Goal: Task Accomplishment & Management: Complete application form

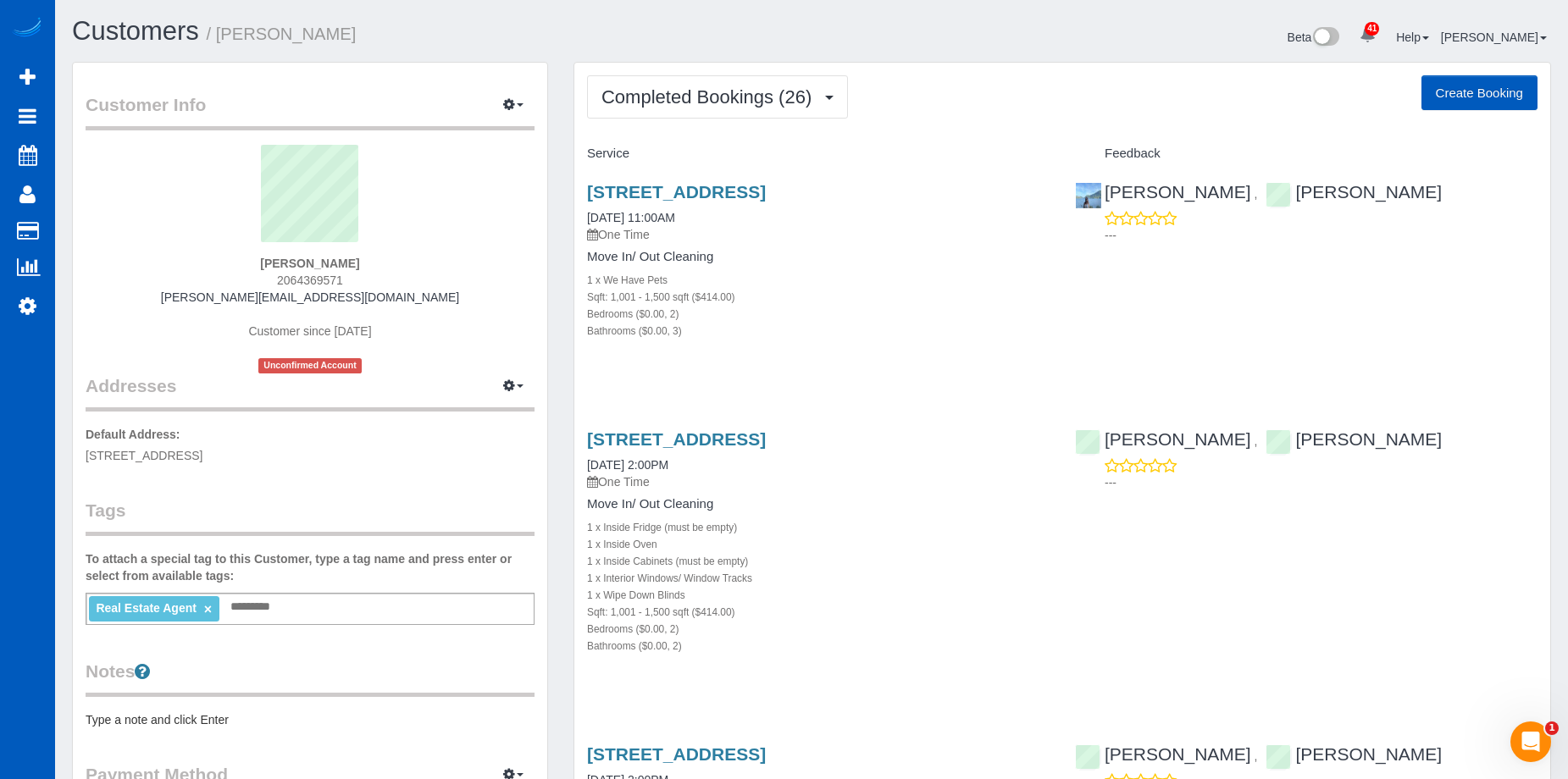
click at [1439, 91] on button "Create Booking" at bounding box center [1479, 92] width 116 height 35
select select "WA"
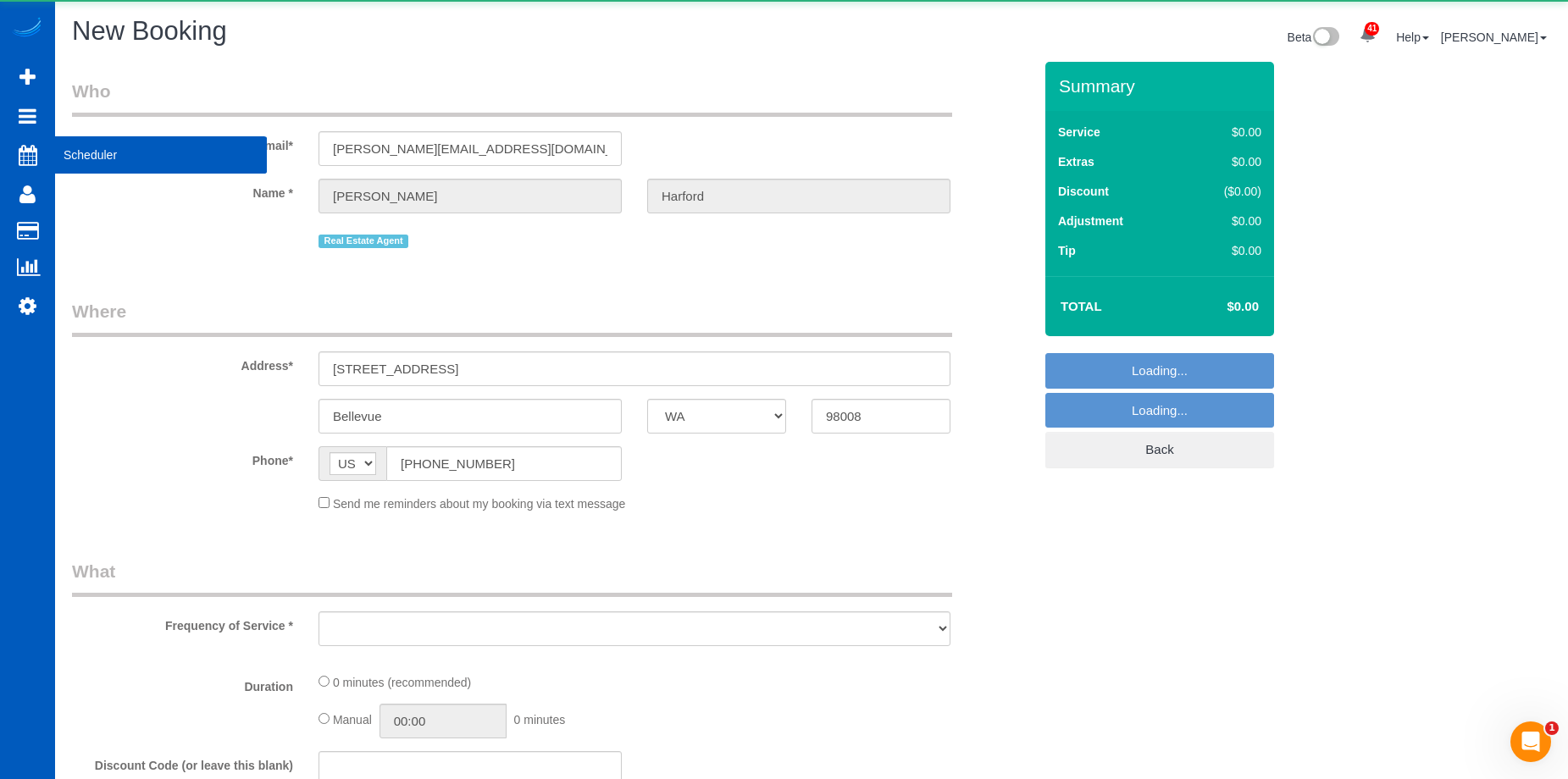
select select "string:fspay-e0366ecf-f802-4967-a000-1bfca719be9a"
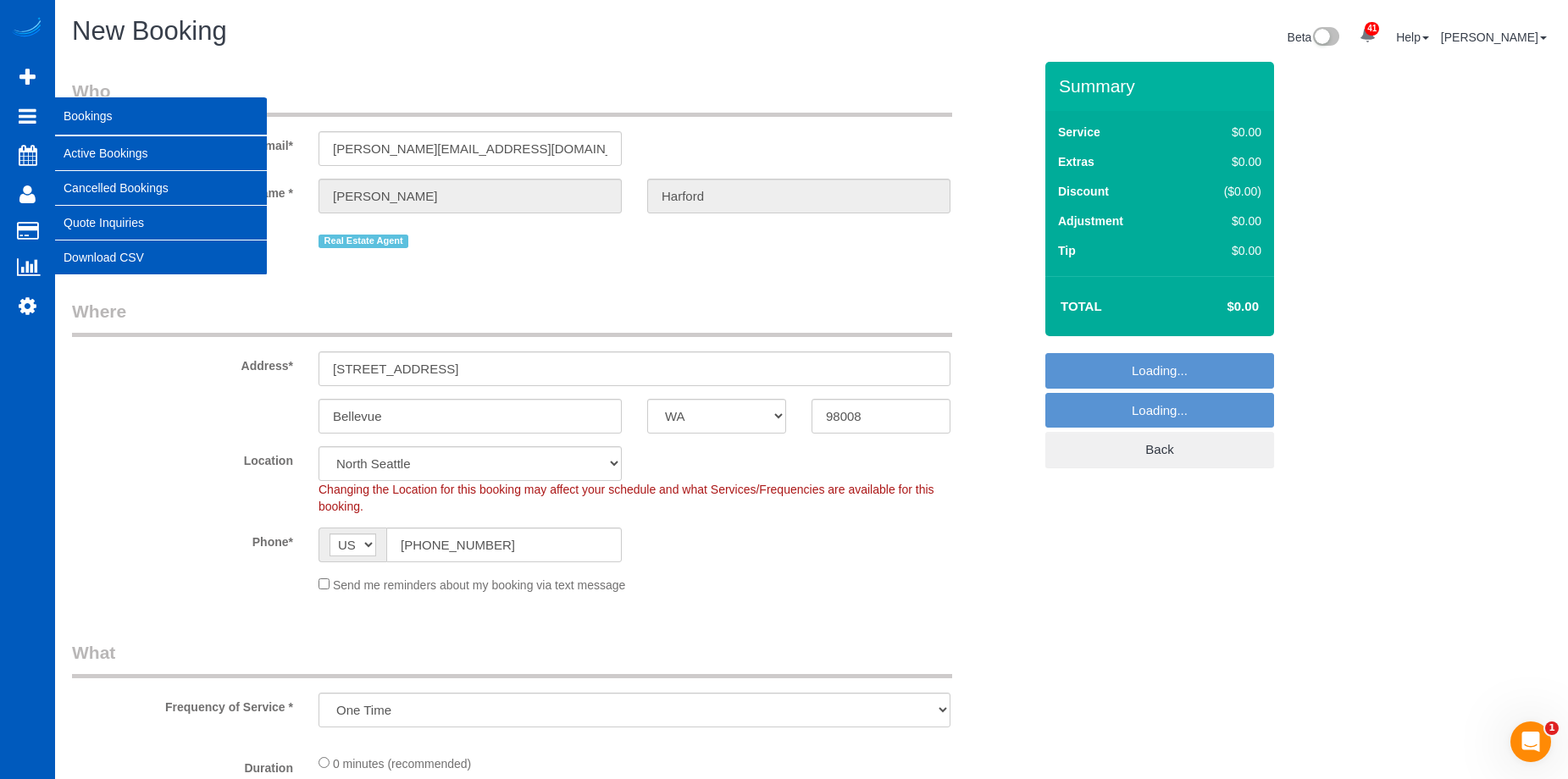
select select "object:20628"
select select "199"
select select "69"
select select "object:20772"
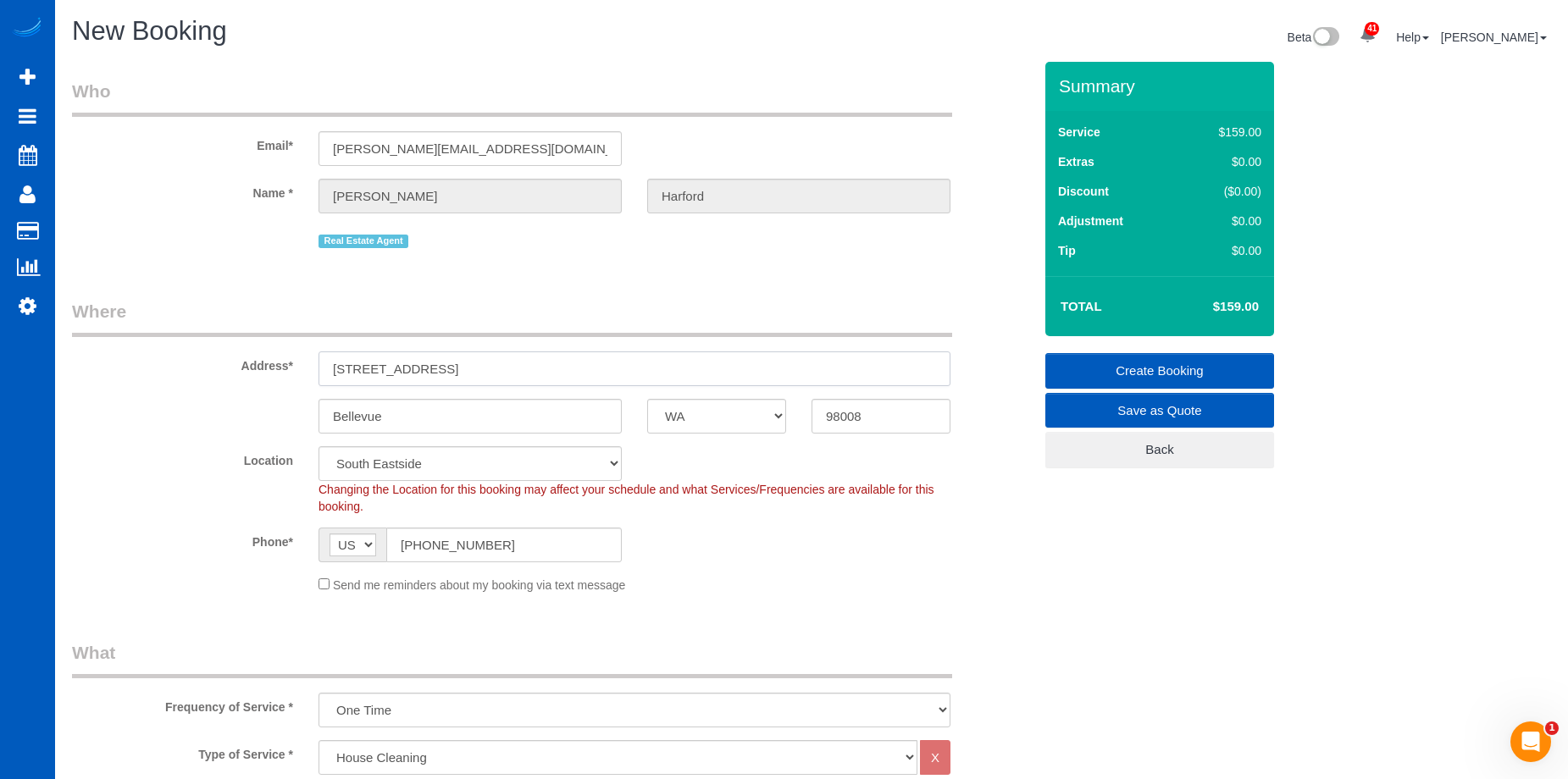
drag, startPoint x: 464, startPoint y: 355, endPoint x: 204, endPoint y: 349, distance: 260.1
click at [204, 349] on div "Address* [STREET_ADDRESS]" at bounding box center [552, 342] width 986 height 87
paste input "[STREET_ADDRESS]"
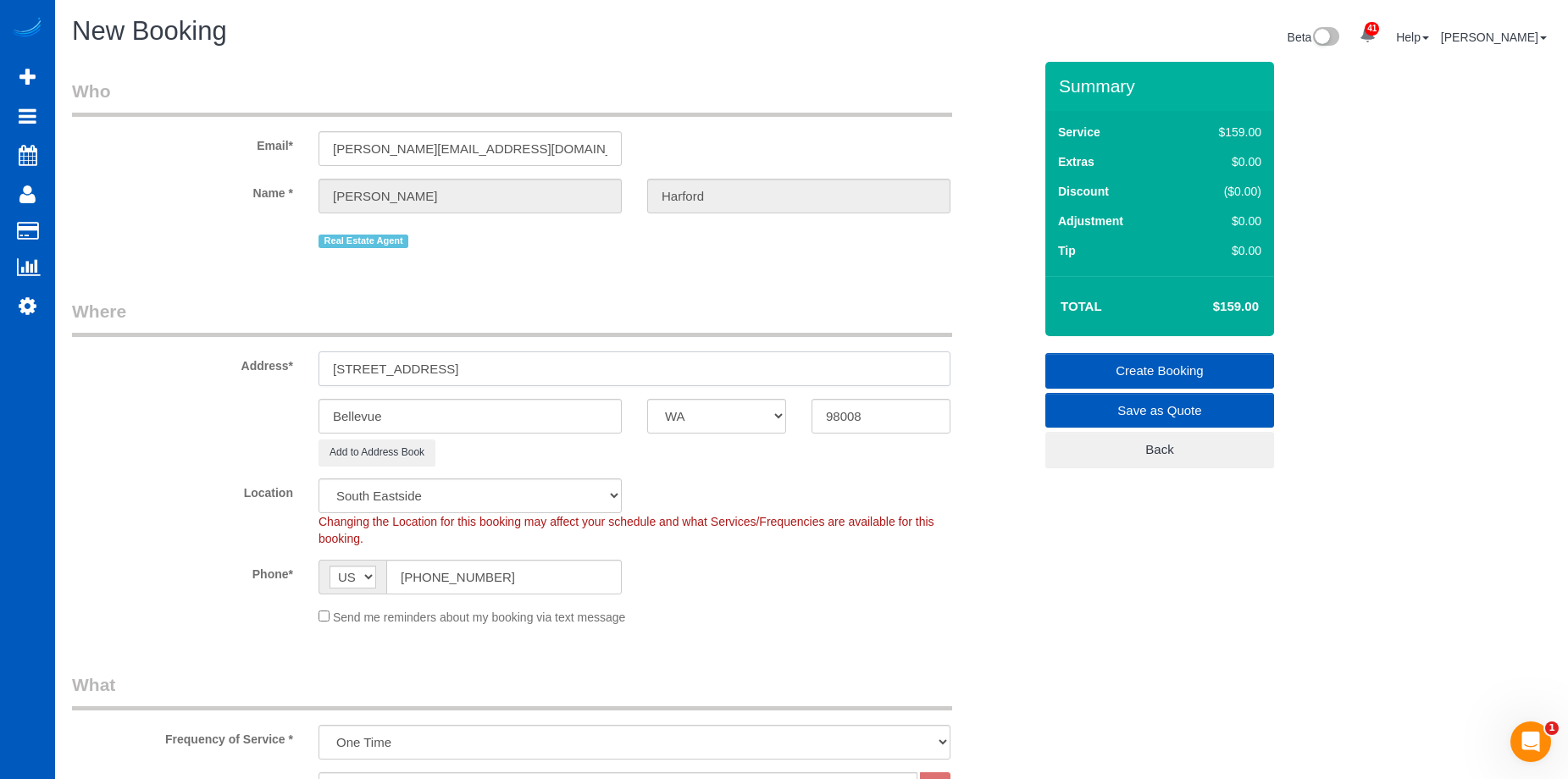
drag, startPoint x: 515, startPoint y: 367, endPoint x: 745, endPoint y: 380, distance: 230.4
click at [745, 380] on input "[STREET_ADDRESS]" at bounding box center [634, 369] width 632 height 35
type input "[STREET_ADDRESS]"
drag, startPoint x: 888, startPoint y: 418, endPoint x: 731, endPoint y: 415, distance: 157.0
click at [747, 418] on div "Bellevue AK AL AR AZ CA CO CT DC DE [GEOGRAPHIC_DATA] [GEOGRAPHIC_DATA] HI IA I…" at bounding box center [552, 417] width 986 height 35
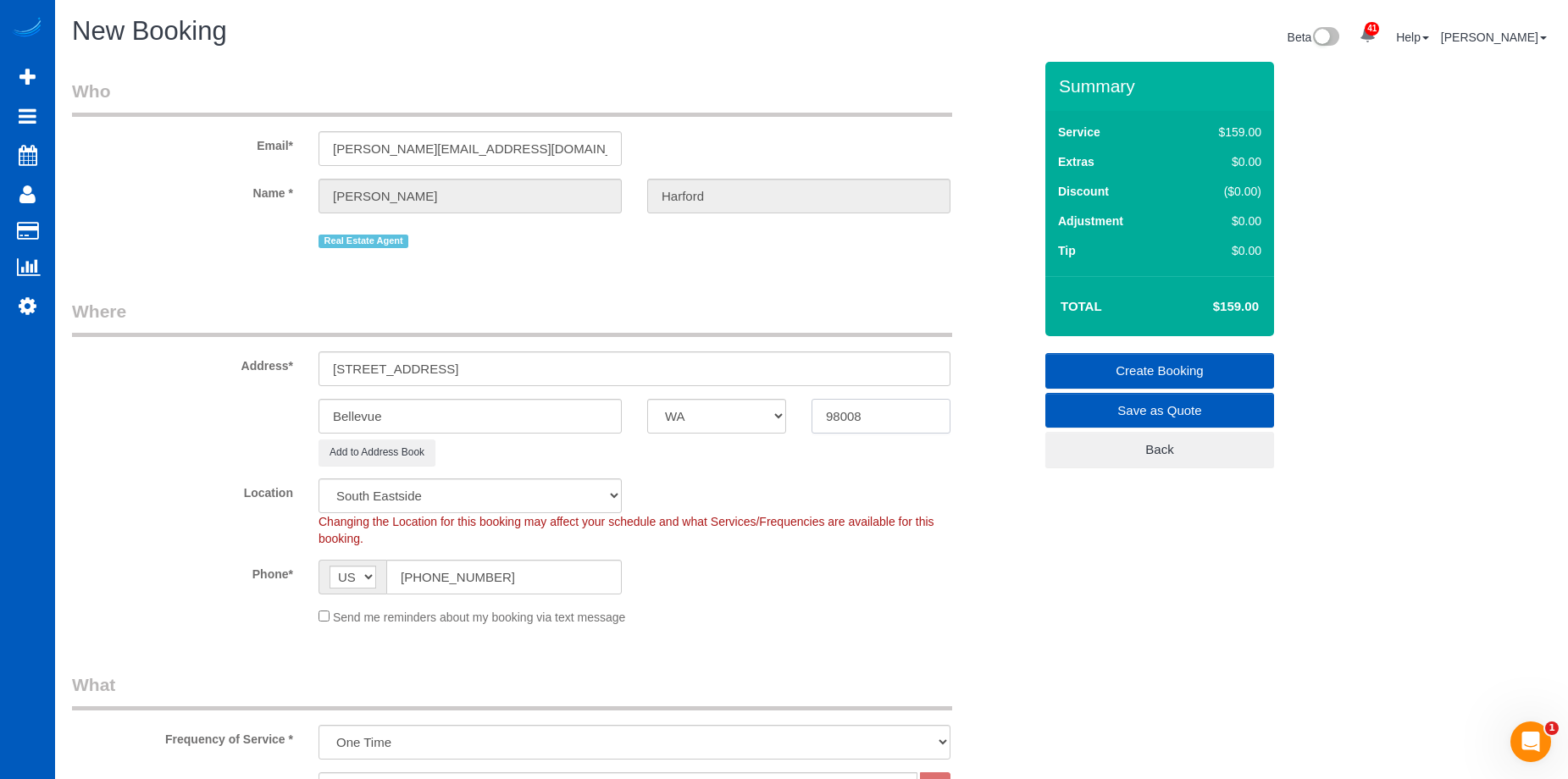
paste input "6"
type input "98006"
drag, startPoint x: 436, startPoint y: 366, endPoint x: 462, endPoint y: 375, distance: 27.5
click at [481, 367] on input "[STREET_ADDRESS]" at bounding box center [634, 369] width 632 height 35
drag, startPoint x: 423, startPoint y: 412, endPoint x: 208, endPoint y: 410, distance: 215.0
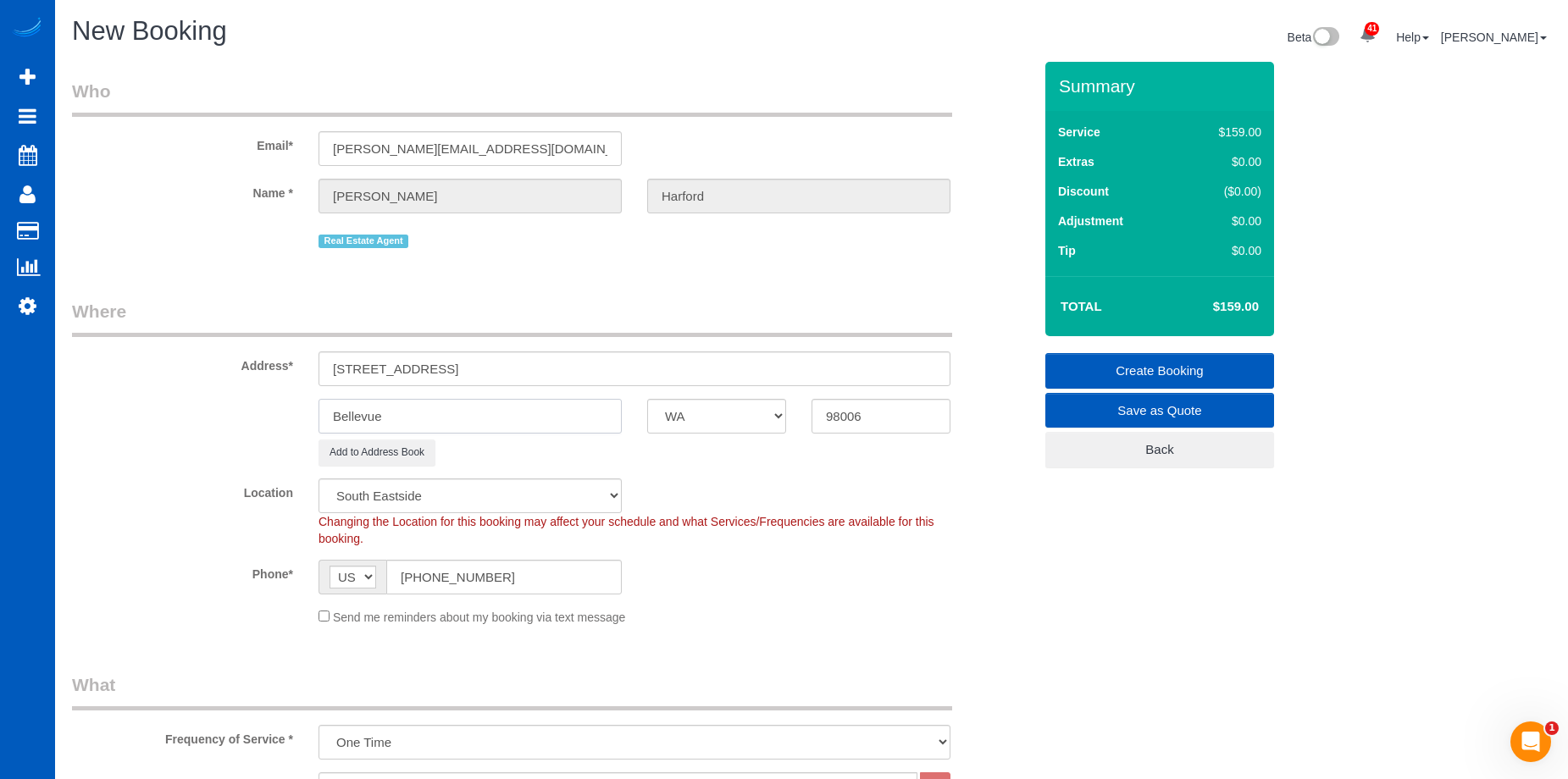
click at [208, 410] on div "Bellevue AK AL AR AZ CA CO CT DC DE [GEOGRAPHIC_DATA] [GEOGRAPHIC_DATA] HI IA I…" at bounding box center [552, 417] width 986 height 35
drag, startPoint x: 430, startPoint y: 371, endPoint x: 556, endPoint y: 344, distance: 128.9
click at [556, 344] on div "Address* [STREET_ADDRESS]" at bounding box center [552, 342] width 986 height 87
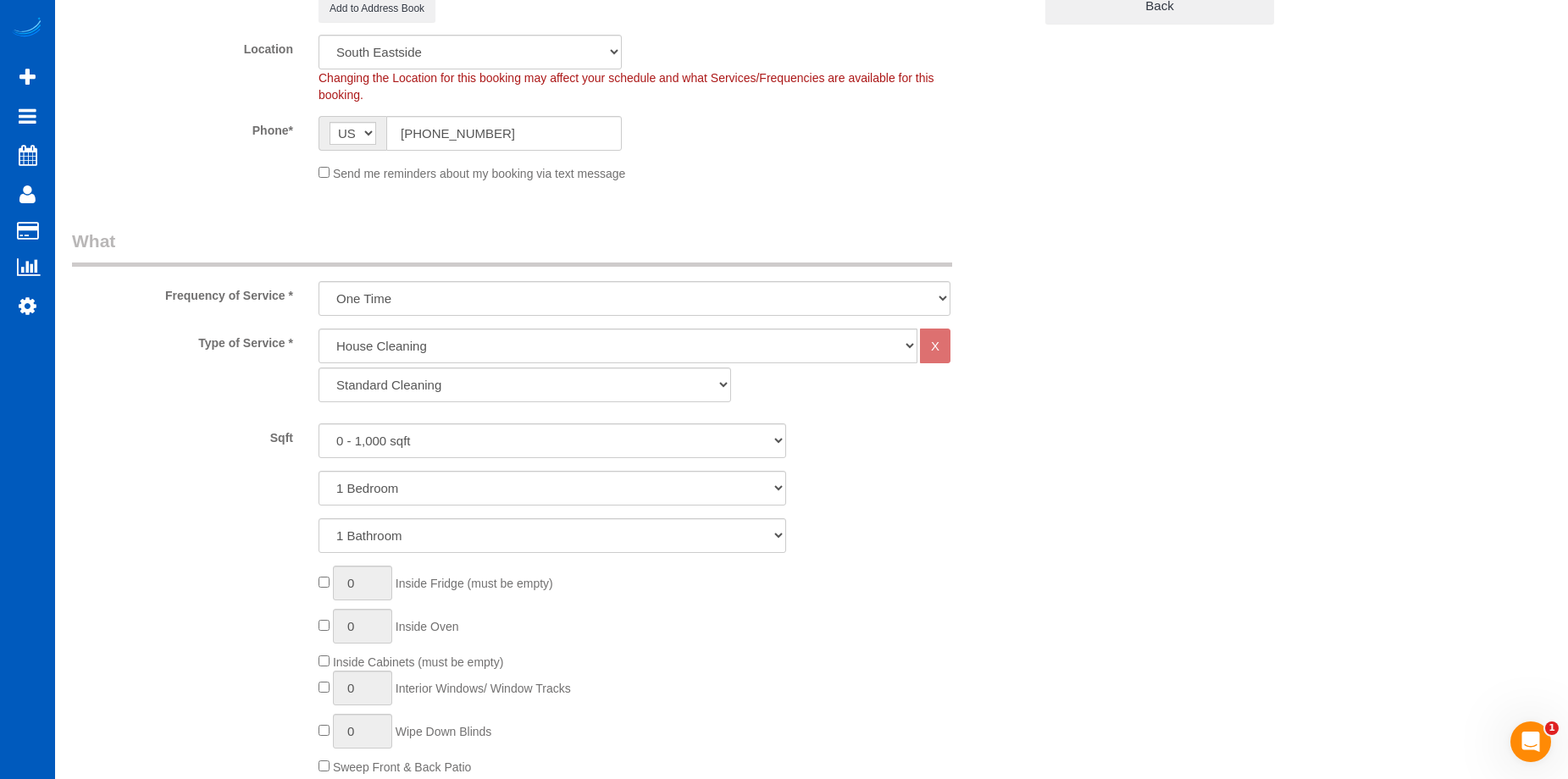
scroll to position [593, 0]
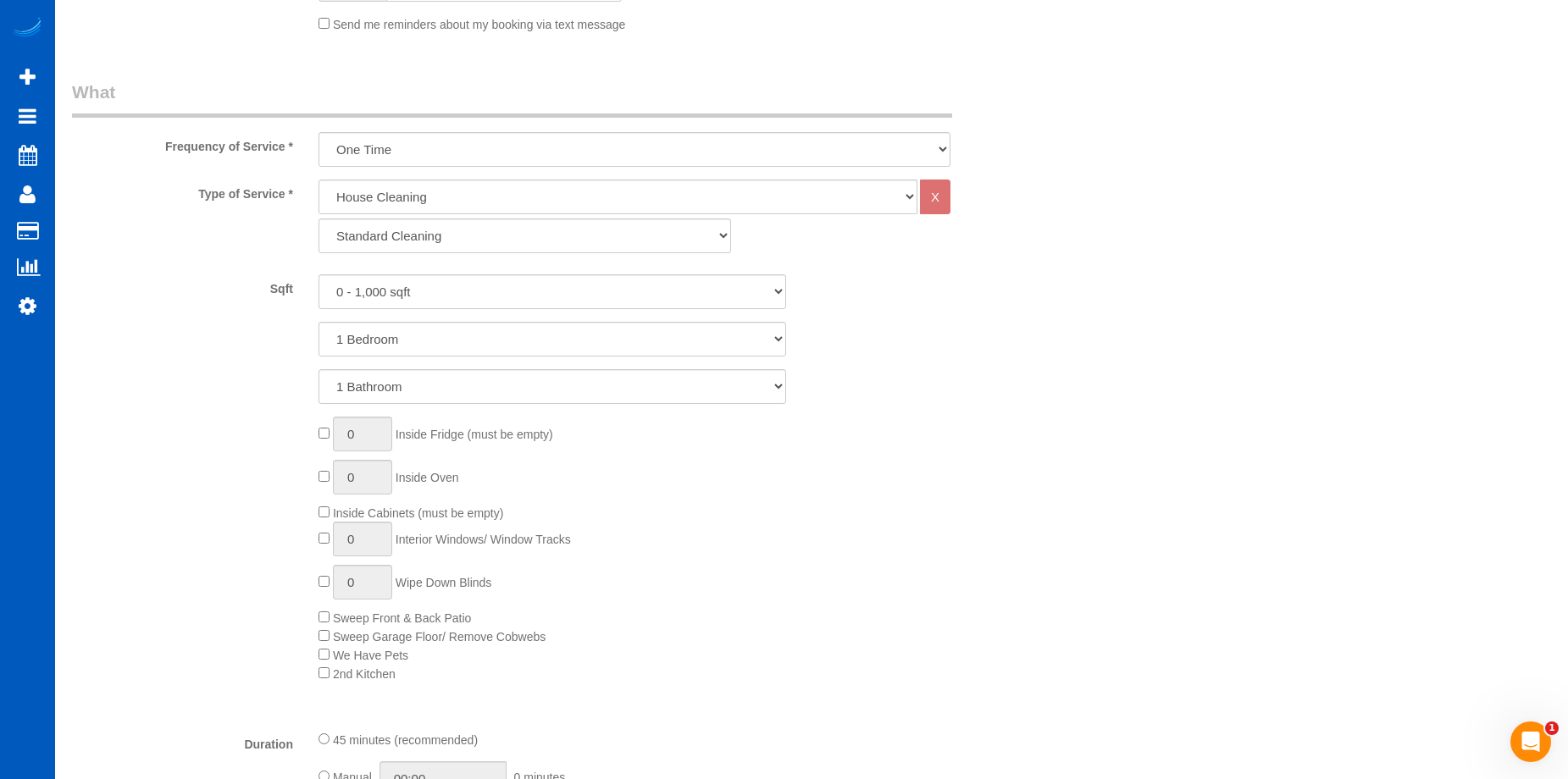
type input "[STREET_ADDRESS]"
click at [935, 319] on div "Sqft 0 - 1,000 sqft 1,001 - 1,500 sqft 1,501 - 2,000 sqft 2,001 - 2,500 sqft 2,…" at bounding box center [552, 339] width 961 height 129
click at [603, 253] on select "Standard Cleaning Deep Cleaning Move In/ Out Cleaning" at bounding box center [524, 236] width 412 height 35
select select "368"
click at [318, 218] on select "Standard Cleaning Deep Cleaning Move In/ Out Cleaning" at bounding box center [524, 236] width 412 height 35
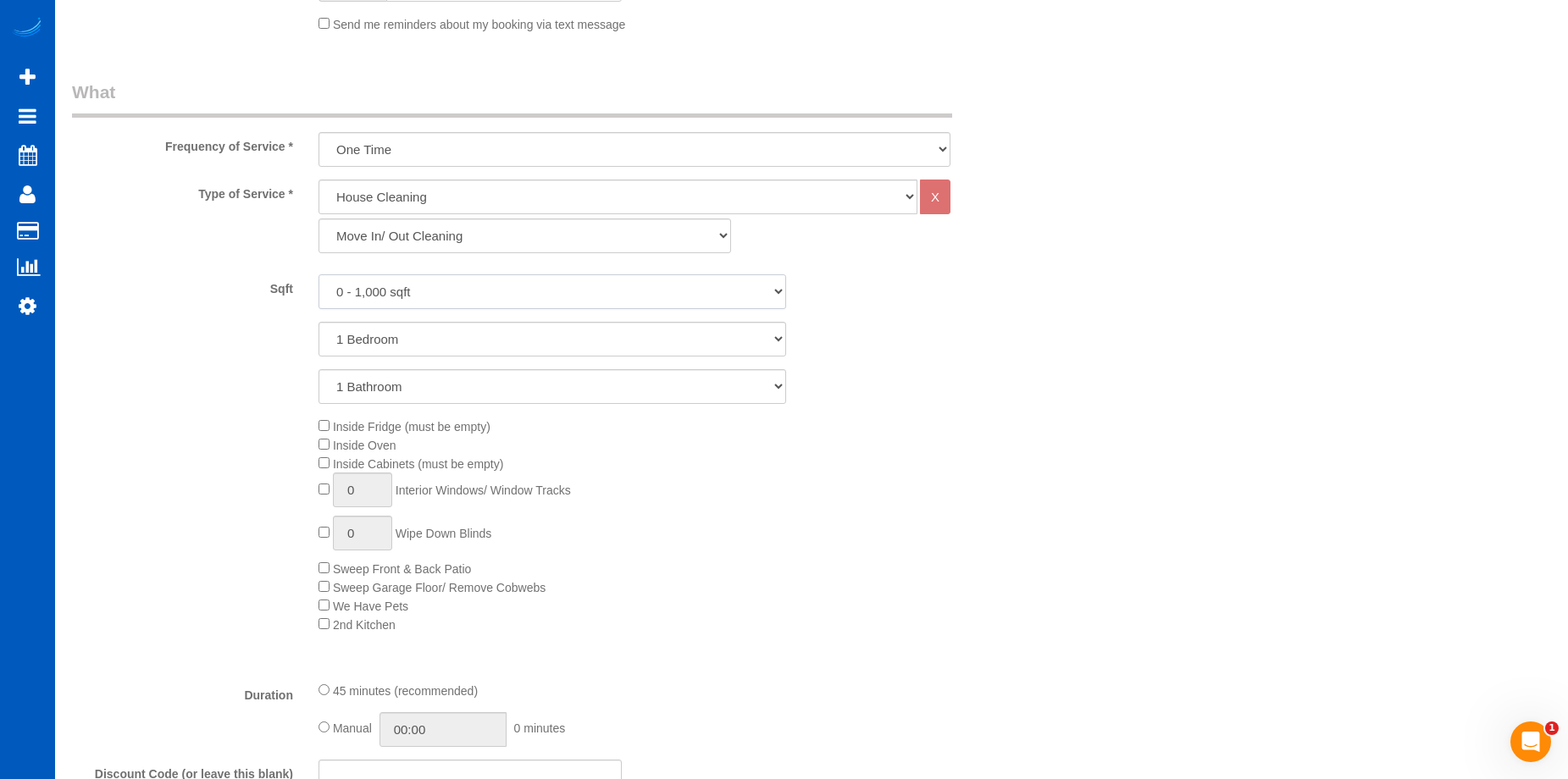
click at [486, 292] on select "0 - 1,000 sqft 1,001 - 1,500 sqft 1,501 - 2,000 sqft 2,001 - 2,500 sqft 2,501 -…" at bounding box center [552, 292] width 467 height 35
select select "2001"
click at [318, 274] on select "0 - 1,000 sqft 1,001 - 1,500 sqft 1,501 - 2,000 sqft 2,001 - 2,500 sqft 2,501 -…" at bounding box center [552, 292] width 467 height 35
click at [511, 341] on select "1 Bedroom 2 Bedrooms 3 Bedrooms 4 Bedrooms 5 Bedrooms 6 Bedrooms 7 Bedrooms" at bounding box center [552, 339] width 467 height 35
select select "4"
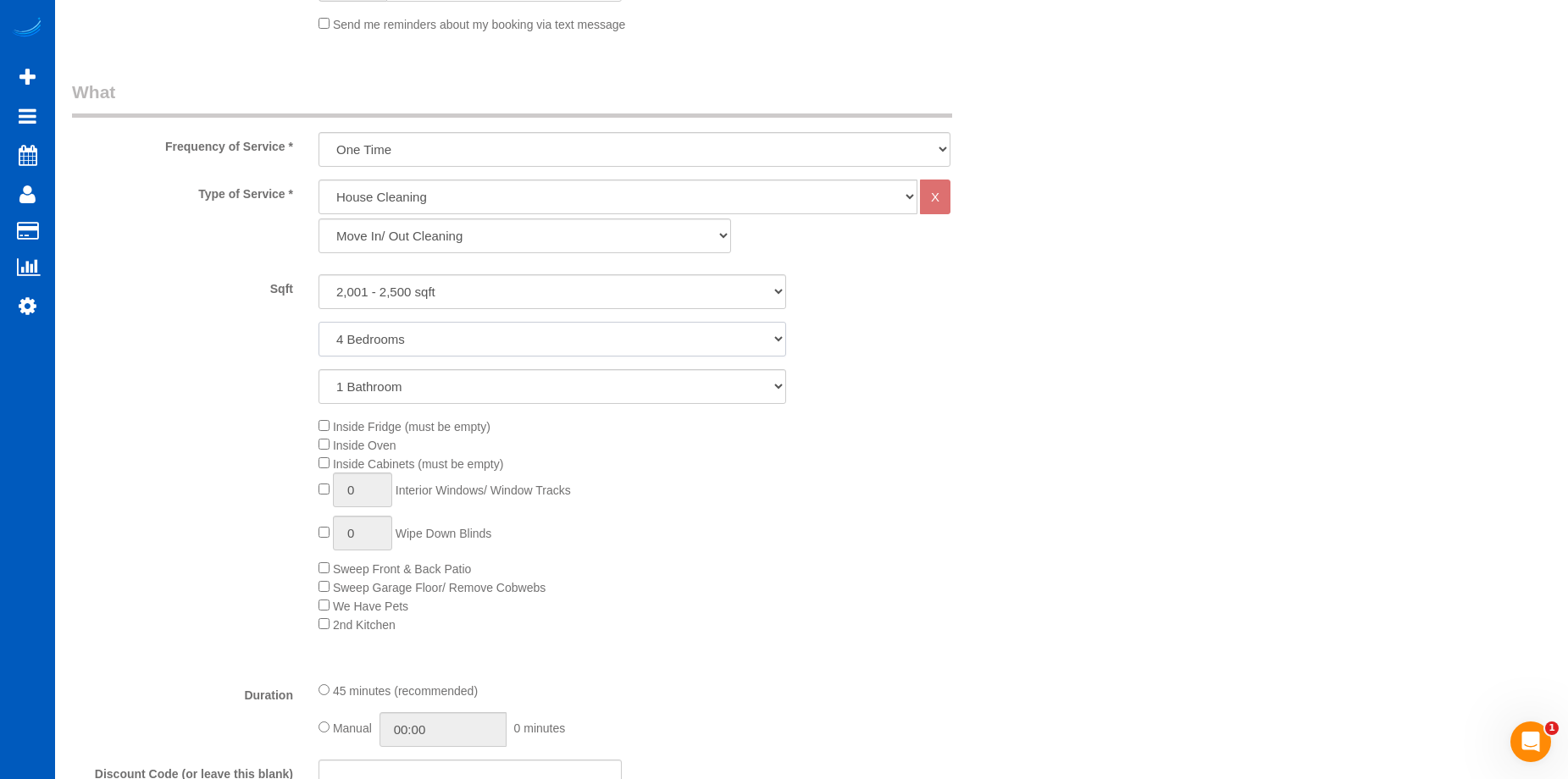
click at [318, 322] on select "1 Bedroom 2 Bedrooms 3 Bedrooms 4 Bedrooms 5 Bedrooms 6 Bedrooms 7 Bedrooms" at bounding box center [552, 339] width 467 height 35
click at [503, 388] on select "1 Bathroom 2 Bathrooms 3 Bathrooms 4 Bathrooms 5 Bathrooms 6 Bathrooms 7 Bathro…" at bounding box center [552, 386] width 467 height 35
select select "3"
click at [318, 369] on select "1 Bathroom 2 Bathrooms 3 Bathrooms 4 Bathrooms 5 Bathrooms 6 Bathrooms 7 Bathro…" at bounding box center [552, 386] width 467 height 35
type input "1"
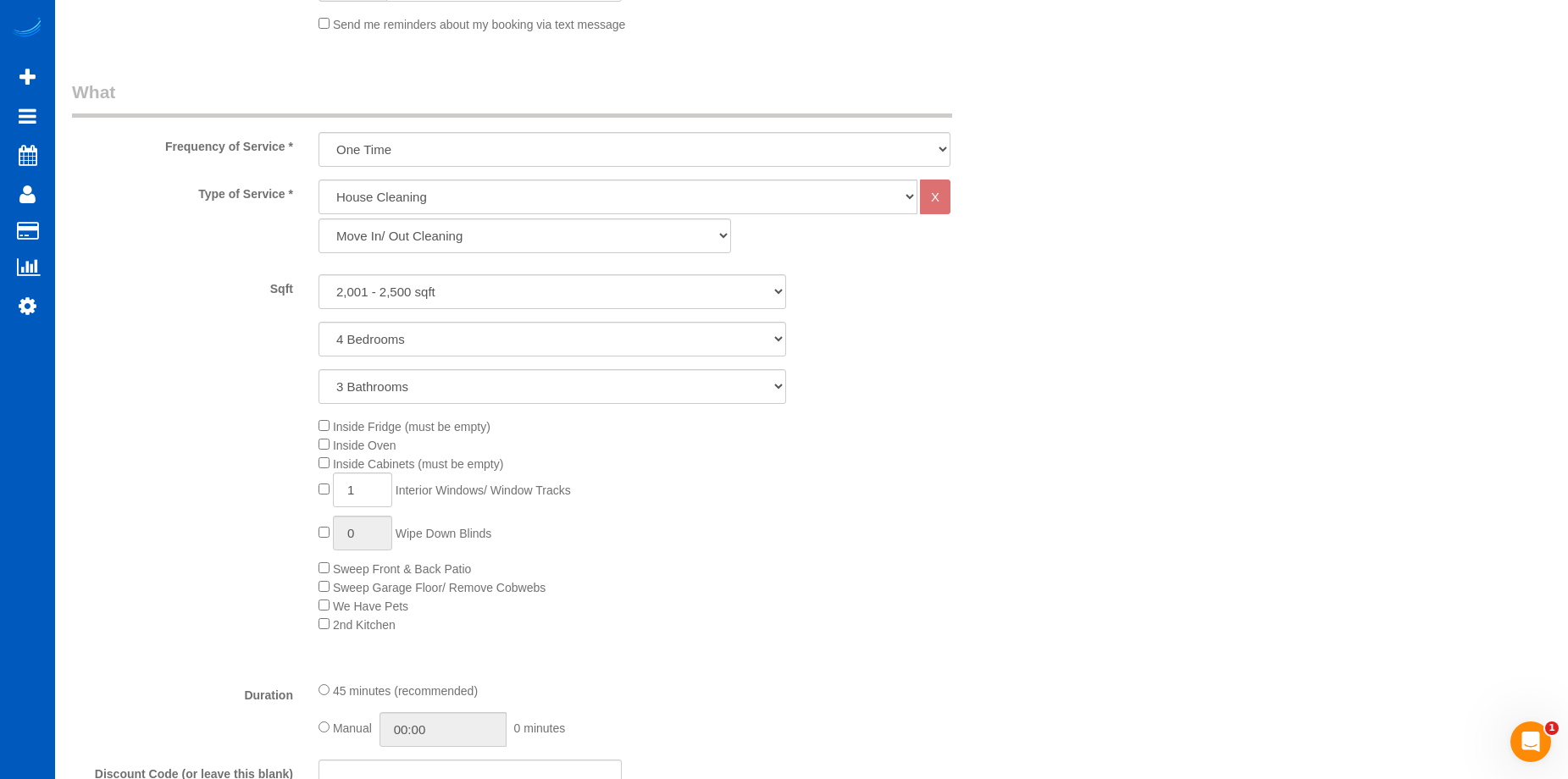
click at [323, 526] on div "Inside Fridge (must be empty) Inside Oven Inside Cabinets (must be empty) 1 Int…" at bounding box center [675, 525] width 739 height 217
click at [317, 540] on div "Inside Fridge (must be empty) Inside Oven Inside Cabinets (must be empty) 1 Int…" at bounding box center [675, 525] width 739 height 217
type input "1"
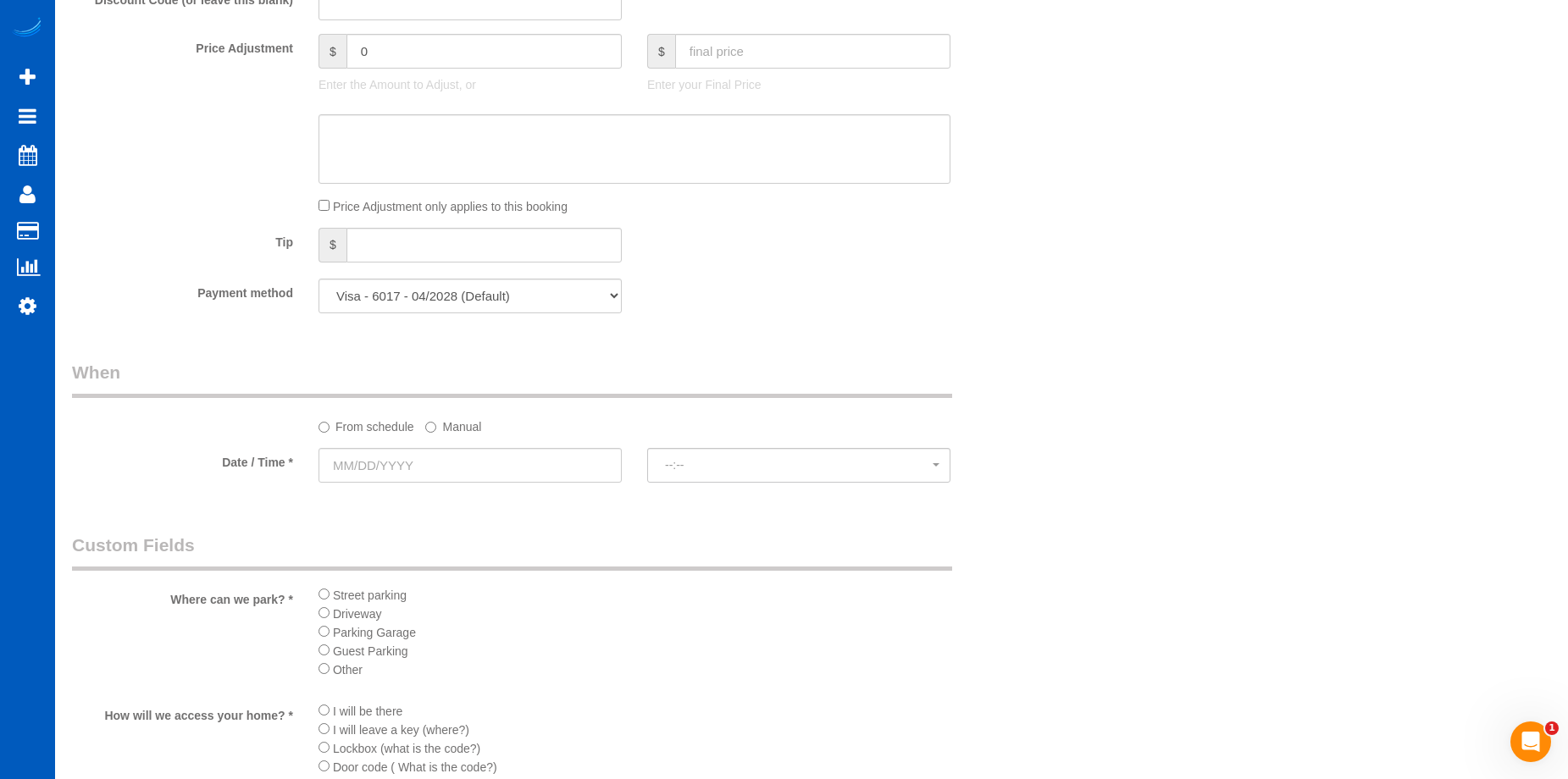
scroll to position [1525, 0]
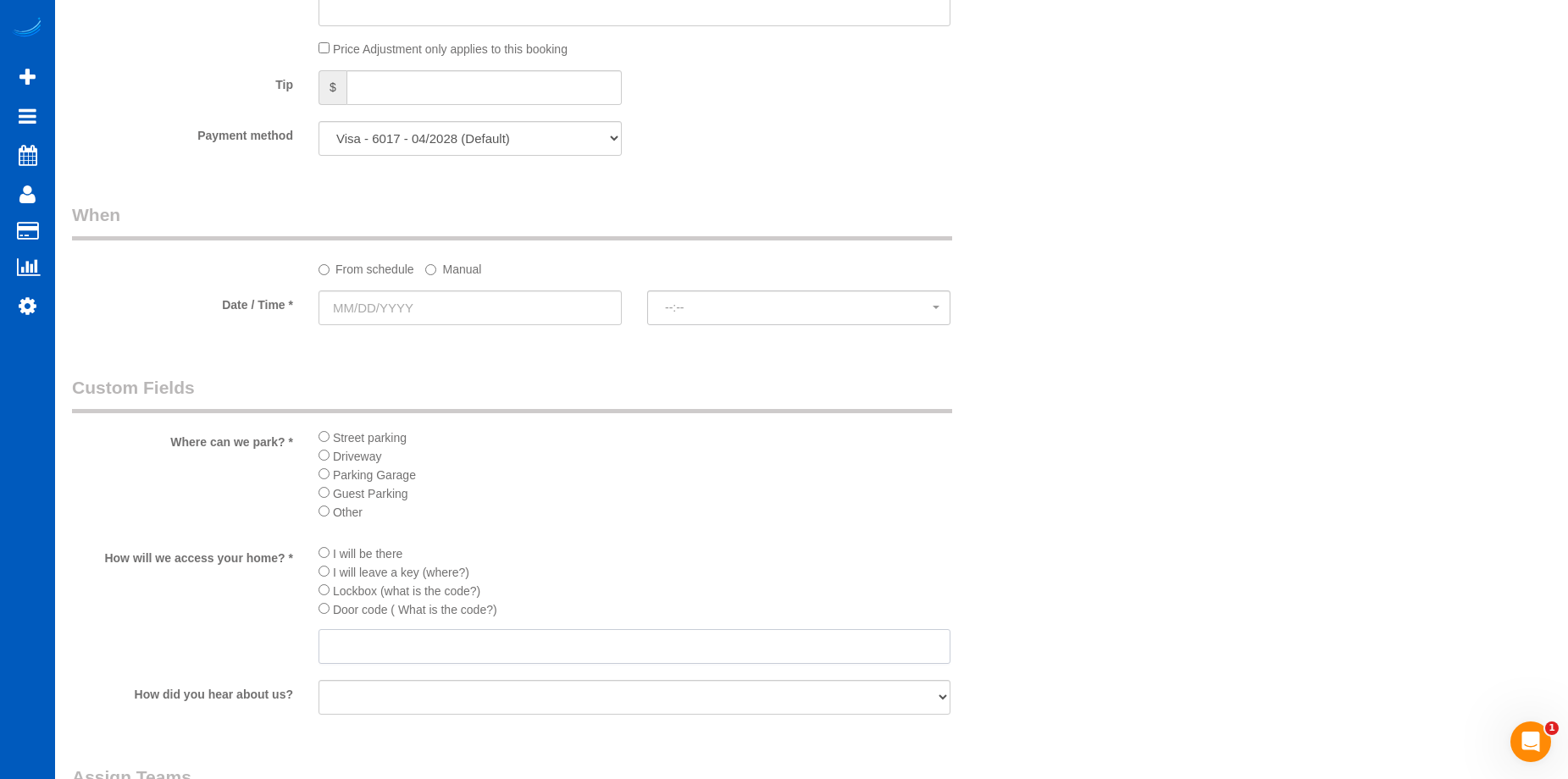
click at [397, 640] on input "text" at bounding box center [634, 647] width 632 height 35
paste input "House code is 1985"
type input "House code is 1985"
click at [691, 566] on li "I will leave a key (where?)" at bounding box center [634, 572] width 632 height 19
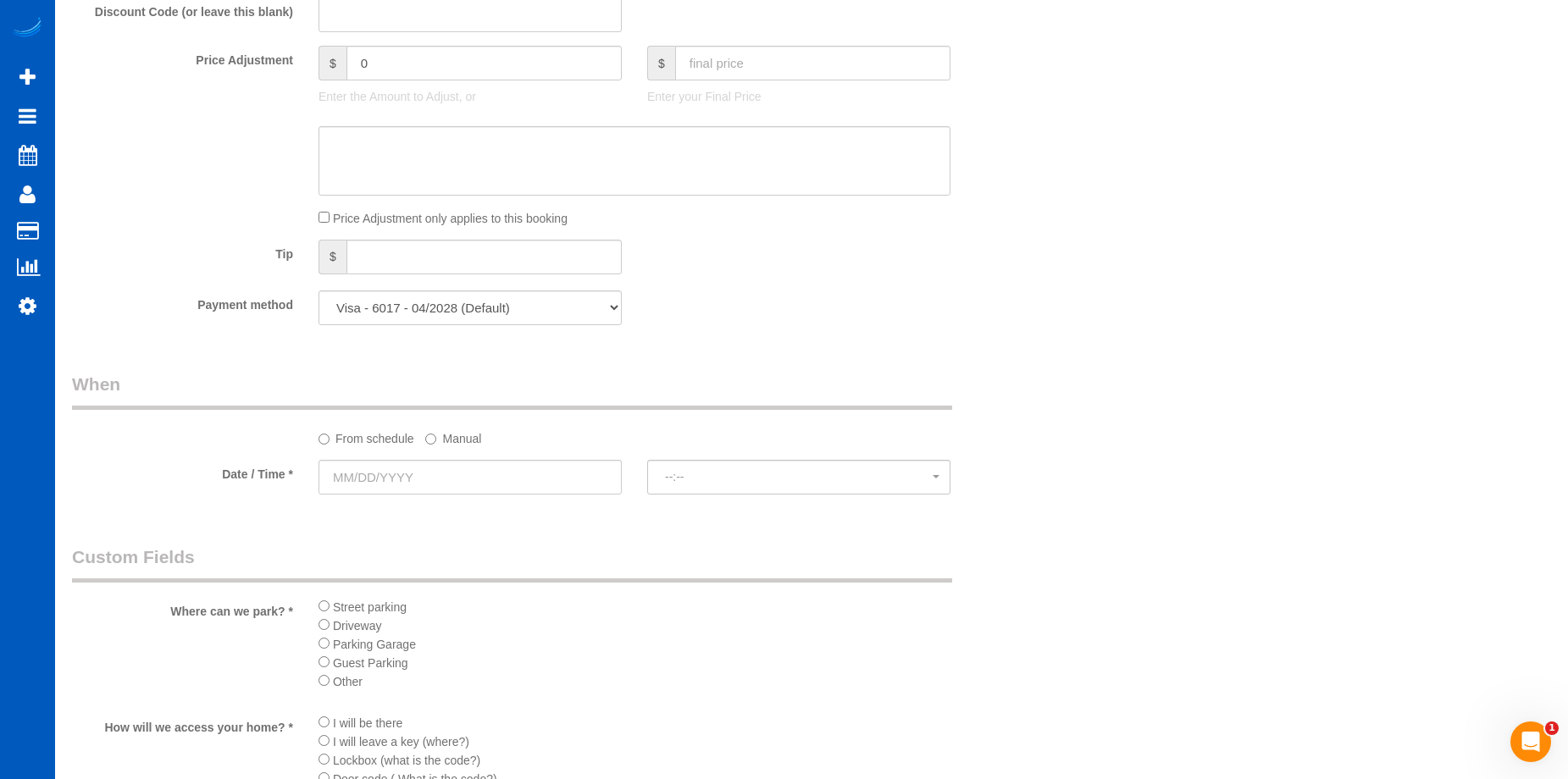
scroll to position [1016, 0]
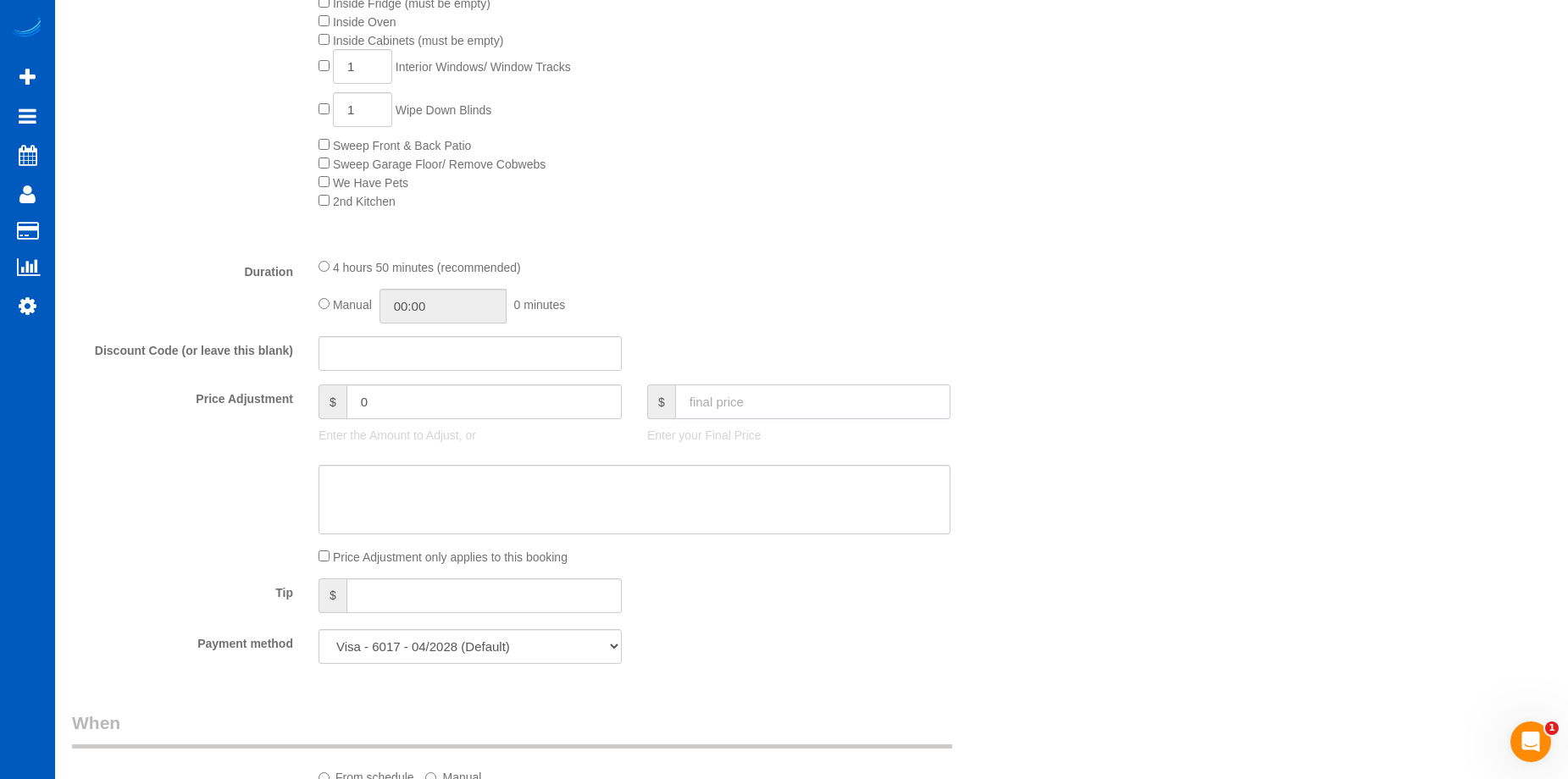
click at [731, 399] on input "text" at bounding box center [812, 402] width 275 height 35
type input "0"
click at [676, 480] on textarea at bounding box center [634, 499] width 632 height 70
type textarea "Hourly"
type input "-524"
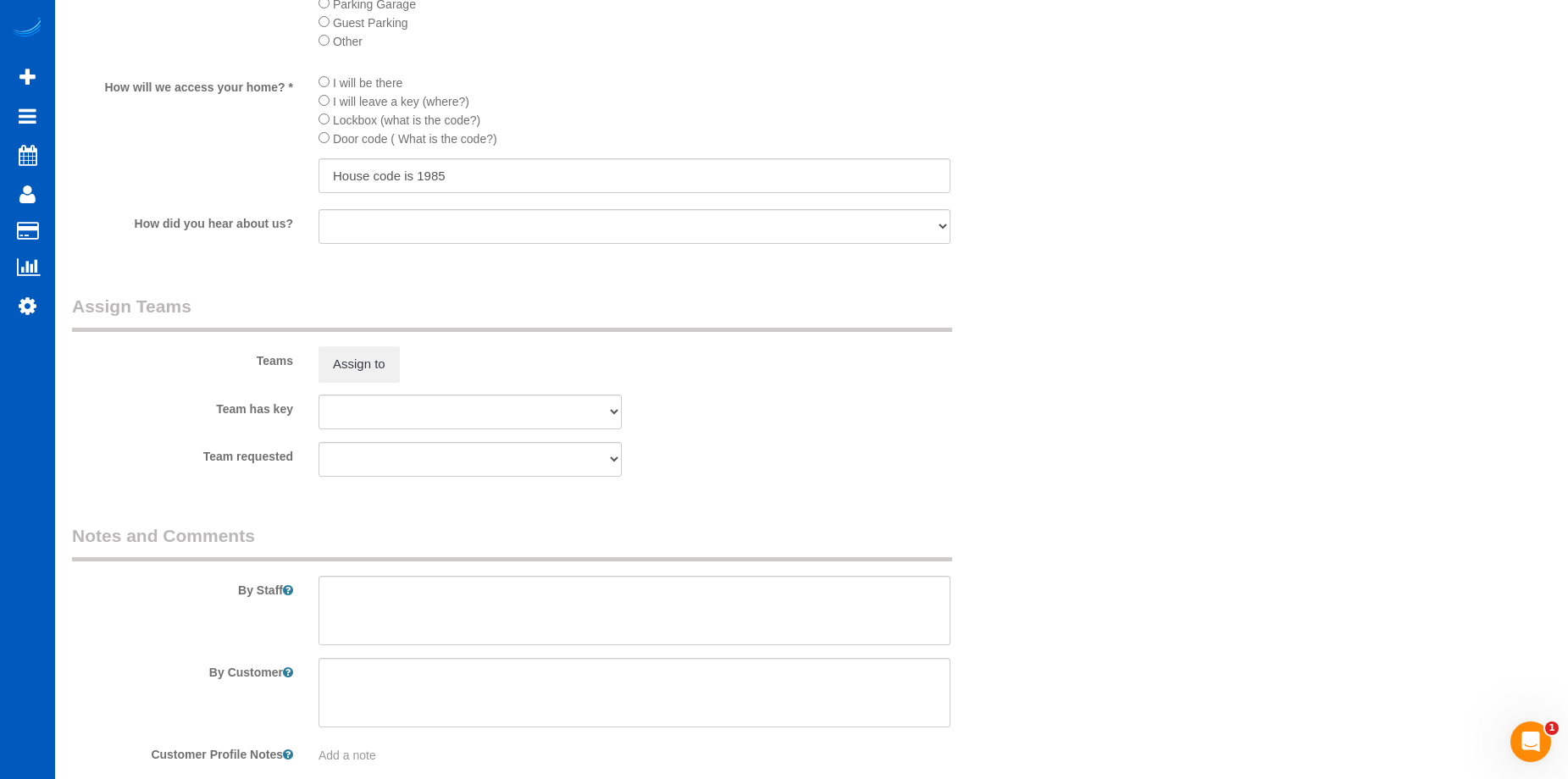
scroll to position [2087, 0]
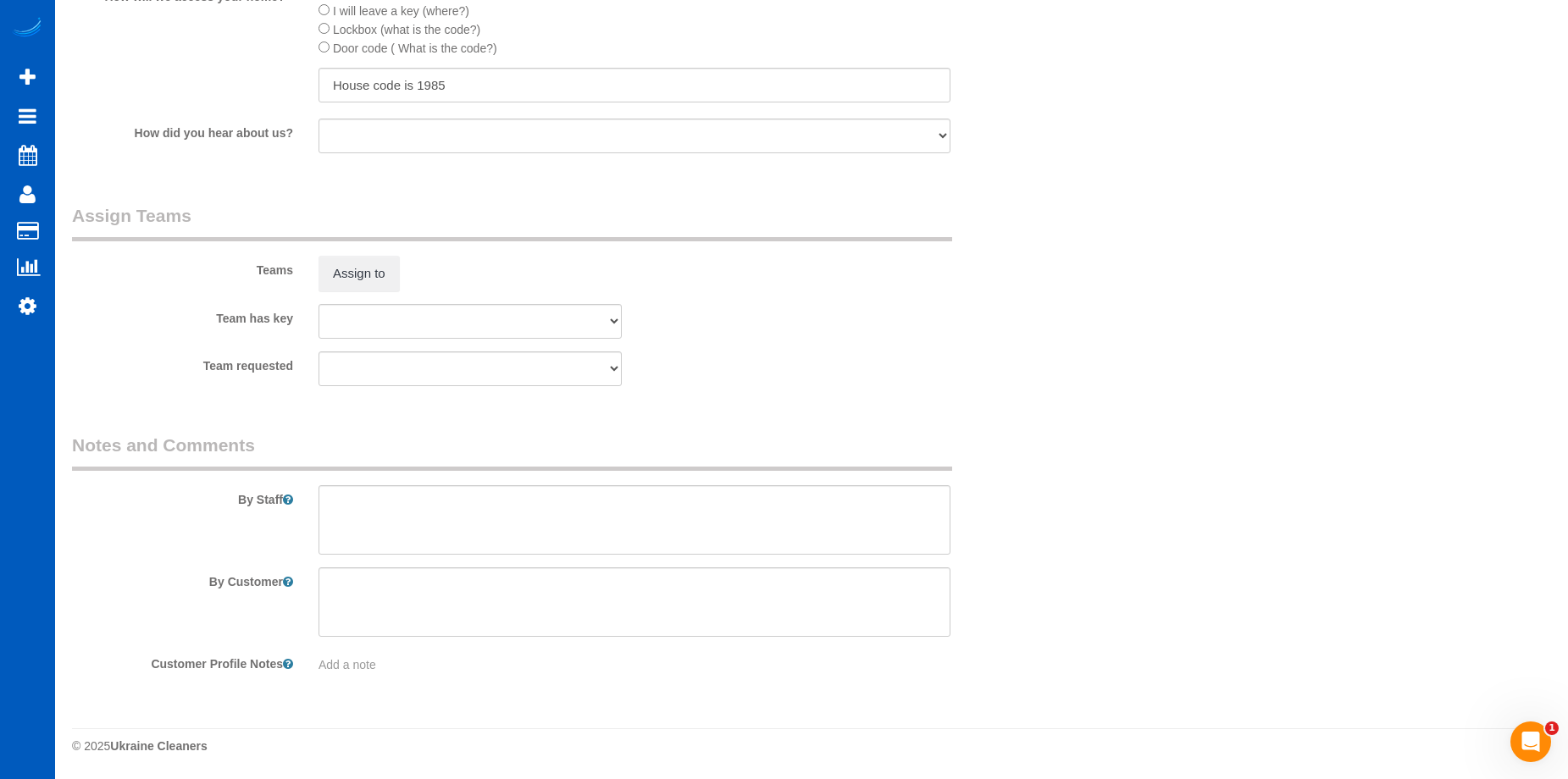
type textarea "Hourly"
click at [591, 516] on textarea at bounding box center [634, 520] width 632 height 70
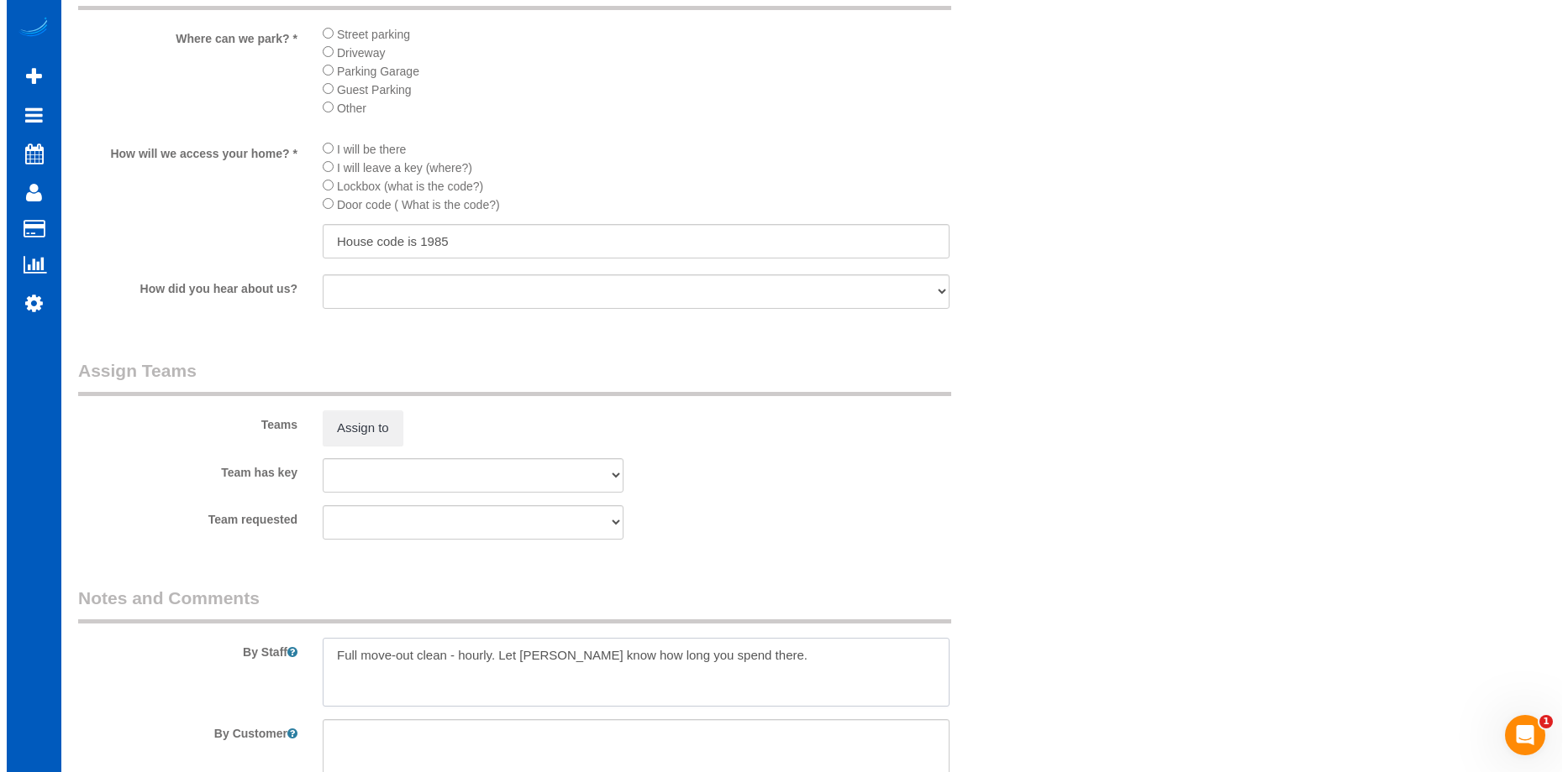
scroll to position [1732, 0]
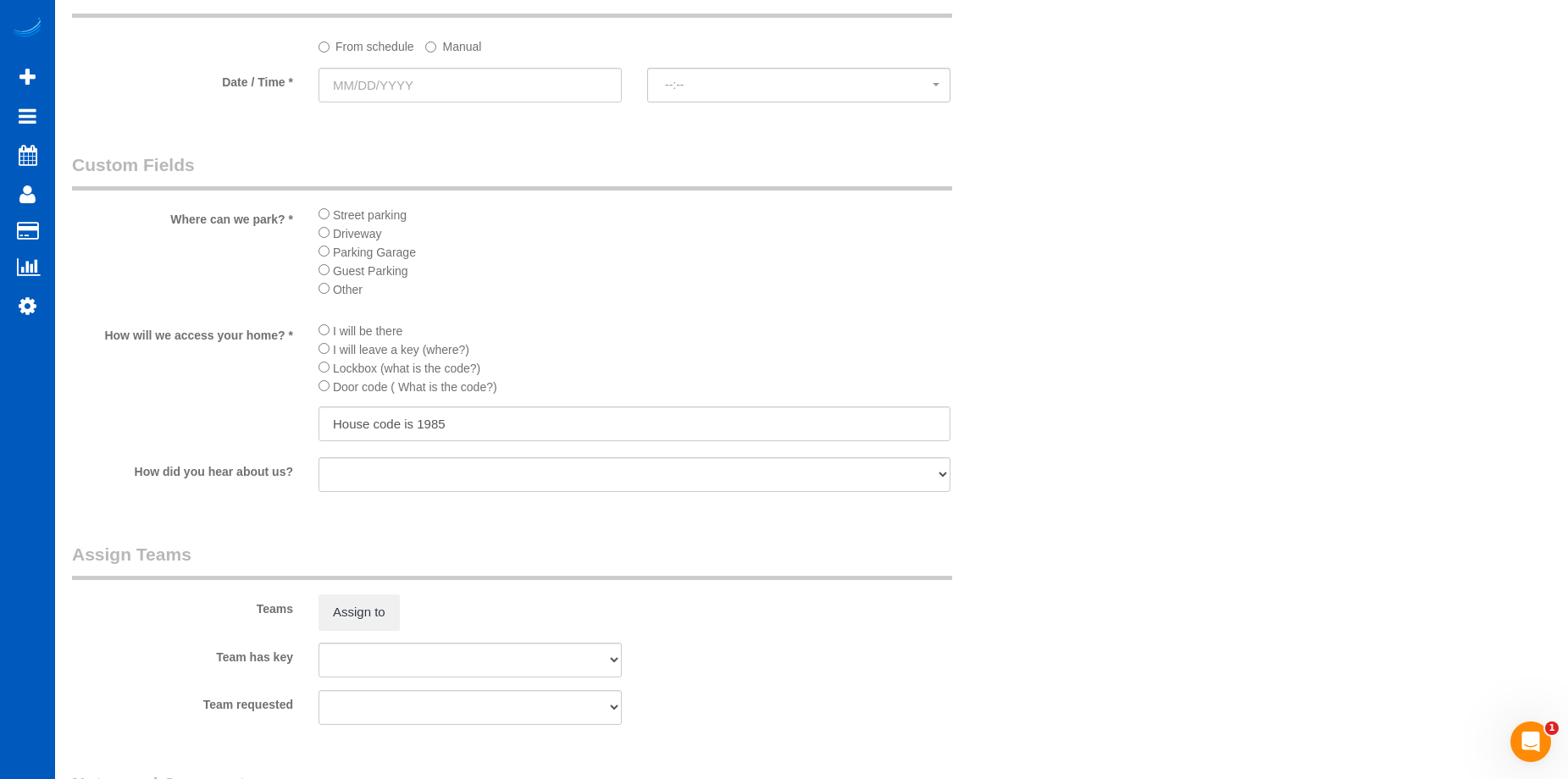
type textarea "Full move-out clean - hourly. Let [PERSON_NAME] know how long you spend there."
click at [478, 93] on input "text" at bounding box center [470, 85] width 304 height 35
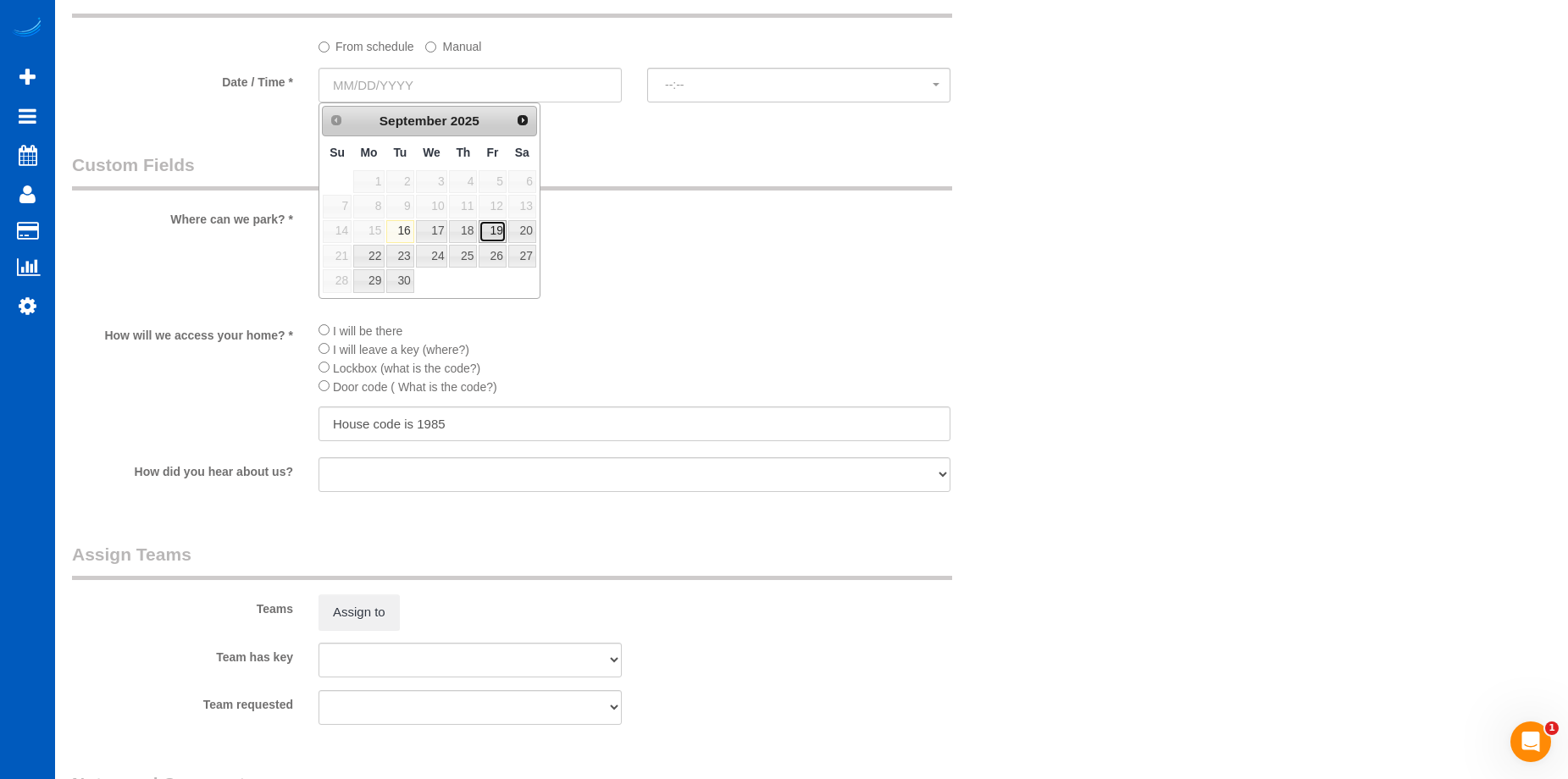
click at [491, 229] on link "19" at bounding box center [492, 231] width 27 height 23
type input "[DATE]"
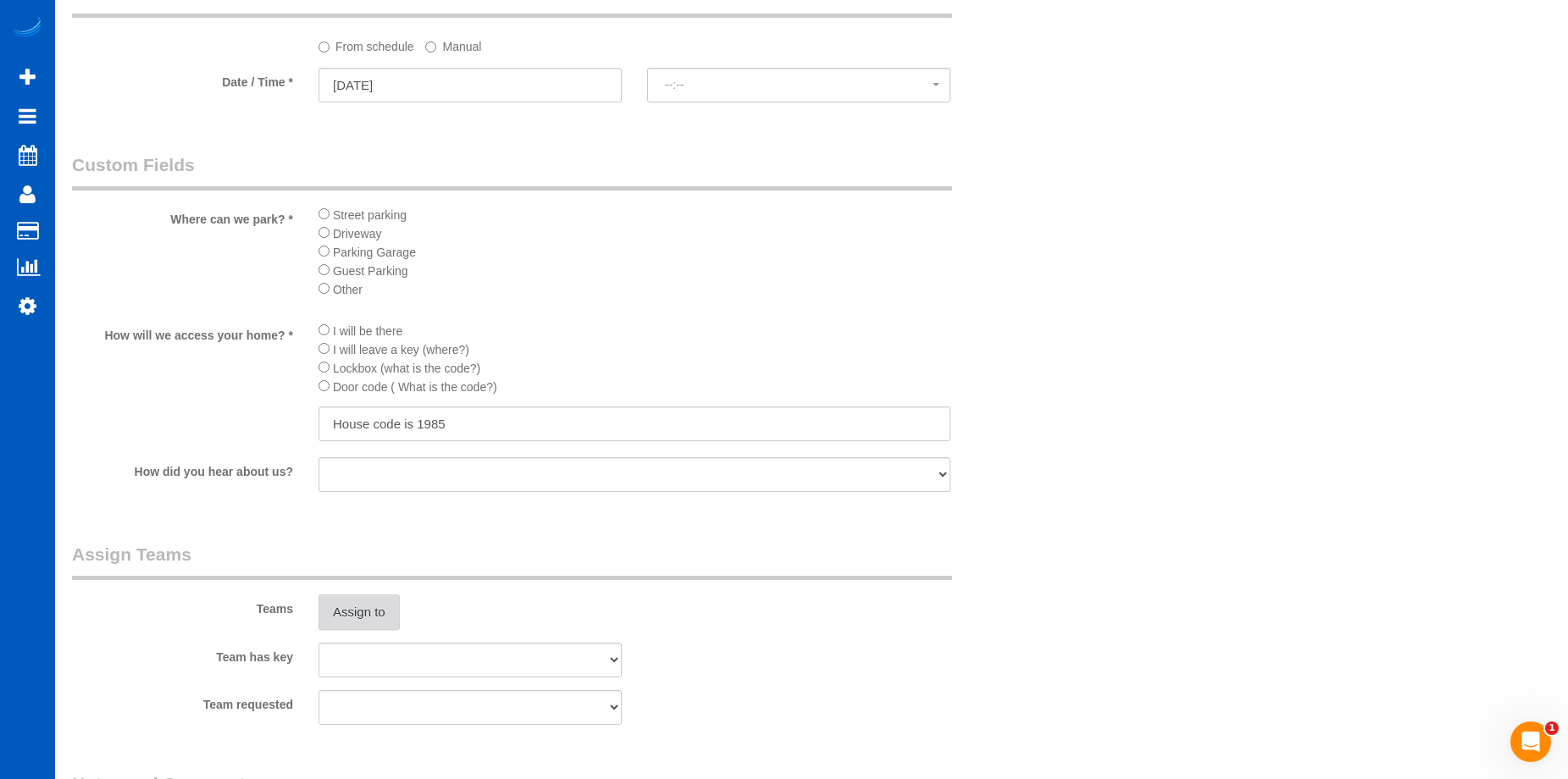
select select "spot61"
click at [377, 612] on button "Assign to" at bounding box center [359, 612] width 81 height 35
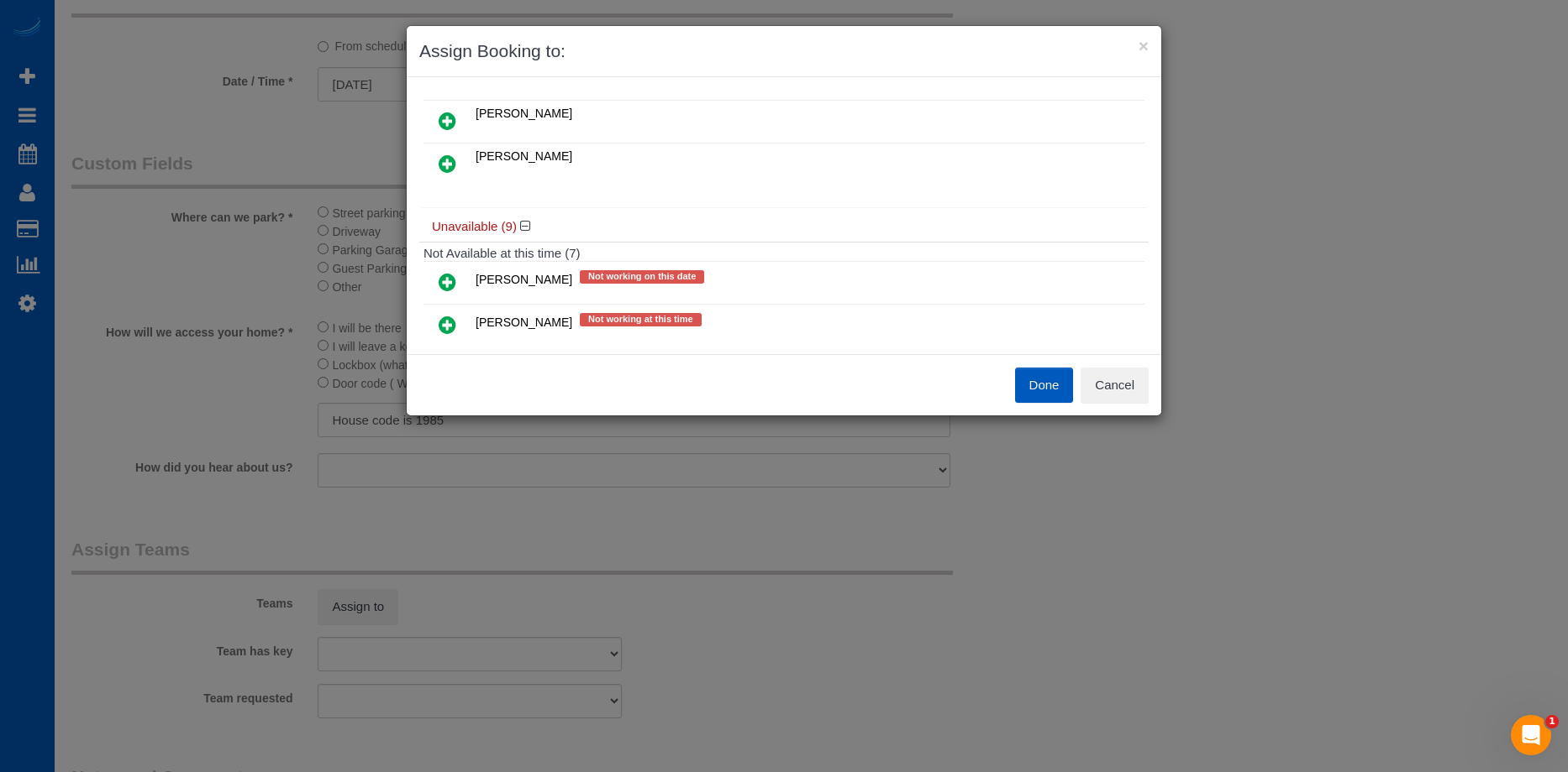
scroll to position [0, 0]
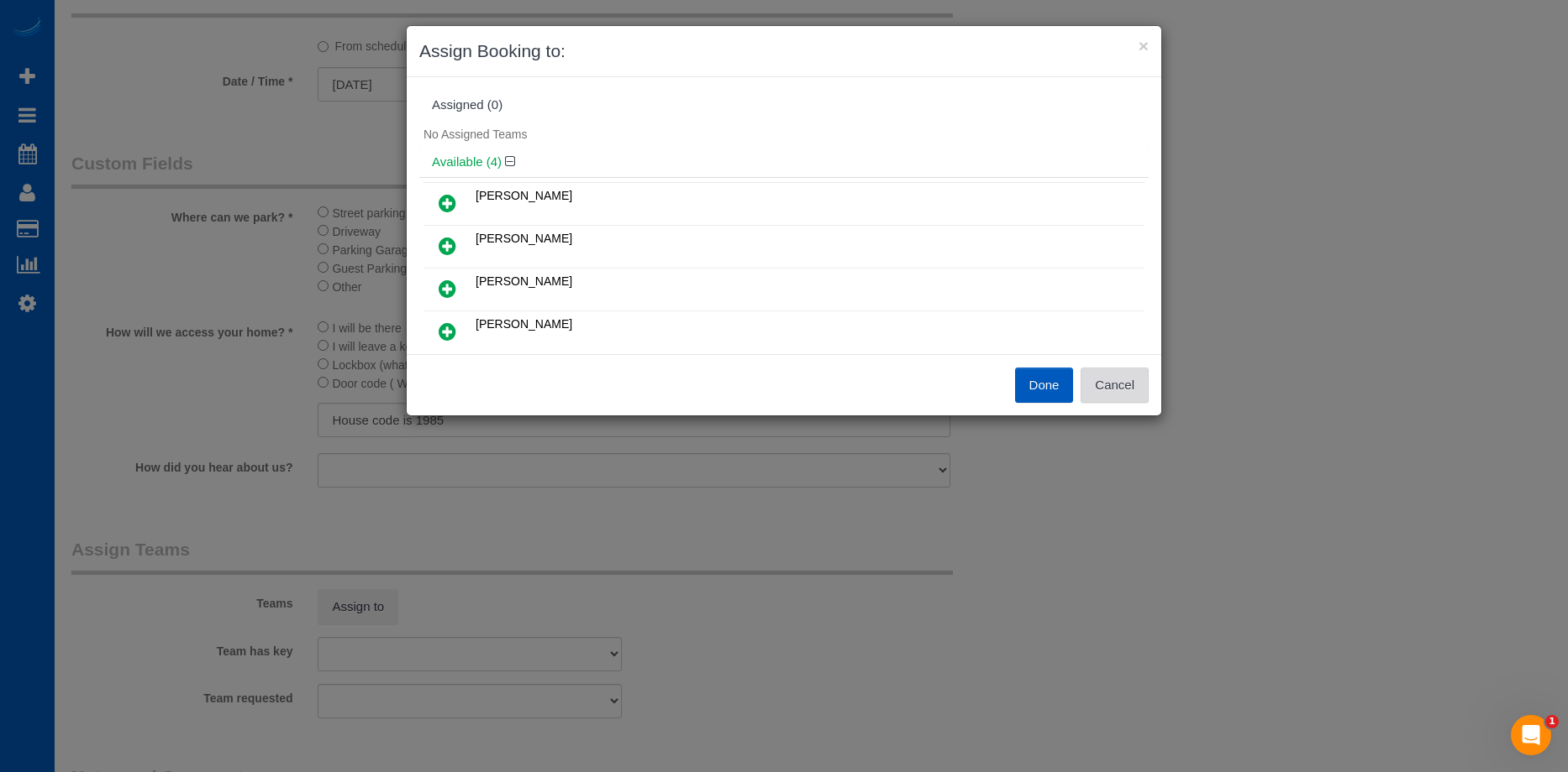
click at [1122, 379] on button "Cancel" at bounding box center [1115, 385] width 68 height 35
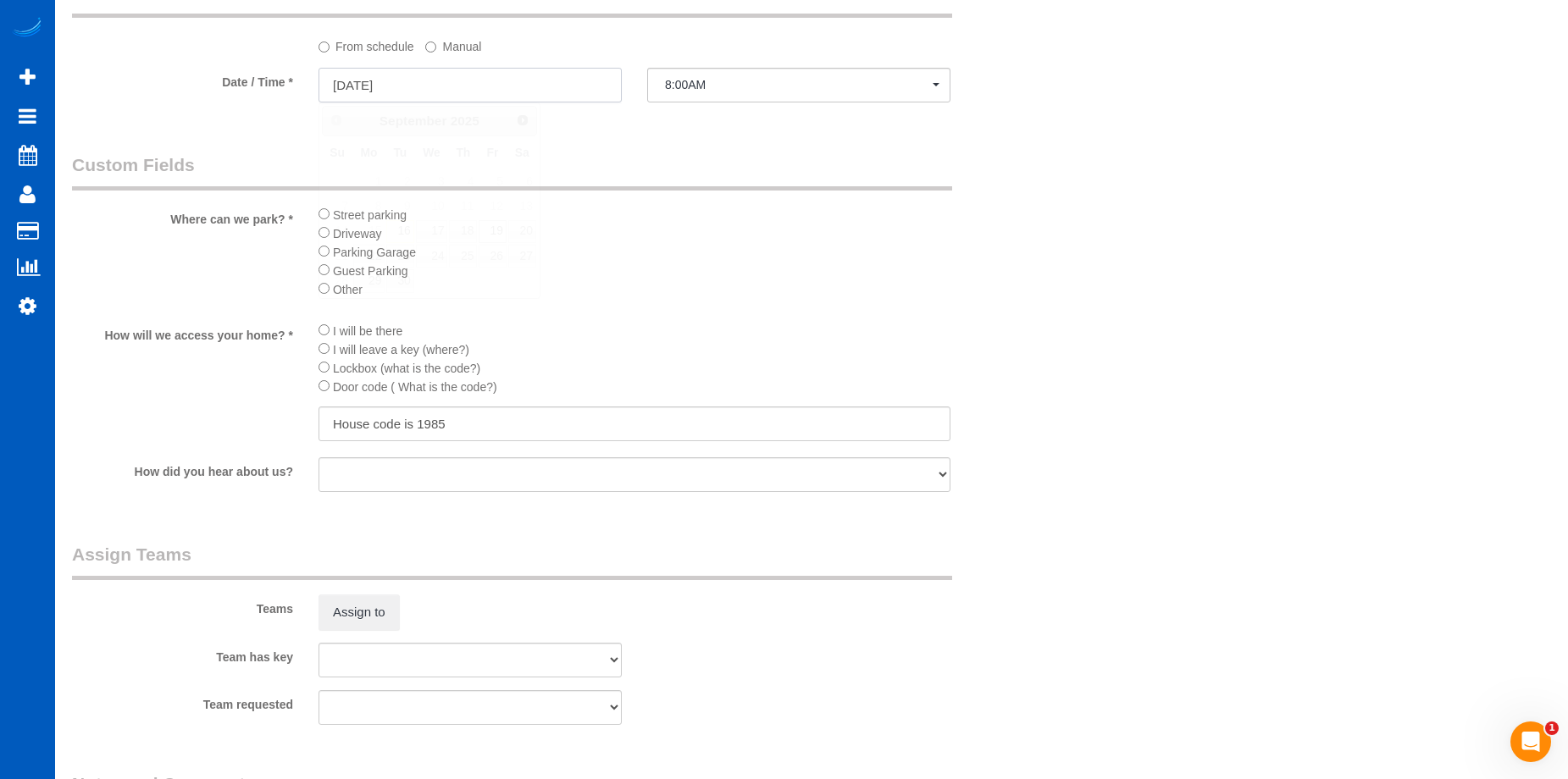
click at [438, 81] on input "[DATE]" at bounding box center [470, 85] width 304 height 35
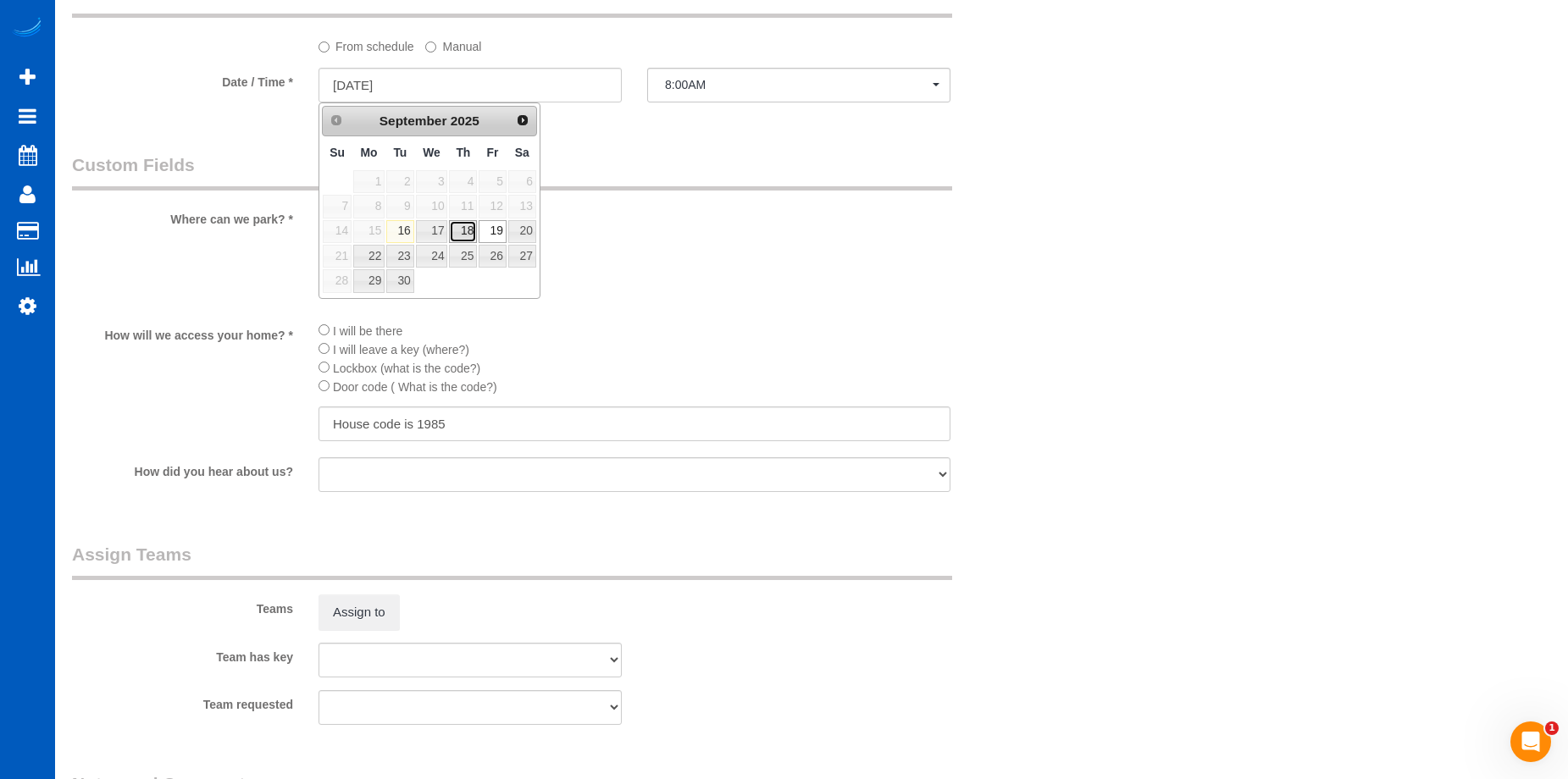
click at [464, 223] on link "18" at bounding box center [462, 231] width 28 height 23
type input "[DATE]"
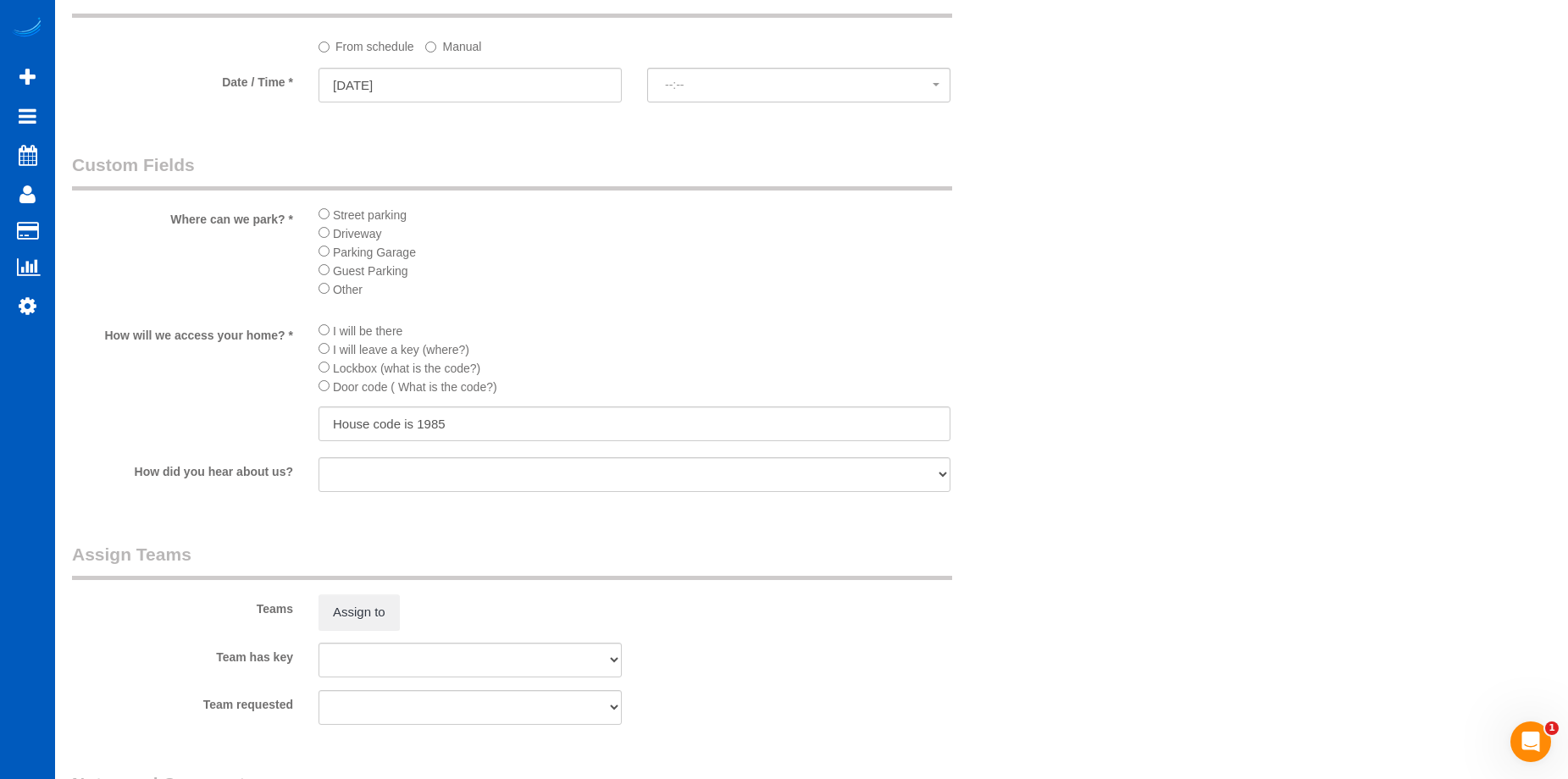
select select "spot78"
click at [358, 601] on button "Assign to" at bounding box center [359, 612] width 81 height 35
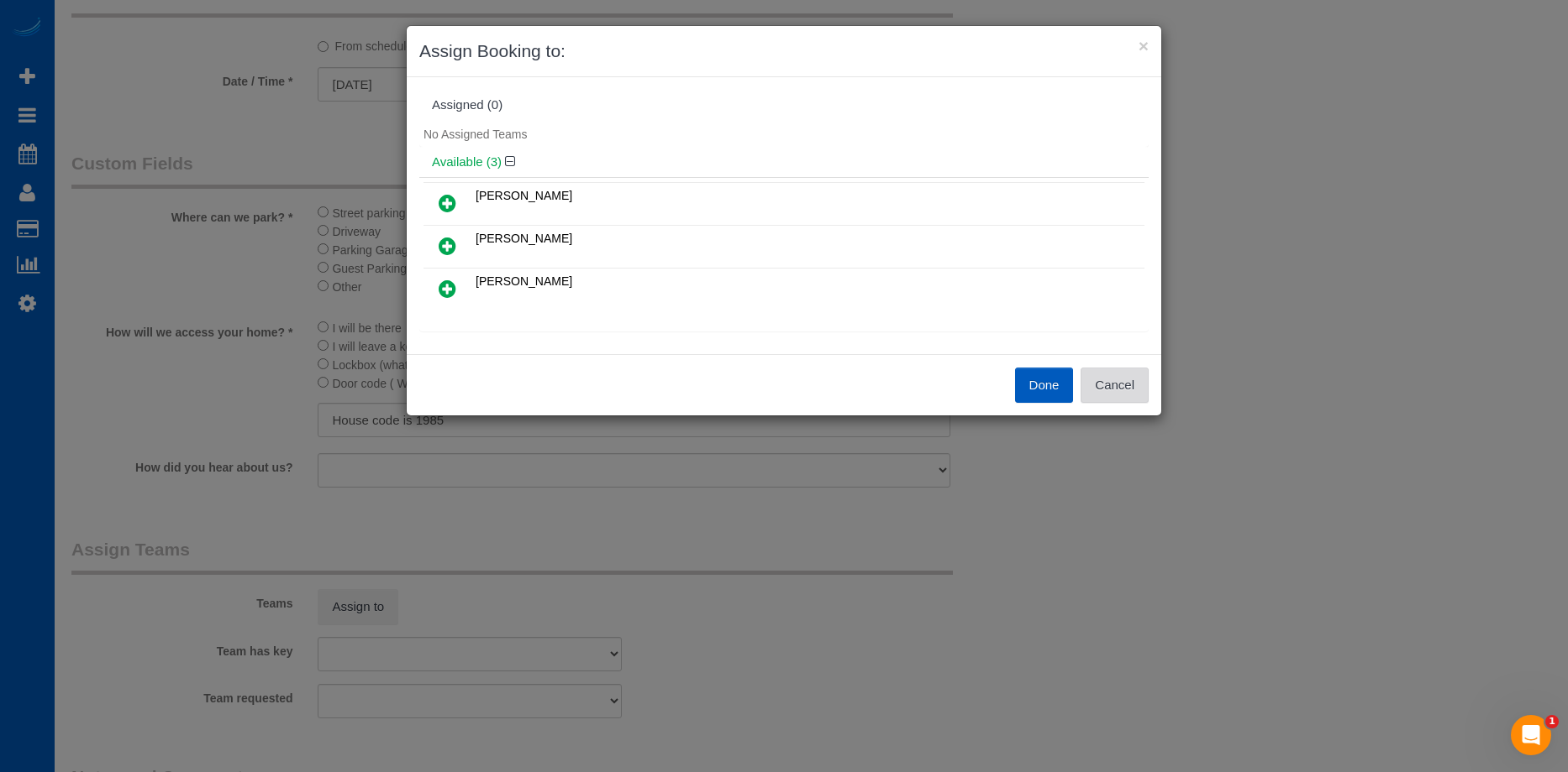
click at [1127, 378] on button "Cancel" at bounding box center [1115, 385] width 68 height 35
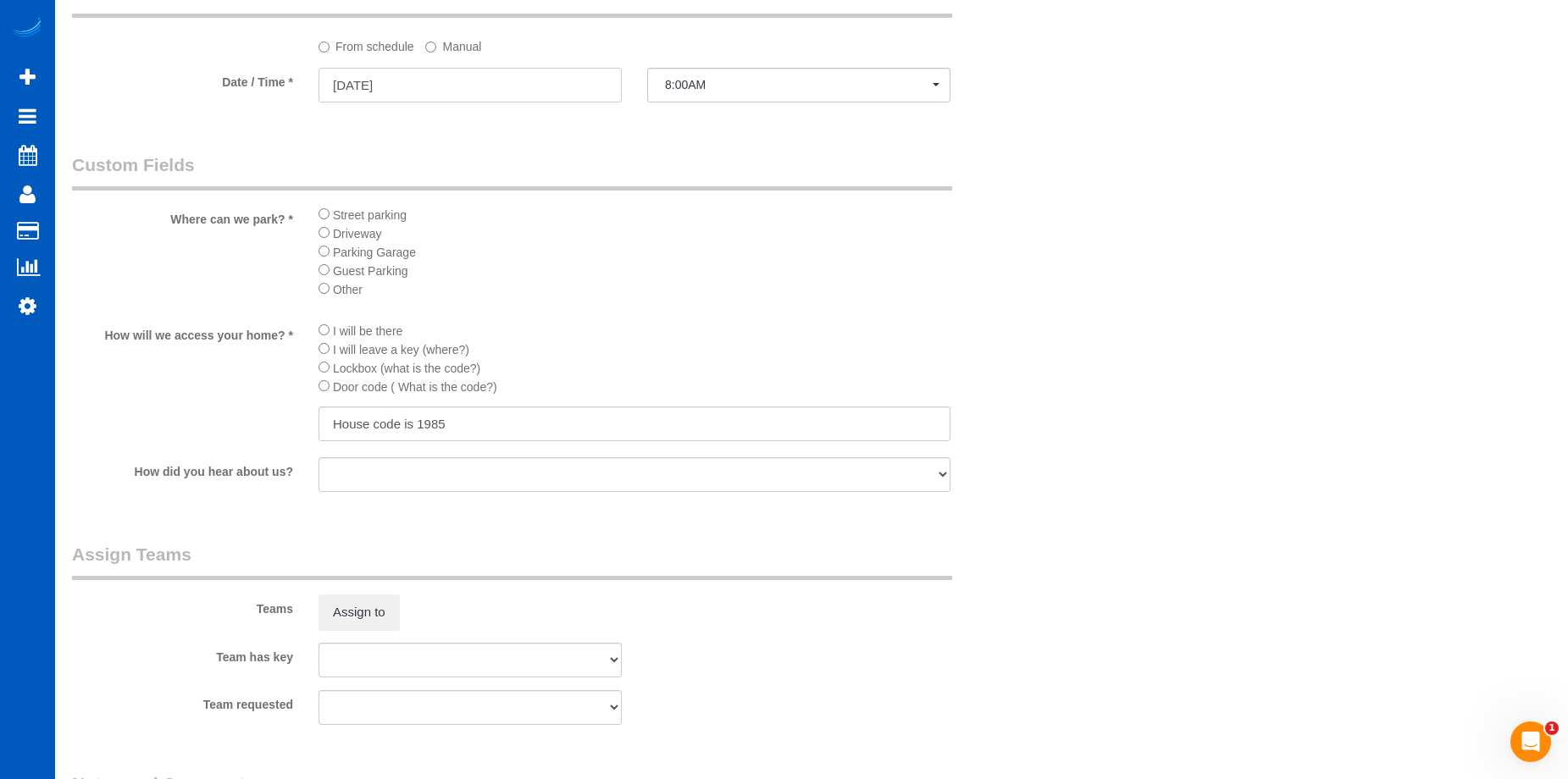
click at [521, 74] on input "[DATE]" at bounding box center [470, 85] width 304 height 35
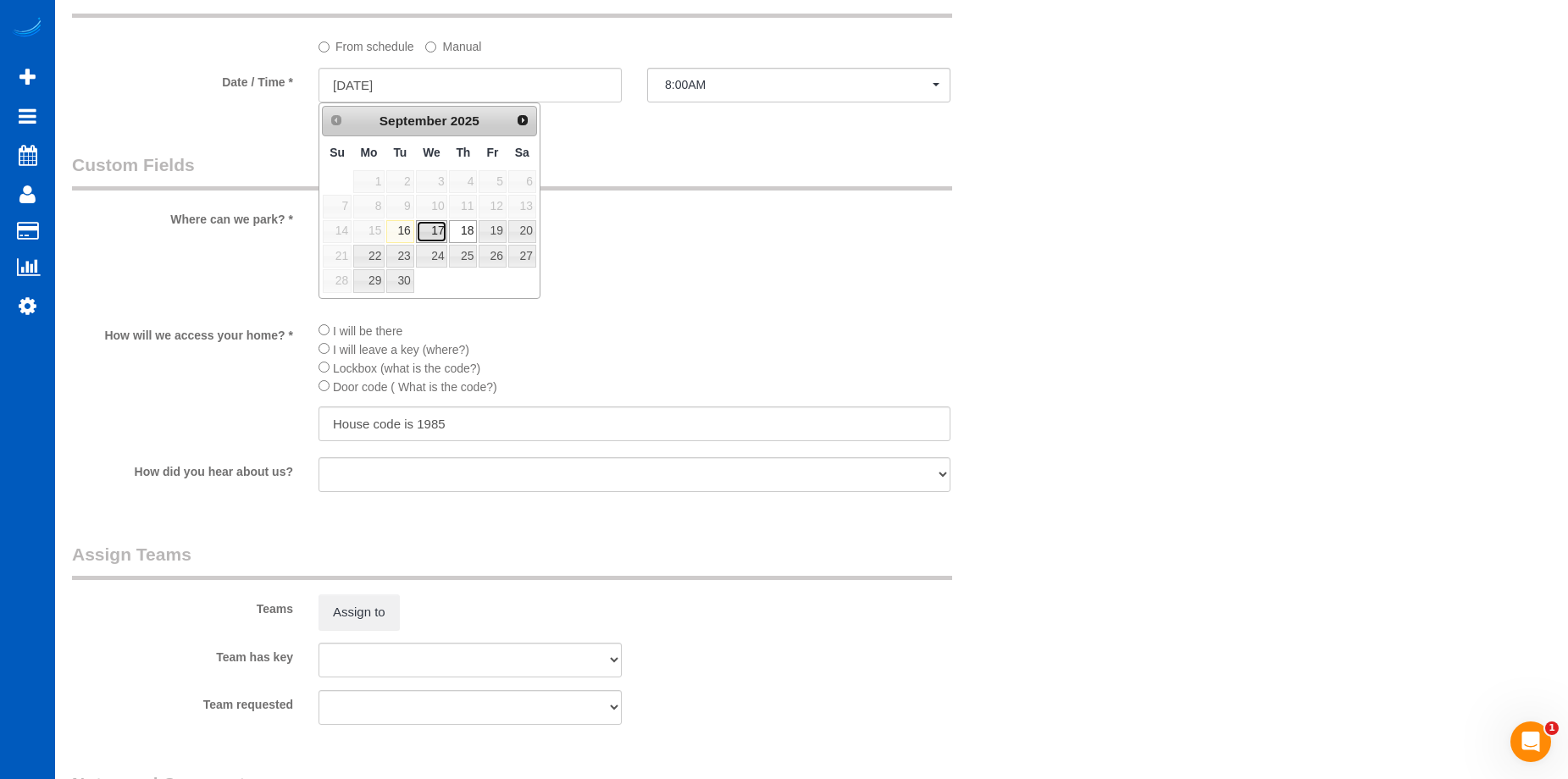
click at [434, 230] on link "17" at bounding box center [431, 231] width 32 height 23
type input "[DATE]"
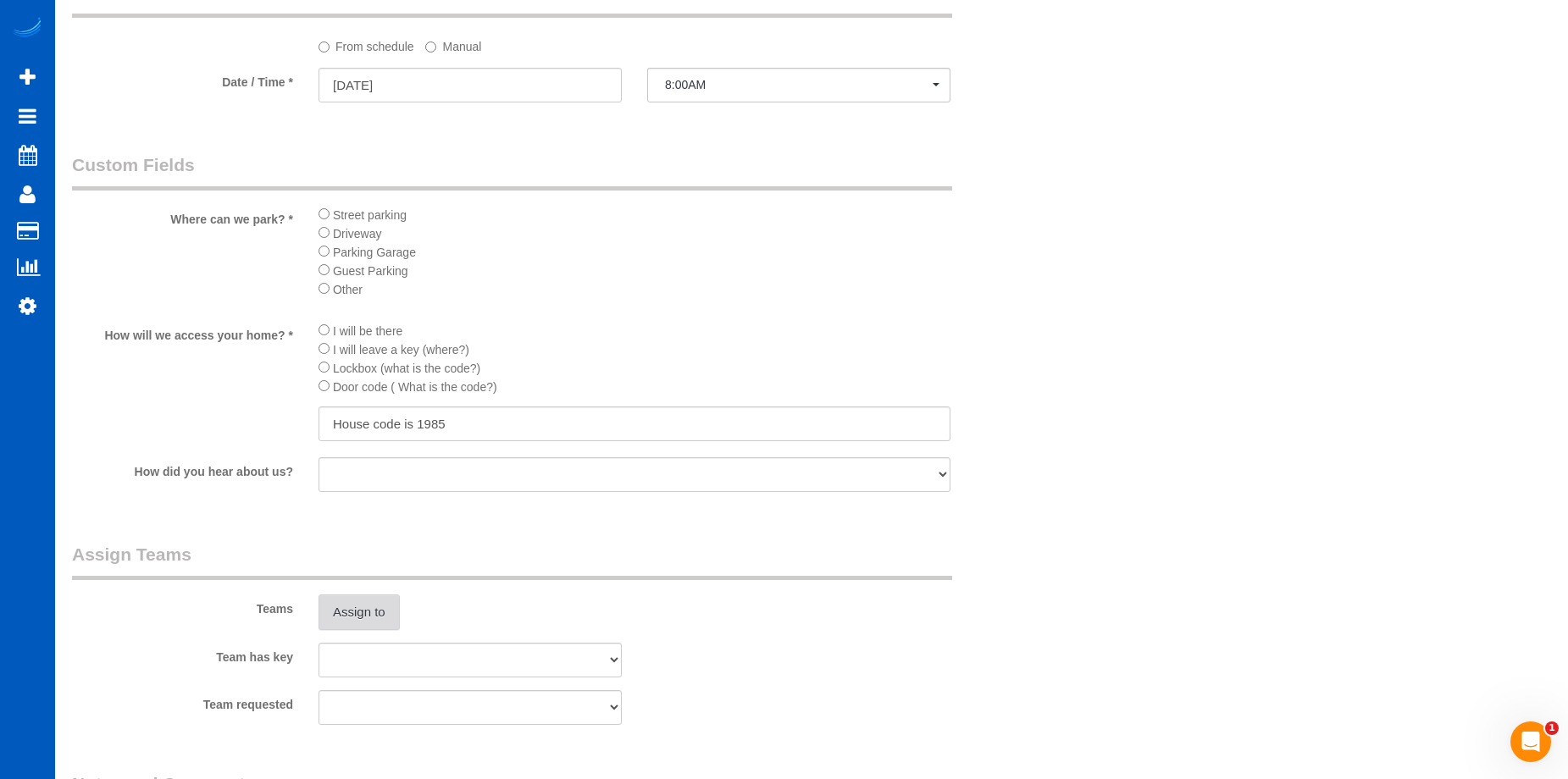
click at [361, 630] on button "Assign to" at bounding box center [359, 612] width 81 height 35
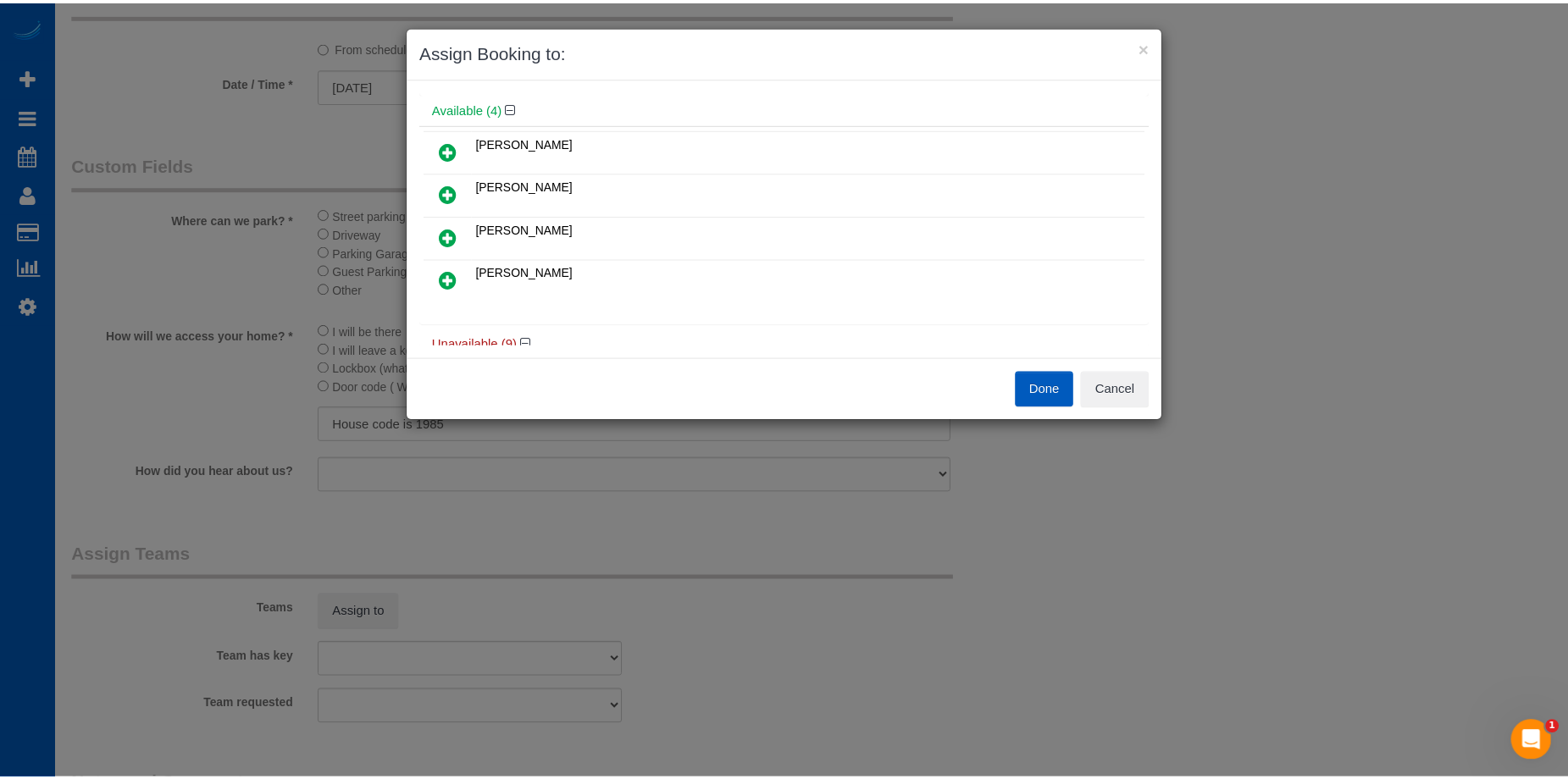
scroll to position [85, 0]
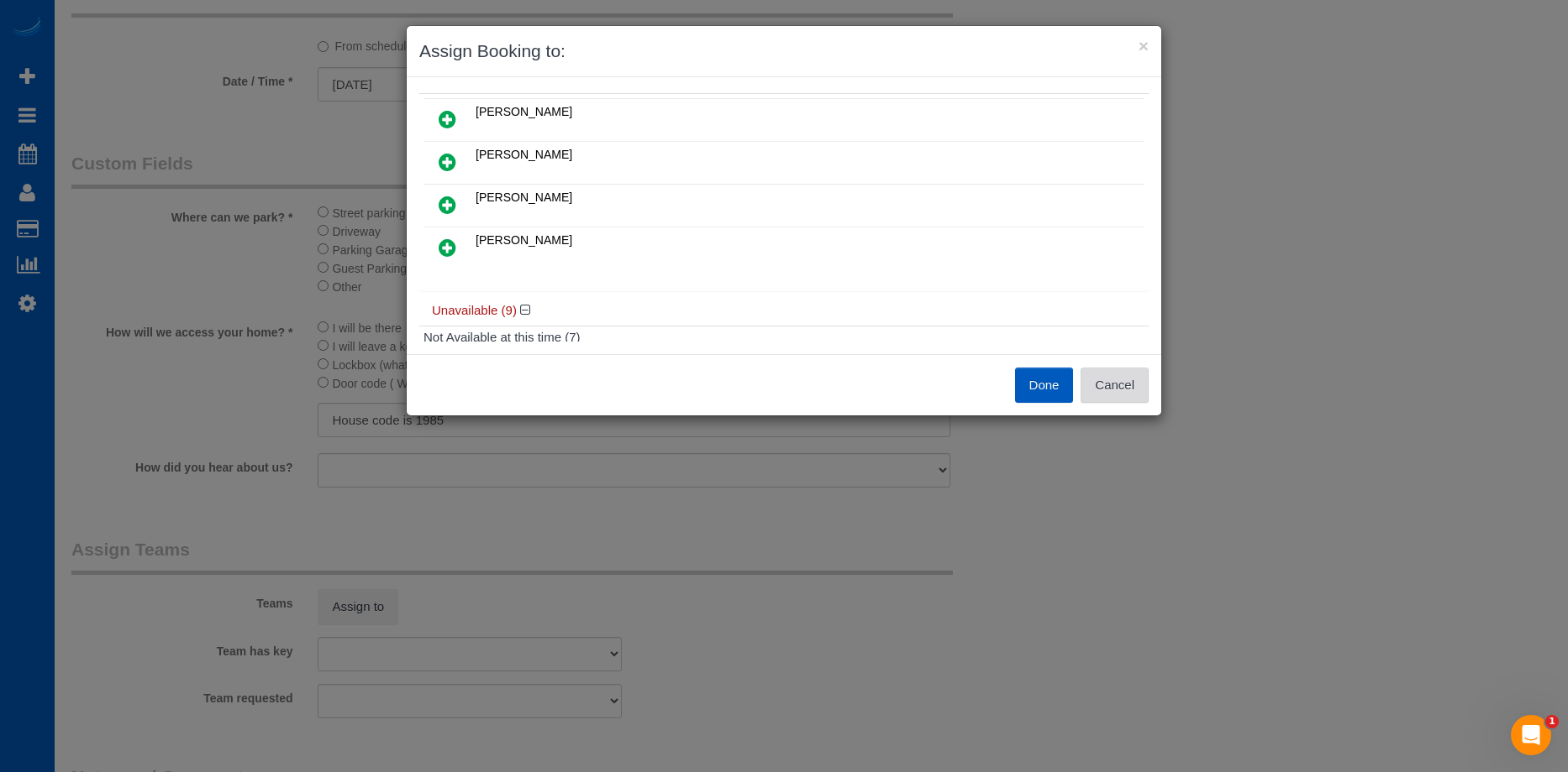
click at [1121, 389] on button "Cancel" at bounding box center [1115, 385] width 68 height 35
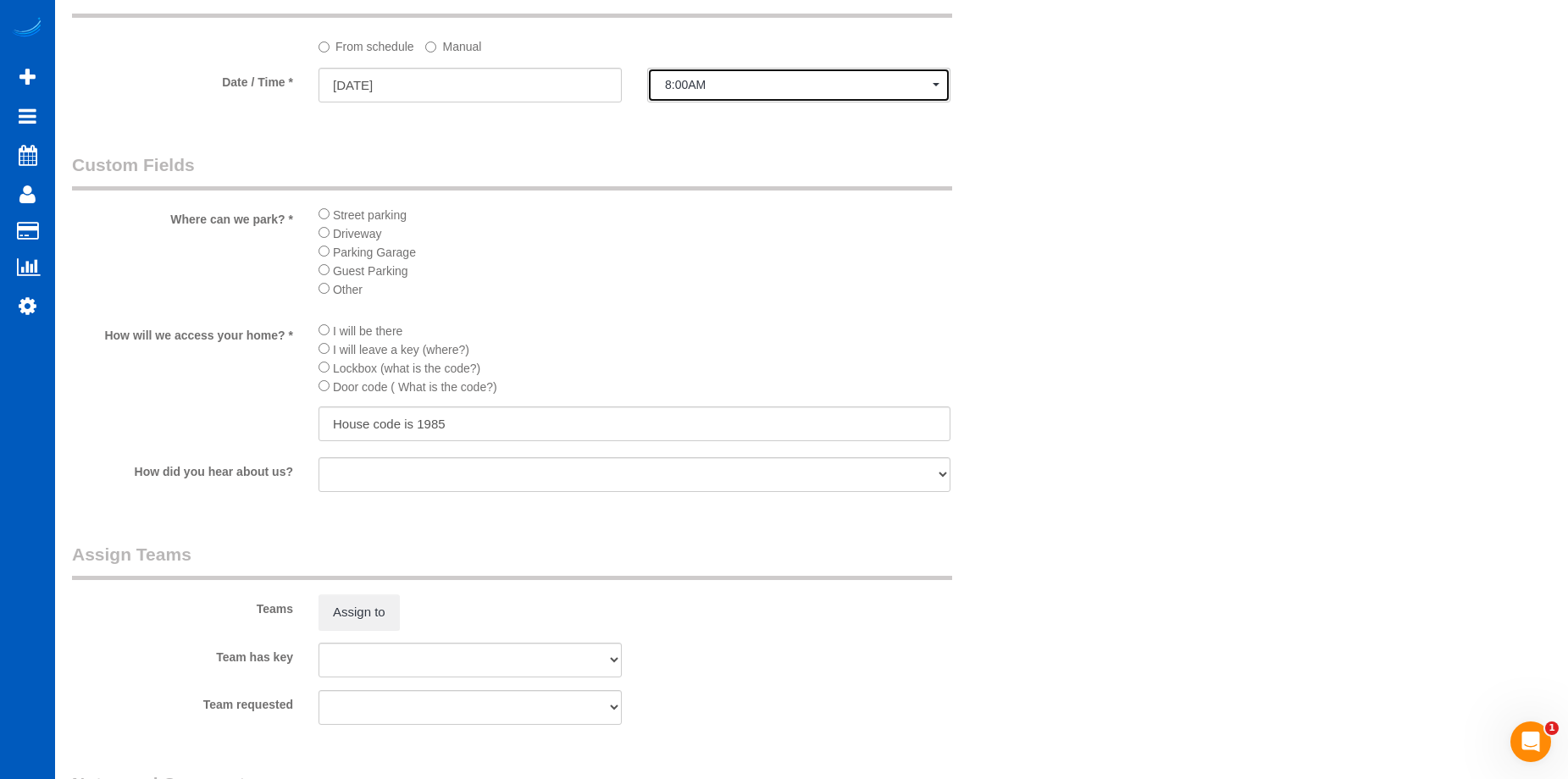
click at [708, 85] on span "8:00AM" at bounding box center [799, 85] width 267 height 14
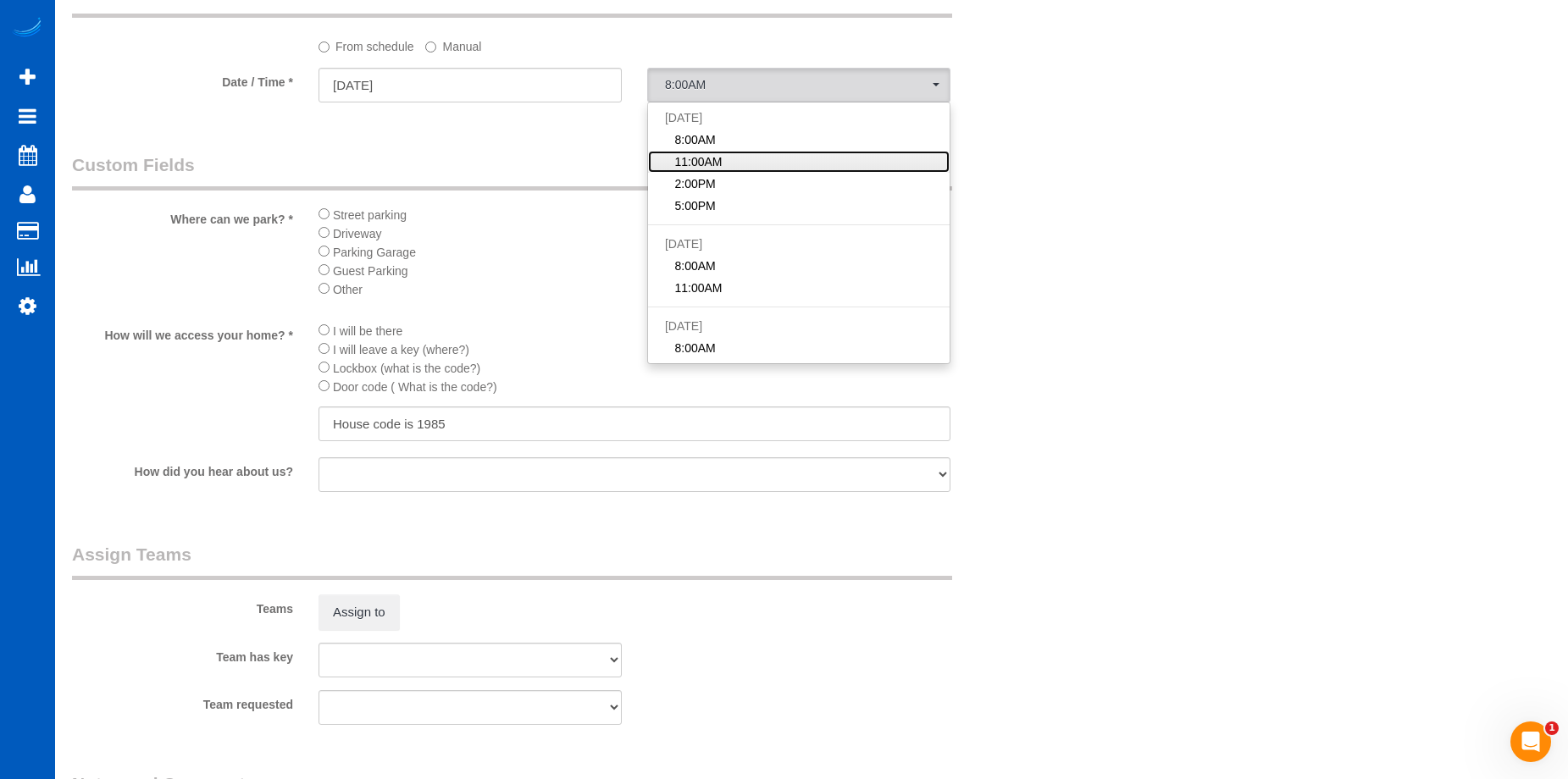
click at [730, 163] on link "11:00AM" at bounding box center [799, 162] width 302 height 22
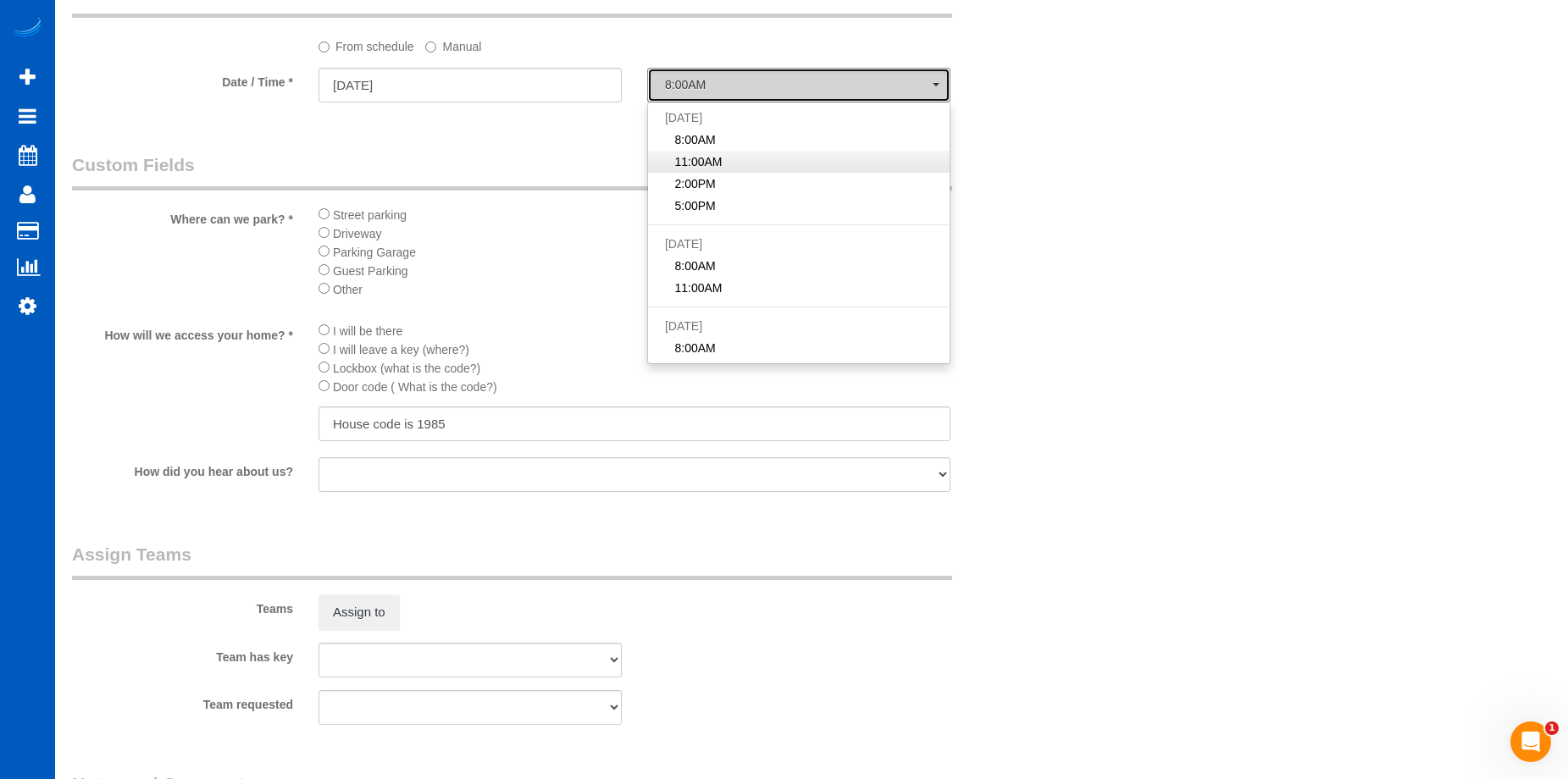
select select "spot94"
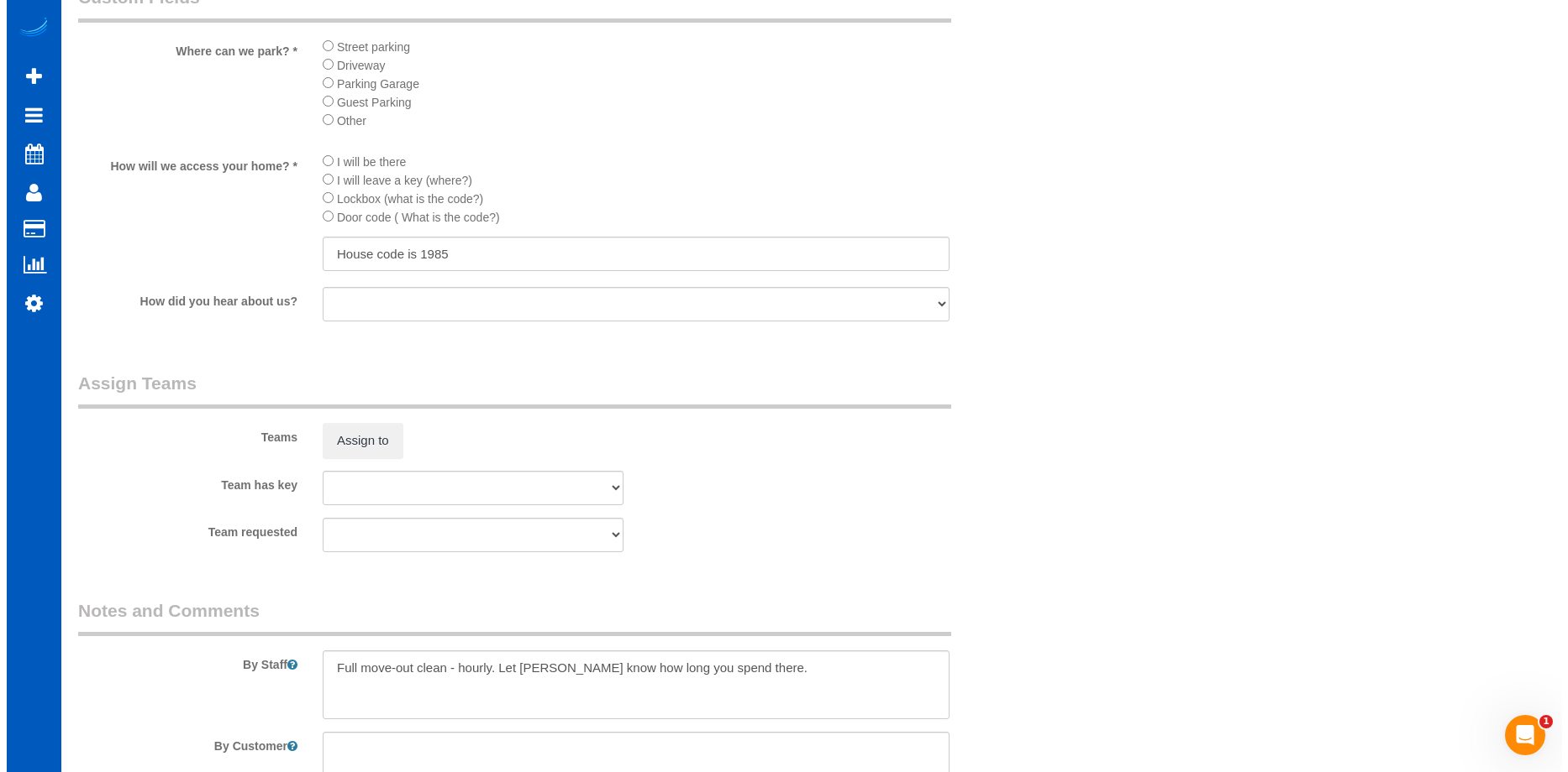
scroll to position [1900, 0]
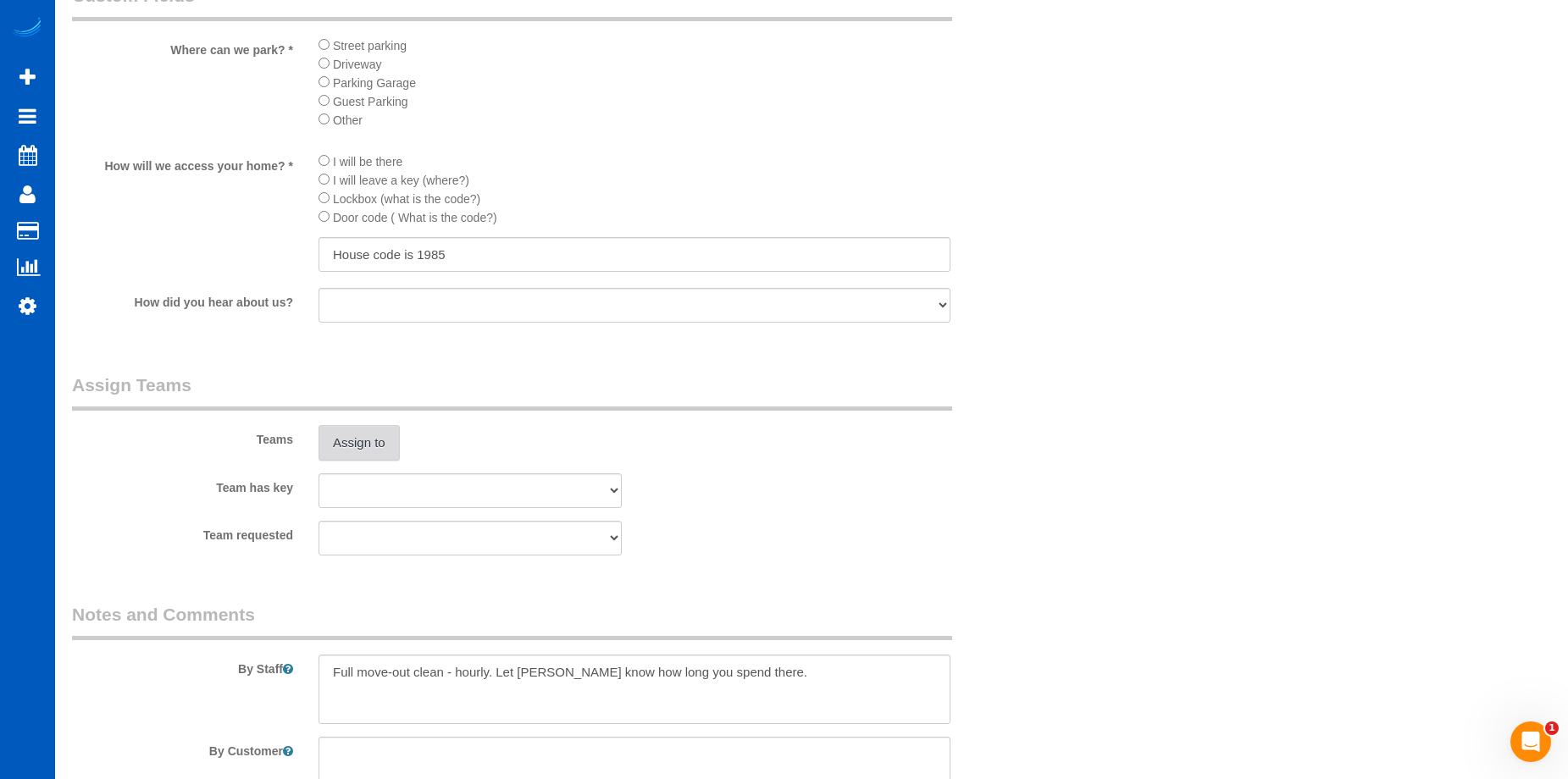
click at [357, 437] on button "Assign to" at bounding box center [359, 443] width 81 height 35
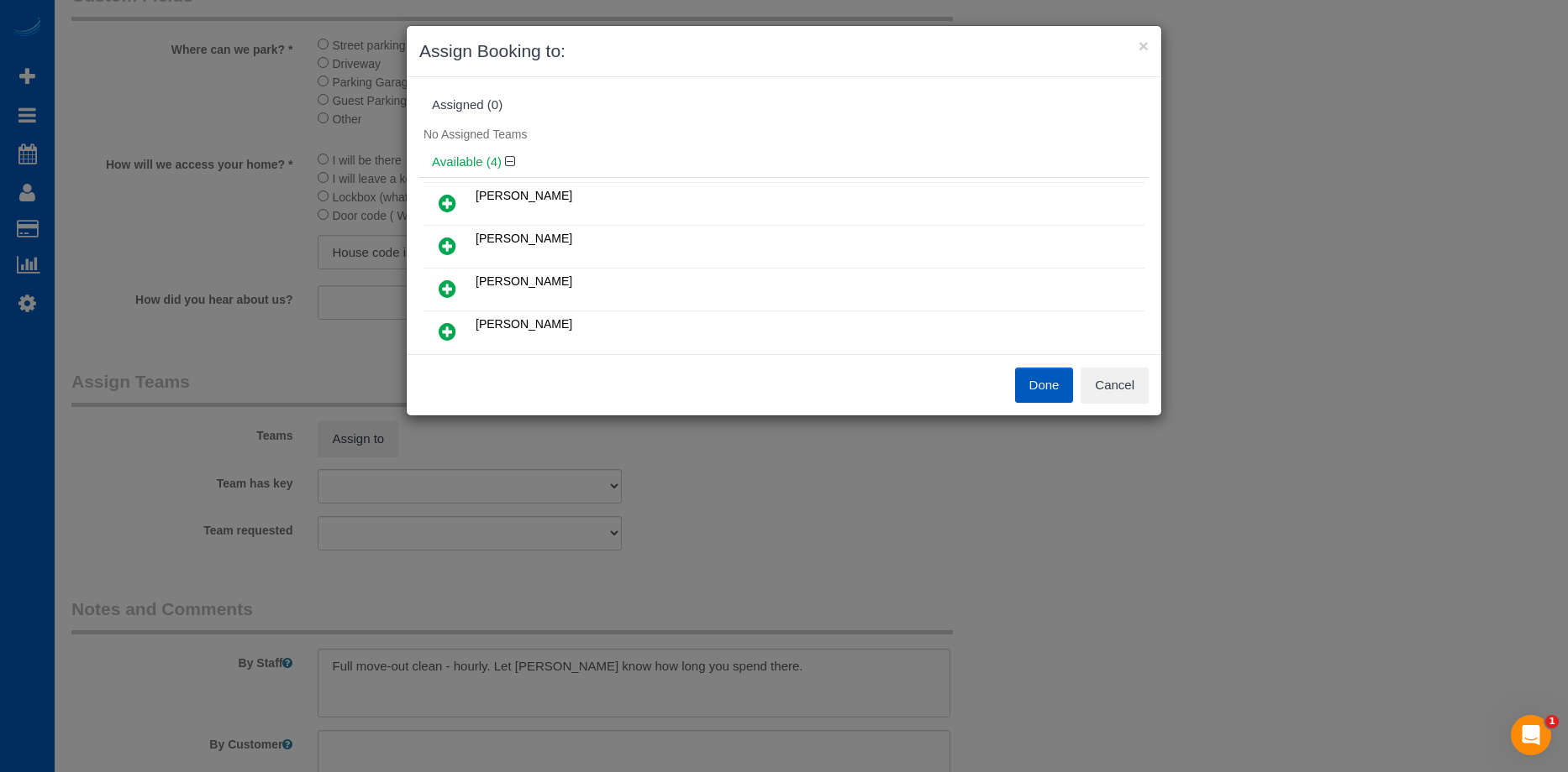
scroll to position [84, 0]
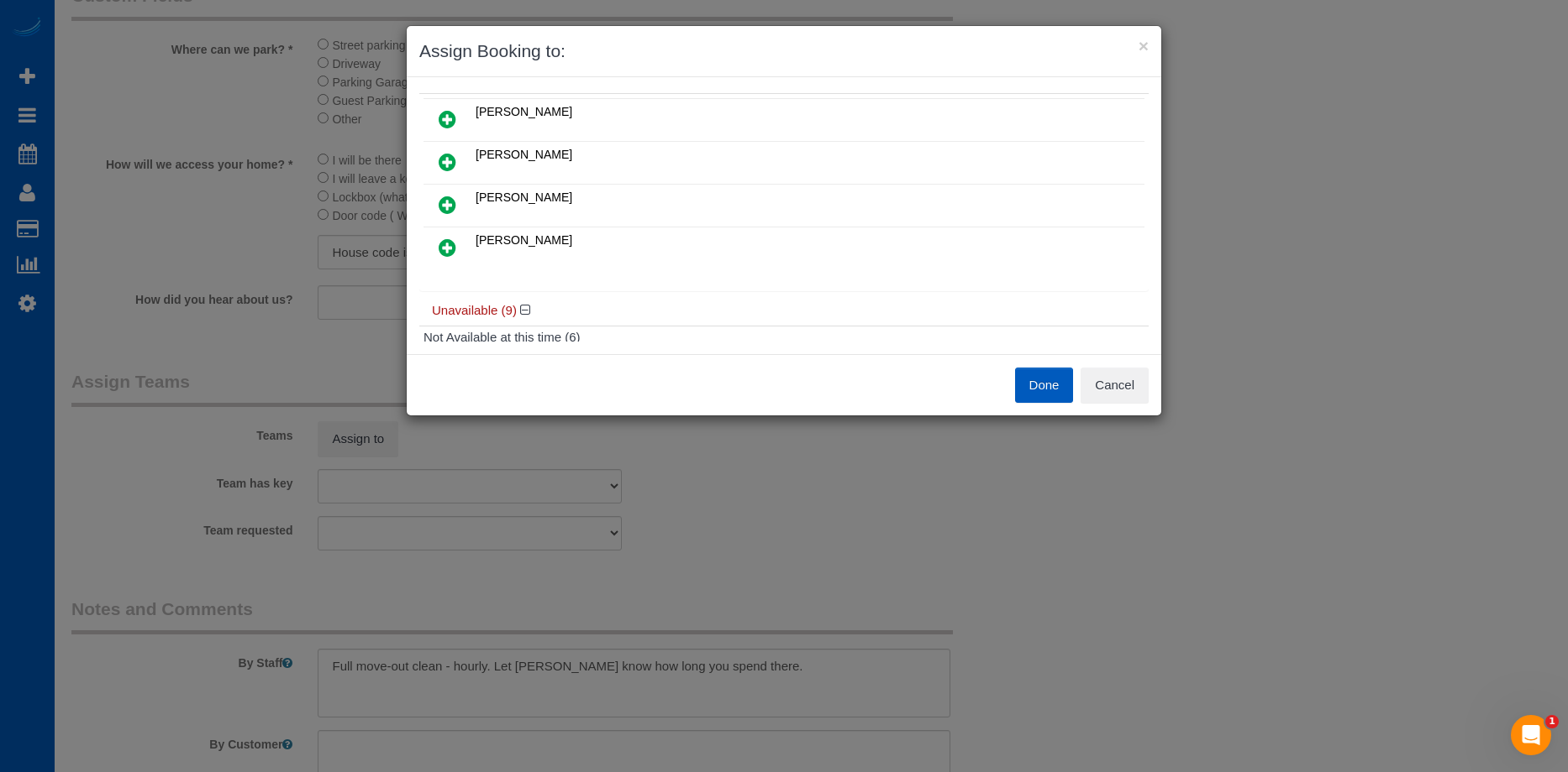
click at [445, 117] on icon at bounding box center [447, 120] width 18 height 21
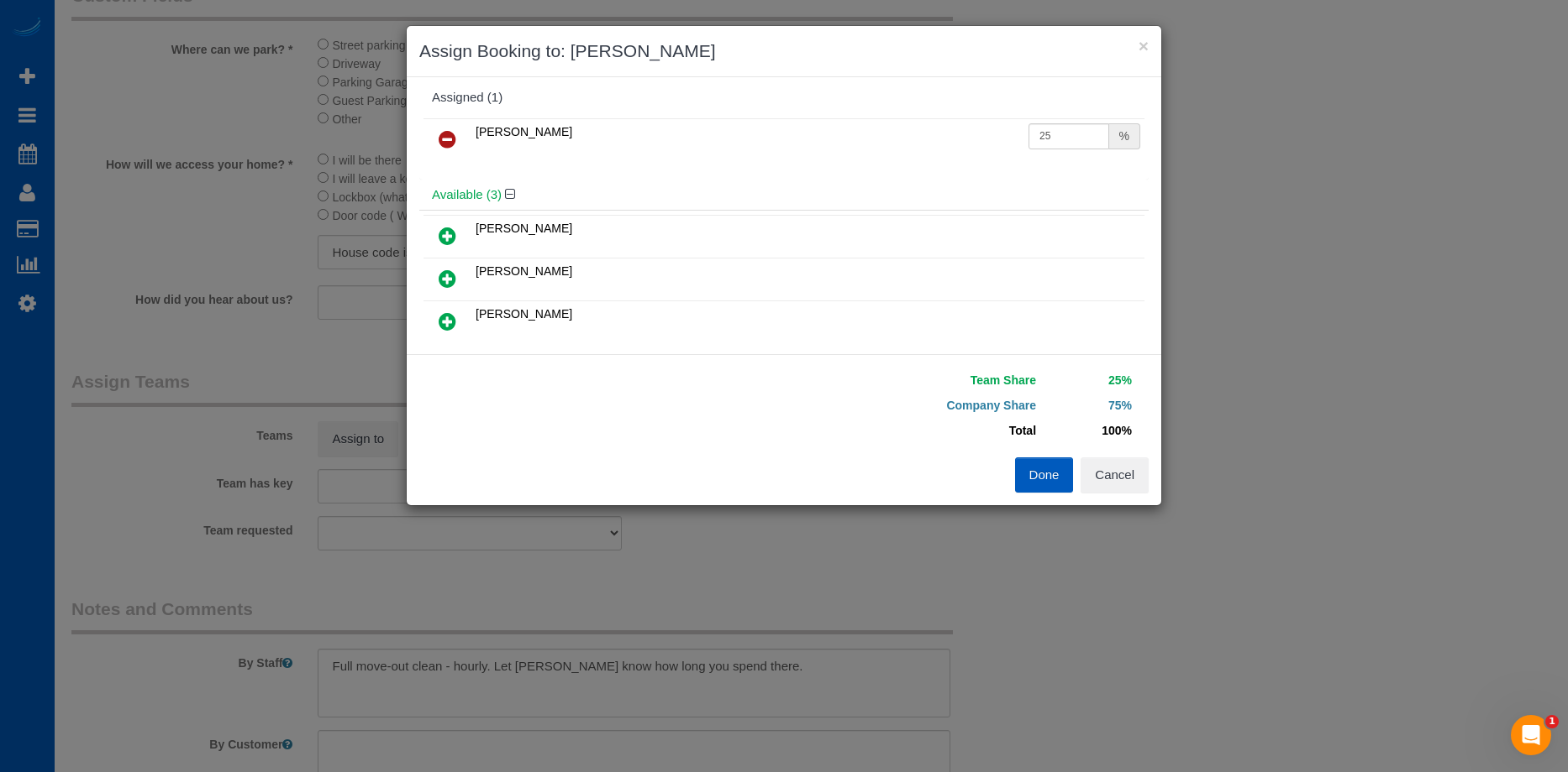
scroll to position [0, 0]
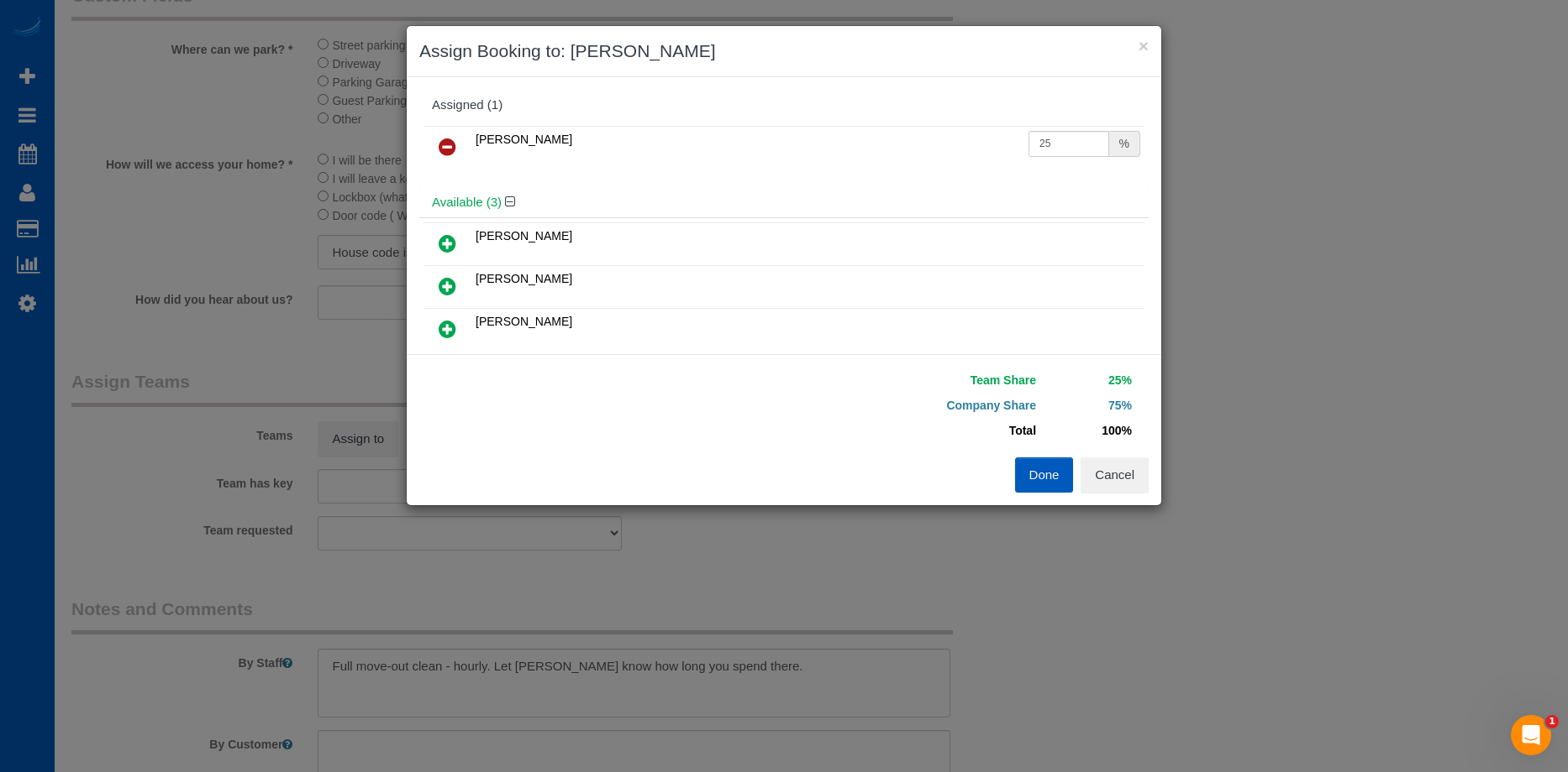
click at [453, 239] on icon at bounding box center [447, 244] width 18 height 21
click at [1056, 469] on button "Done" at bounding box center [1044, 474] width 59 height 35
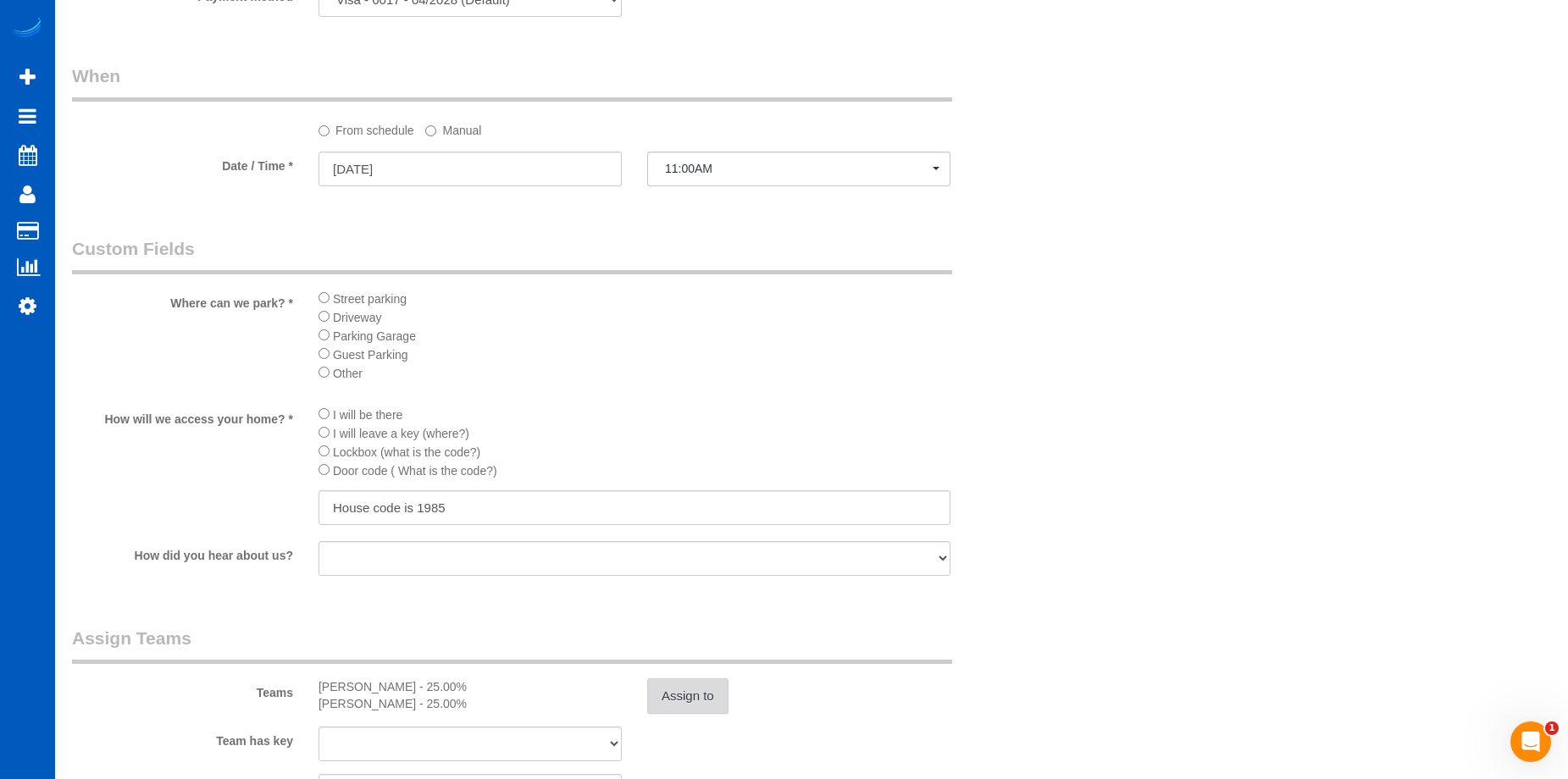
scroll to position [1663, 0]
click at [507, 165] on input "[DATE]" at bounding box center [470, 170] width 304 height 35
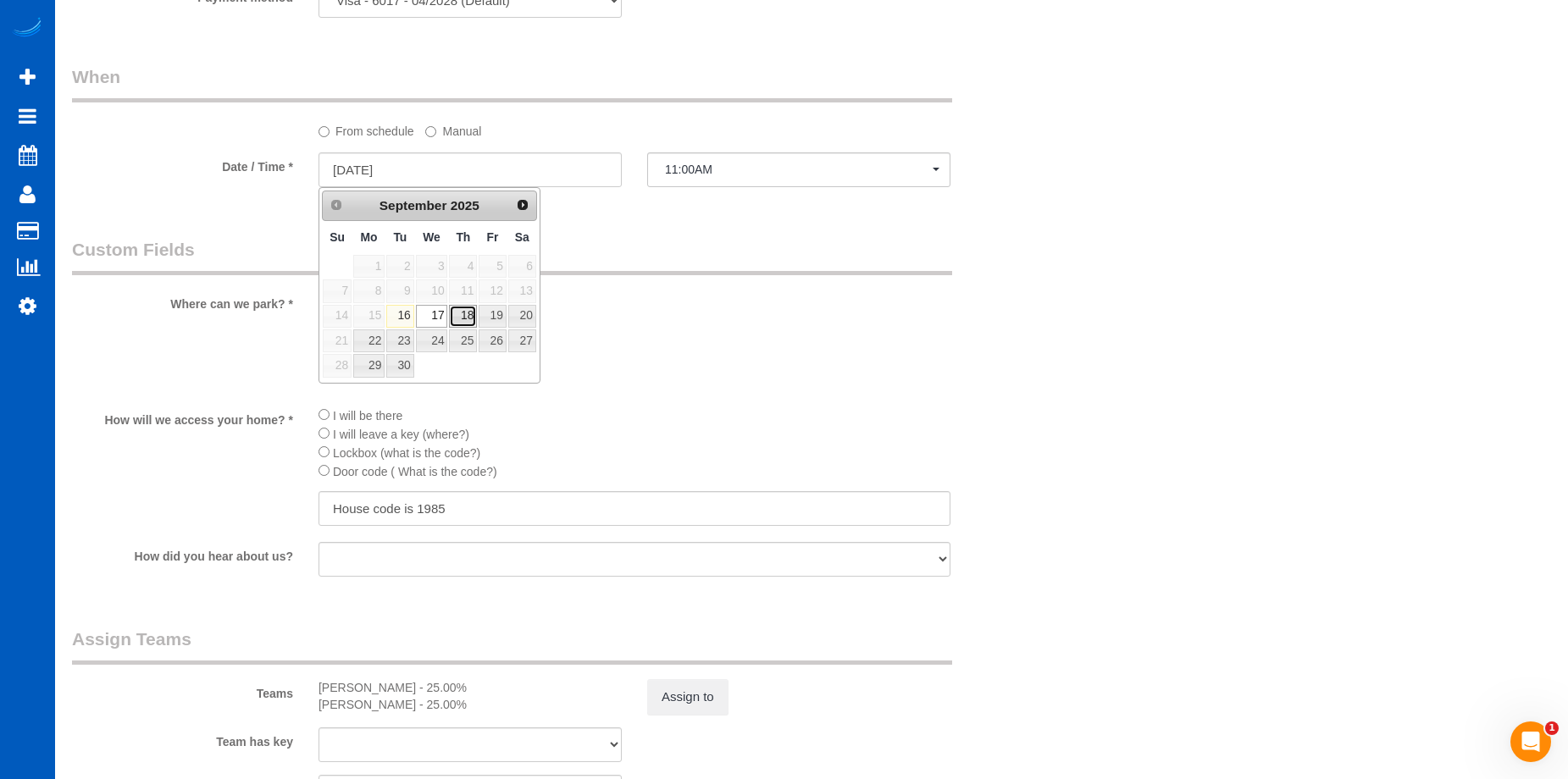
click at [472, 316] on link "18" at bounding box center [462, 317] width 28 height 23
type input "[DATE]"
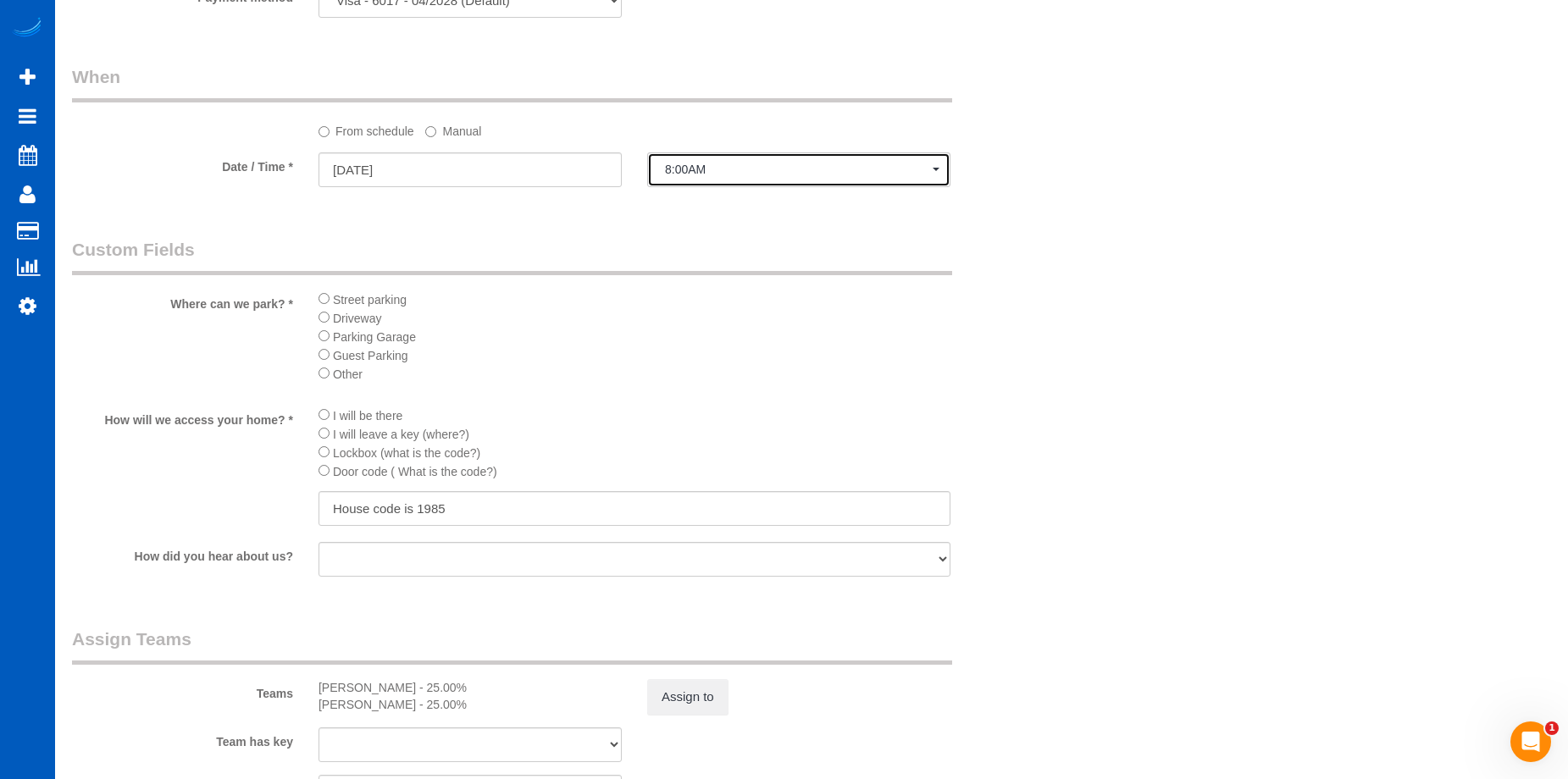
click at [691, 171] on span "8:00AM" at bounding box center [799, 170] width 267 height 14
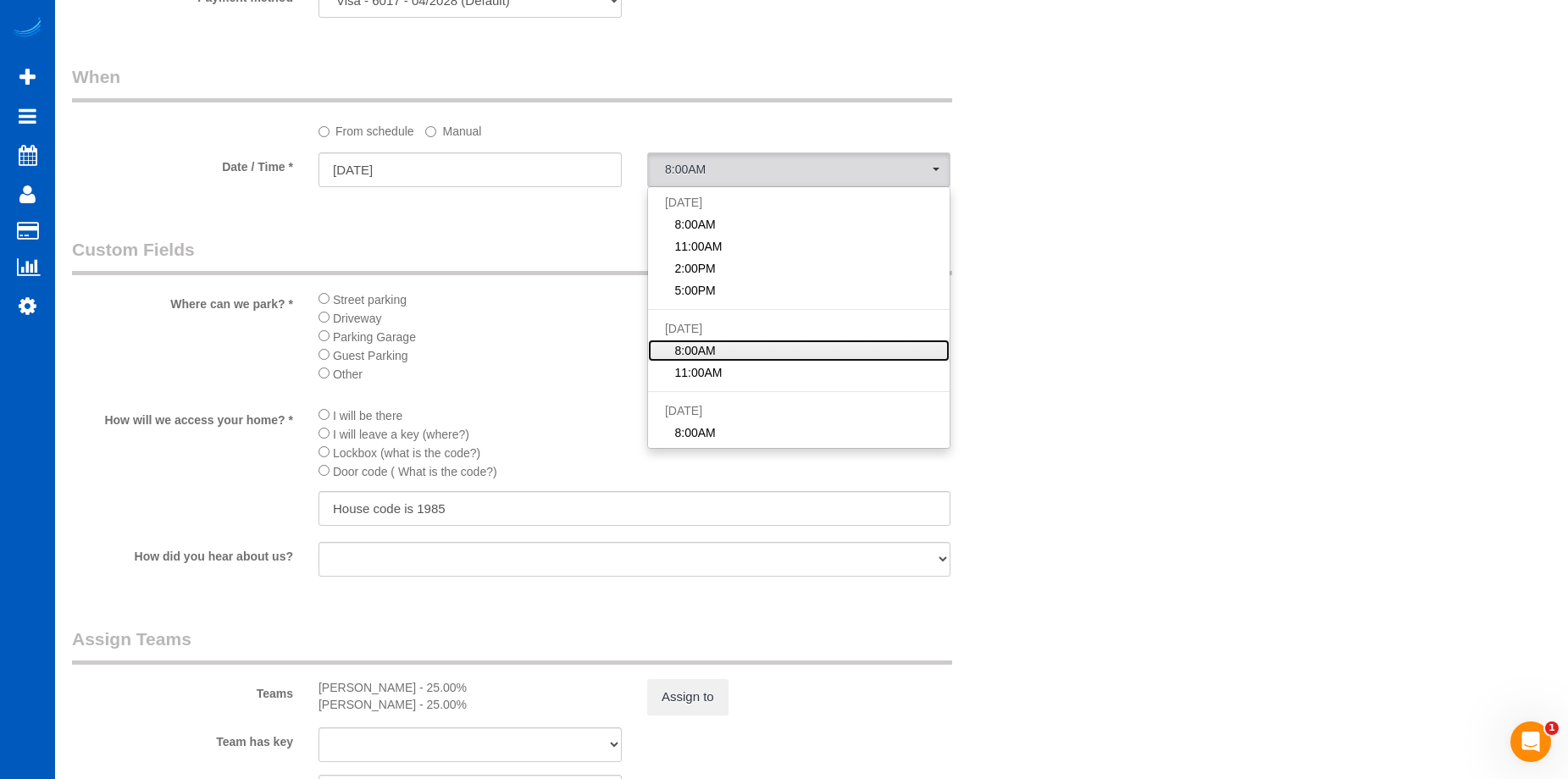
click at [718, 349] on link "8:00AM" at bounding box center [799, 351] width 302 height 22
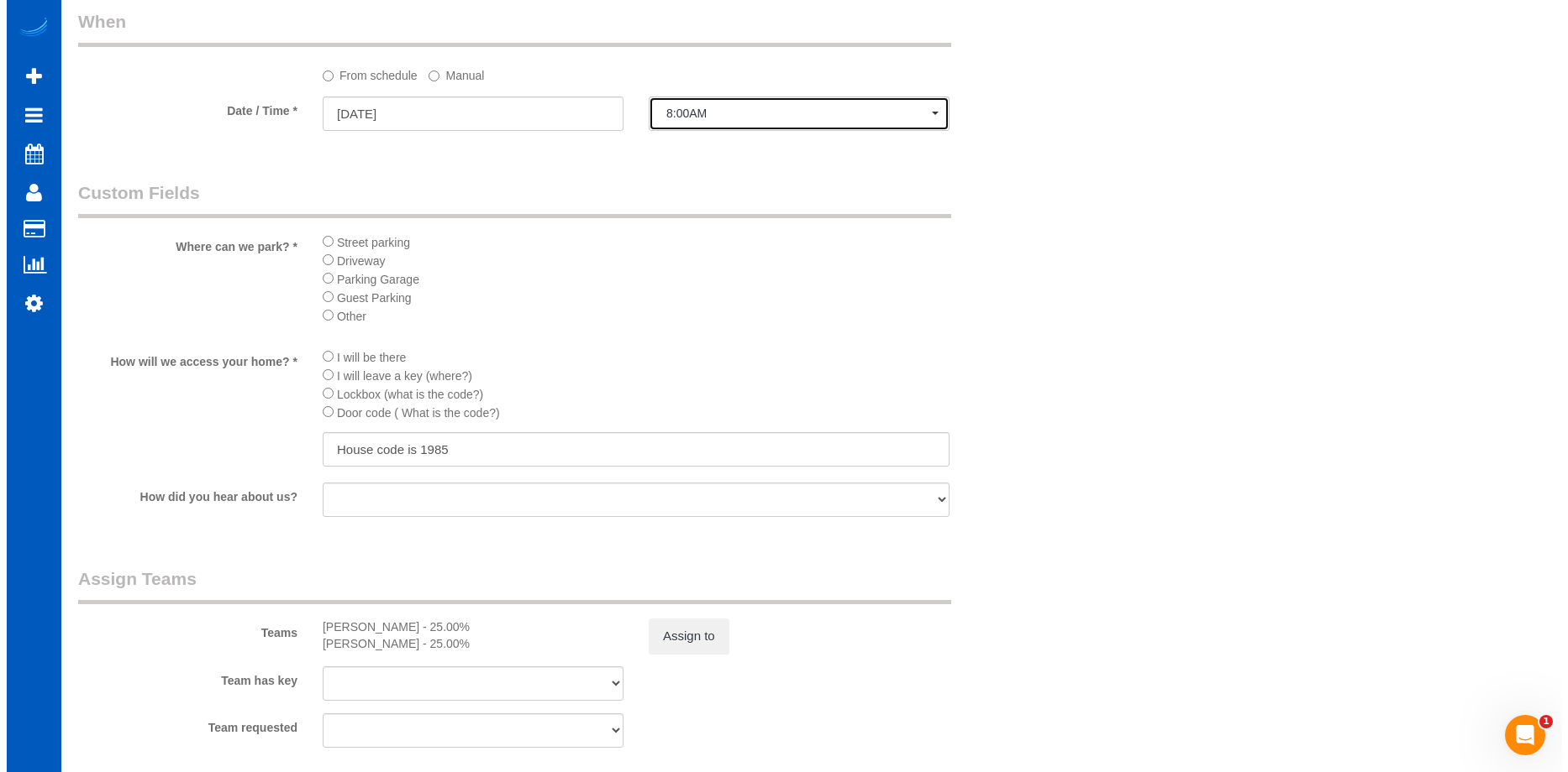
scroll to position [1732, 0]
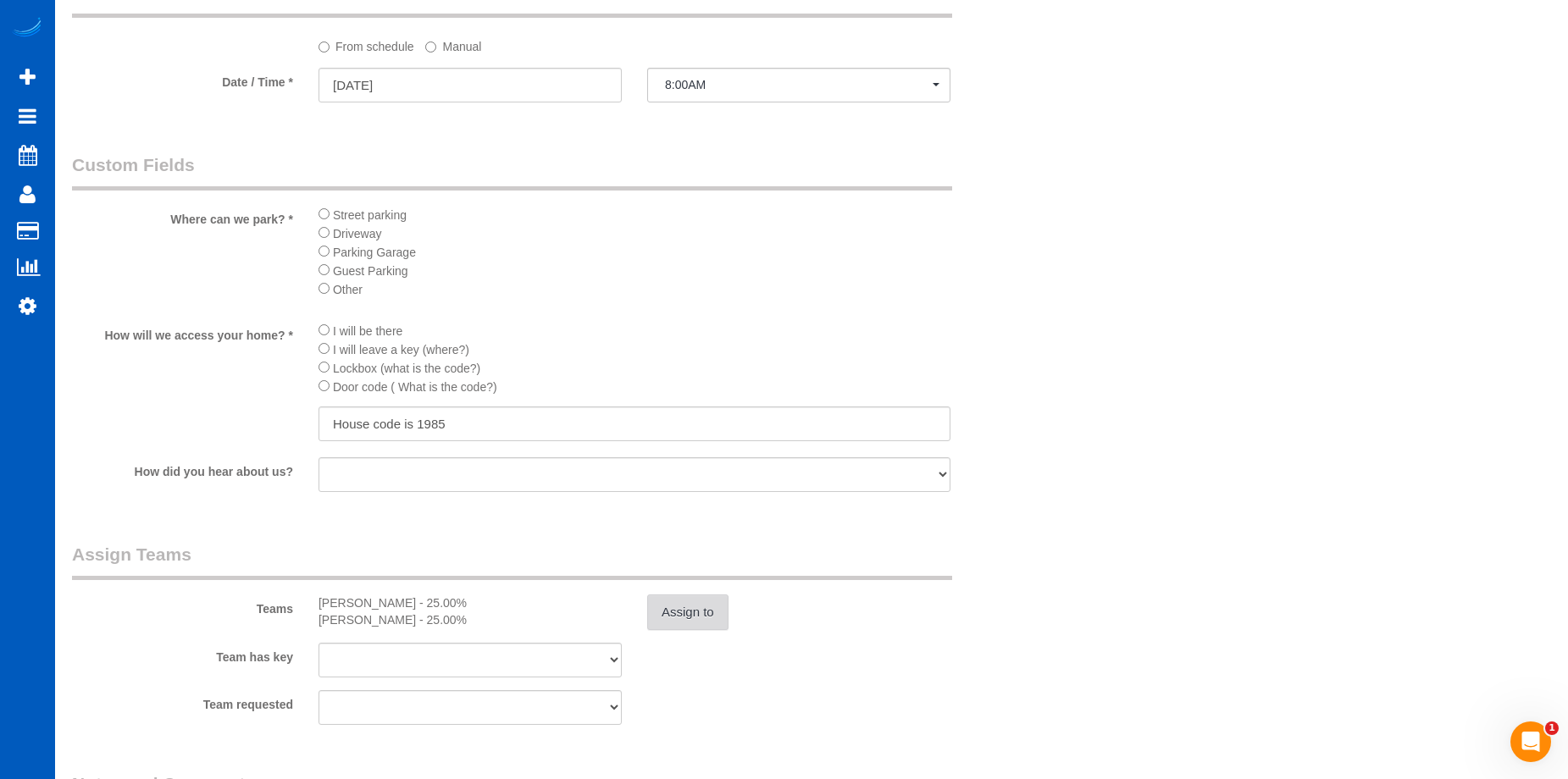
click at [712, 610] on button "Assign to" at bounding box center [687, 612] width 81 height 35
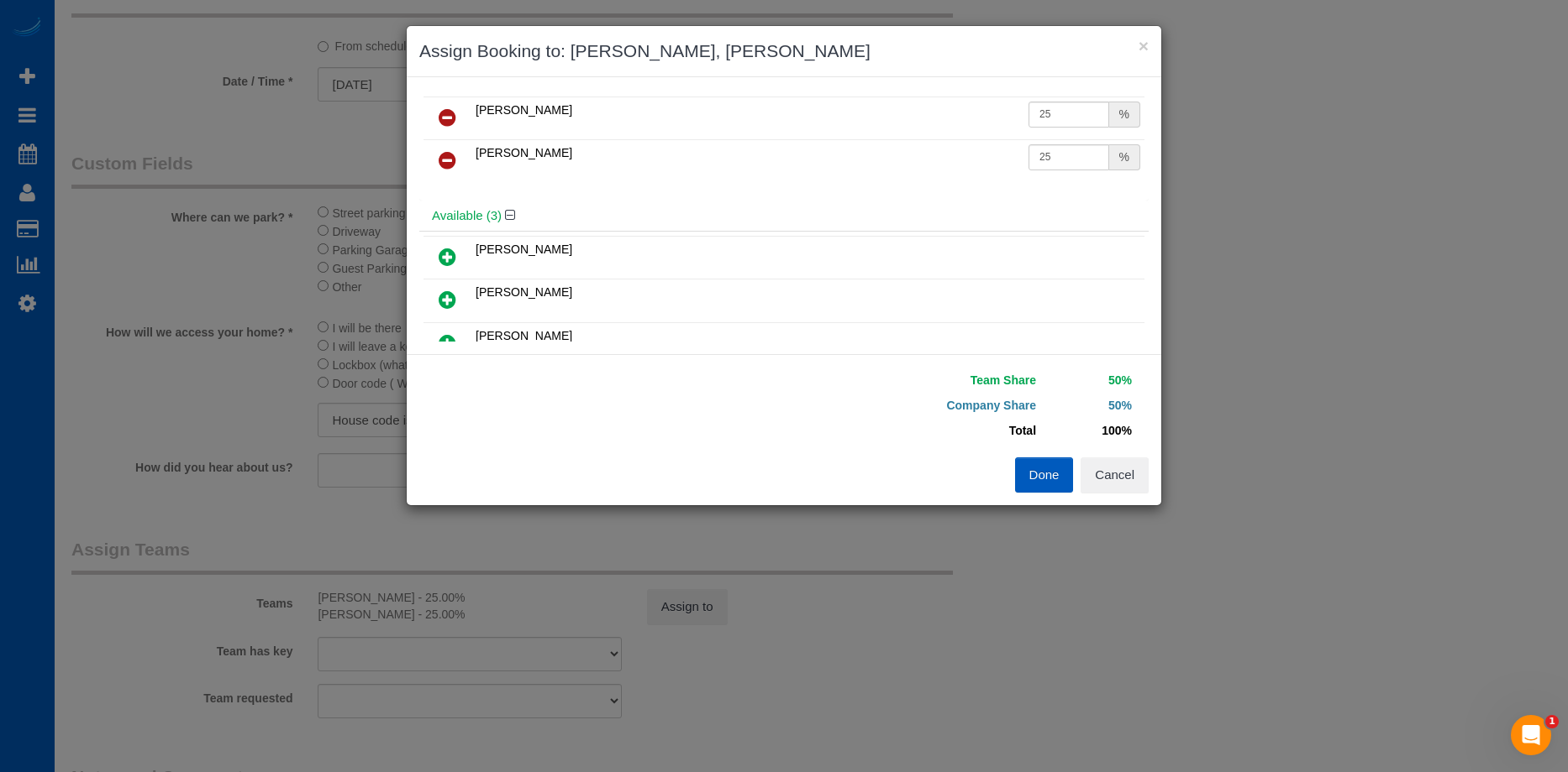
scroll to position [0, 0]
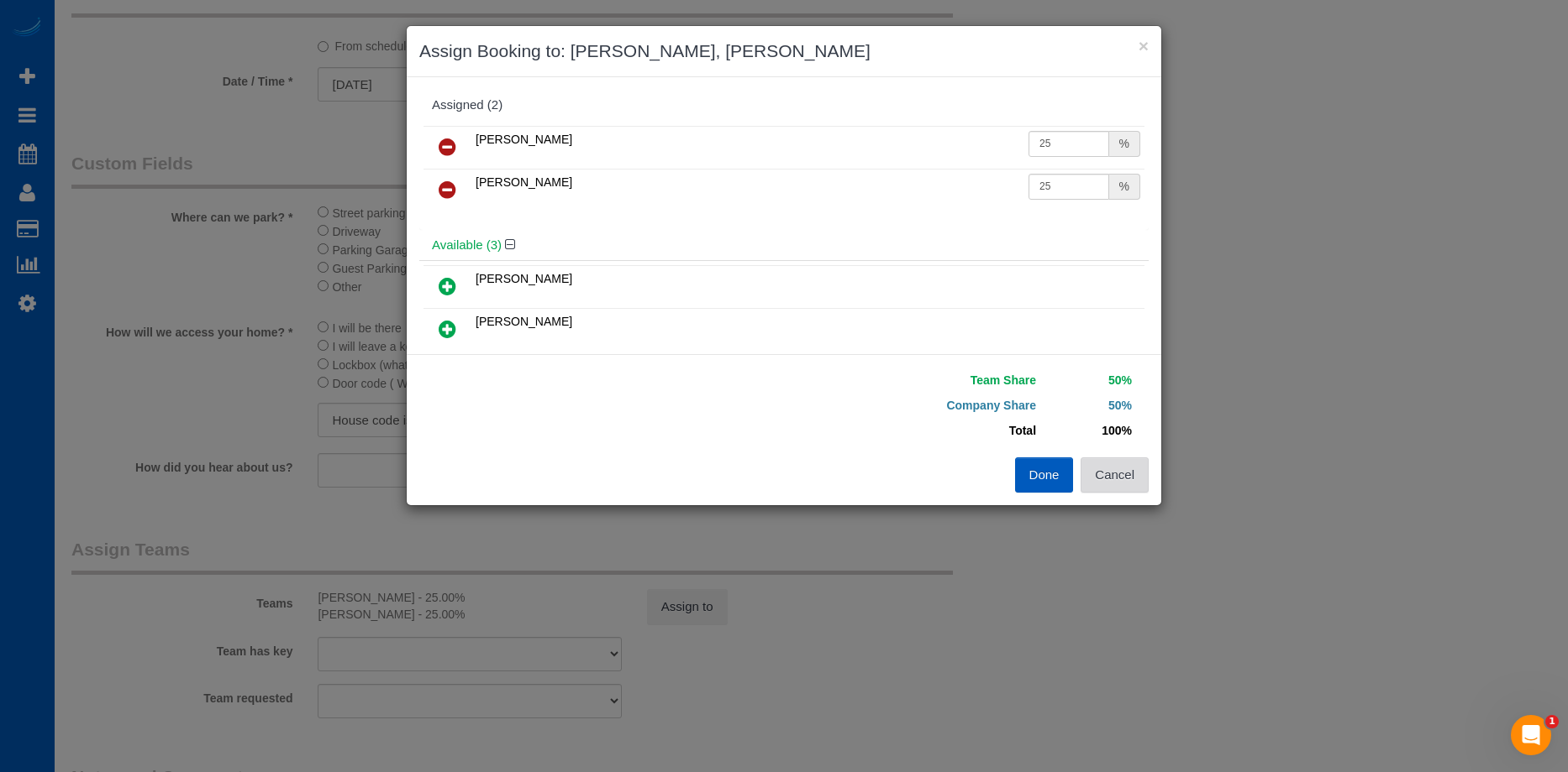
click at [1136, 472] on button "Cancel" at bounding box center [1115, 474] width 68 height 35
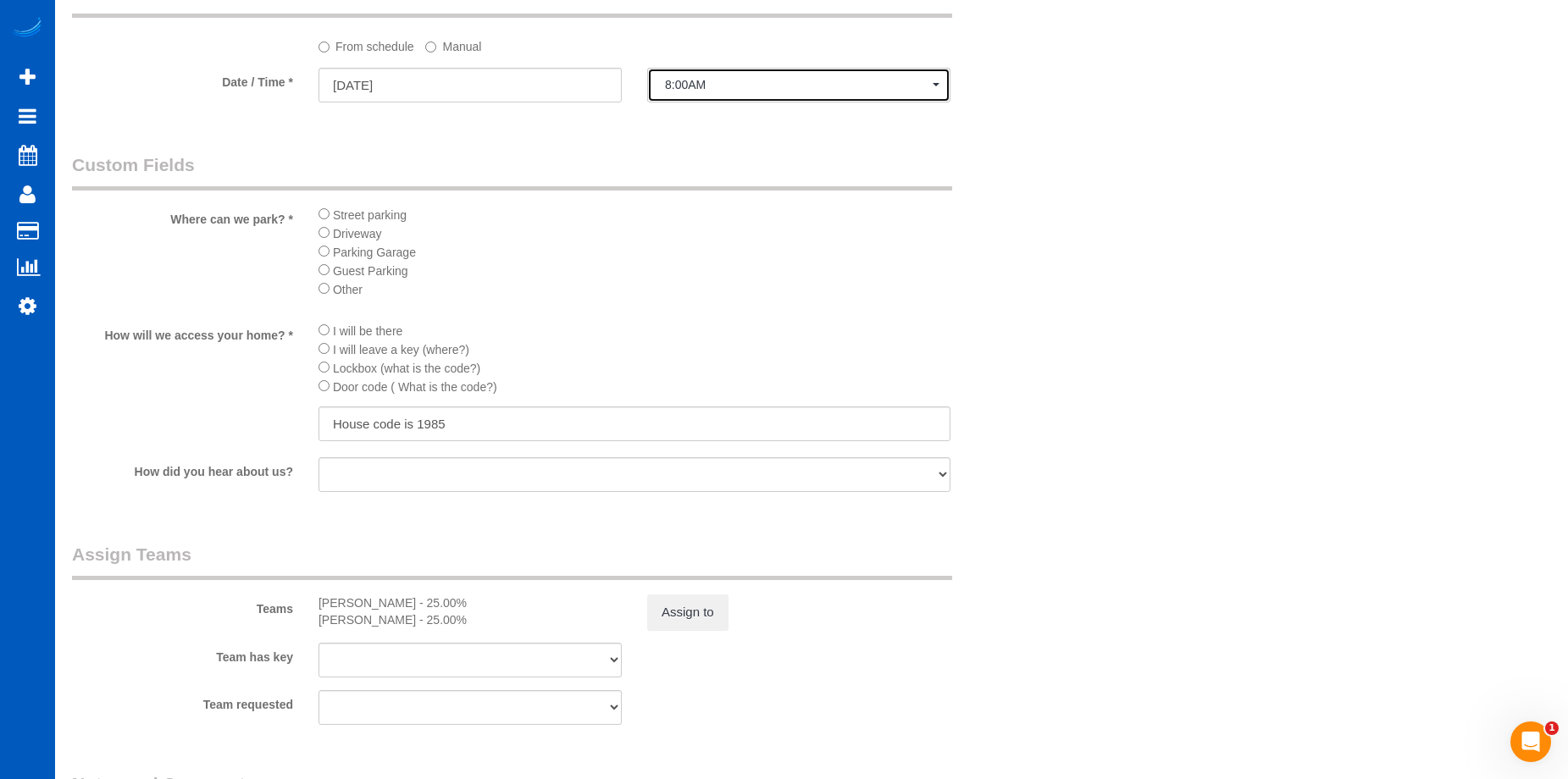
click at [781, 85] on span "8:00AM" at bounding box center [799, 85] width 267 height 14
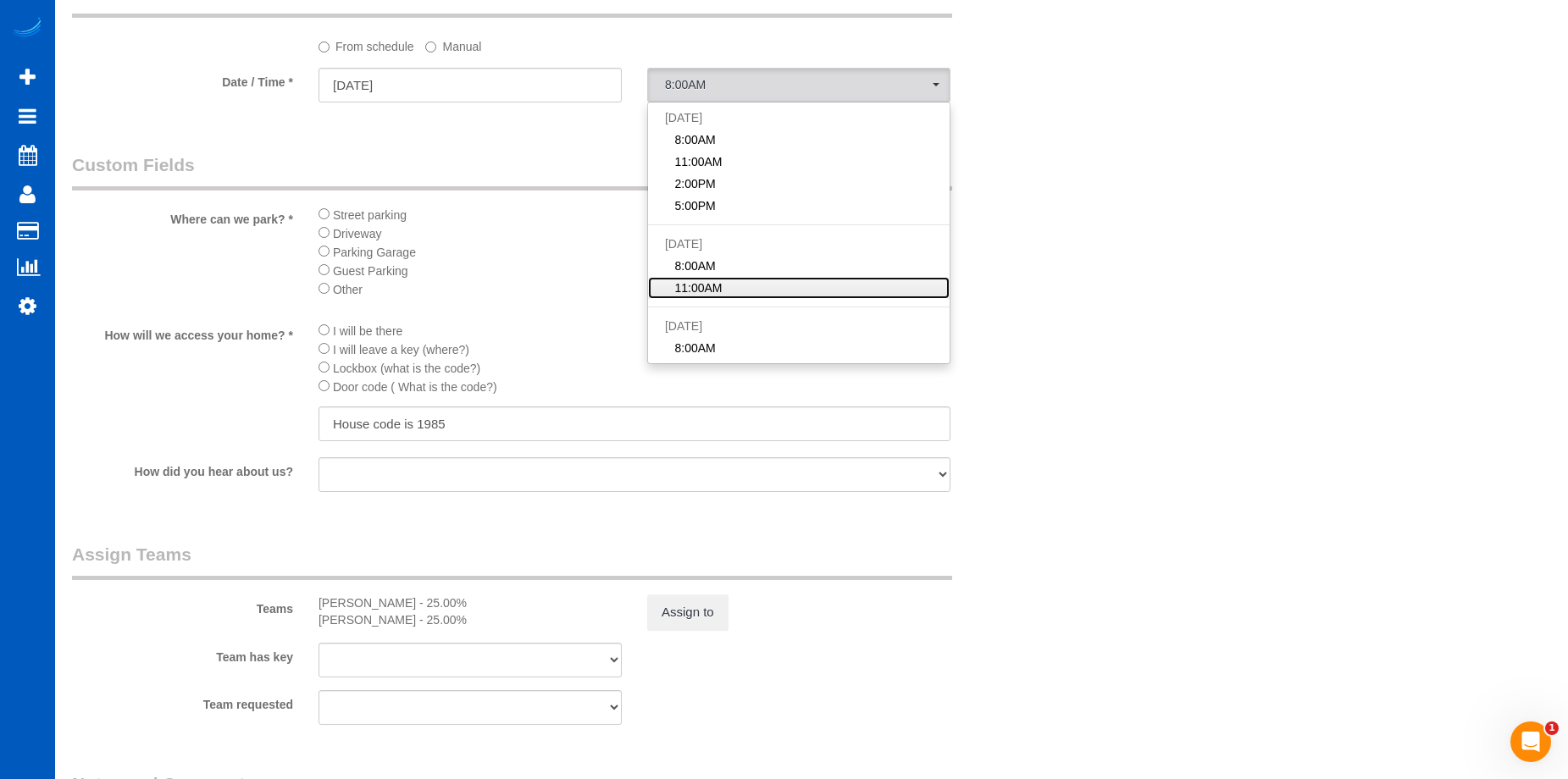
click at [760, 286] on link "11:00AM" at bounding box center [799, 288] width 302 height 22
select select "spot98"
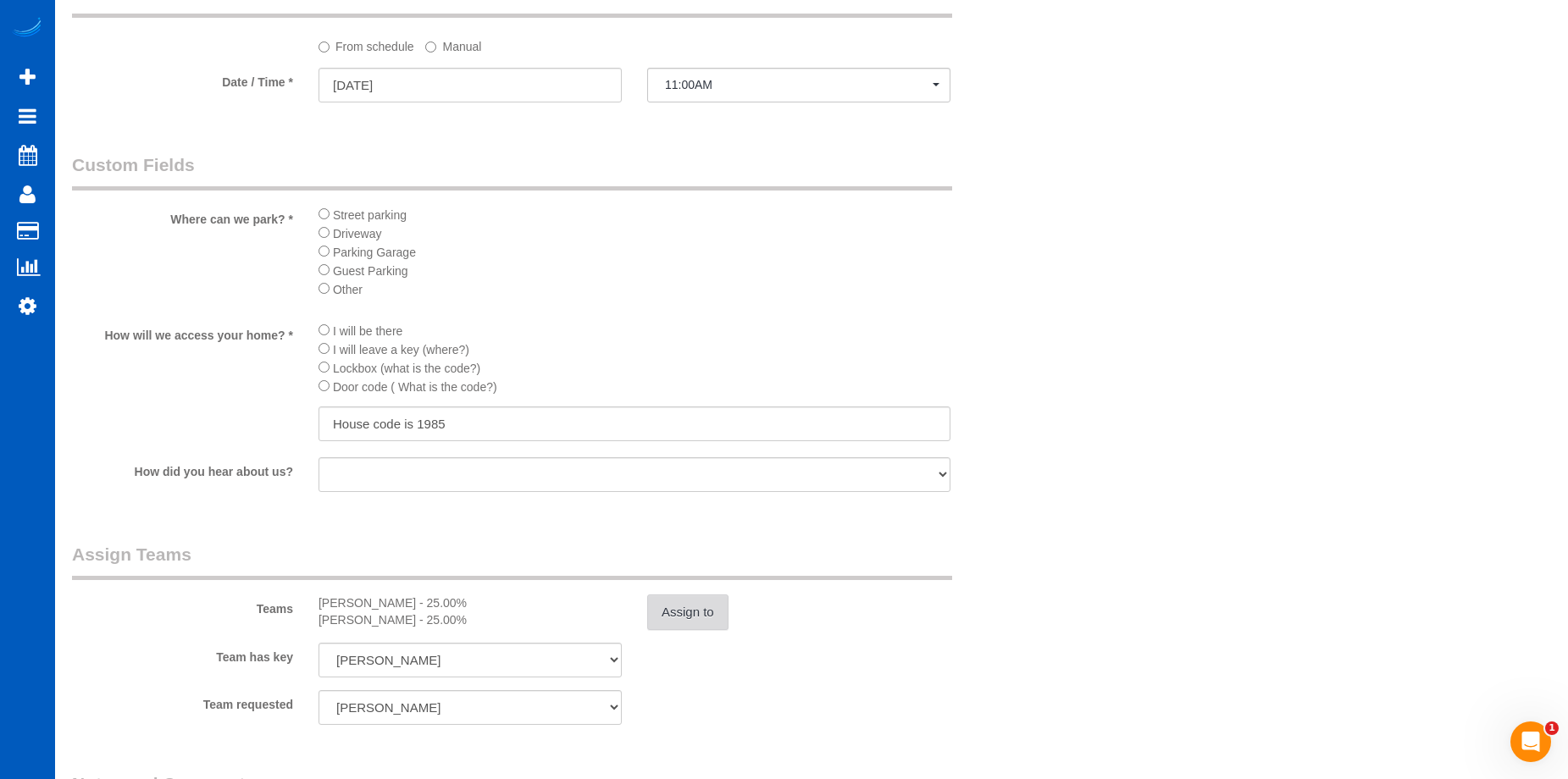
click at [702, 619] on button "Assign to" at bounding box center [687, 612] width 81 height 35
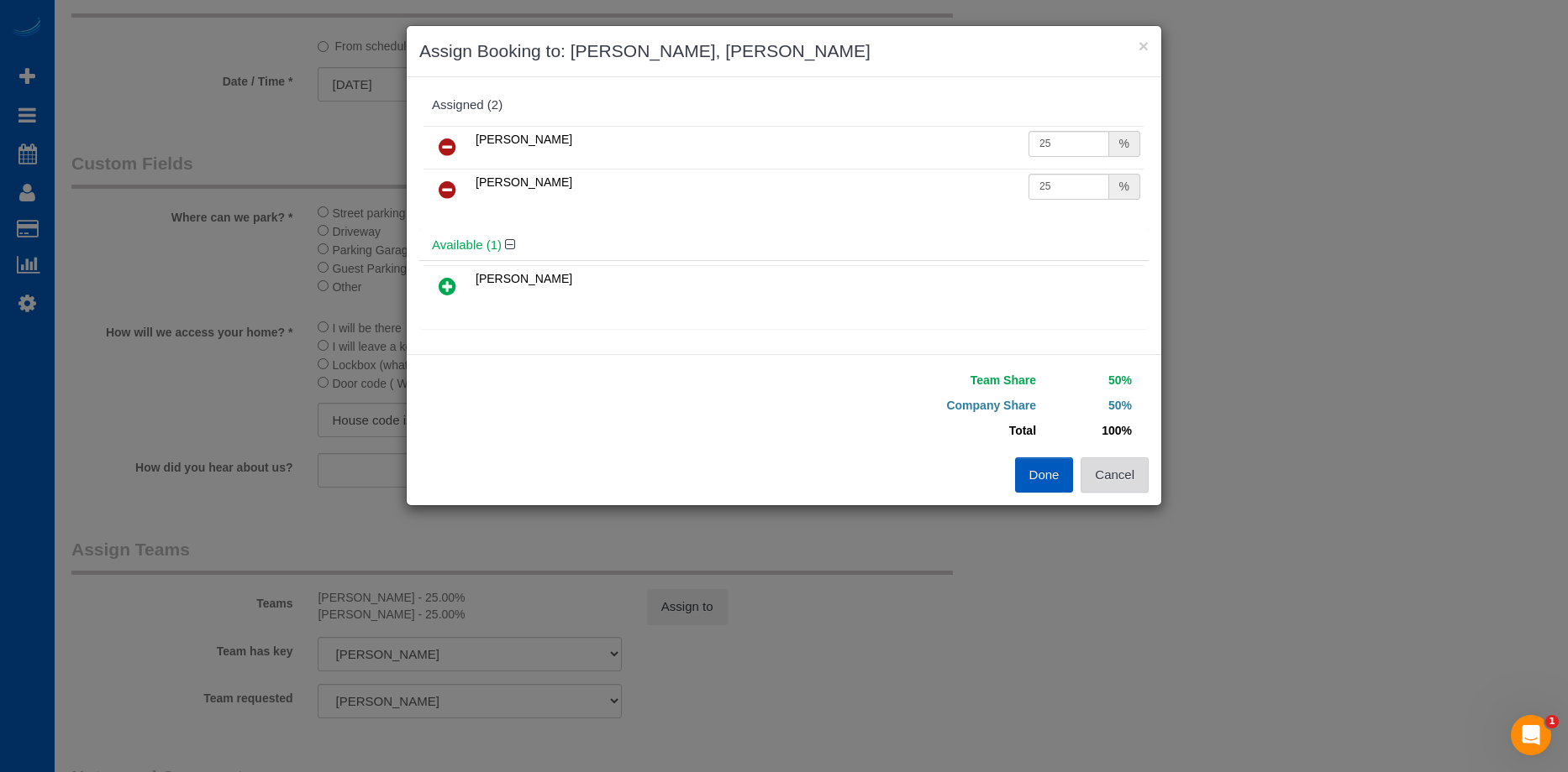
click at [1139, 479] on button "Cancel" at bounding box center [1115, 474] width 68 height 35
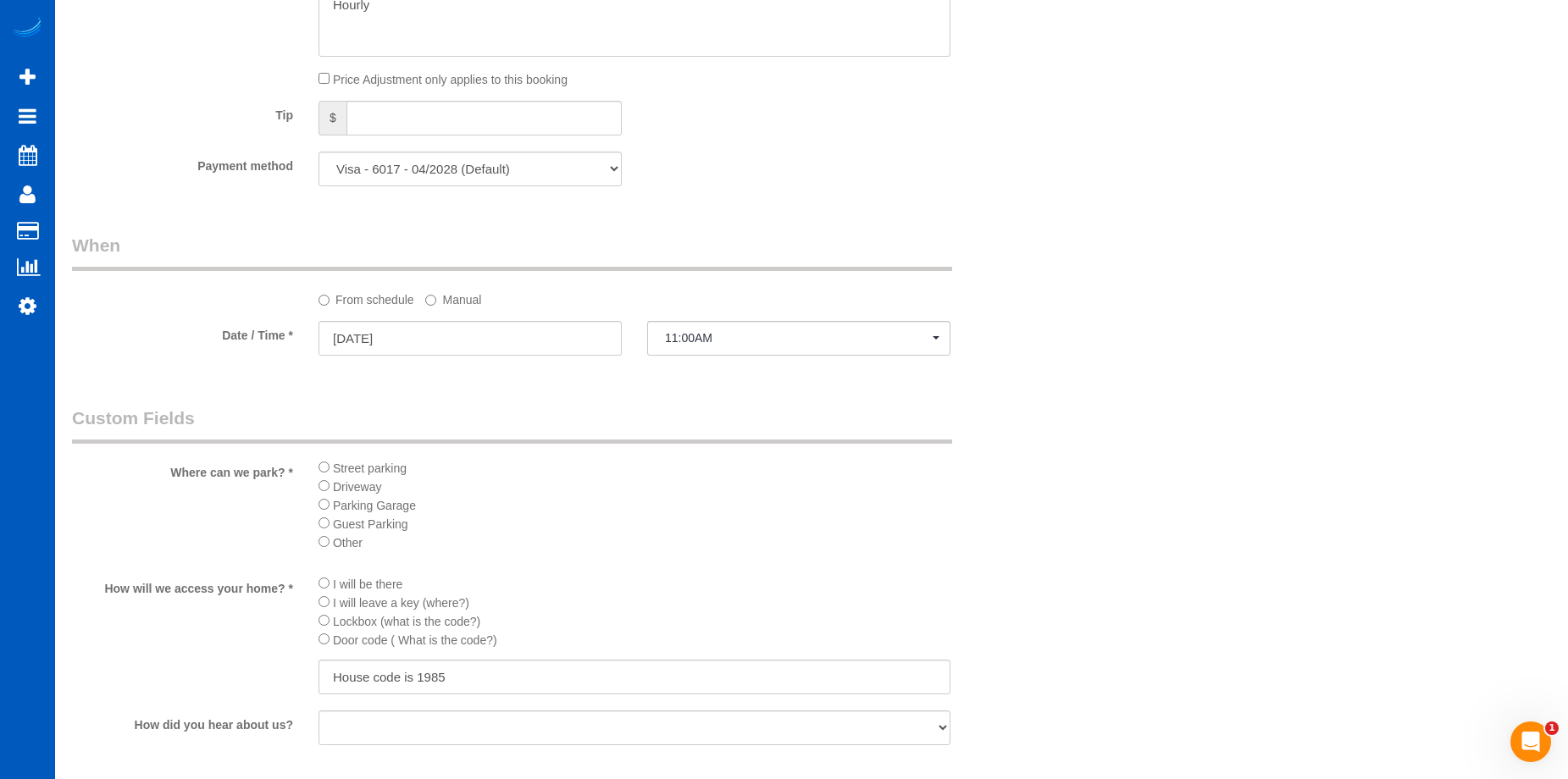
scroll to position [1493, 0]
click at [483, 331] on input "[DATE]" at bounding box center [470, 339] width 304 height 35
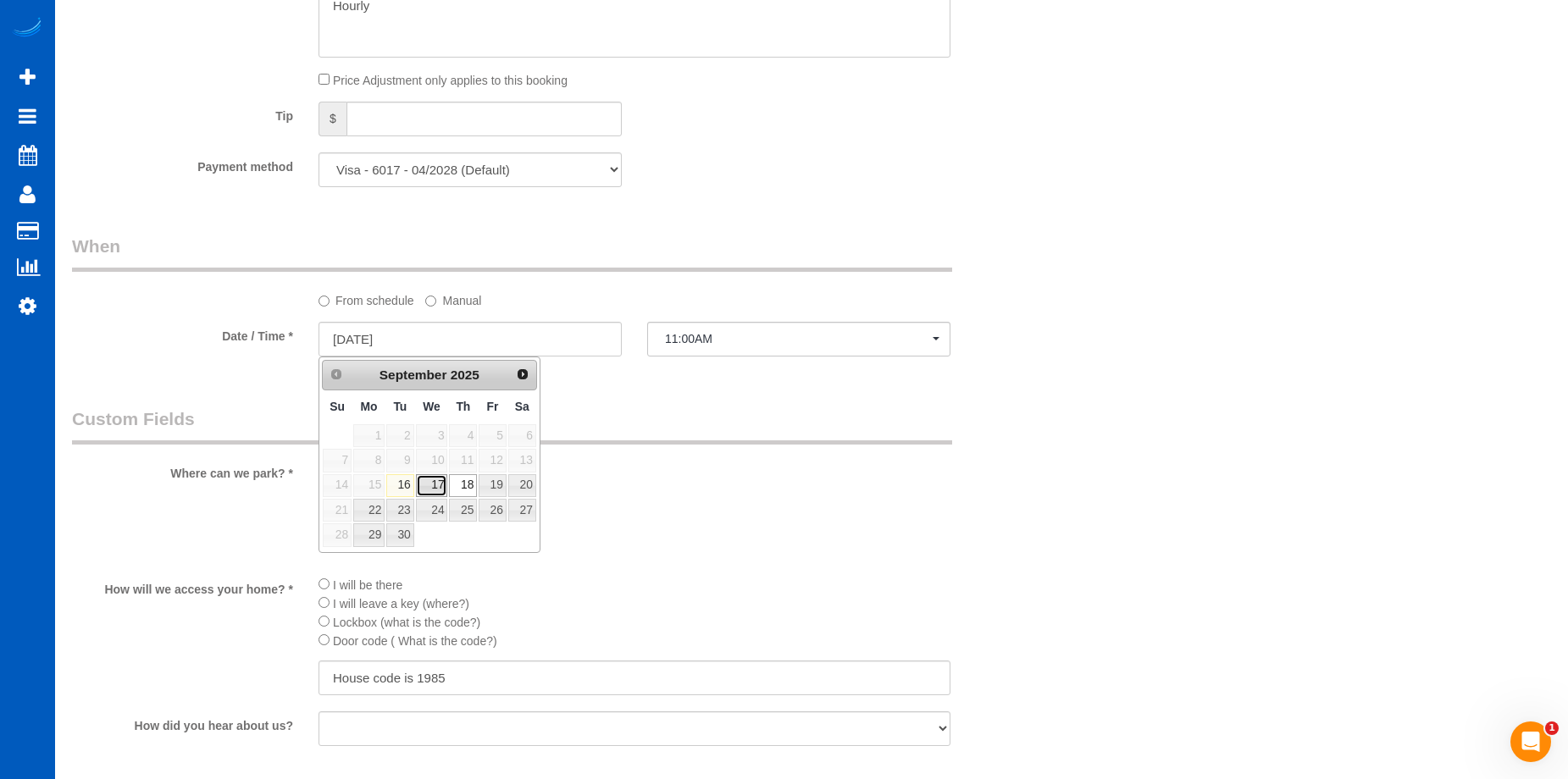
click at [426, 481] on link "17" at bounding box center [431, 486] width 32 height 23
type input "[DATE]"
select select "spot93"
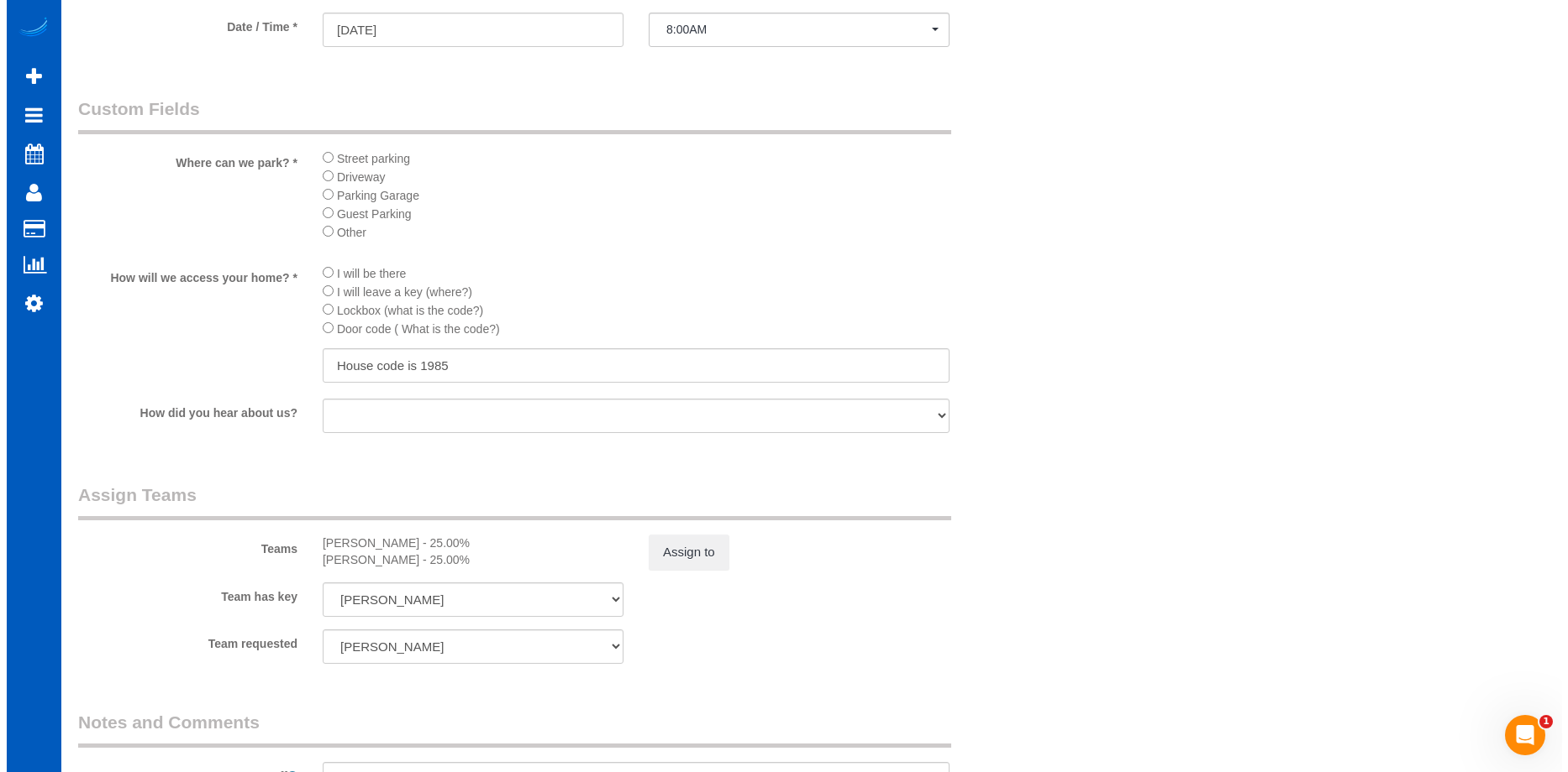
scroll to position [1816, 0]
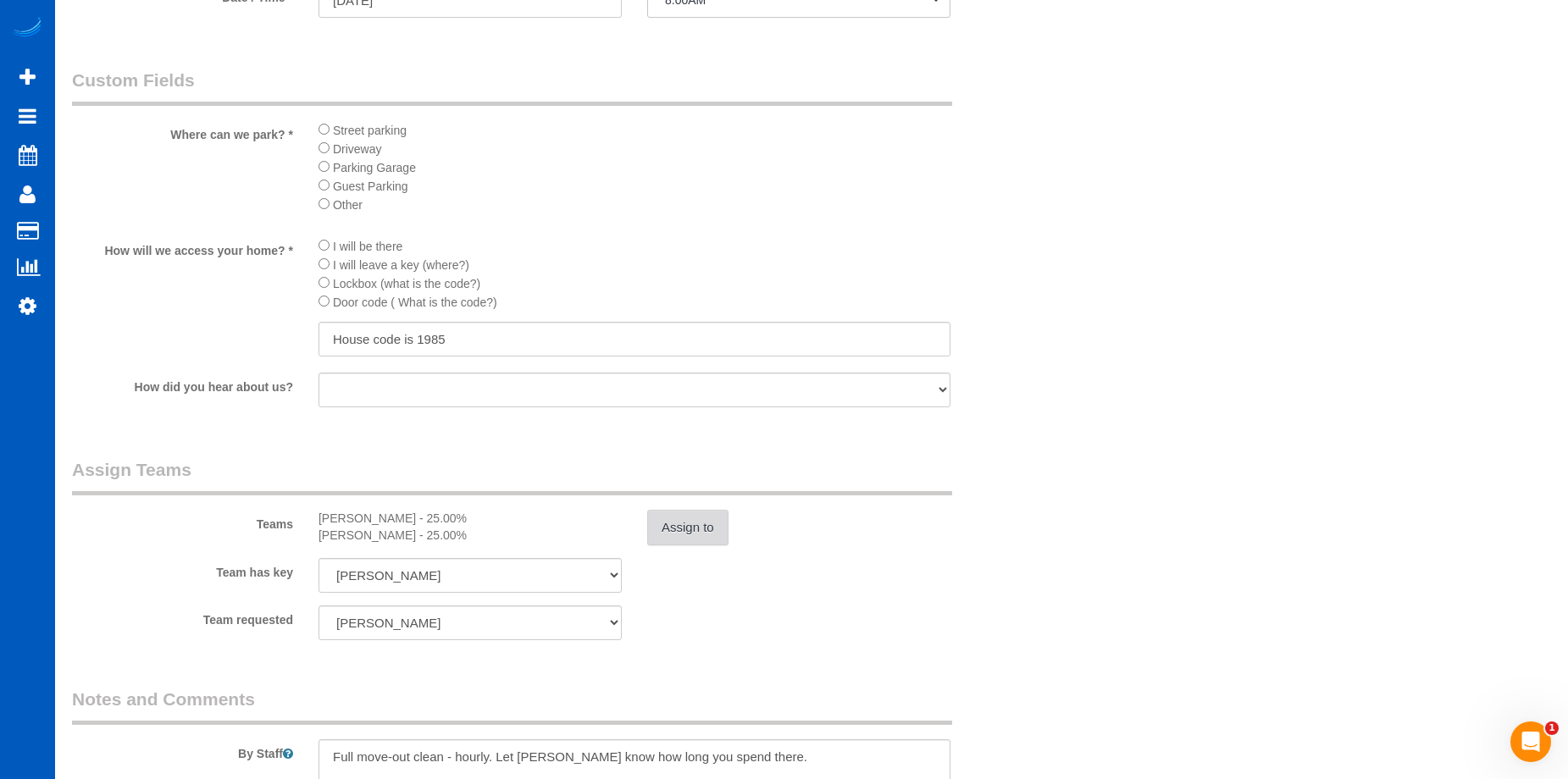
click at [686, 531] on button "Assign to" at bounding box center [687, 527] width 81 height 35
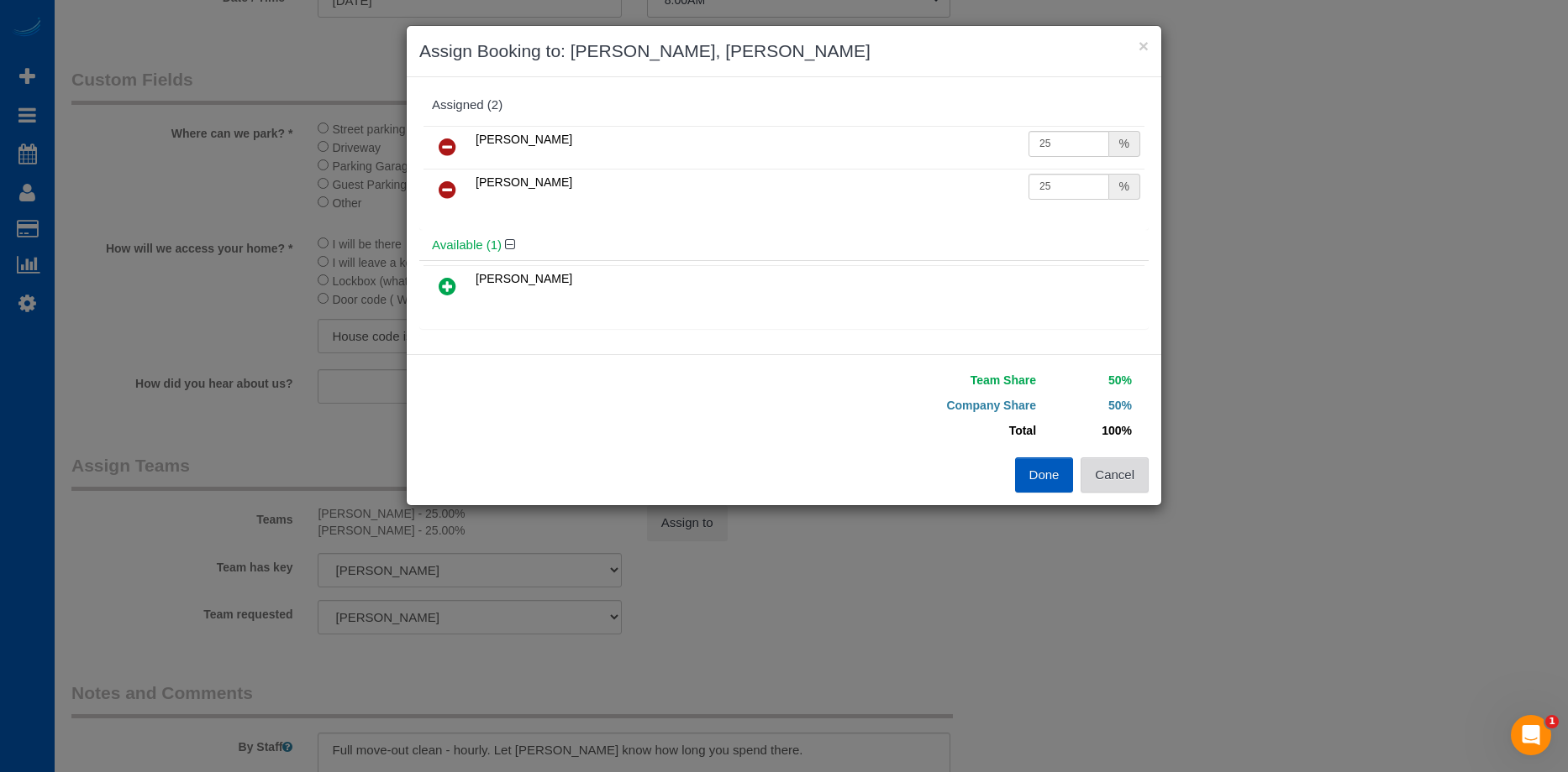
click at [1138, 487] on button "Cancel" at bounding box center [1115, 474] width 68 height 35
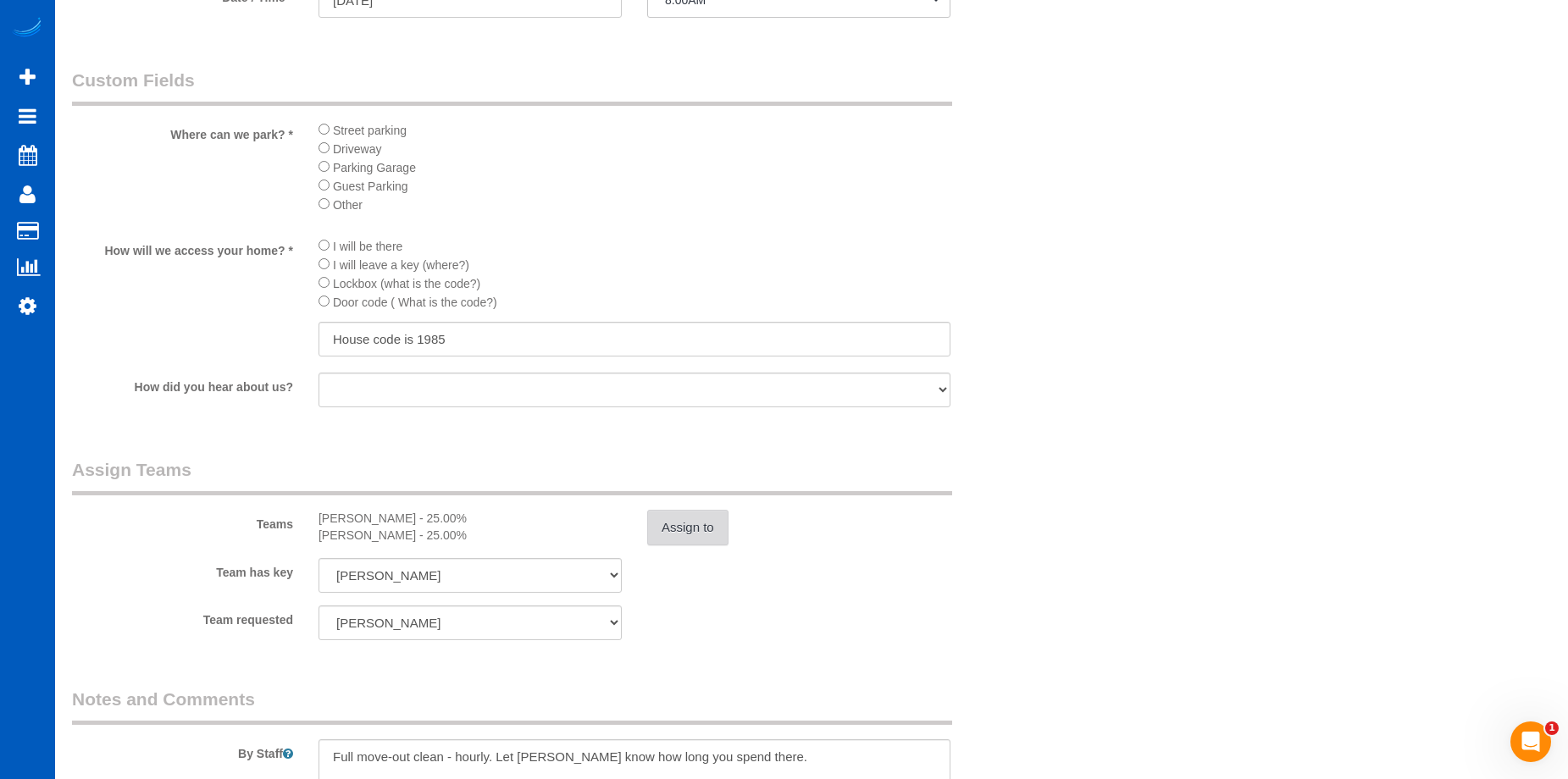
click at [685, 533] on button "Assign to" at bounding box center [687, 527] width 81 height 35
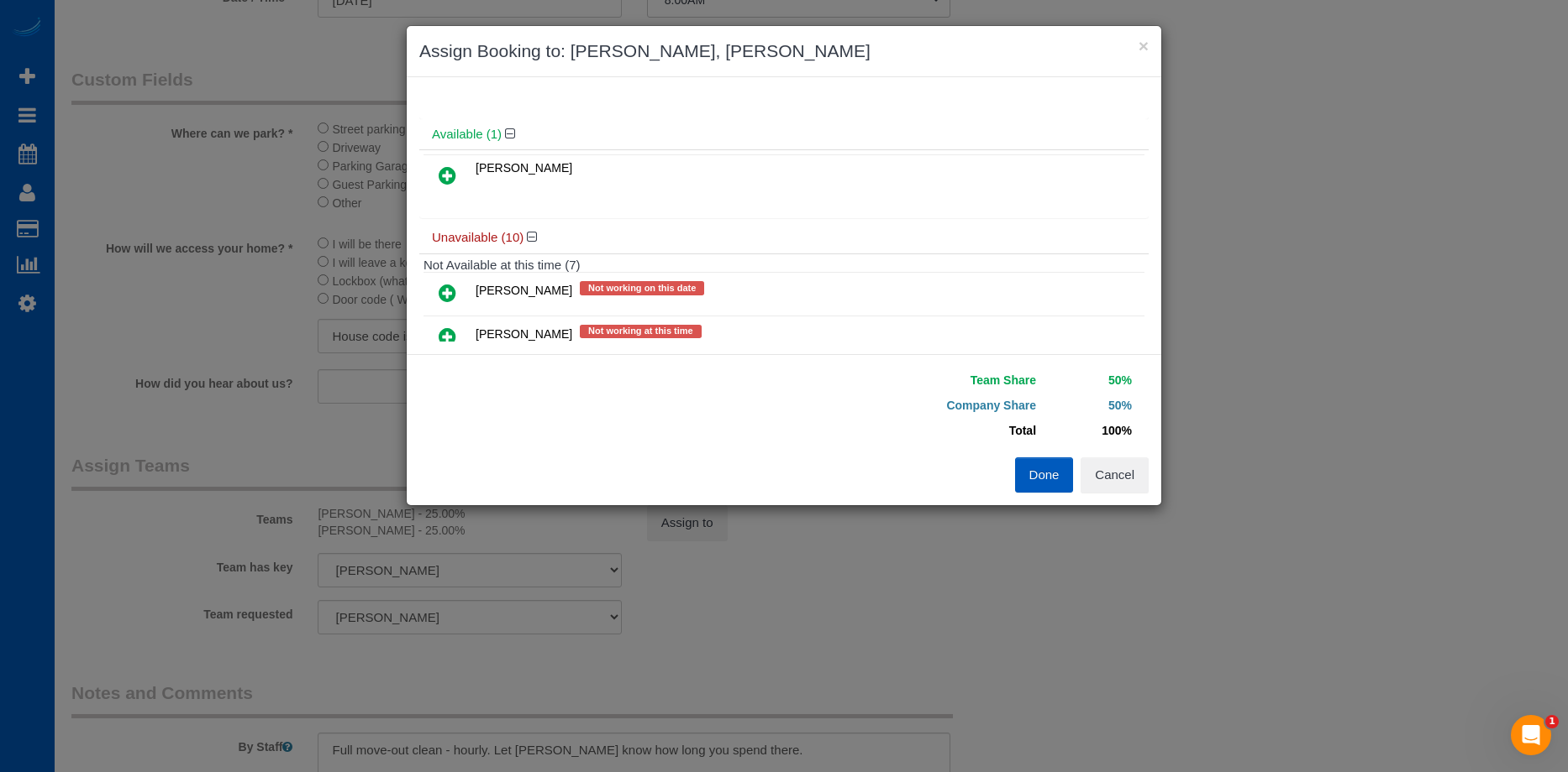
scroll to position [0, 0]
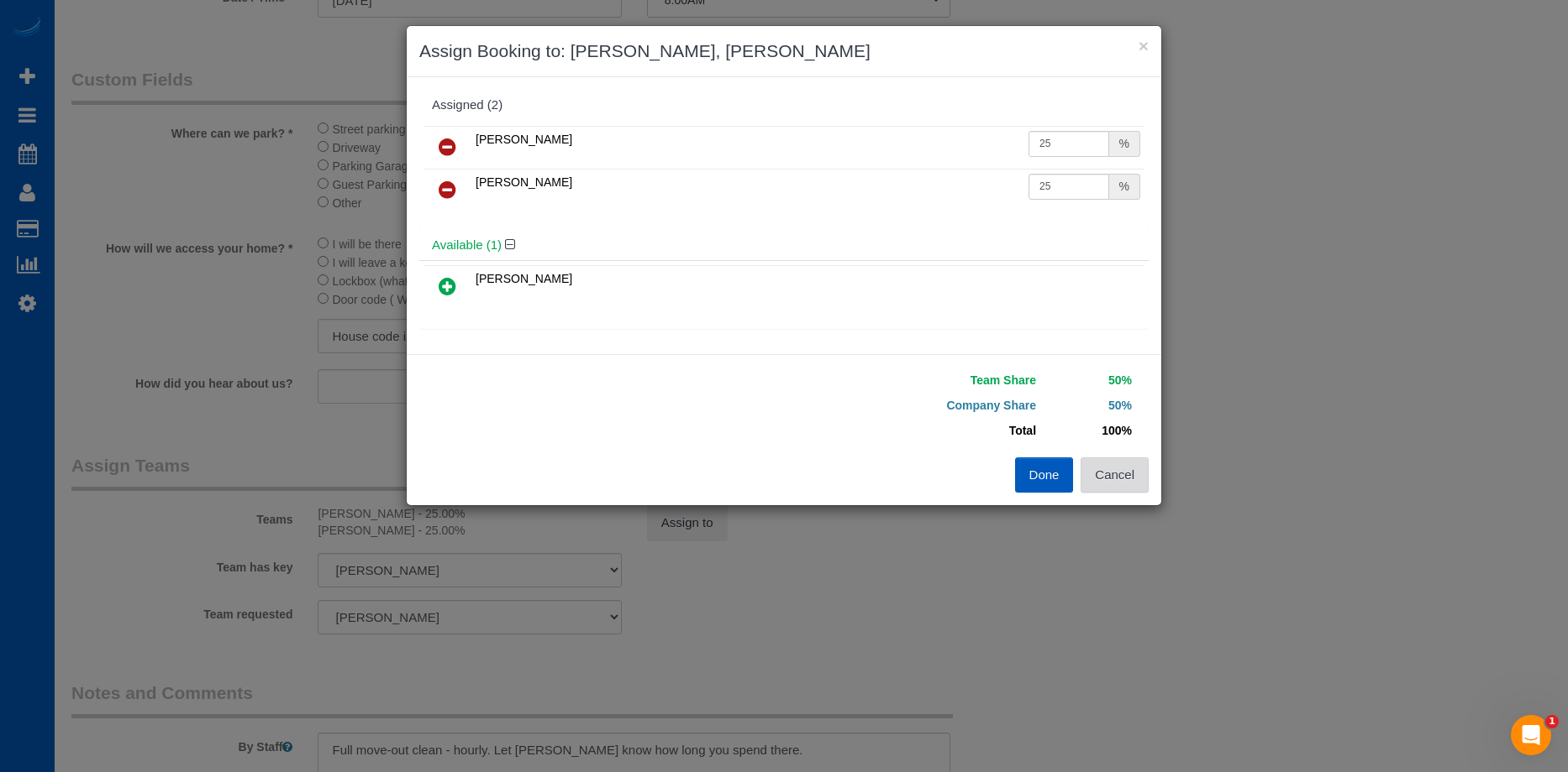
click at [1113, 467] on button "Cancel" at bounding box center [1115, 474] width 68 height 35
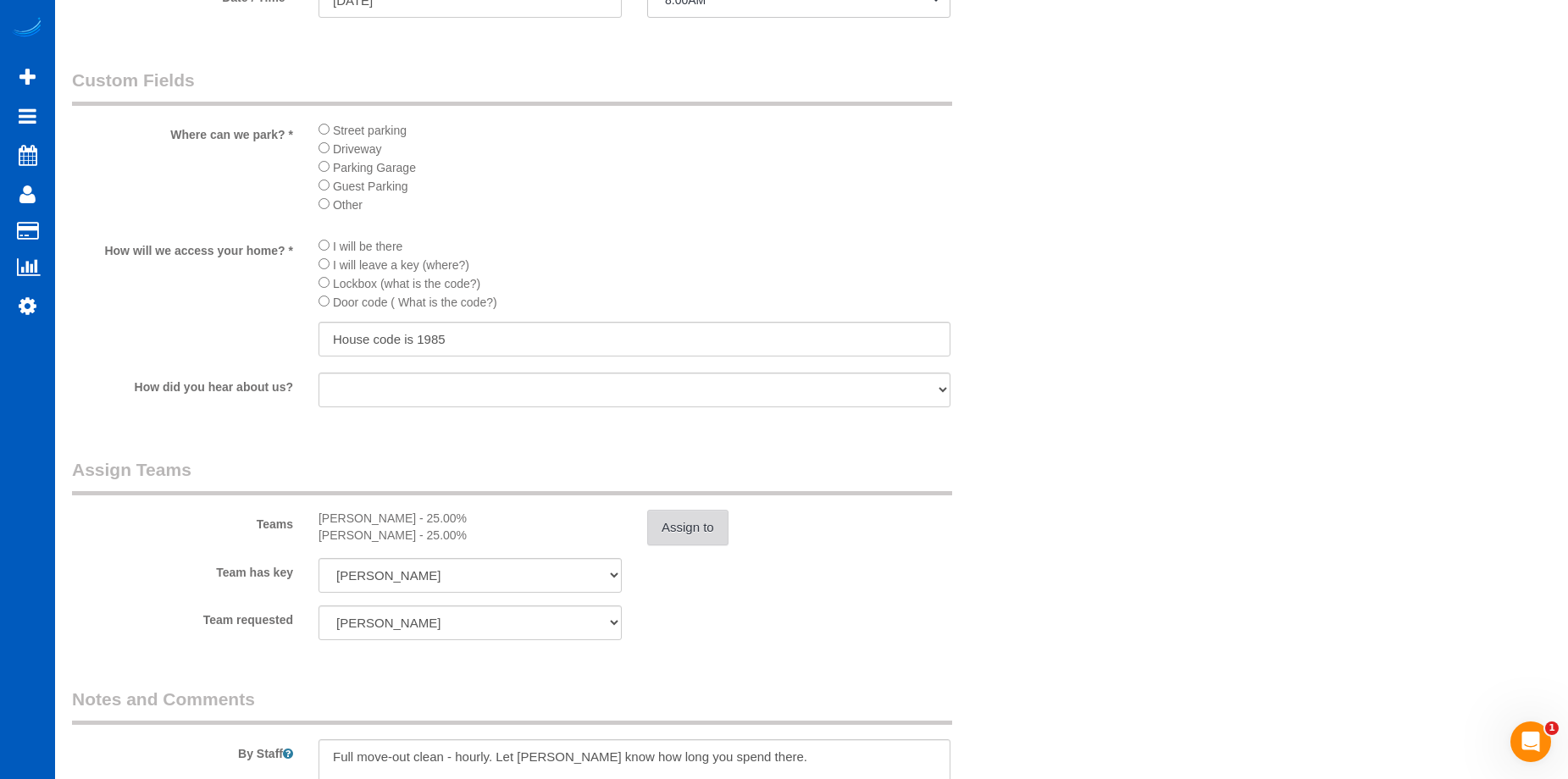
click at [688, 528] on button "Assign to" at bounding box center [687, 527] width 81 height 35
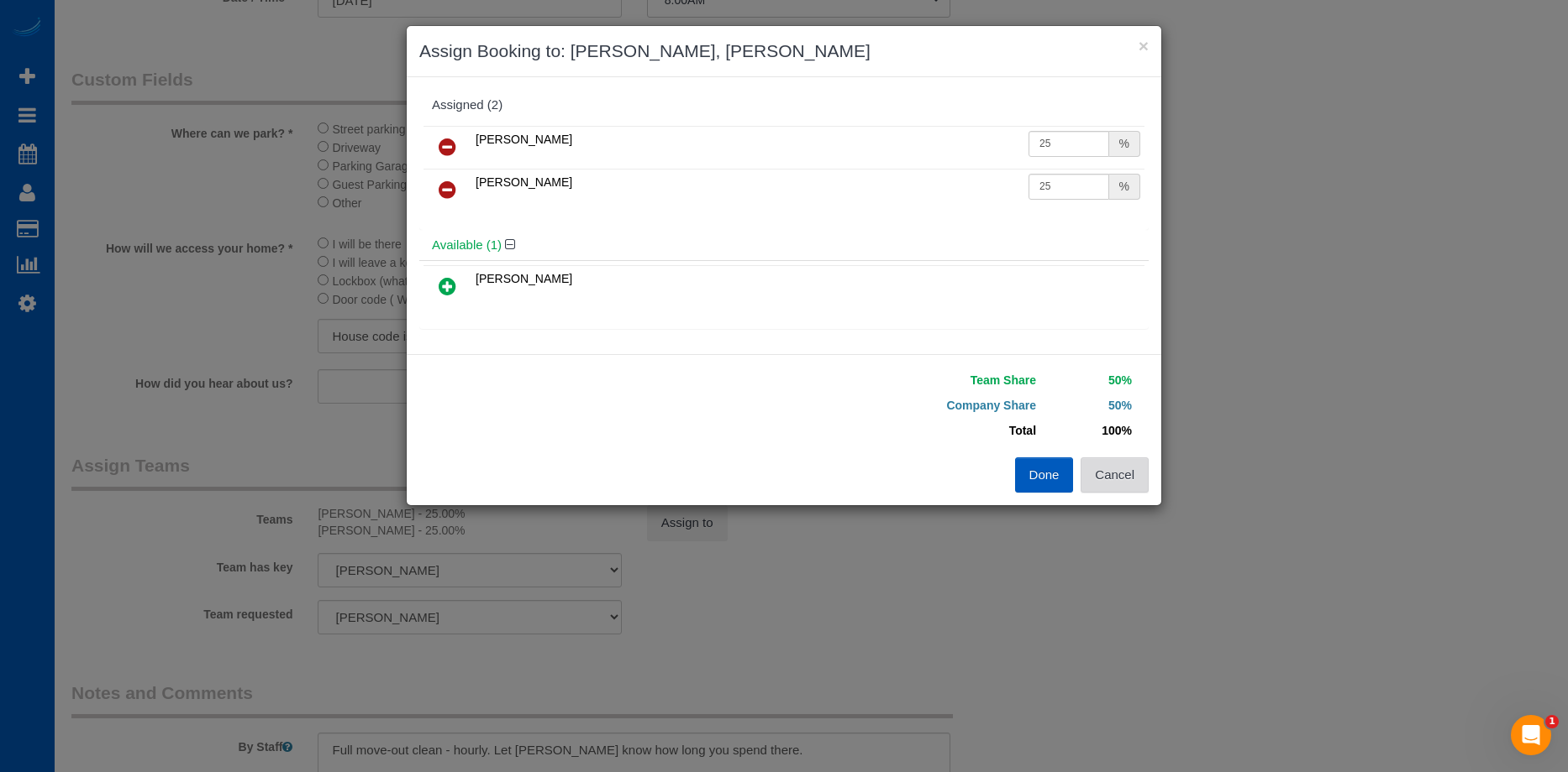
click at [1114, 476] on button "Cancel" at bounding box center [1115, 474] width 68 height 35
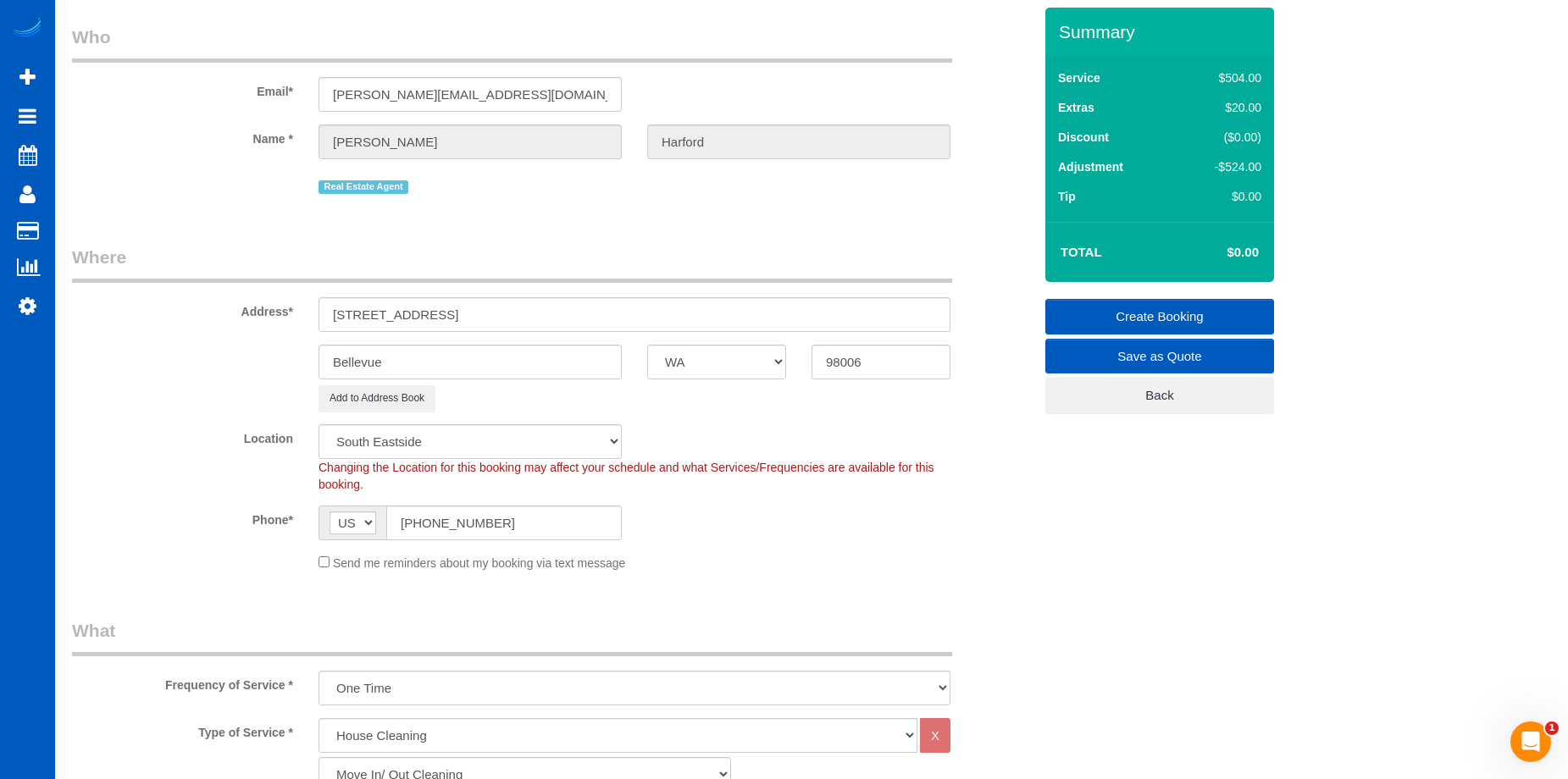
scroll to position [53, 0]
click at [1127, 305] on link "Create Booking" at bounding box center [1159, 317] width 229 height 35
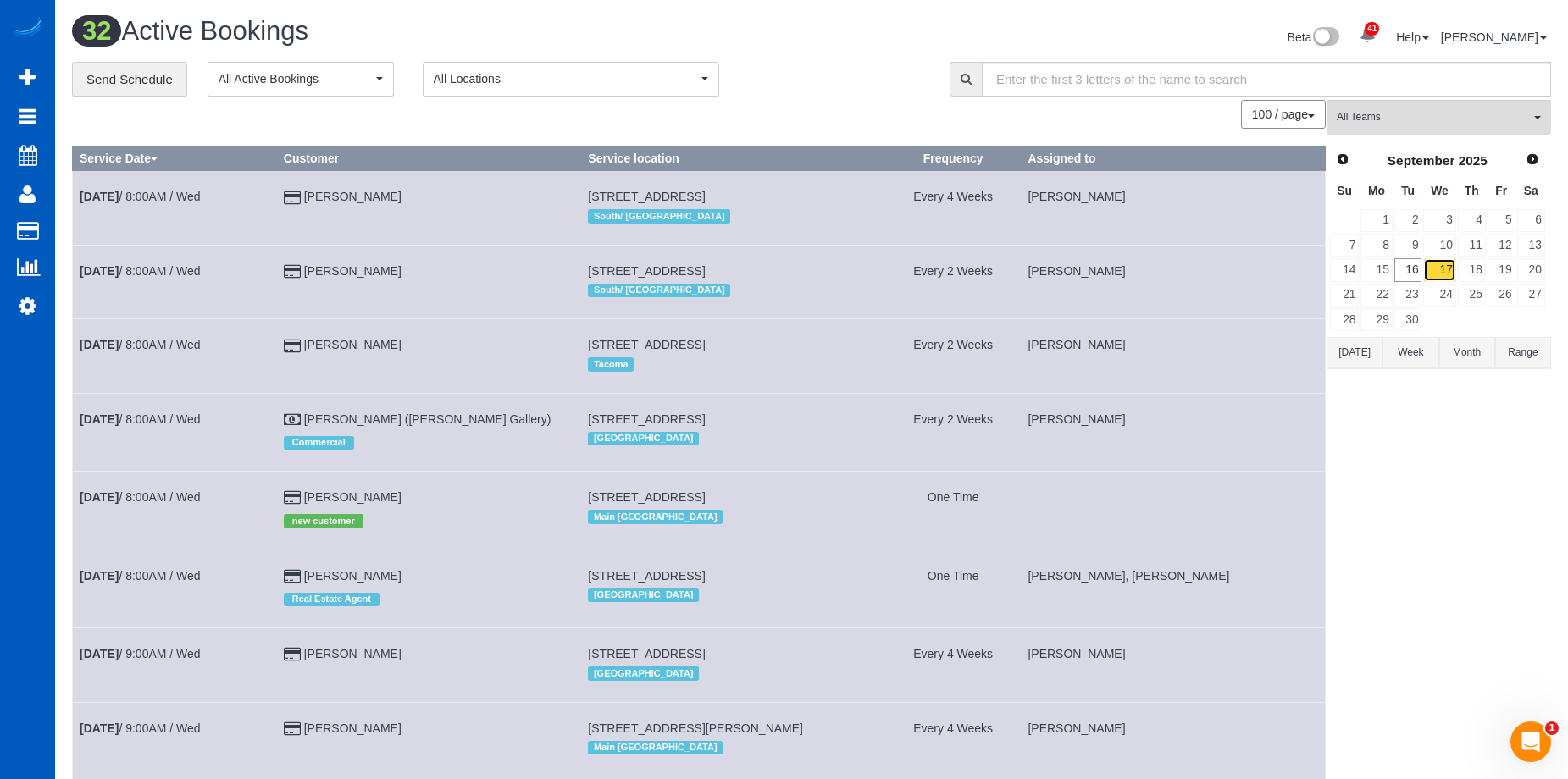
click at [1444, 261] on link "17" at bounding box center [1439, 270] width 32 height 23
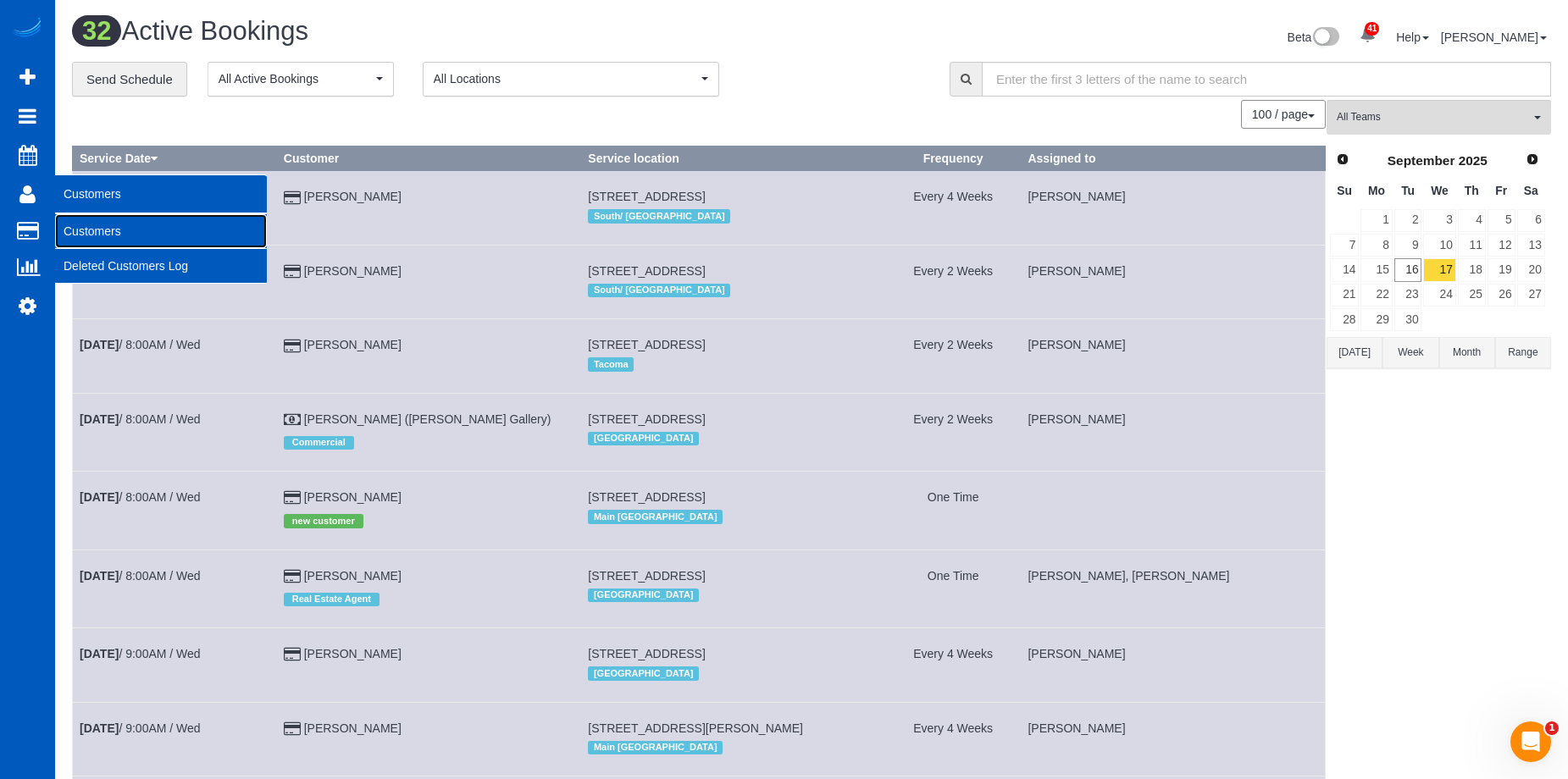
click at [86, 227] on link "Customers" at bounding box center [161, 230] width 212 height 34
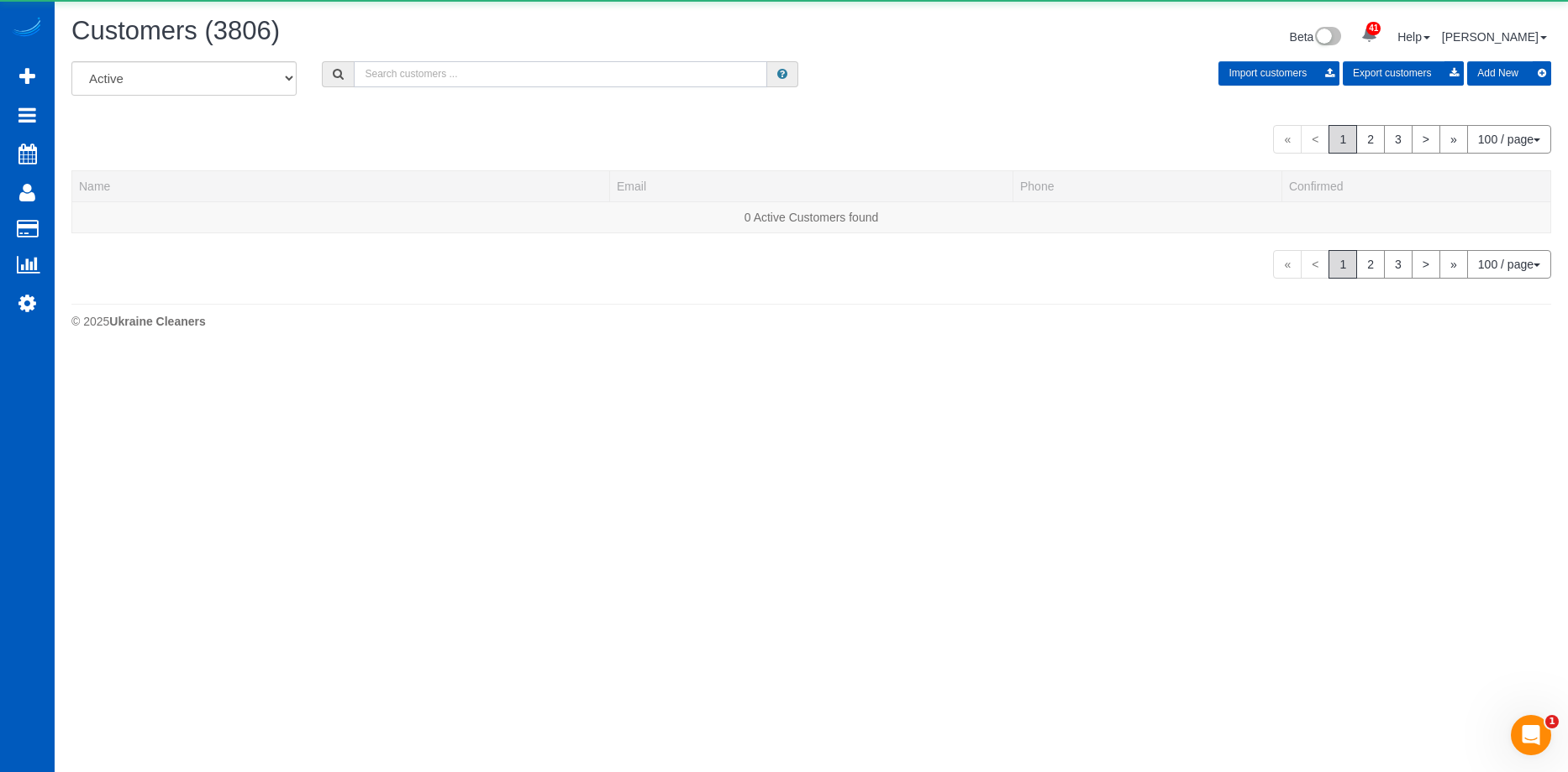
click at [445, 72] on input "text" at bounding box center [559, 74] width 413 height 26
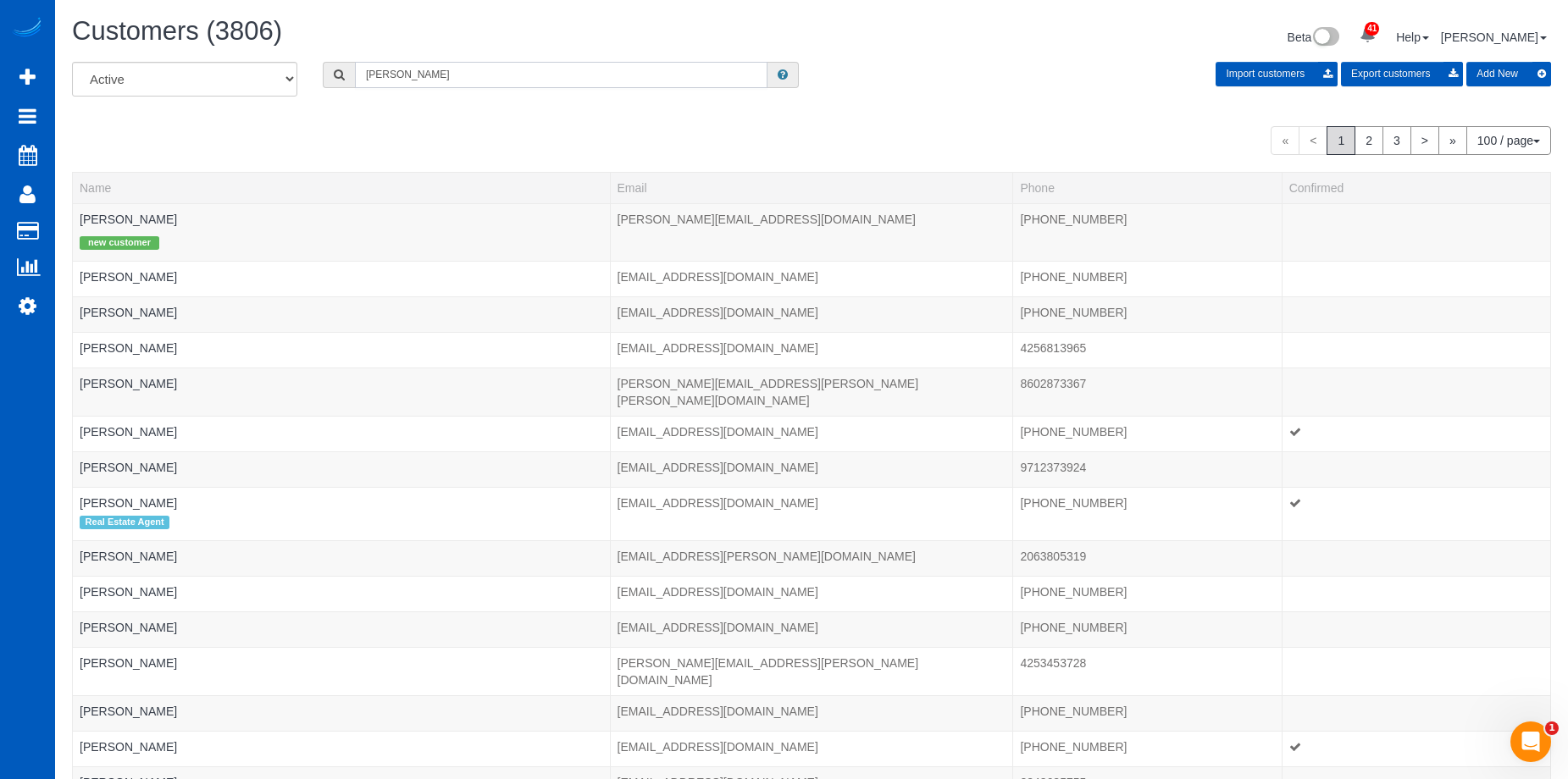
type input "[PERSON_NAME]"
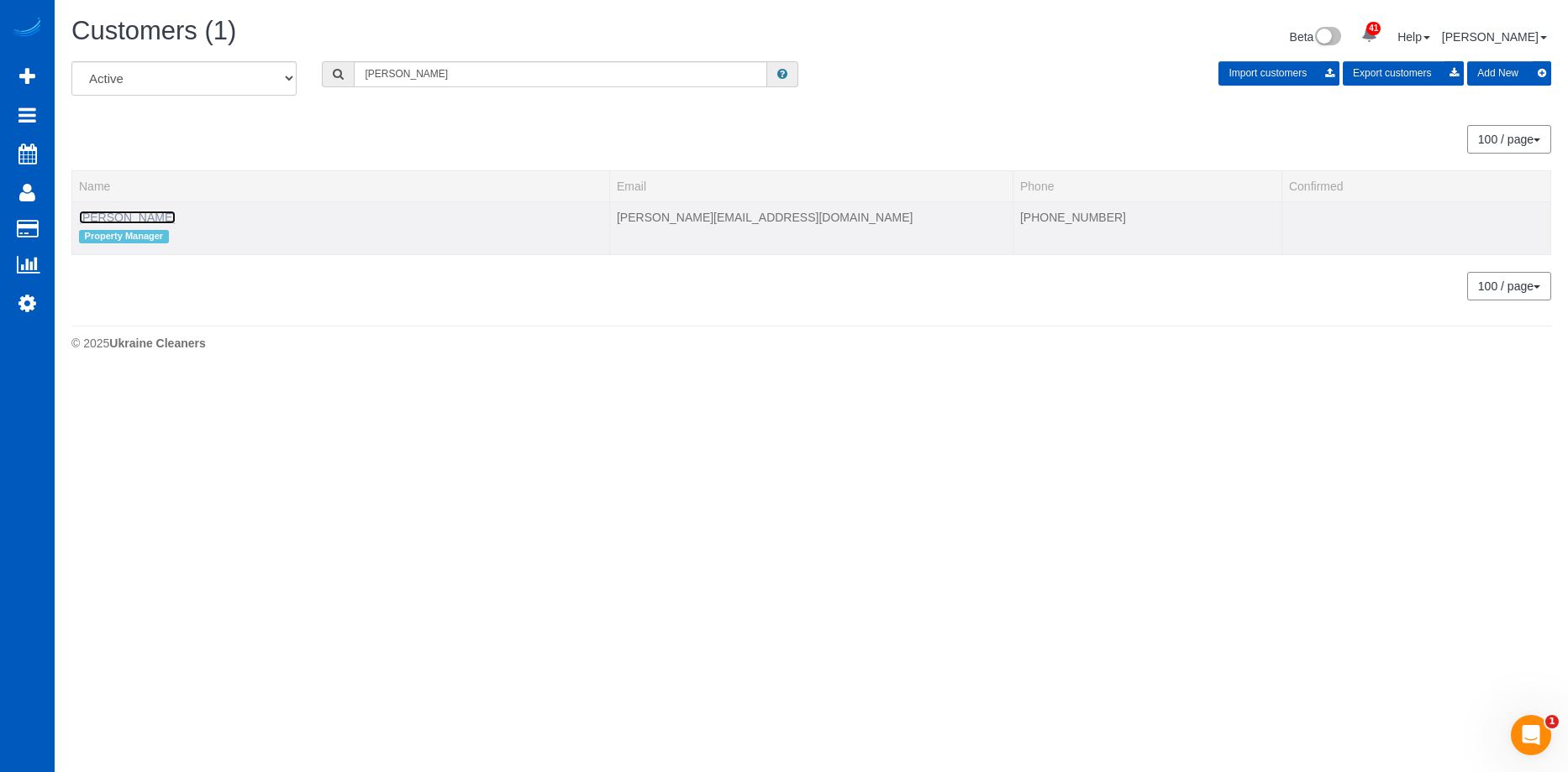
click at [102, 215] on link "[PERSON_NAME]" at bounding box center [127, 217] width 97 height 14
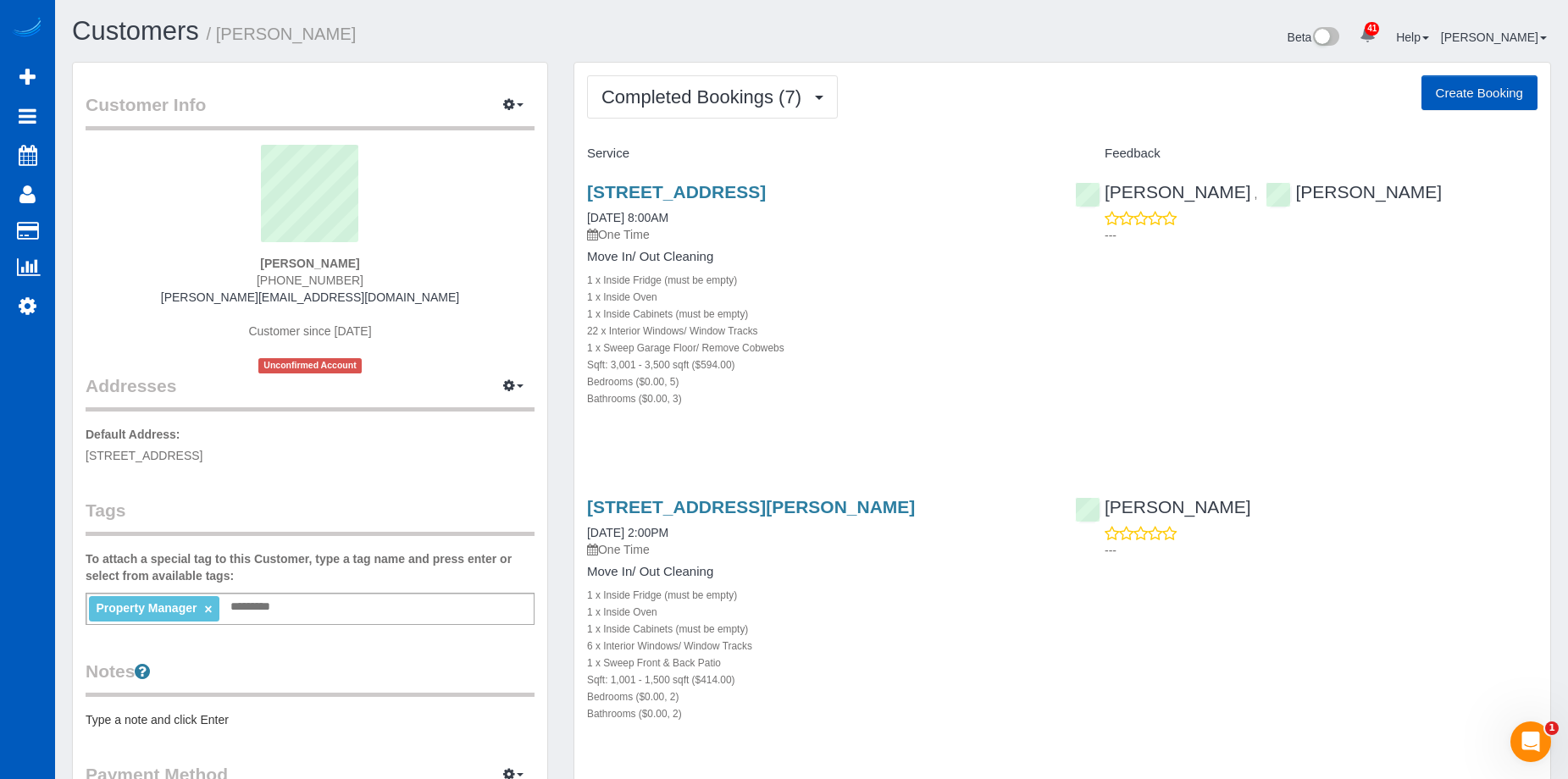
click at [1513, 89] on button "Create Booking" at bounding box center [1479, 92] width 116 height 35
select select "WA"
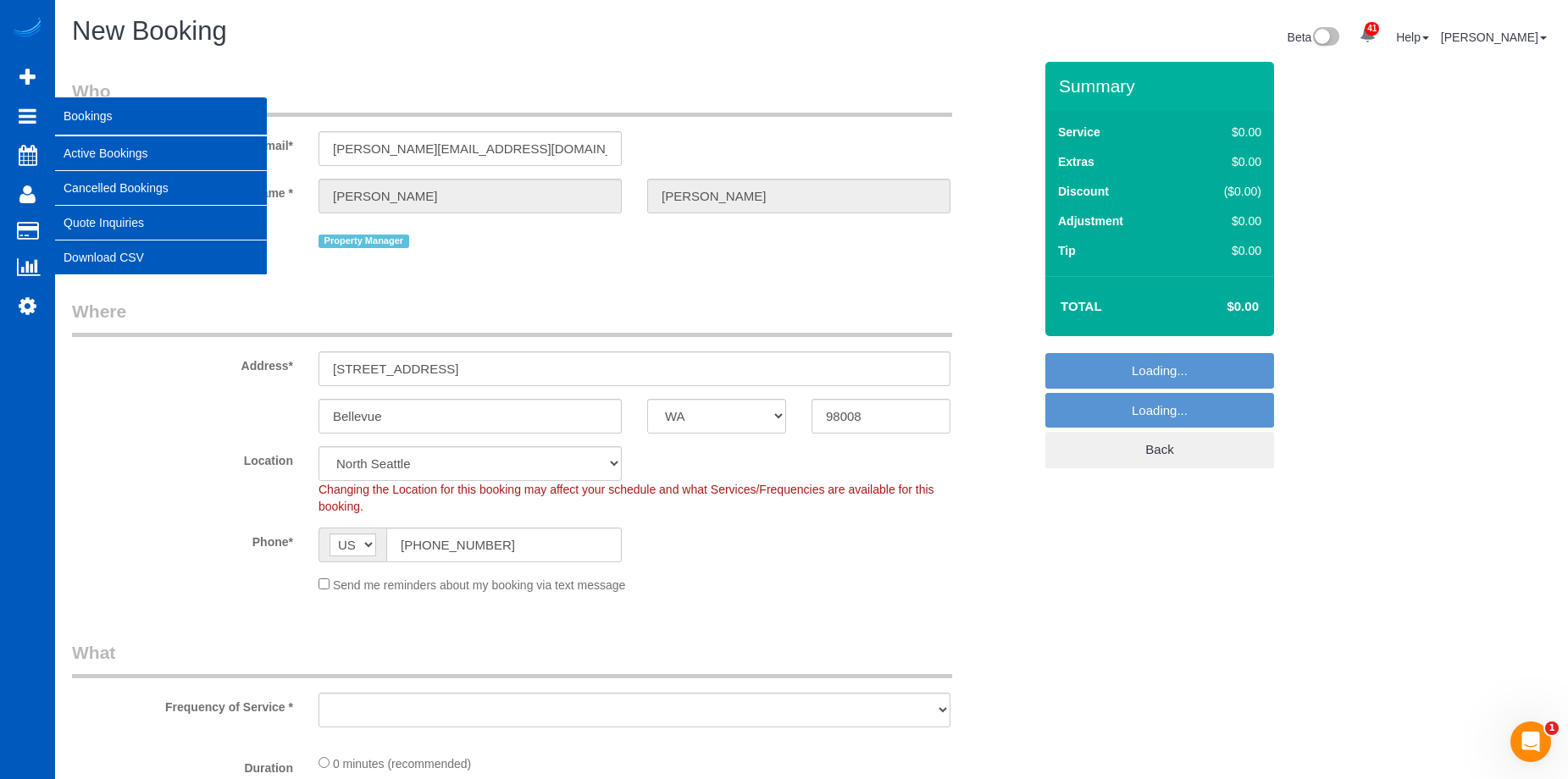
select select "69"
select select "object:26737"
select select "199"
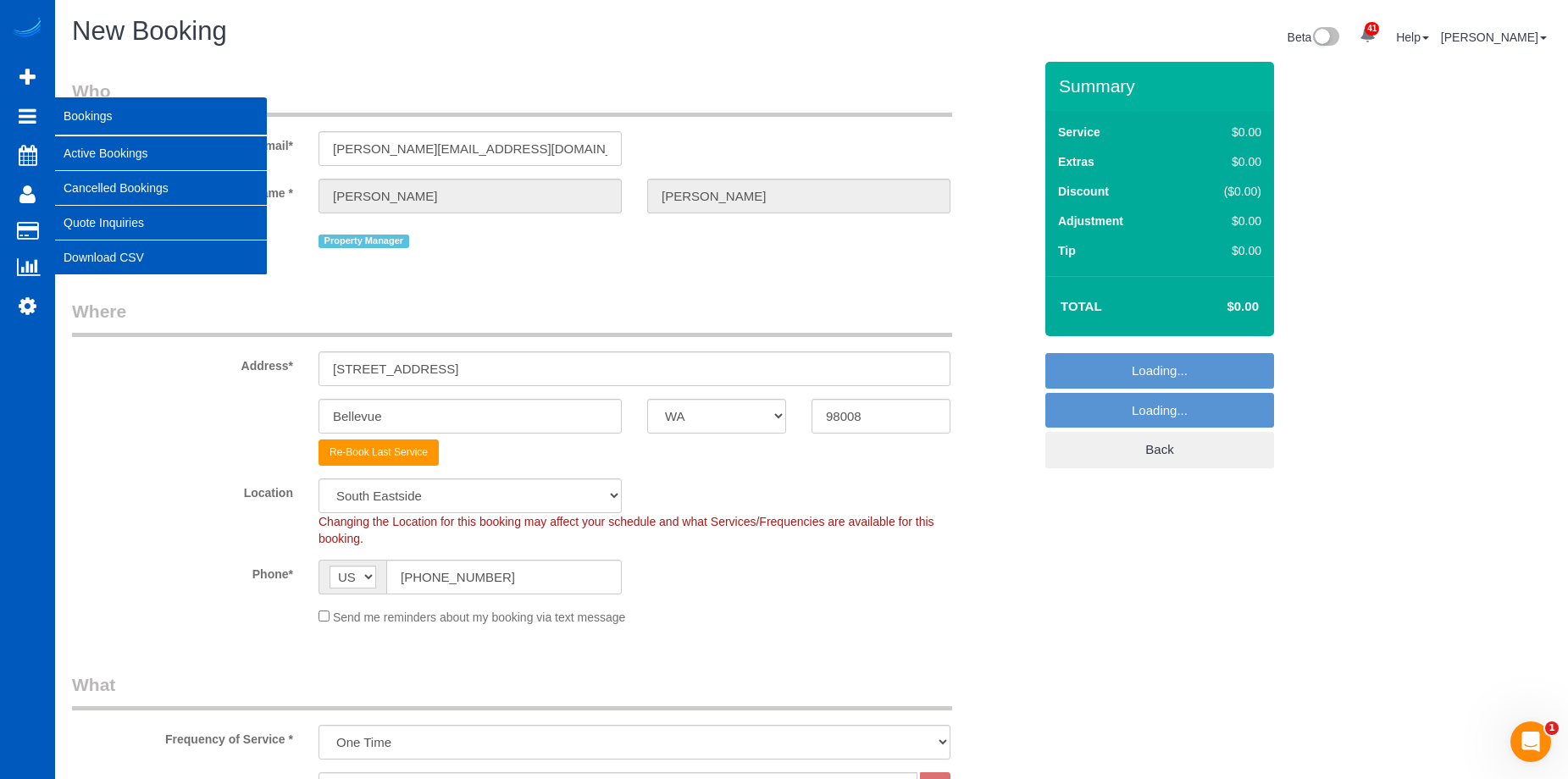
select select "object:26891"
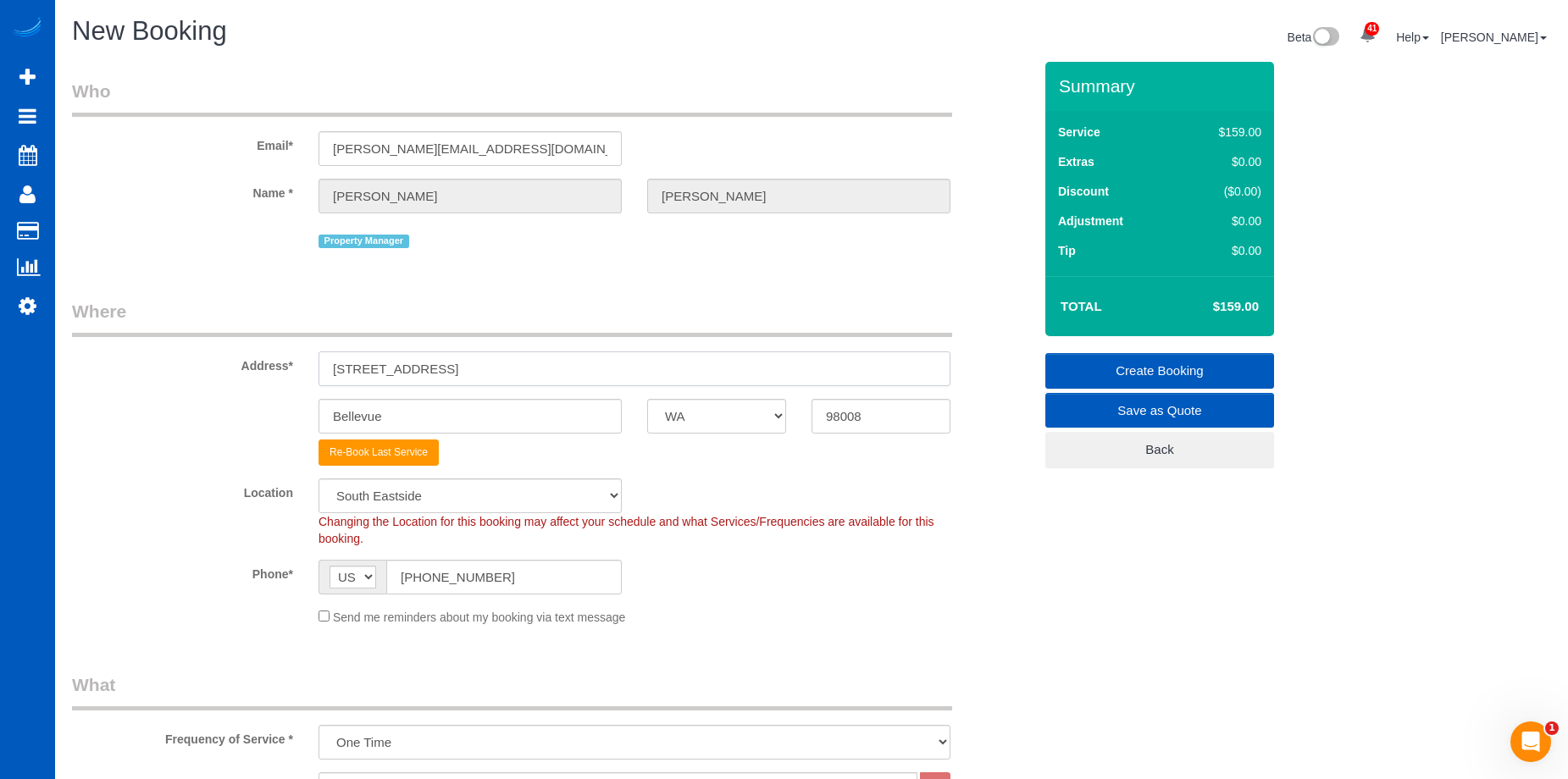
drag, startPoint x: 560, startPoint y: 371, endPoint x: 194, endPoint y: 385, distance: 366.3
click at [194, 385] on div "Address* [STREET_ADDRESS]" at bounding box center [552, 342] width 986 height 87
paste input "[STREET_ADDRESS]"
drag, startPoint x: 450, startPoint y: 365, endPoint x: 593, endPoint y: 367, distance: 143.0
click at [593, 367] on input "[STREET_ADDRESS]" at bounding box center [634, 369] width 632 height 35
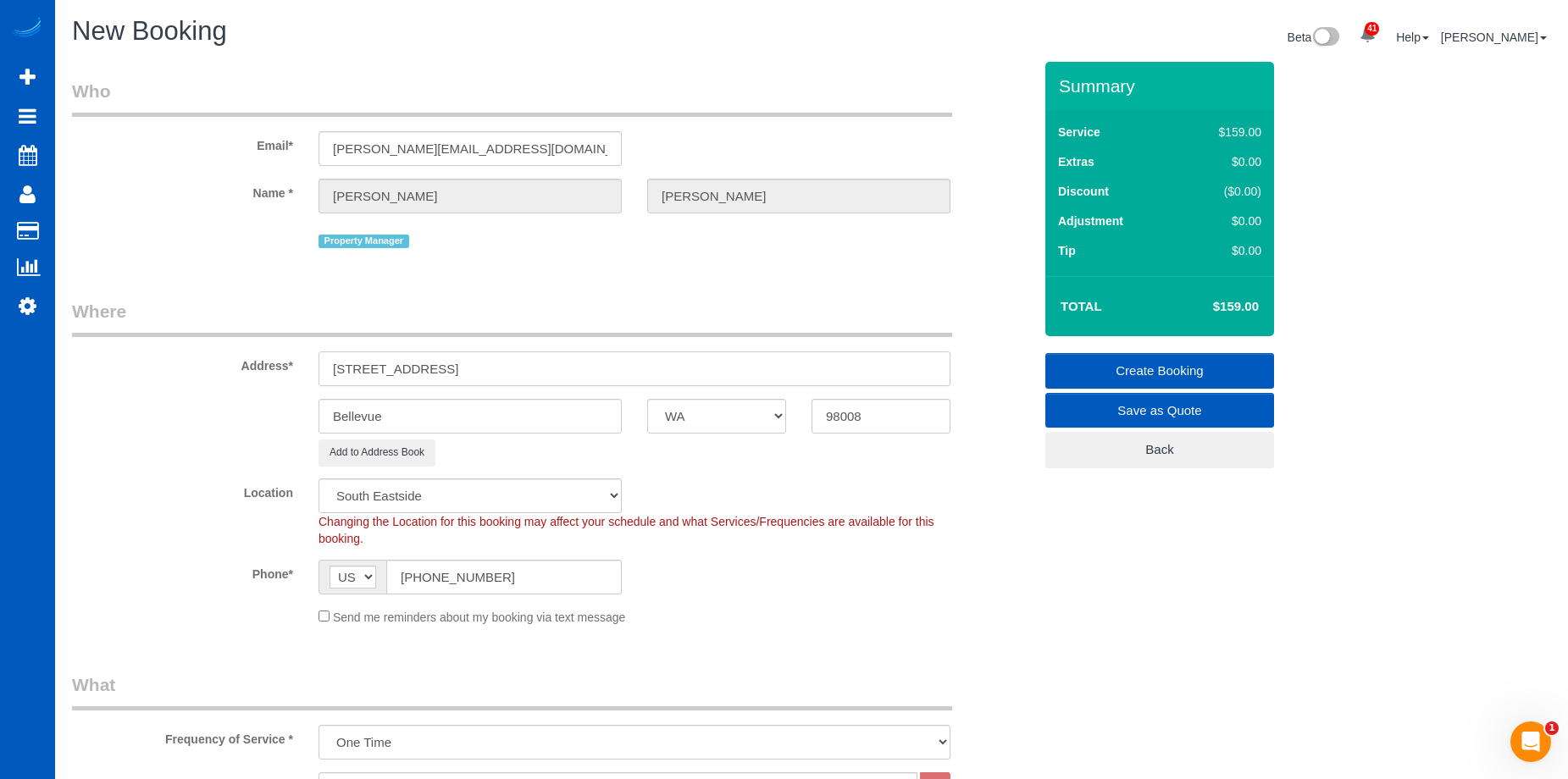
click at [536, 374] on input "[STREET_ADDRESS]" at bounding box center [634, 369] width 632 height 35
drag, startPoint x: 446, startPoint y: 365, endPoint x: 606, endPoint y: 371, distance: 160.1
click at [606, 371] on input "[STREET_ADDRESS]" at bounding box center [634, 369] width 632 height 35
type input "[STREET_ADDRESS]"
drag, startPoint x: 486, startPoint y: 414, endPoint x: 197, endPoint y: 400, distance: 289.3
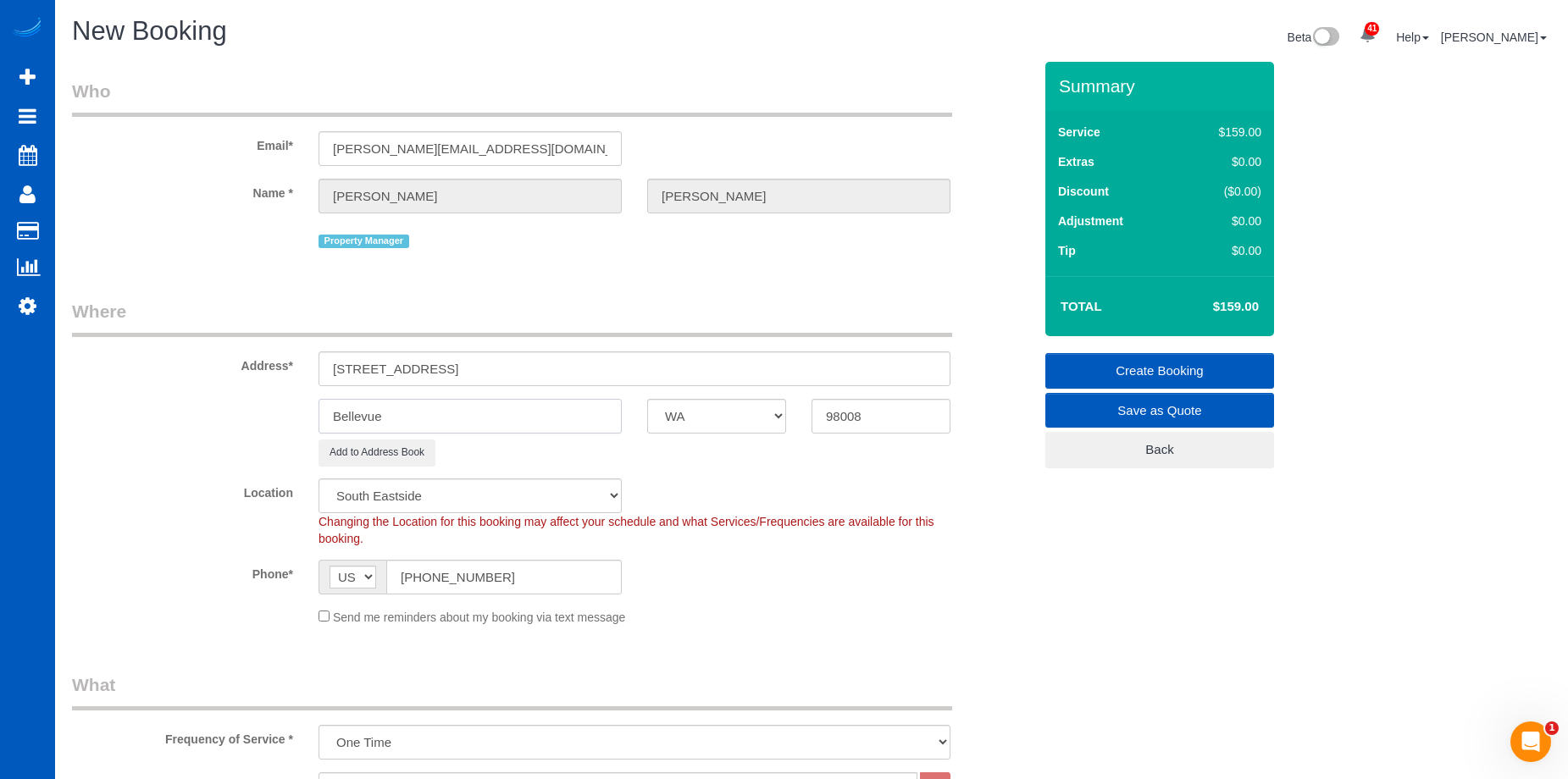
click at [197, 400] on div "Bellevue AK AL AR AZ CA CO CT DC DE [GEOGRAPHIC_DATA] [GEOGRAPHIC_DATA] HI IA I…" at bounding box center [552, 417] width 986 height 35
paste input "Sammamish"
type input "Sammamish"
drag, startPoint x: 877, startPoint y: 414, endPoint x: 790, endPoint y: 428, distance: 88.1
click at [777, 420] on div "Sammamish AK AL AR AZ CA CO CT DC DE [GEOGRAPHIC_DATA] [GEOGRAPHIC_DATA] HI IA …" at bounding box center [552, 417] width 986 height 35
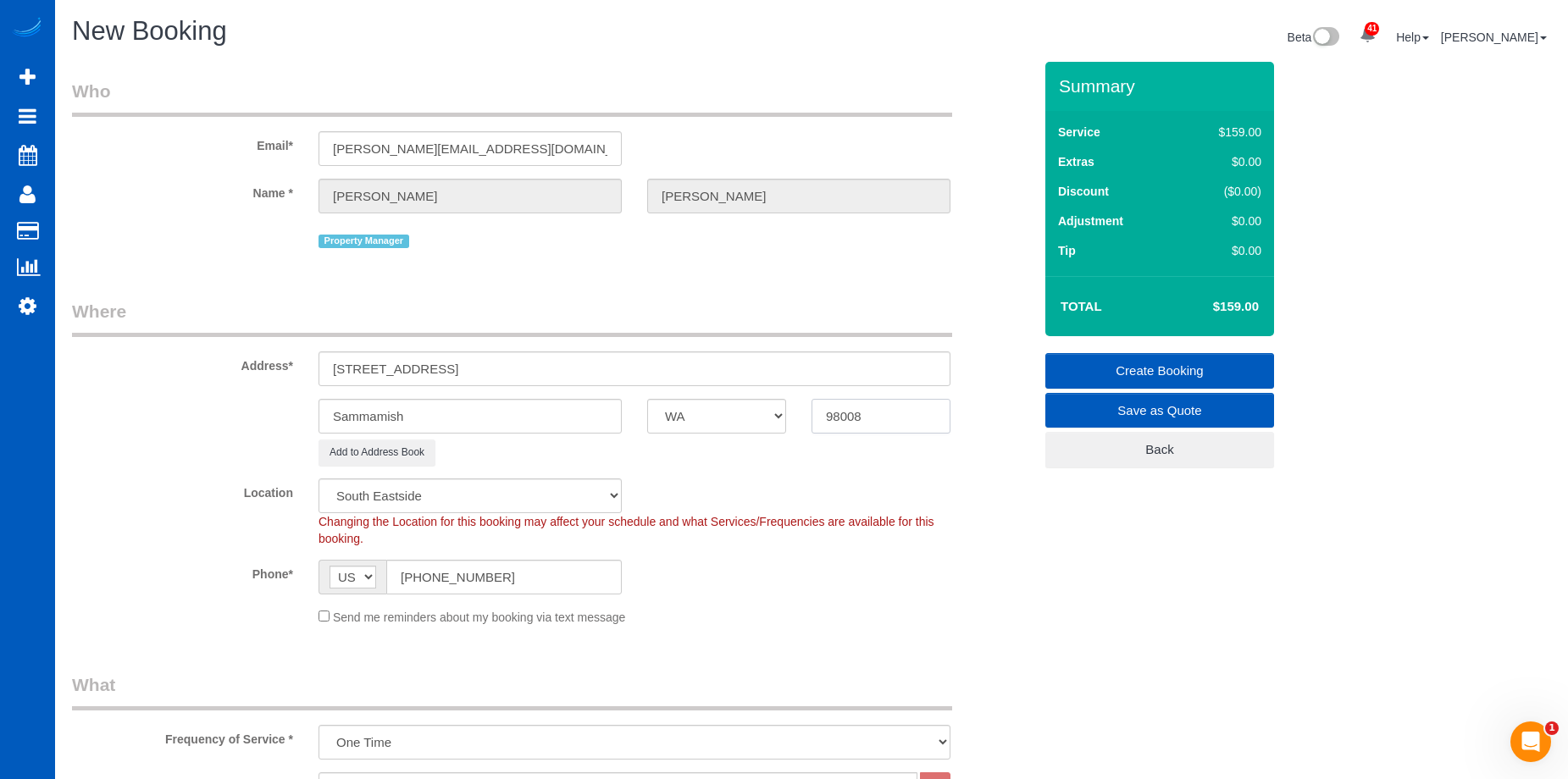
paste input "74"
type input "98074"
click at [1036, 590] on div "Phone* AF AL DZ AD AO AI AQ AG AR AM AW AU AT AZ BS BH BD BB BY BE BZ BJ BM BT …" at bounding box center [552, 577] width 986 height 35
click at [549, 569] on input "[PHONE_NUMBER]" at bounding box center [504, 577] width 235 height 35
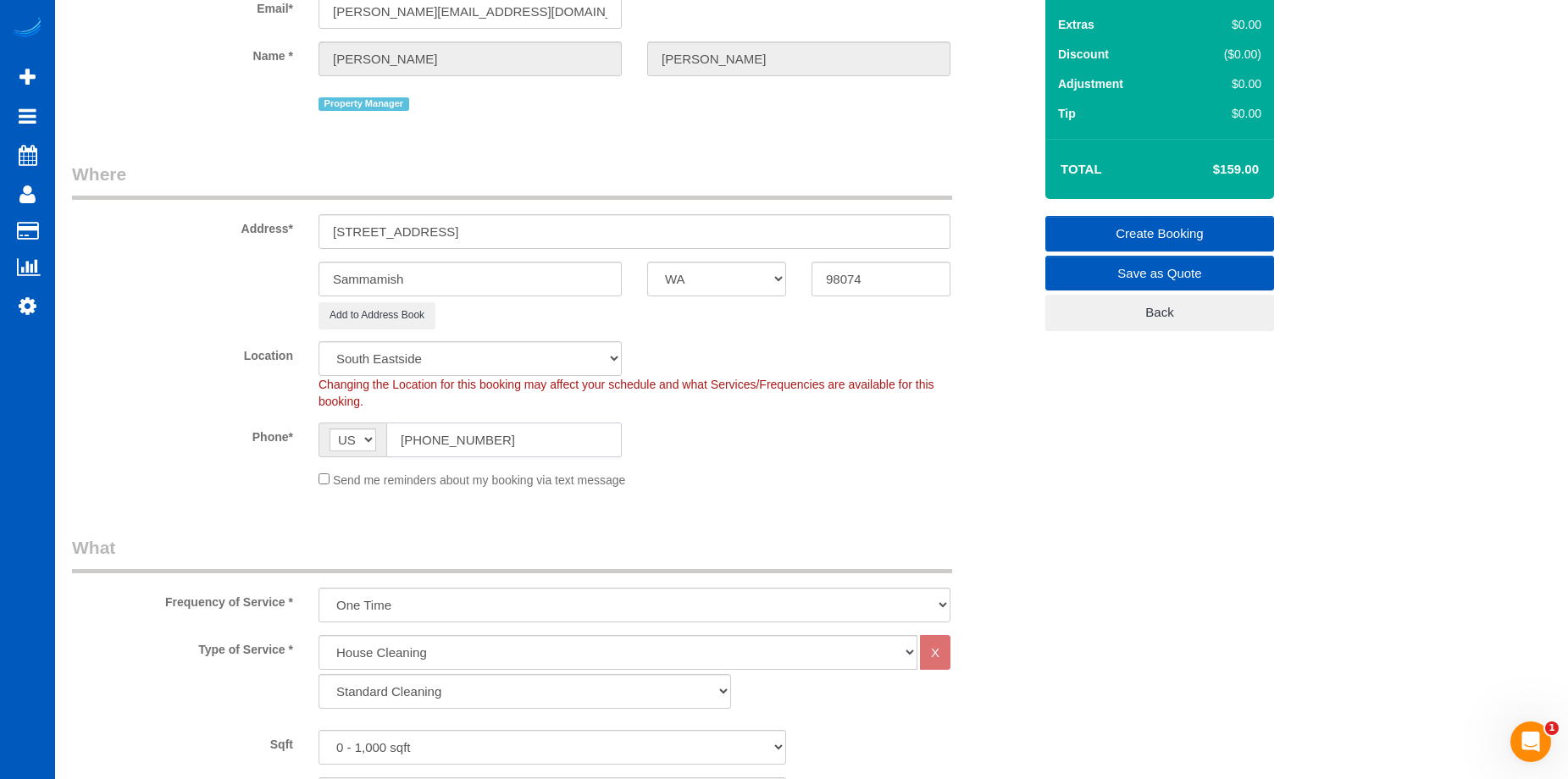
scroll to position [254, 0]
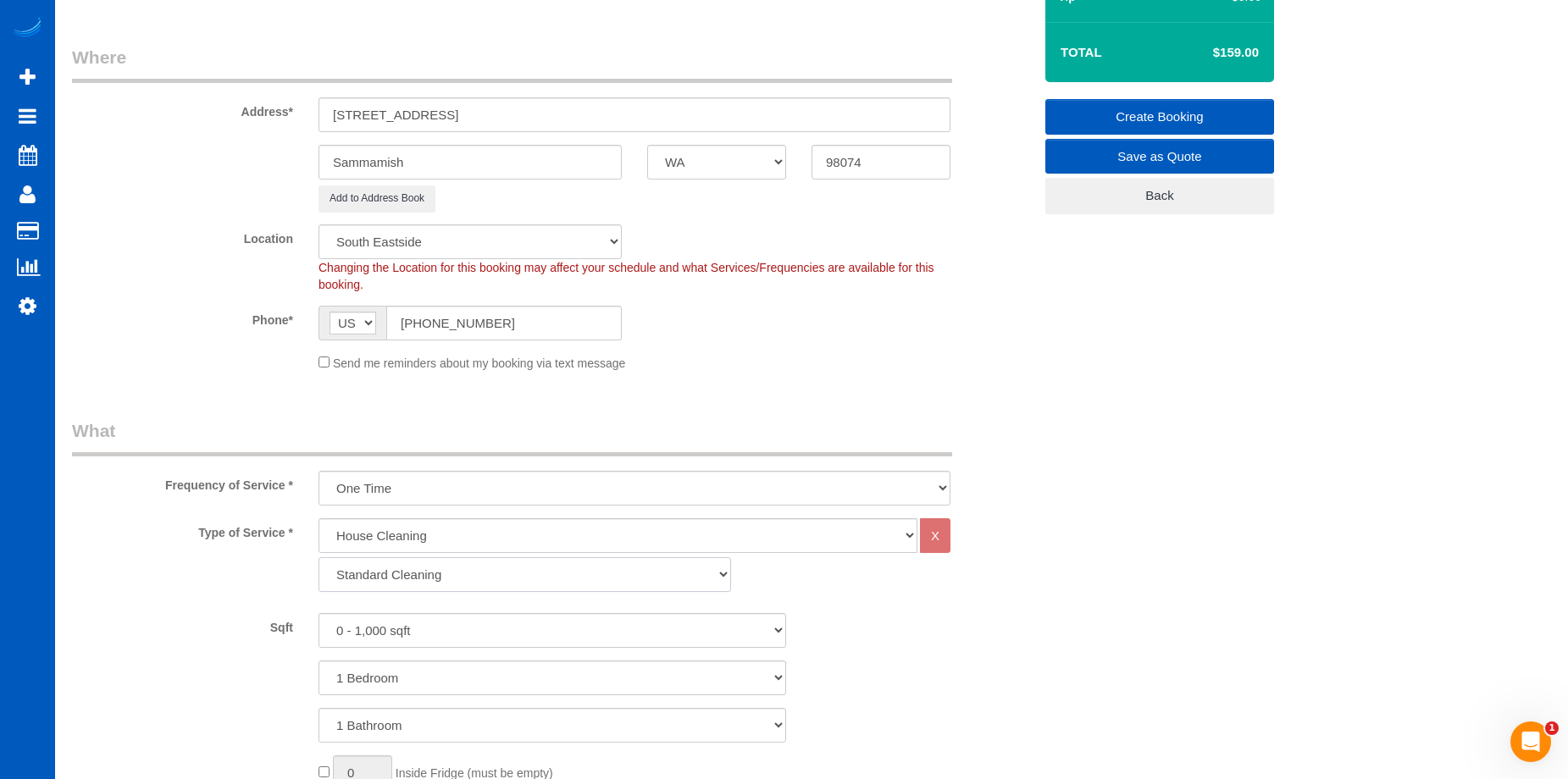
click at [593, 571] on select "Standard Cleaning Deep Cleaning Move In/ Out Cleaning" at bounding box center [524, 575] width 412 height 35
select select "368"
click at [318, 557] on select "Standard Cleaning Deep Cleaning Move In/ Out Cleaning" at bounding box center [524, 575] width 412 height 35
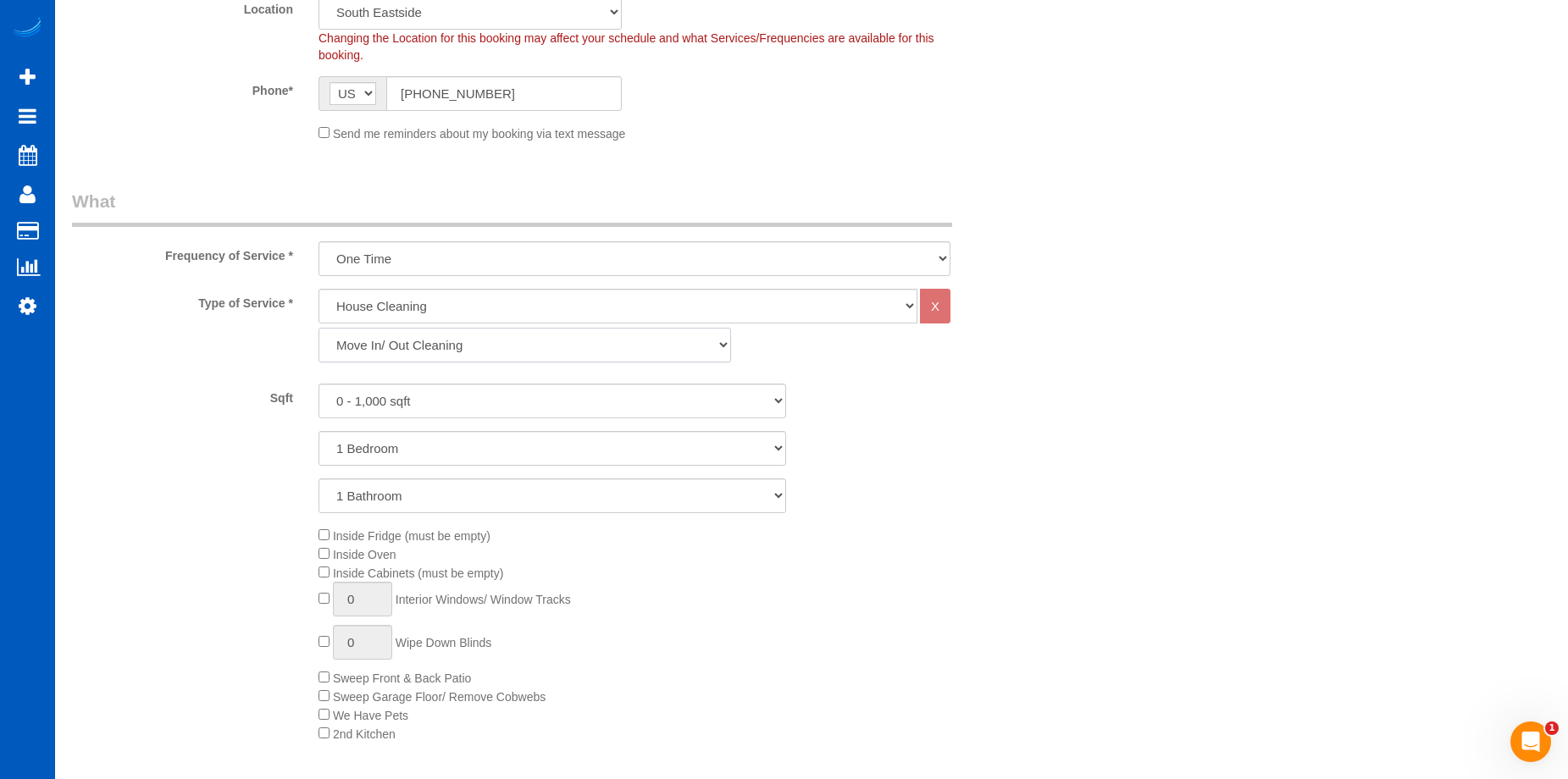
scroll to position [508, 0]
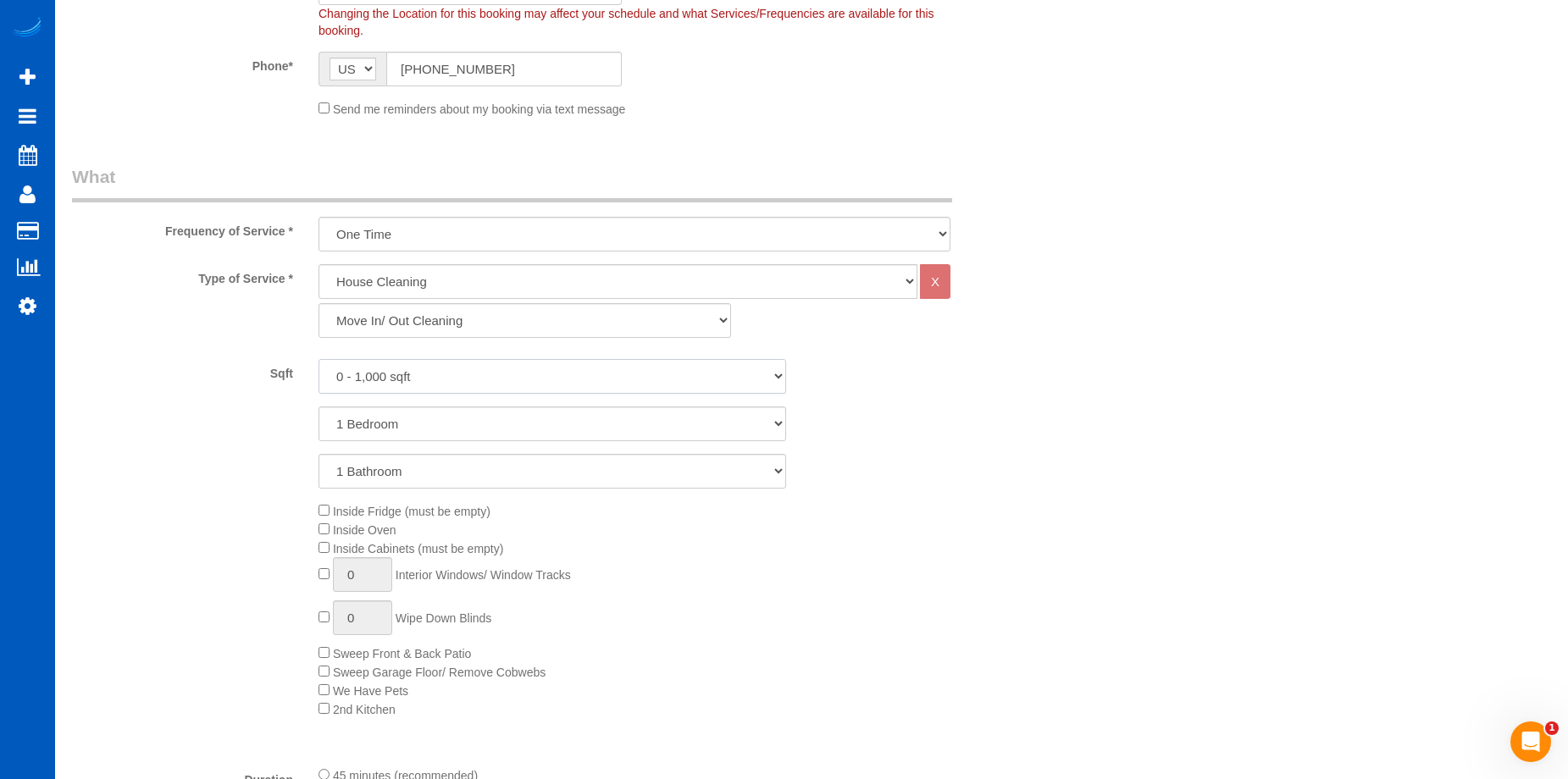
click at [536, 393] on select "0 - 1,000 sqft 1,001 - 1,500 sqft 1,501 - 2,000 sqft 2,001 - 2,500 sqft 2,501 -…" at bounding box center [552, 376] width 467 height 35
select select "2001"
click at [318, 359] on select "0 - 1,000 sqft 1,001 - 1,500 sqft 1,501 - 2,000 sqft 2,001 - 2,500 sqft 2,501 -…" at bounding box center [552, 376] width 467 height 35
drag, startPoint x: 469, startPoint y: 424, endPoint x: 470, endPoint y: 441, distance: 17.0
click at [469, 424] on select "1 Bedroom 2 Bedrooms 3 Bedrooms 4 Bedrooms 5 Bedrooms 6 Bedrooms 7 Bedrooms" at bounding box center [552, 424] width 467 height 35
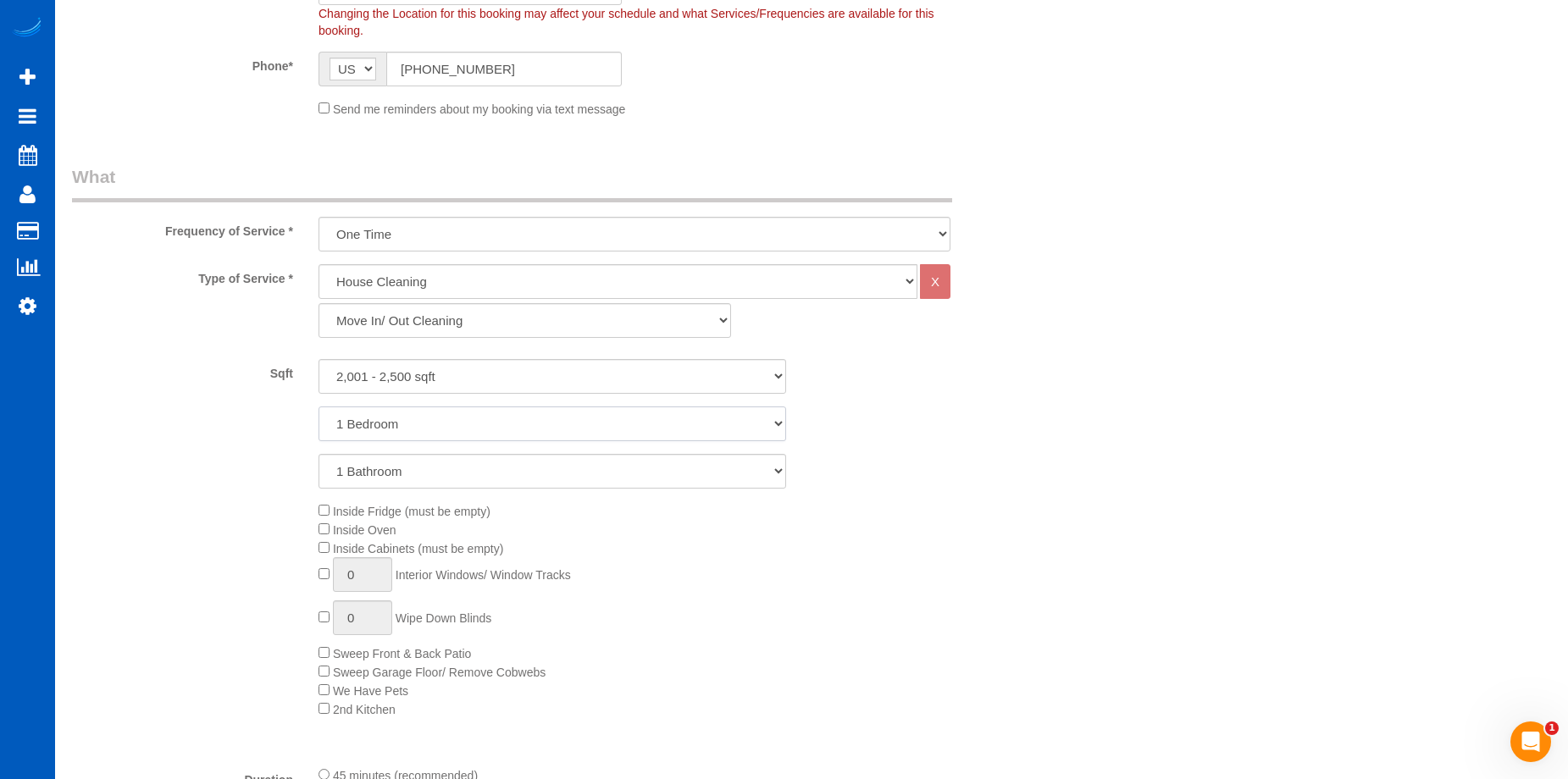
select select "3"
click at [318, 406] on select "1 Bedroom 2 Bedrooms 3 Bedrooms 4 Bedrooms 5 Bedrooms 6 Bedrooms 7 Bedrooms" at bounding box center [552, 424] width 467 height 35
click at [464, 476] on select "1 Bathroom 2 Bathrooms 3 Bathrooms 4 Bathrooms 5 Bathrooms 6 Bathrooms 7 Bathro…" at bounding box center [552, 471] width 467 height 35
select select "3"
click at [318, 454] on select "1 Bathroom 2 Bathrooms 3 Bathrooms 4 Bathrooms 5 Bathrooms 6 Bathrooms 7 Bathro…" at bounding box center [552, 471] width 467 height 35
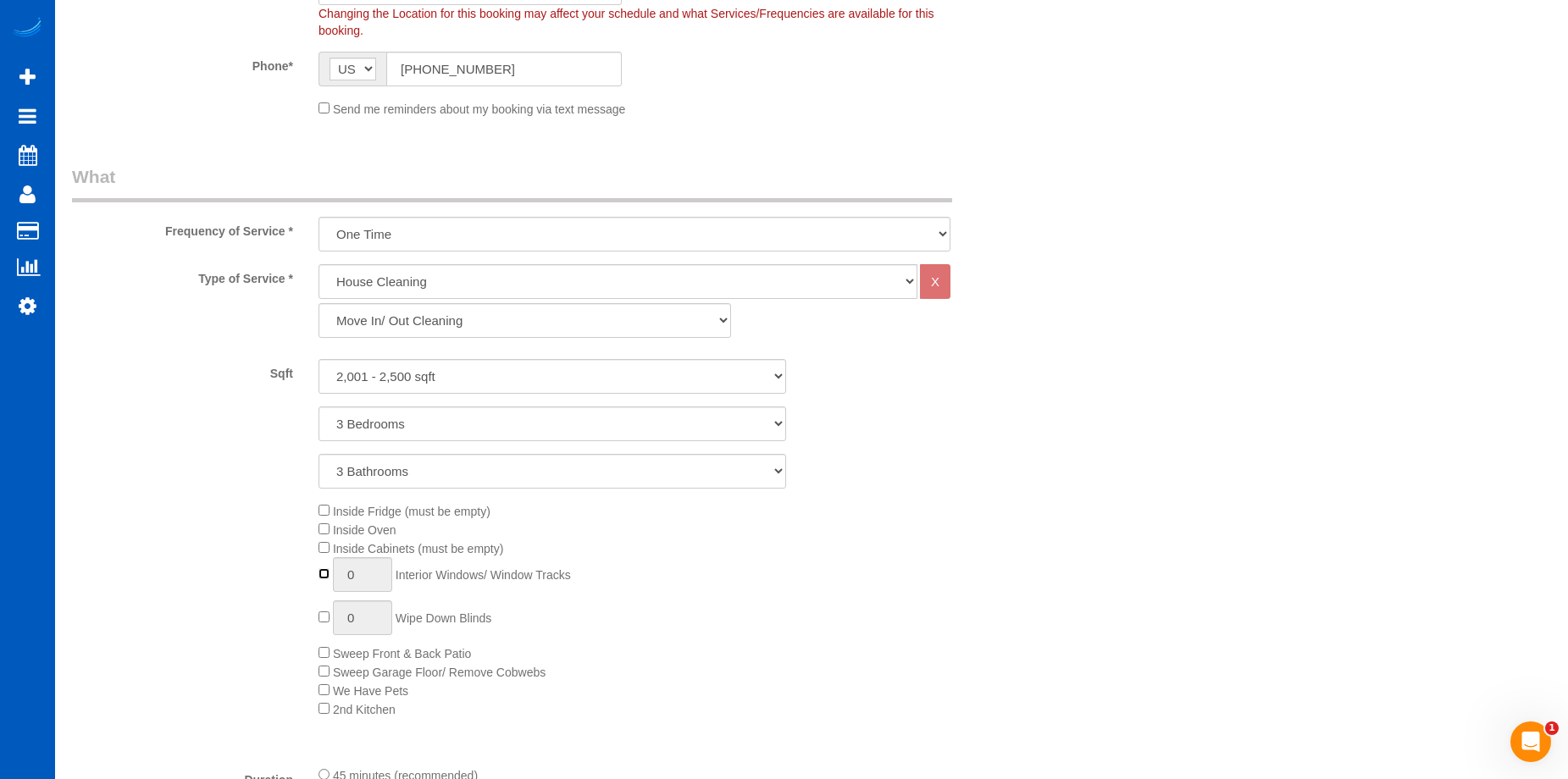
type input "1"
click at [316, 609] on div "Inside Fridge (must be empty) Inside Oven Inside Cabinets (must be empty) 1 Int…" at bounding box center [675, 609] width 739 height 217
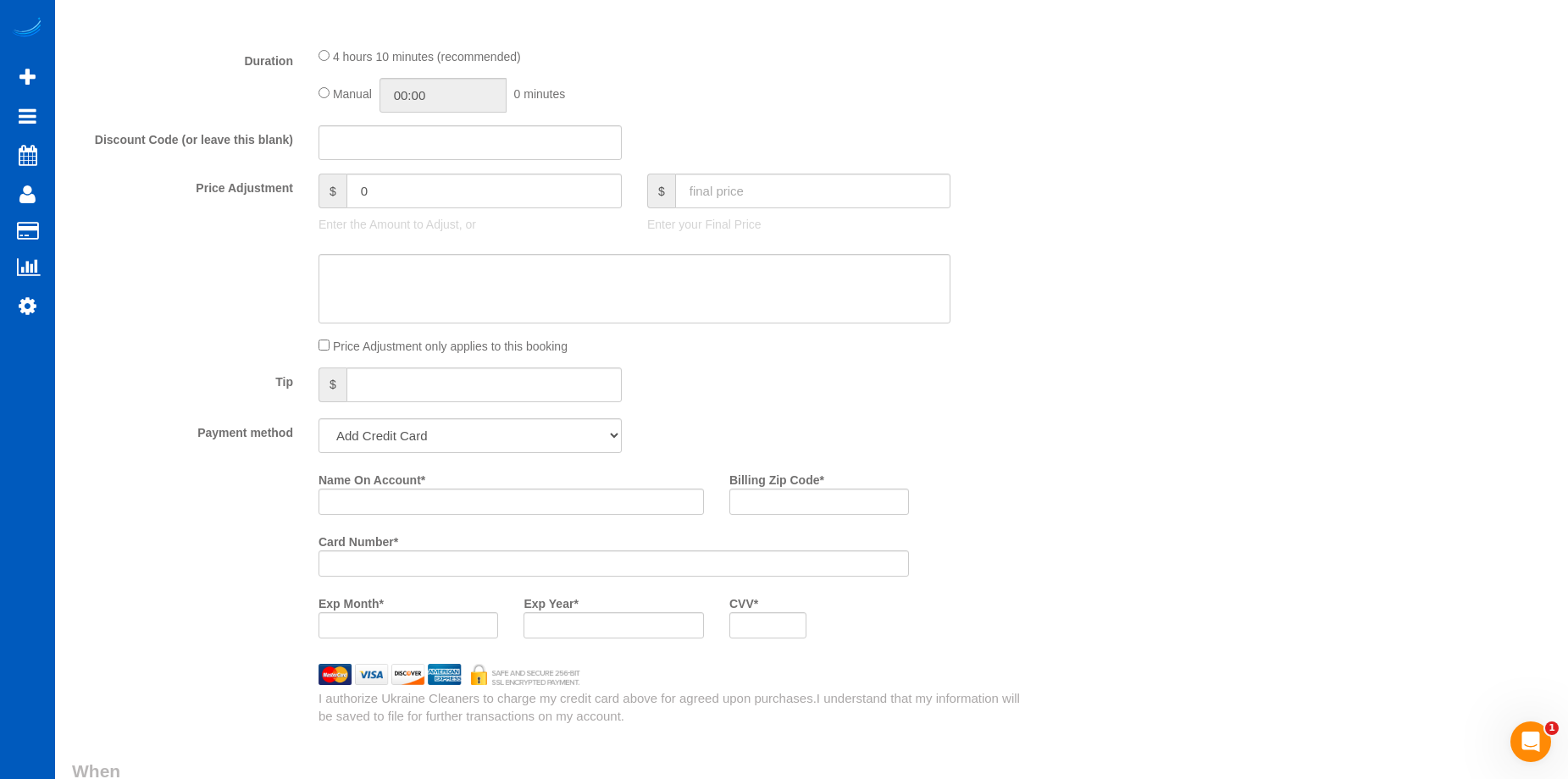
scroll to position [1271, 0]
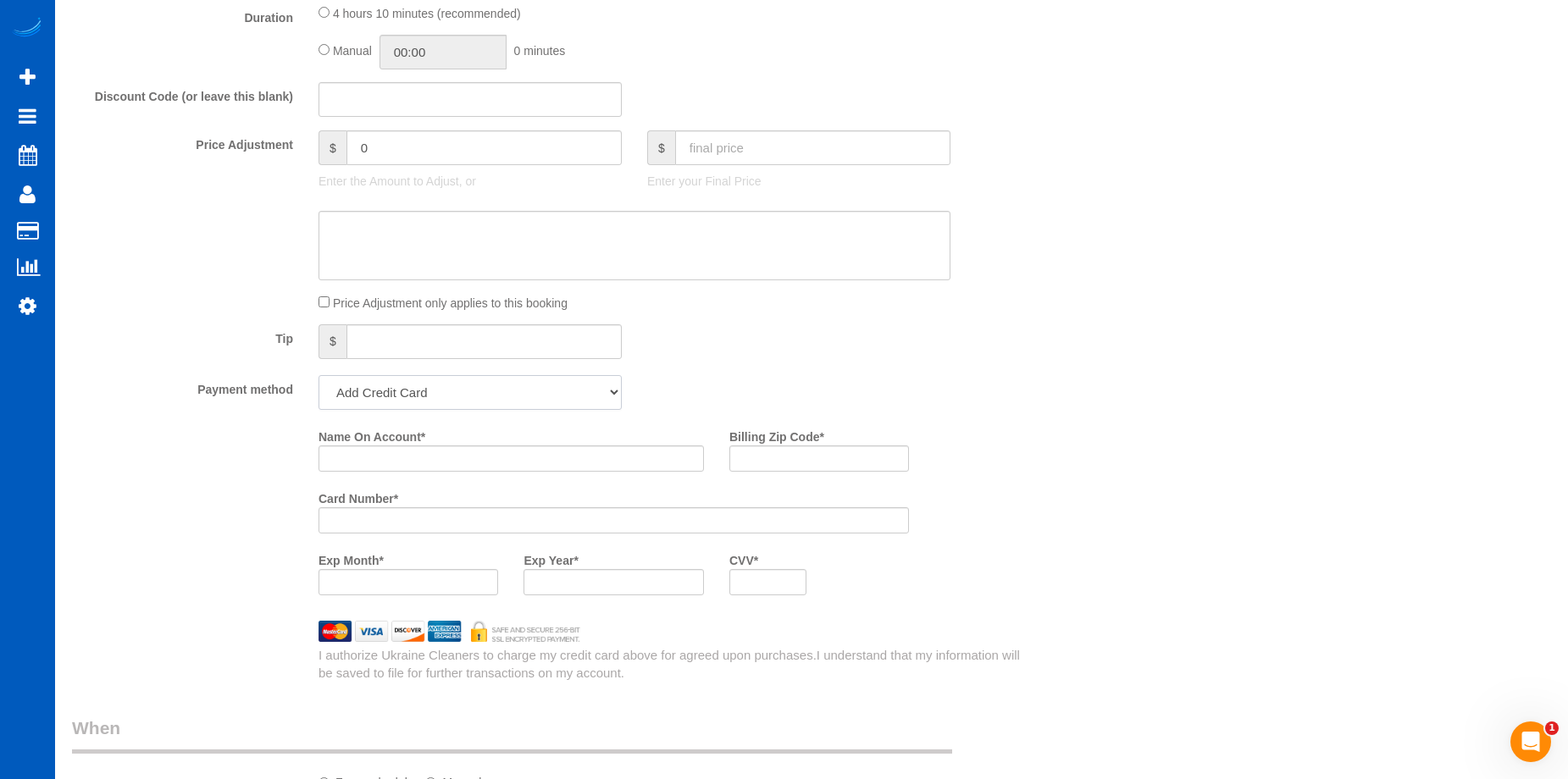
click at [524, 399] on select "Add Credit Card Cash Check Paypal" at bounding box center [470, 393] width 304 height 35
select select "string:cash"
click at [318, 375] on select "Add Credit Card Cash Check Paypal" at bounding box center [470, 393] width 304 height 35
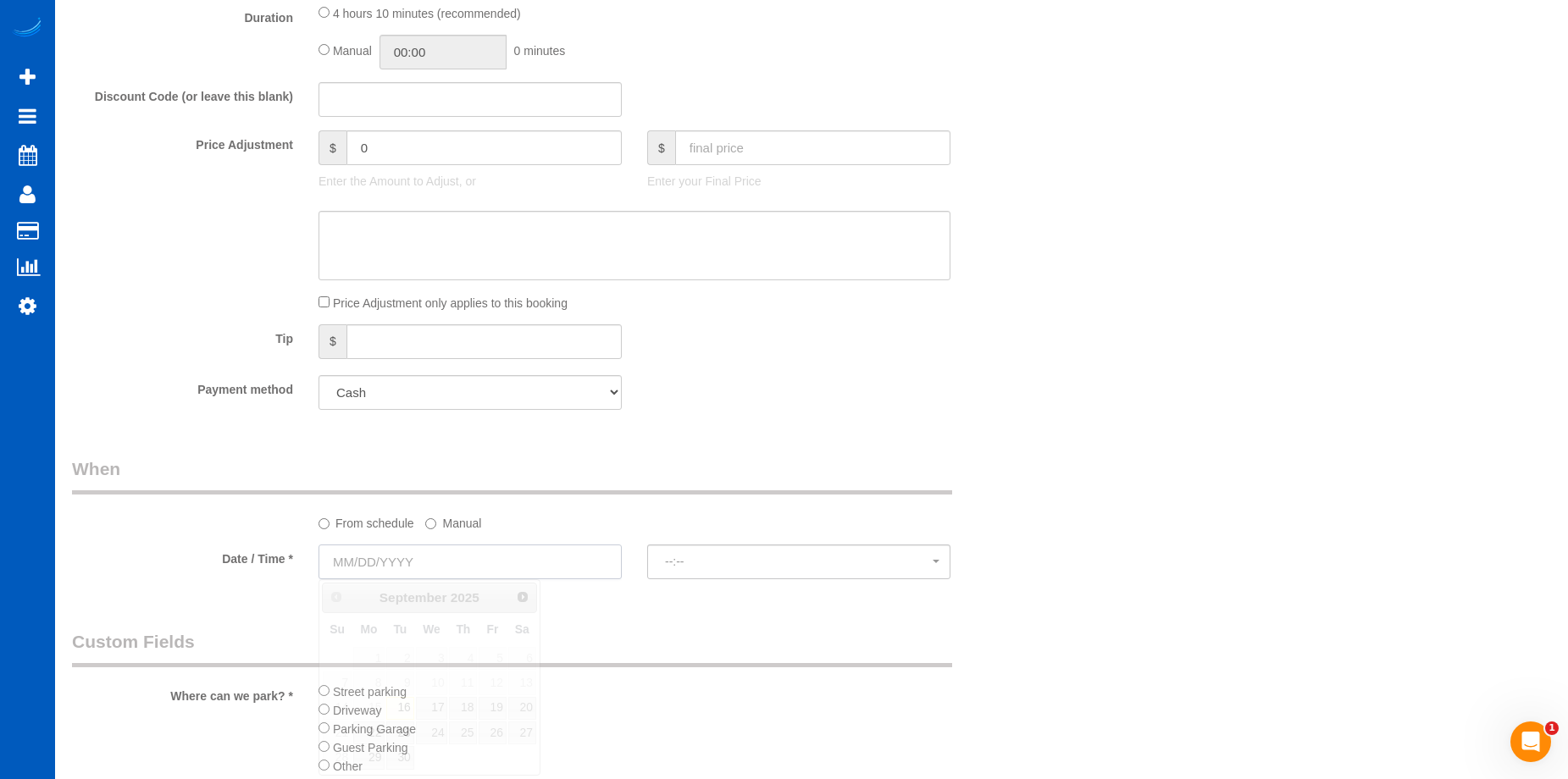
click at [461, 557] on input "text" at bounding box center [470, 562] width 304 height 35
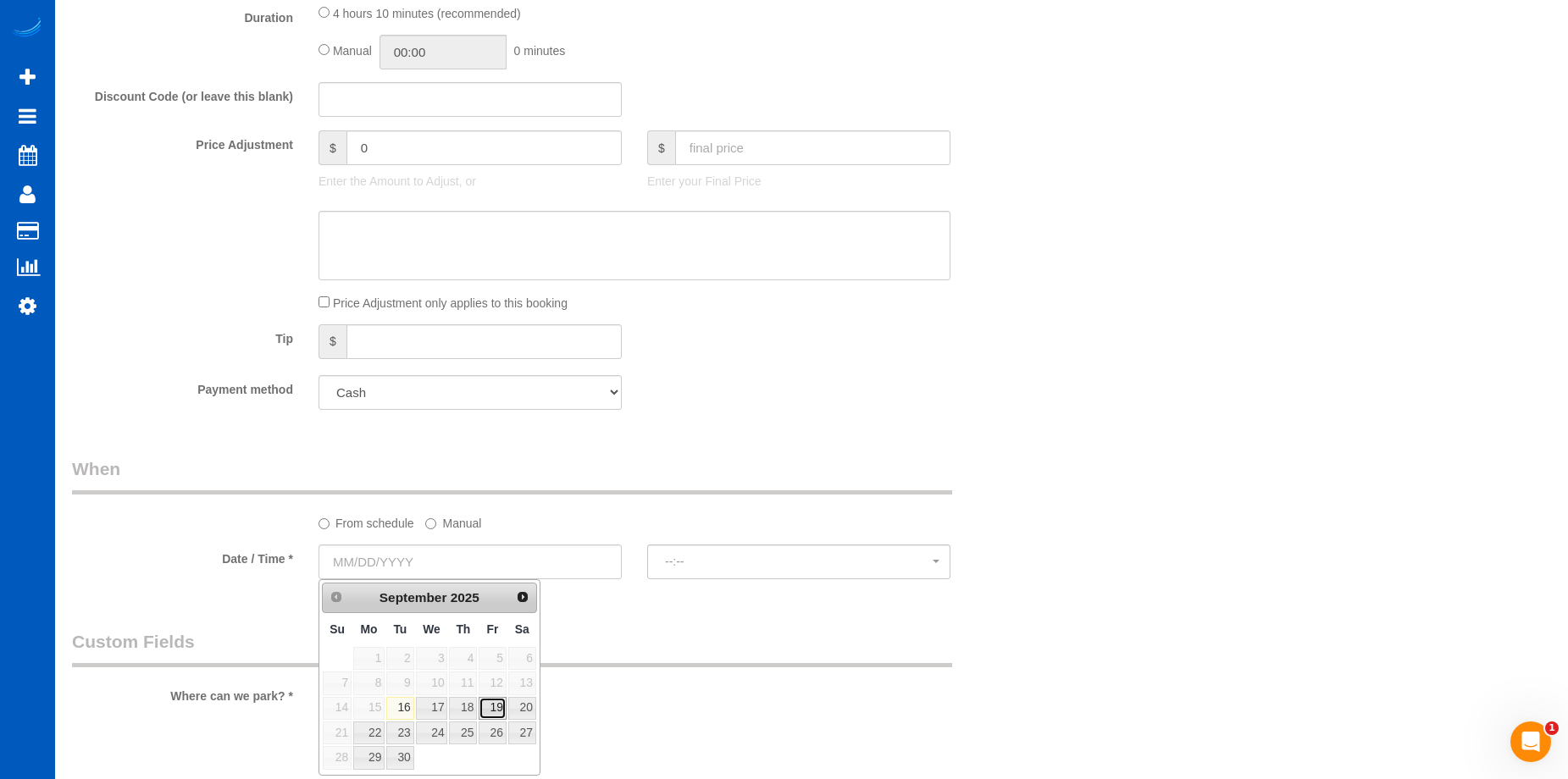
click at [491, 708] on link "19" at bounding box center [492, 708] width 27 height 23
type input "[DATE]"
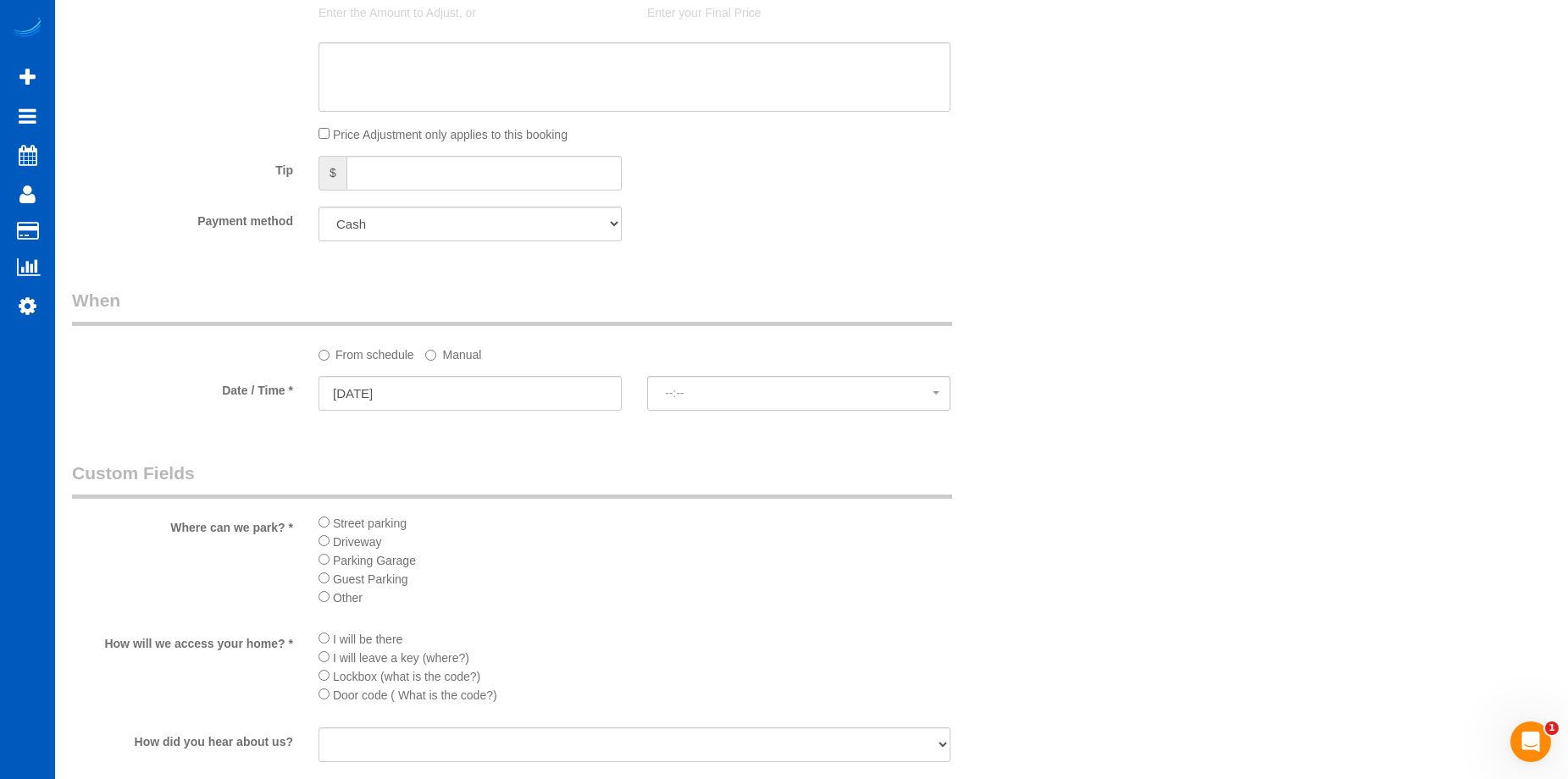
scroll to position [1440, 0]
select select "spot108"
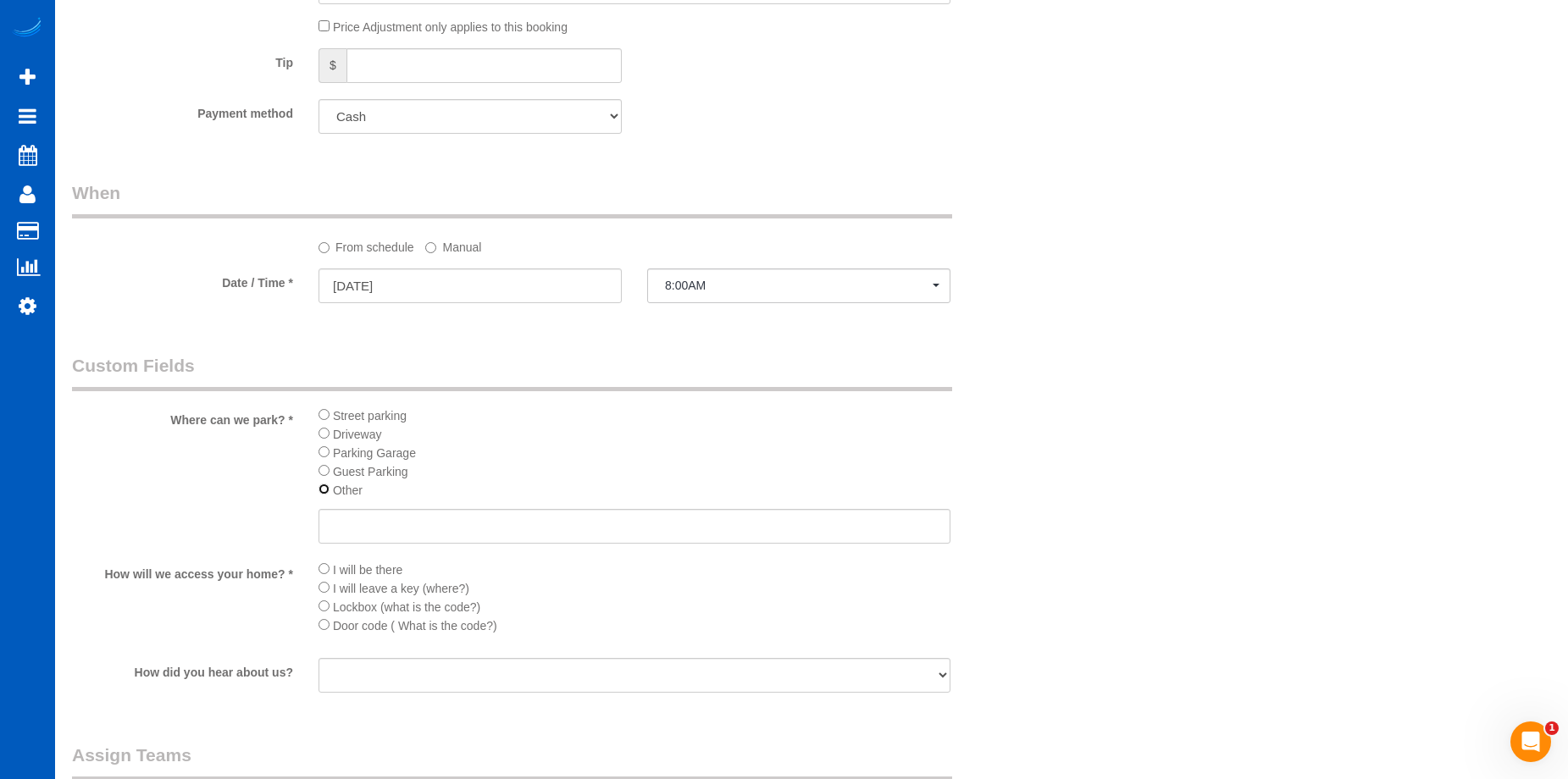
scroll to position [1610, 0]
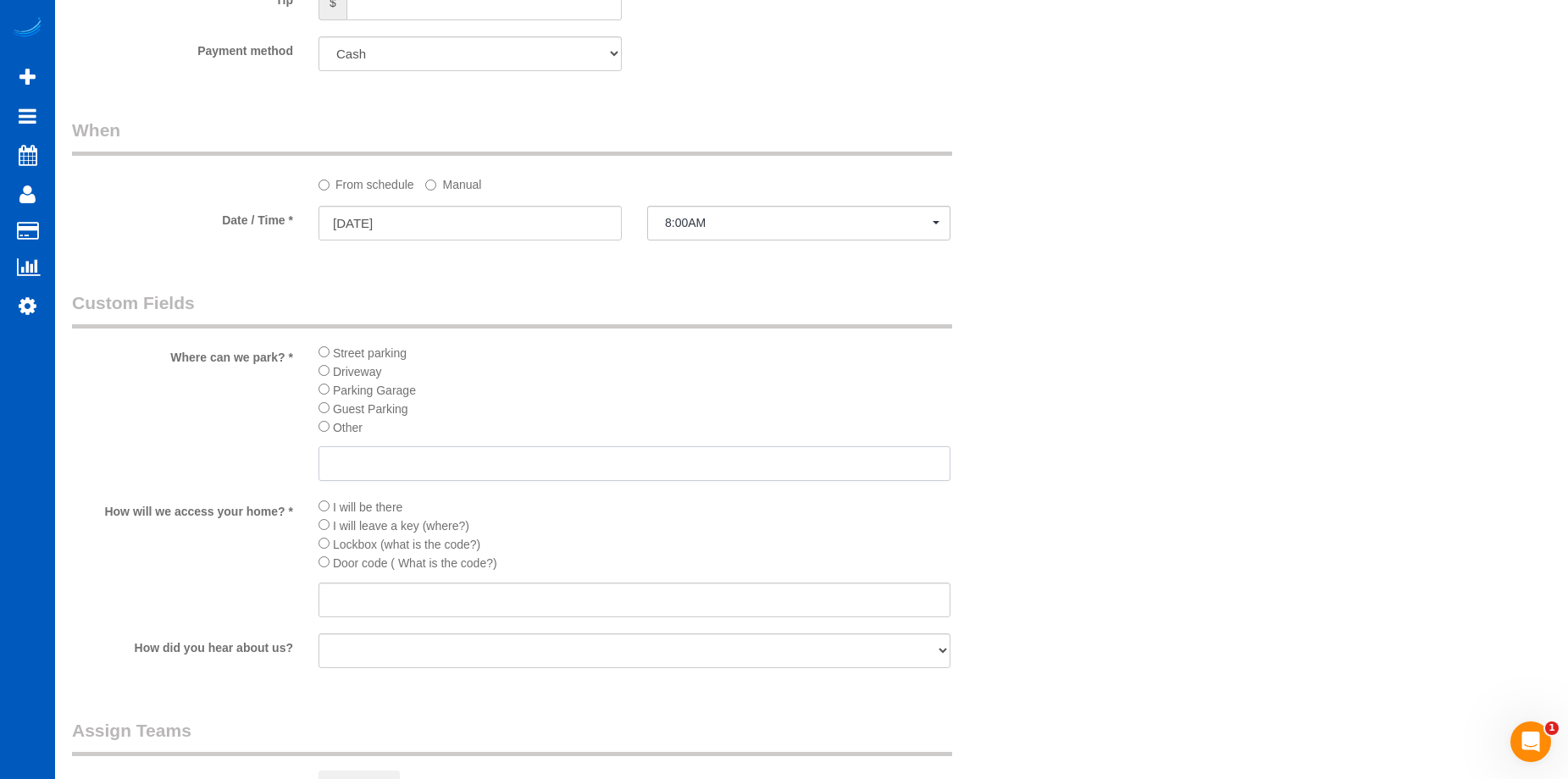
click at [429, 454] on input "text" at bounding box center [634, 464] width 632 height 35
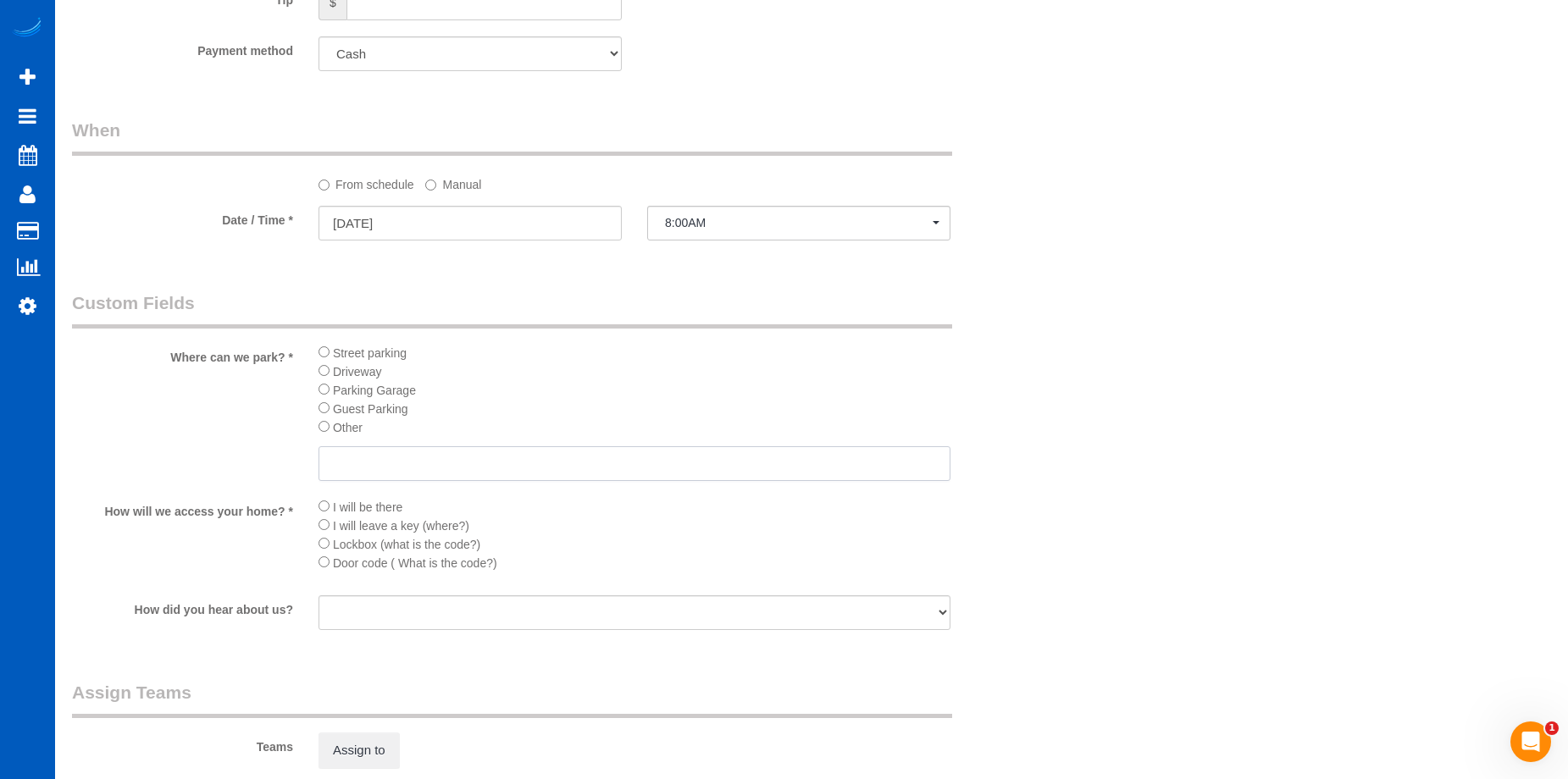
click at [349, 468] on input "text" at bounding box center [634, 464] width 632 height 35
type input "TBD"
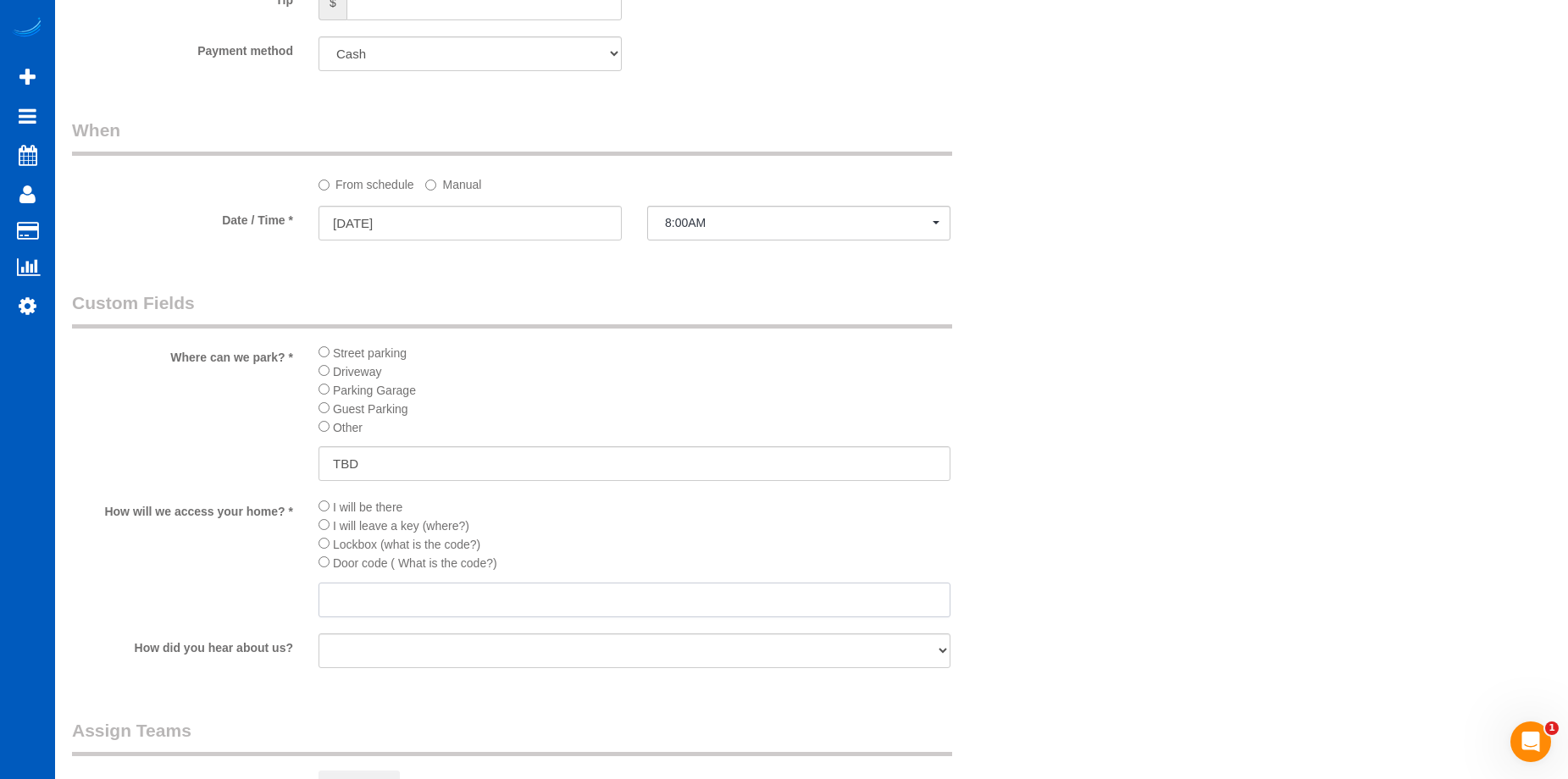
click at [386, 598] on input "text" at bounding box center [634, 600] width 632 height 35
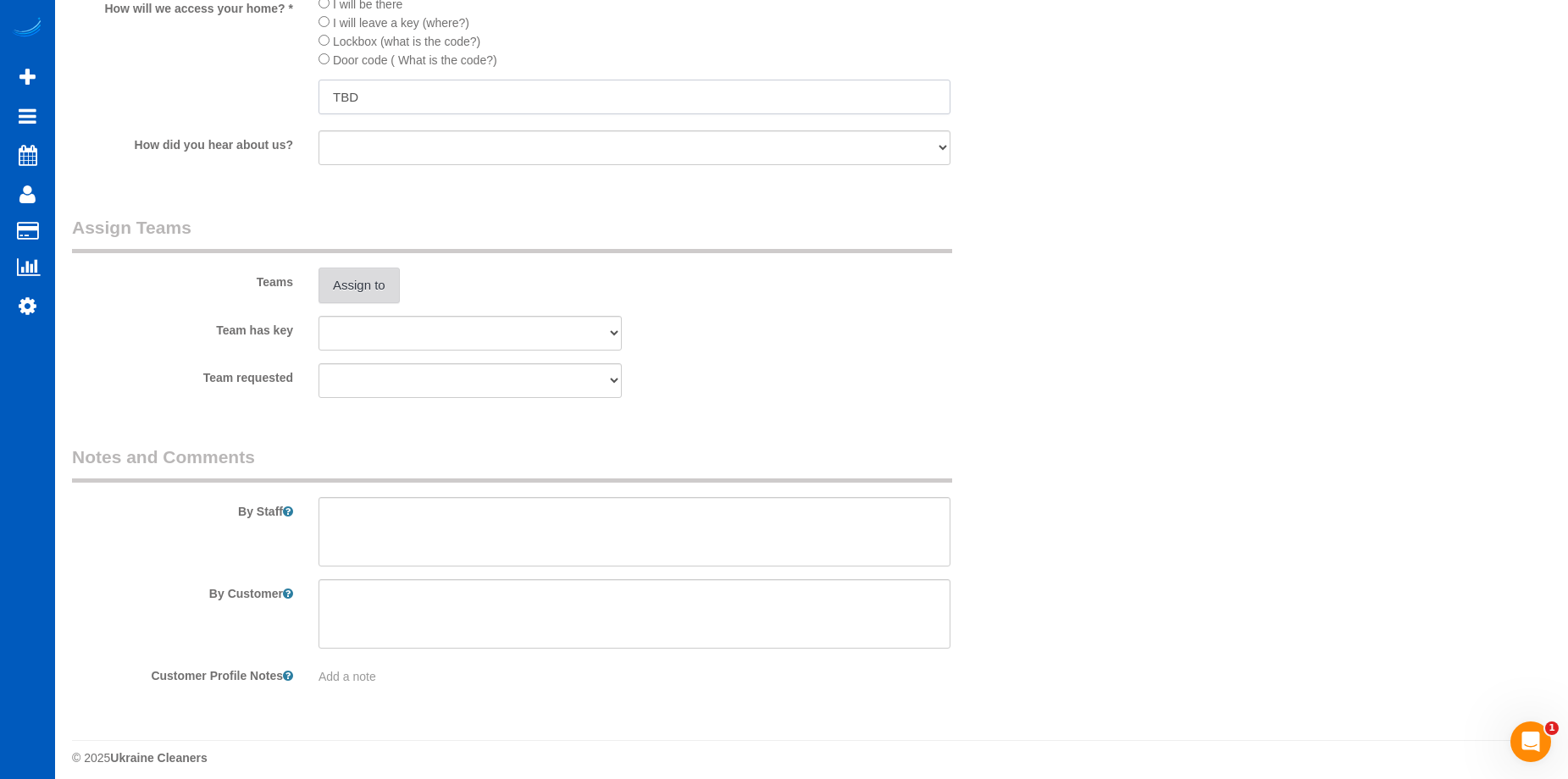
scroll to position [2118, 0]
type input "TBD"
click at [361, 279] on button "Assign to" at bounding box center [359, 280] width 81 height 35
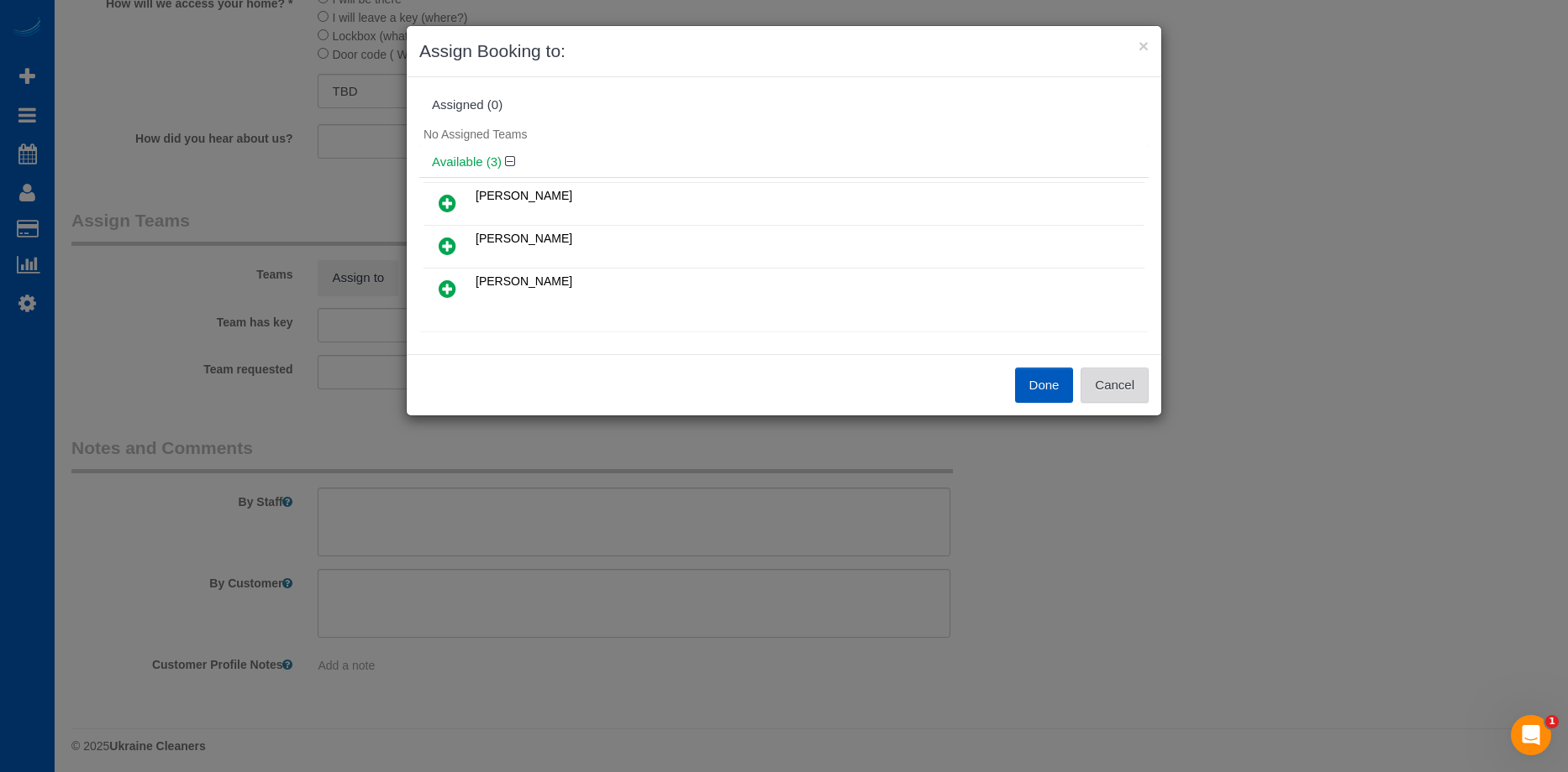
click at [1127, 389] on button "Cancel" at bounding box center [1115, 385] width 68 height 35
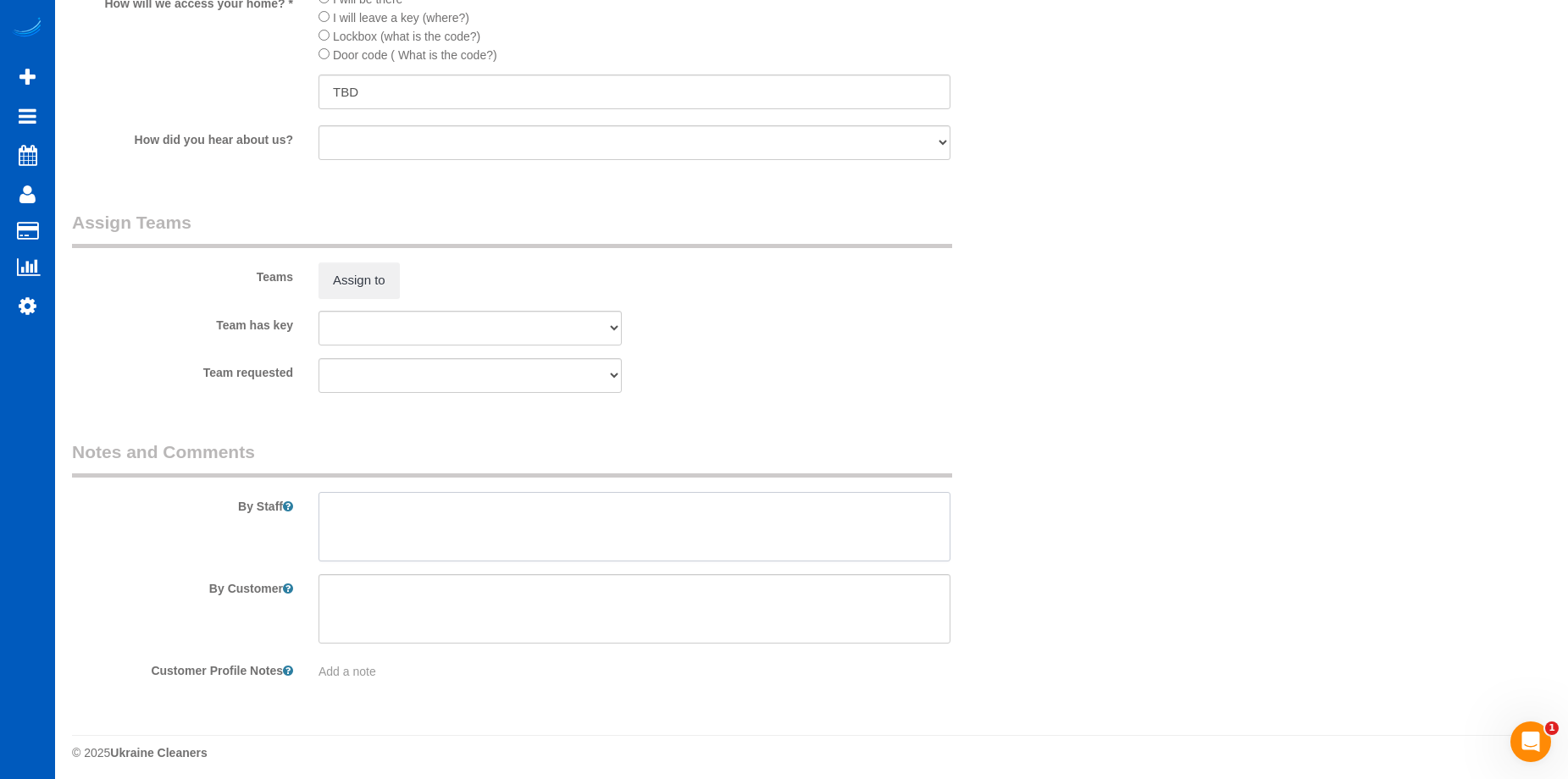
click at [685, 523] on textarea at bounding box center [634, 527] width 632 height 70
type textarea "M"
type textarea "Full move-out cleaning. Let [PERSON_NAME] know how many windows and if blinds n…"
click at [392, 283] on button "Assign to" at bounding box center [359, 280] width 81 height 35
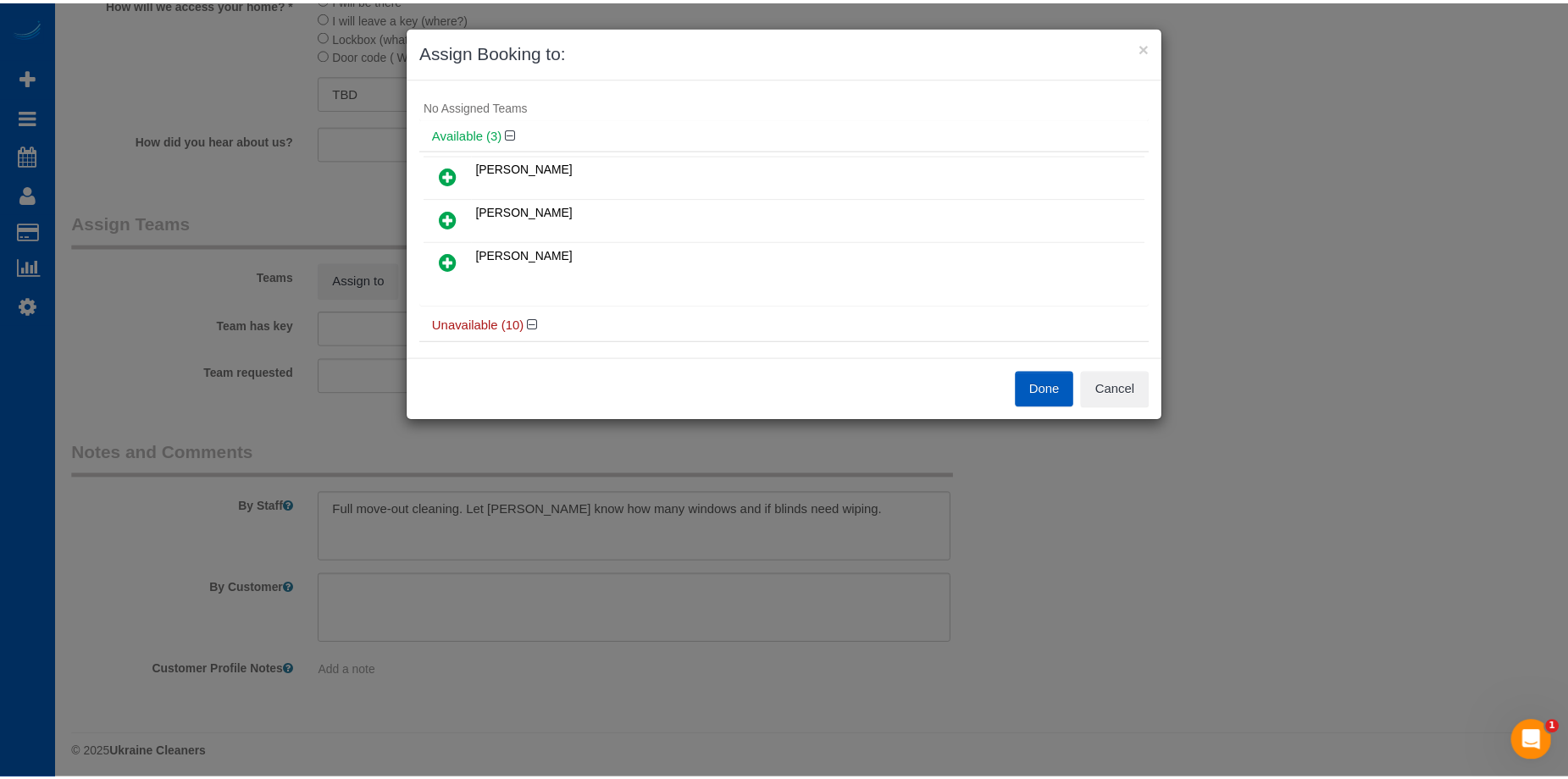
scroll to position [0, 0]
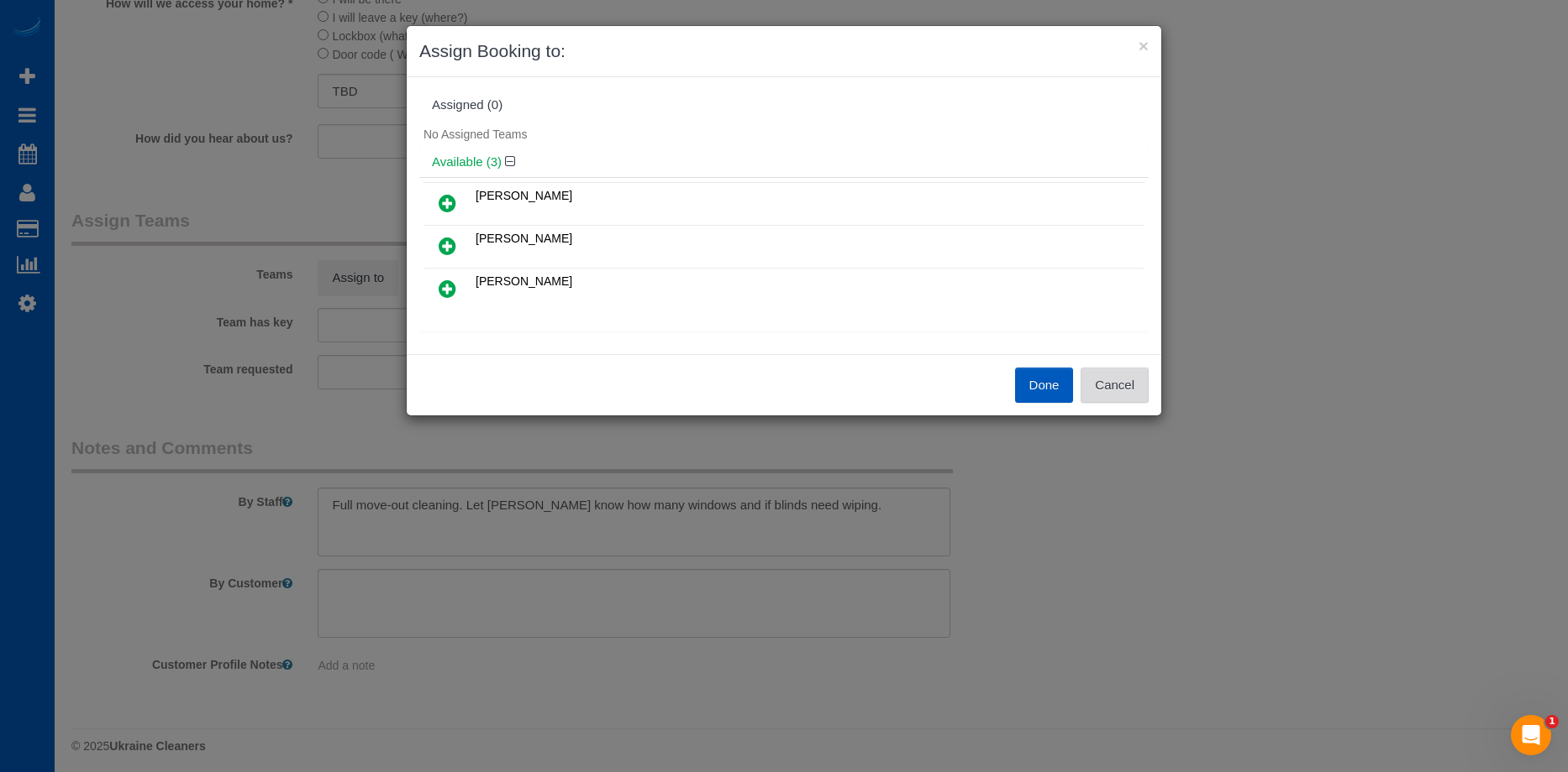
click at [1128, 374] on button "Cancel" at bounding box center [1115, 385] width 68 height 35
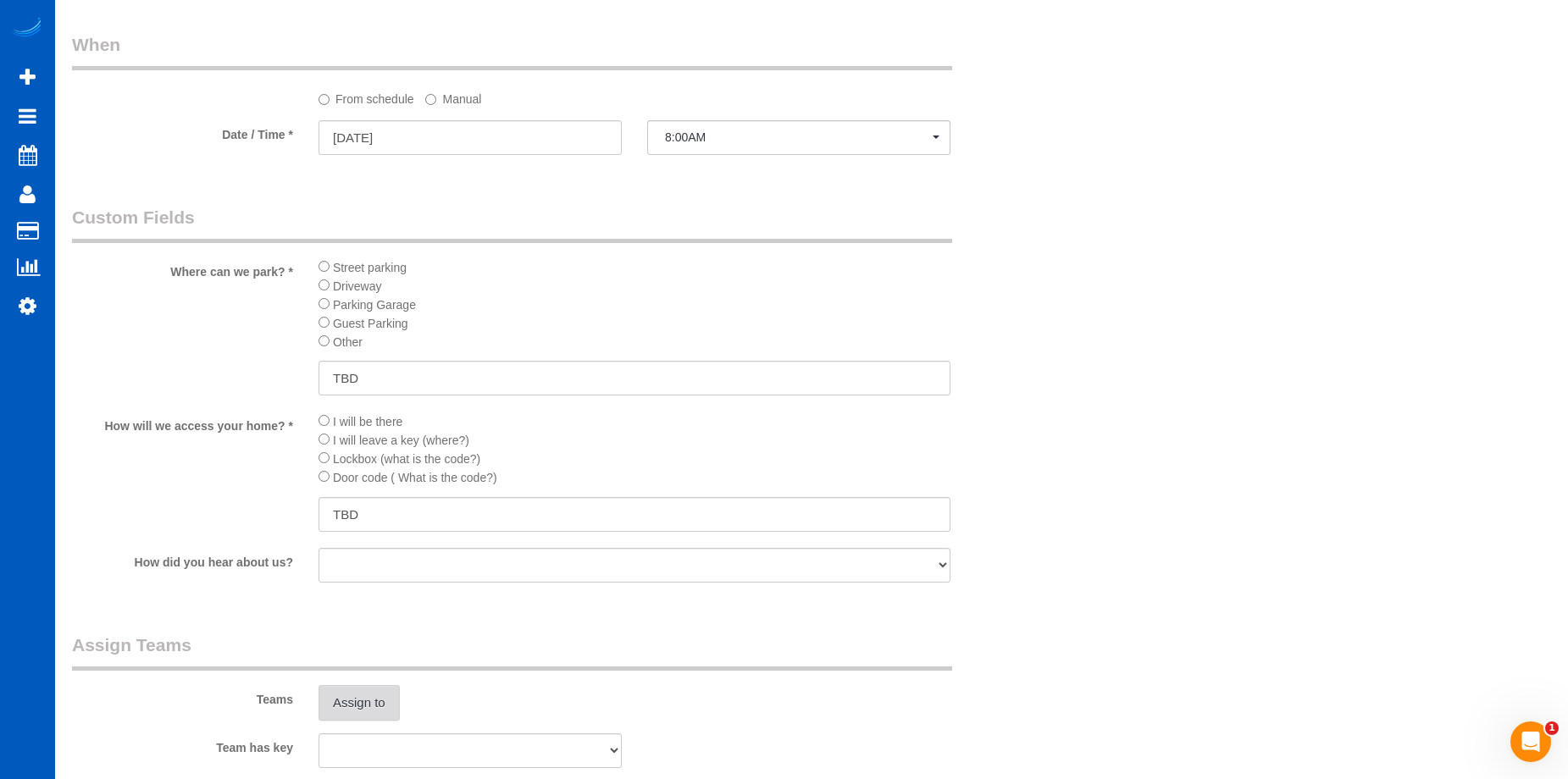
scroll to position [1694, 0]
click at [761, 130] on button "8:00AM" at bounding box center [799, 138] width 304 height 35
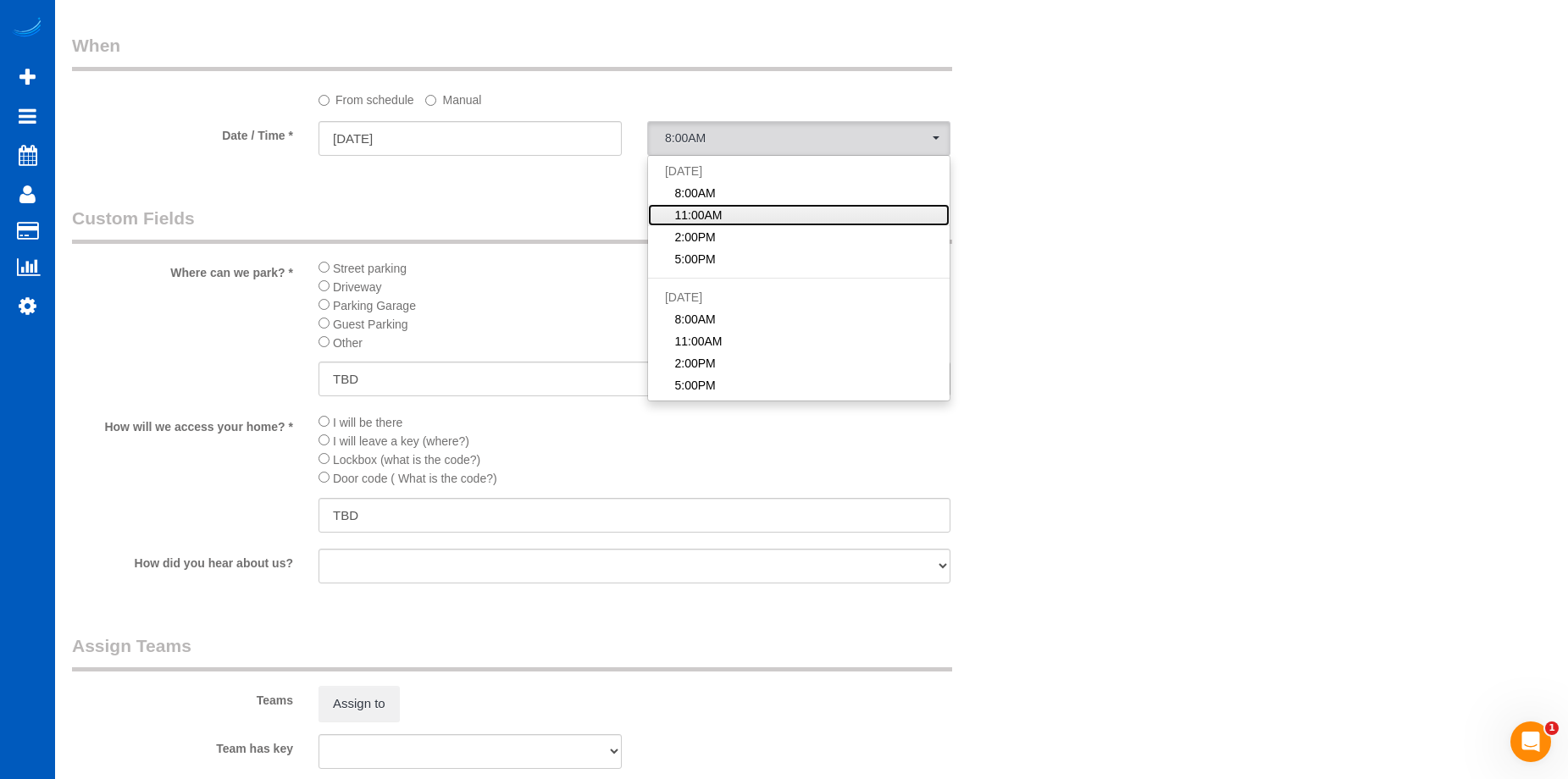
click at [737, 208] on link "11:00AM" at bounding box center [799, 216] width 302 height 22
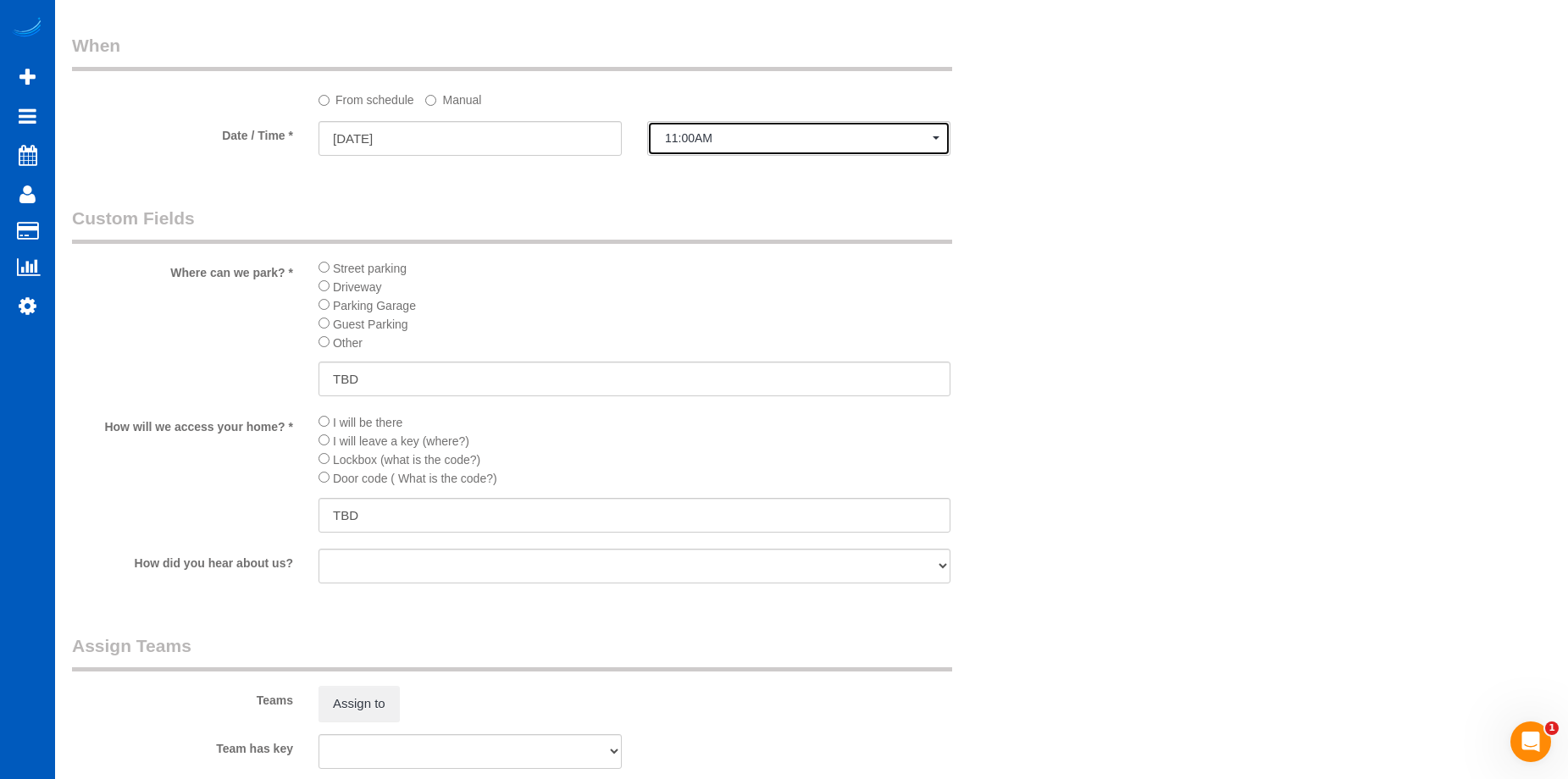
scroll to position [1864, 0]
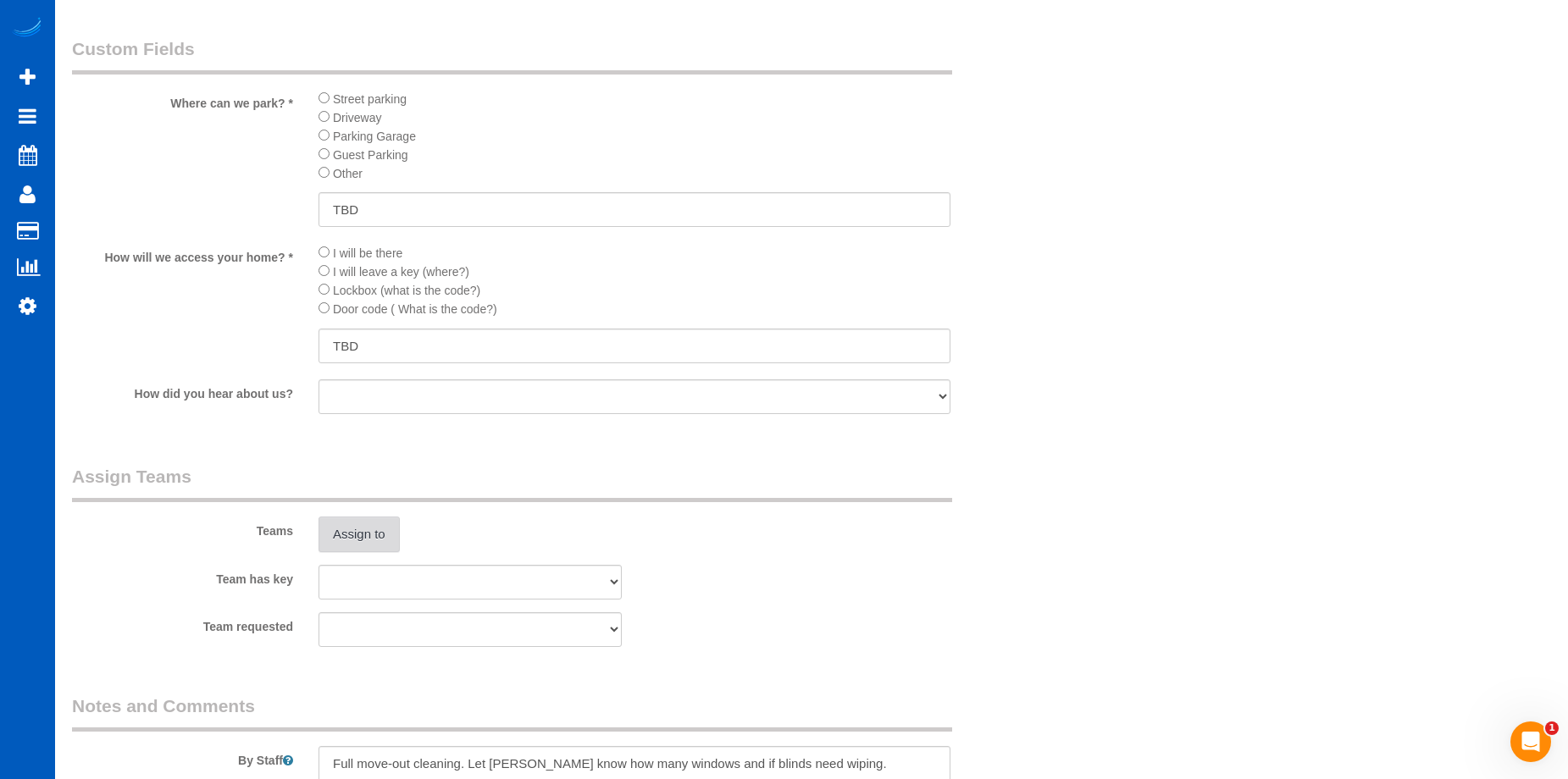
click at [353, 534] on button "Assign to" at bounding box center [359, 534] width 81 height 35
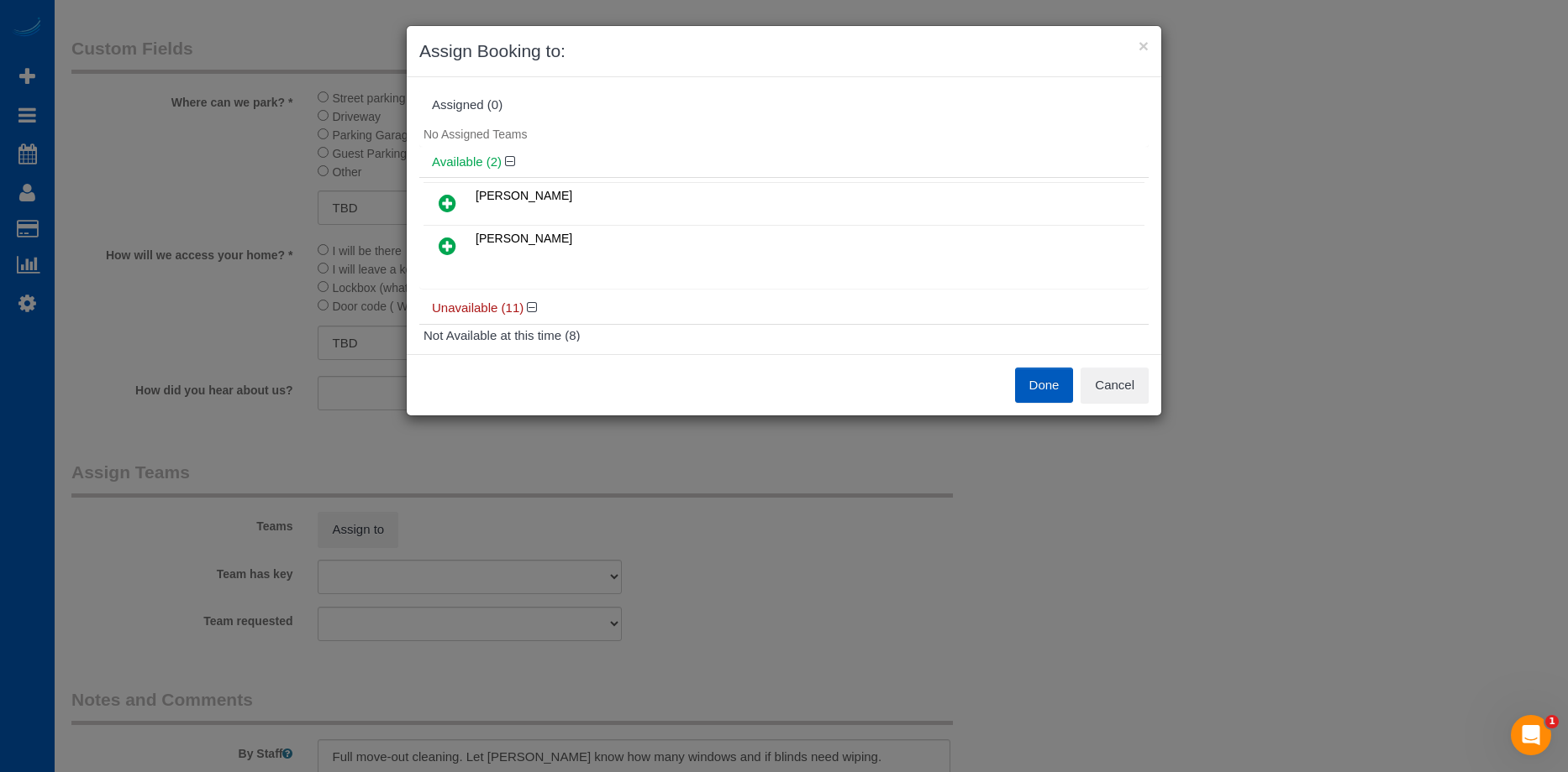
click at [1149, 374] on div "Done Cancel" at bounding box center [972, 385] width 377 height 35
click at [1126, 381] on button "Cancel" at bounding box center [1115, 385] width 68 height 35
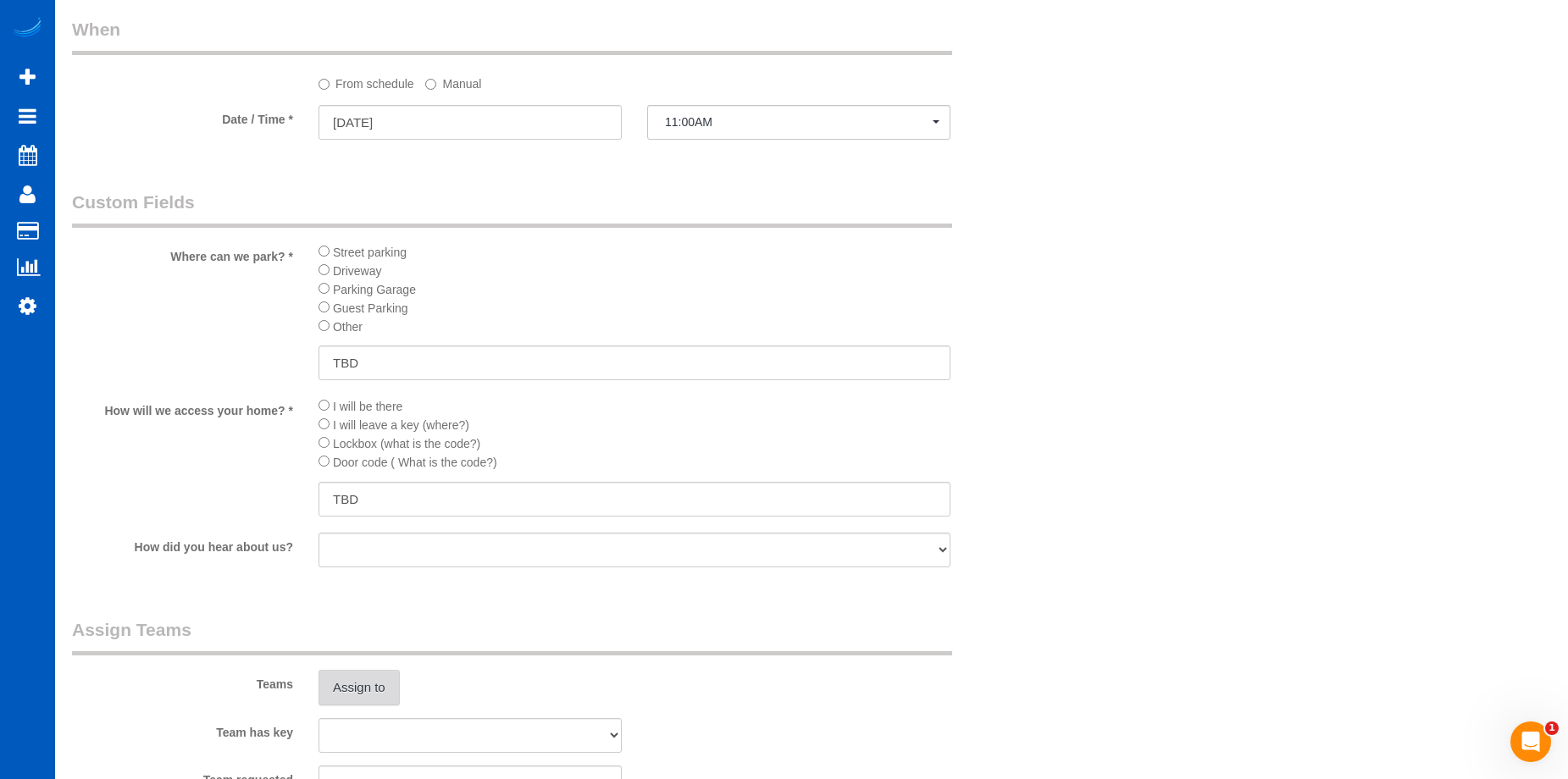
scroll to position [1694, 0]
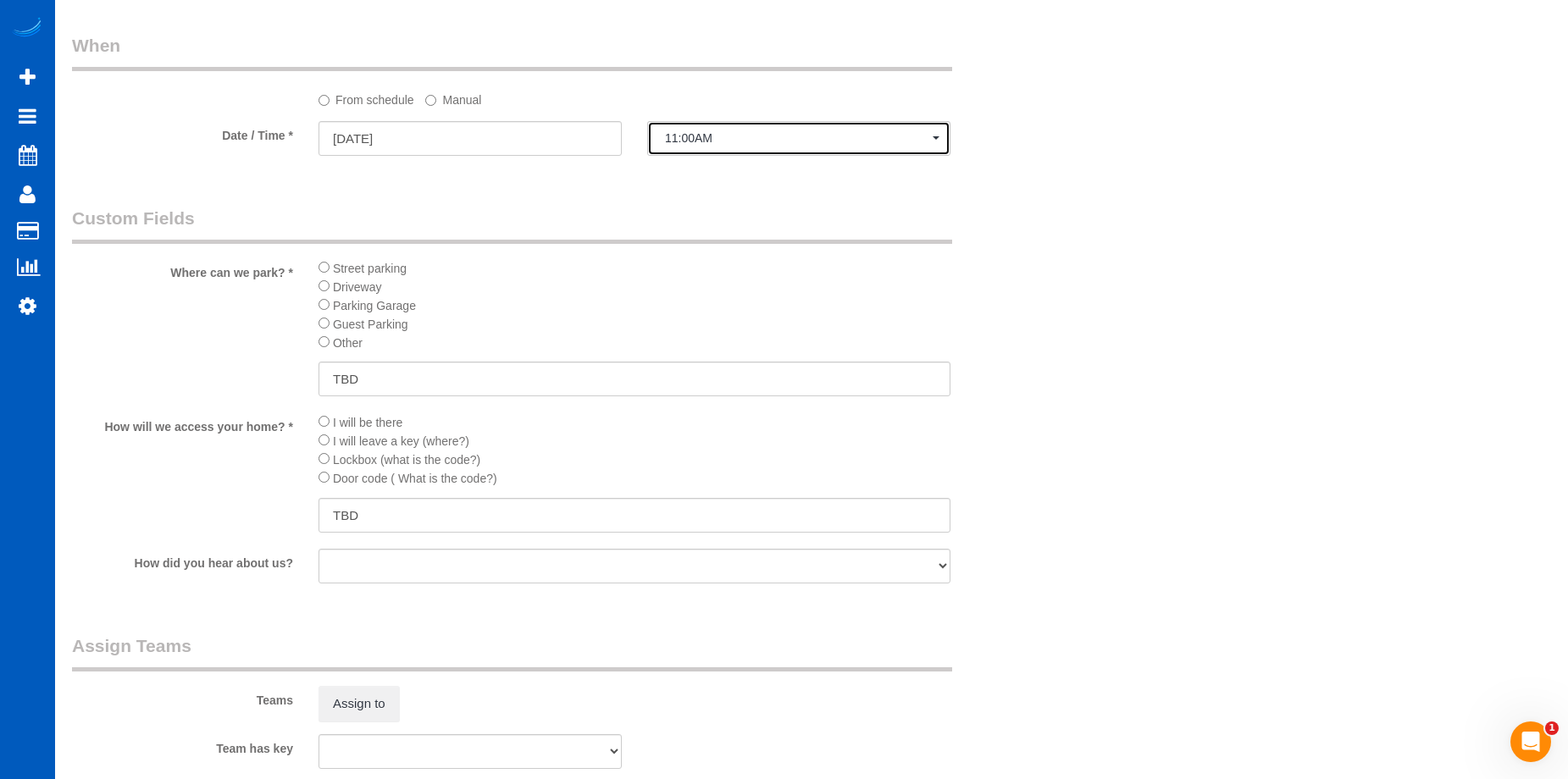
click at [731, 141] on span "11:00AM" at bounding box center [799, 138] width 267 height 14
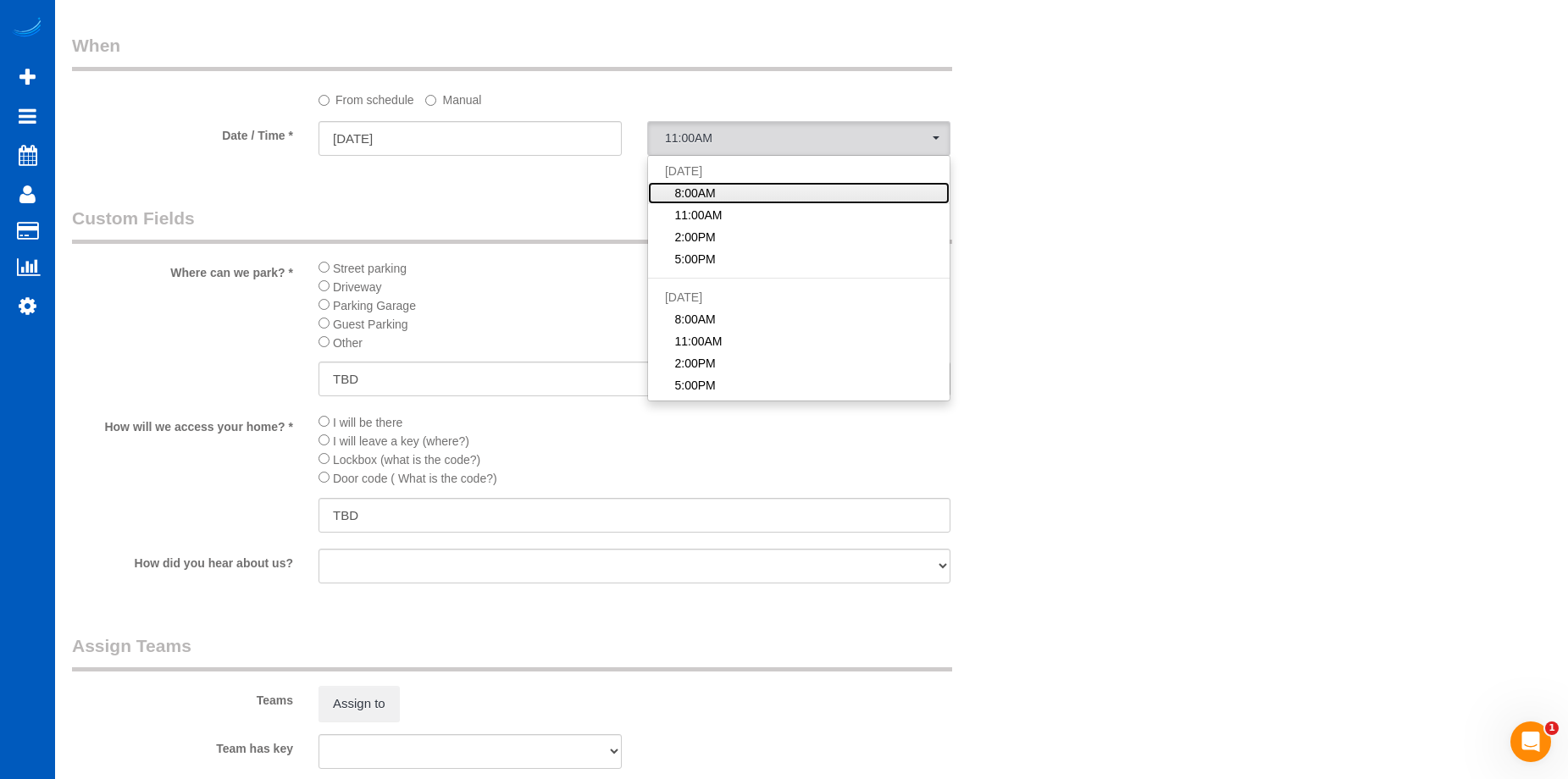
click at [714, 189] on span "8:00AM" at bounding box center [694, 193] width 41 height 17
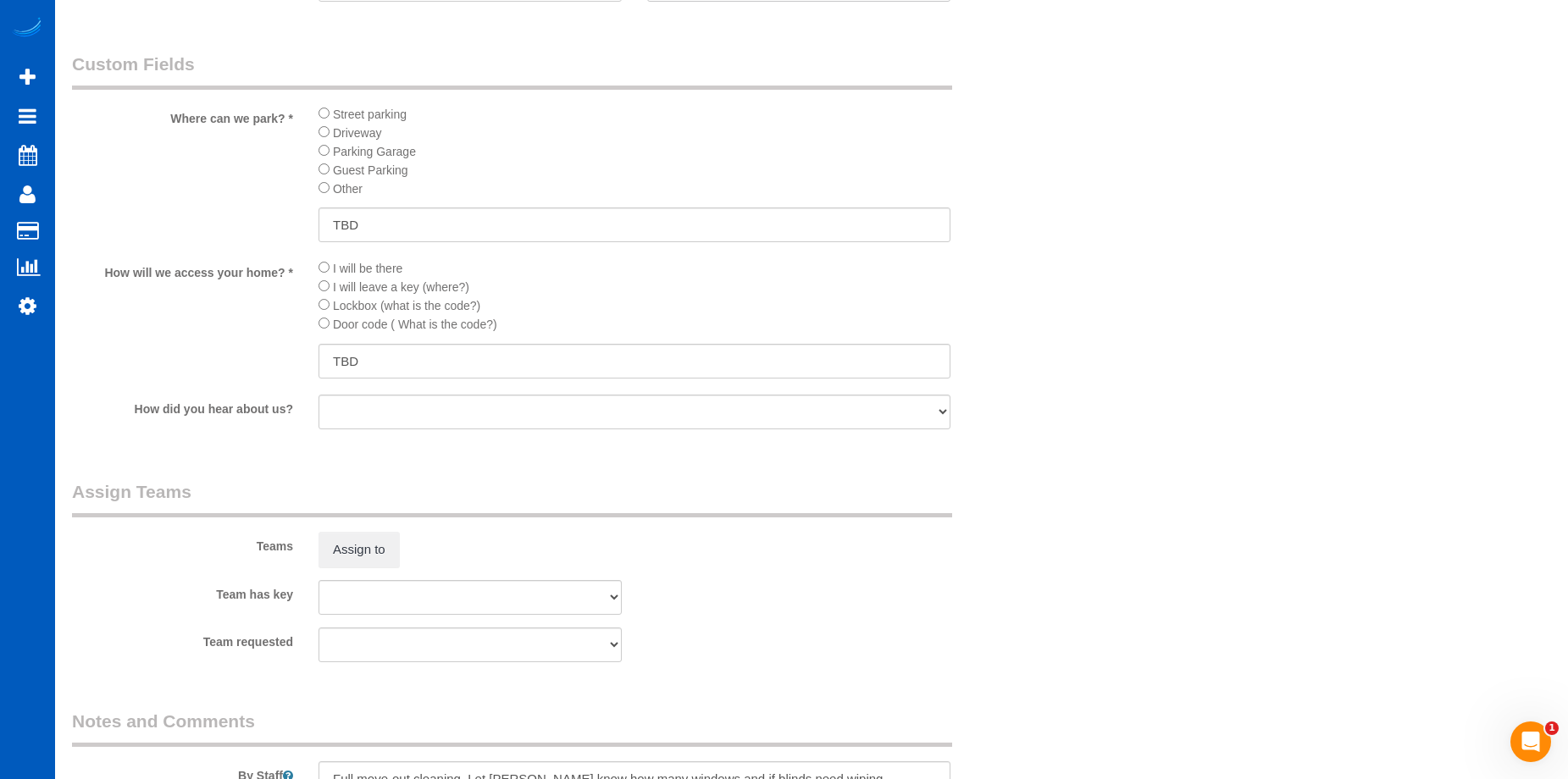
scroll to position [1864, 0]
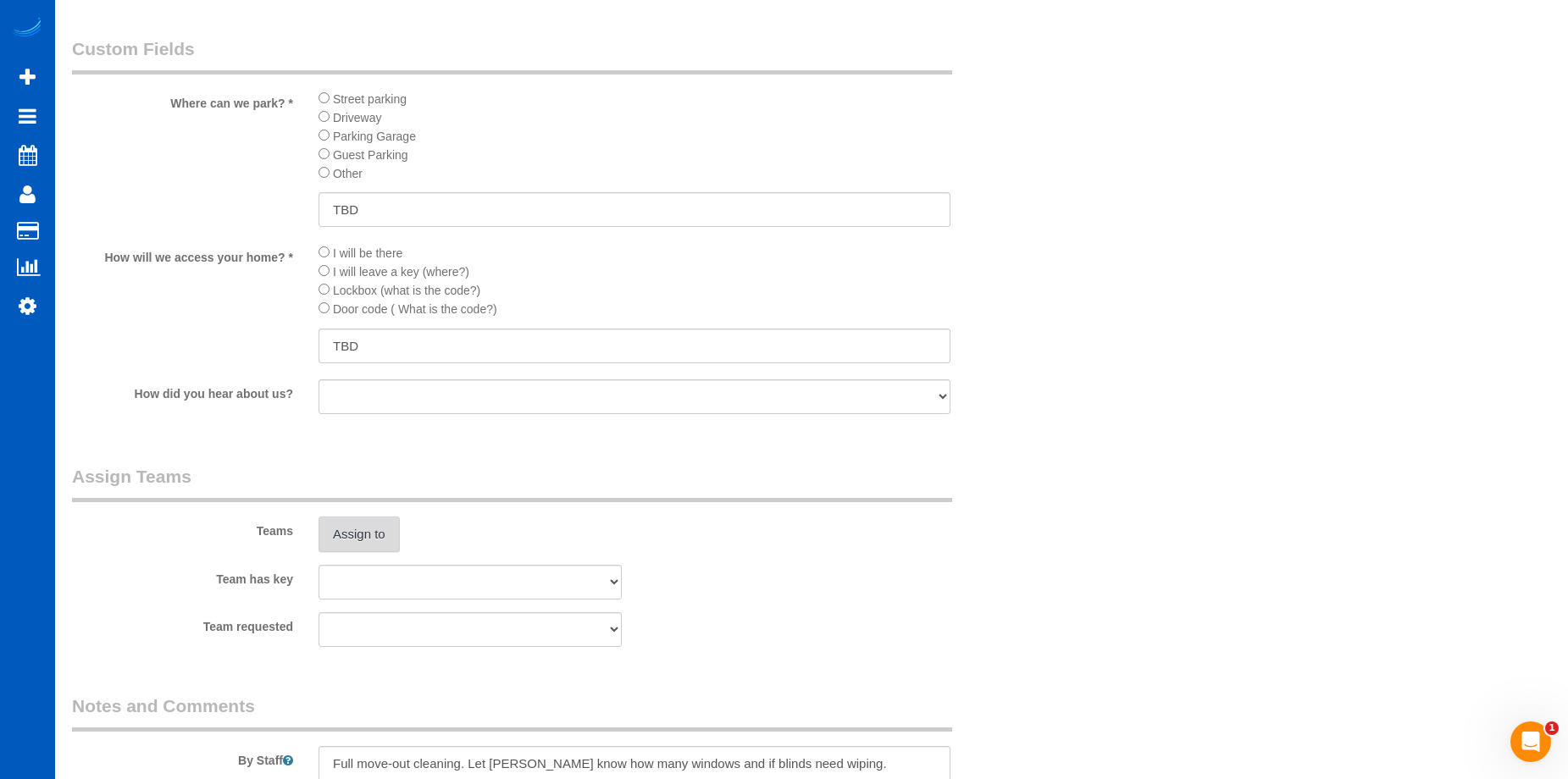
click at [379, 525] on button "Assign to" at bounding box center [359, 534] width 81 height 35
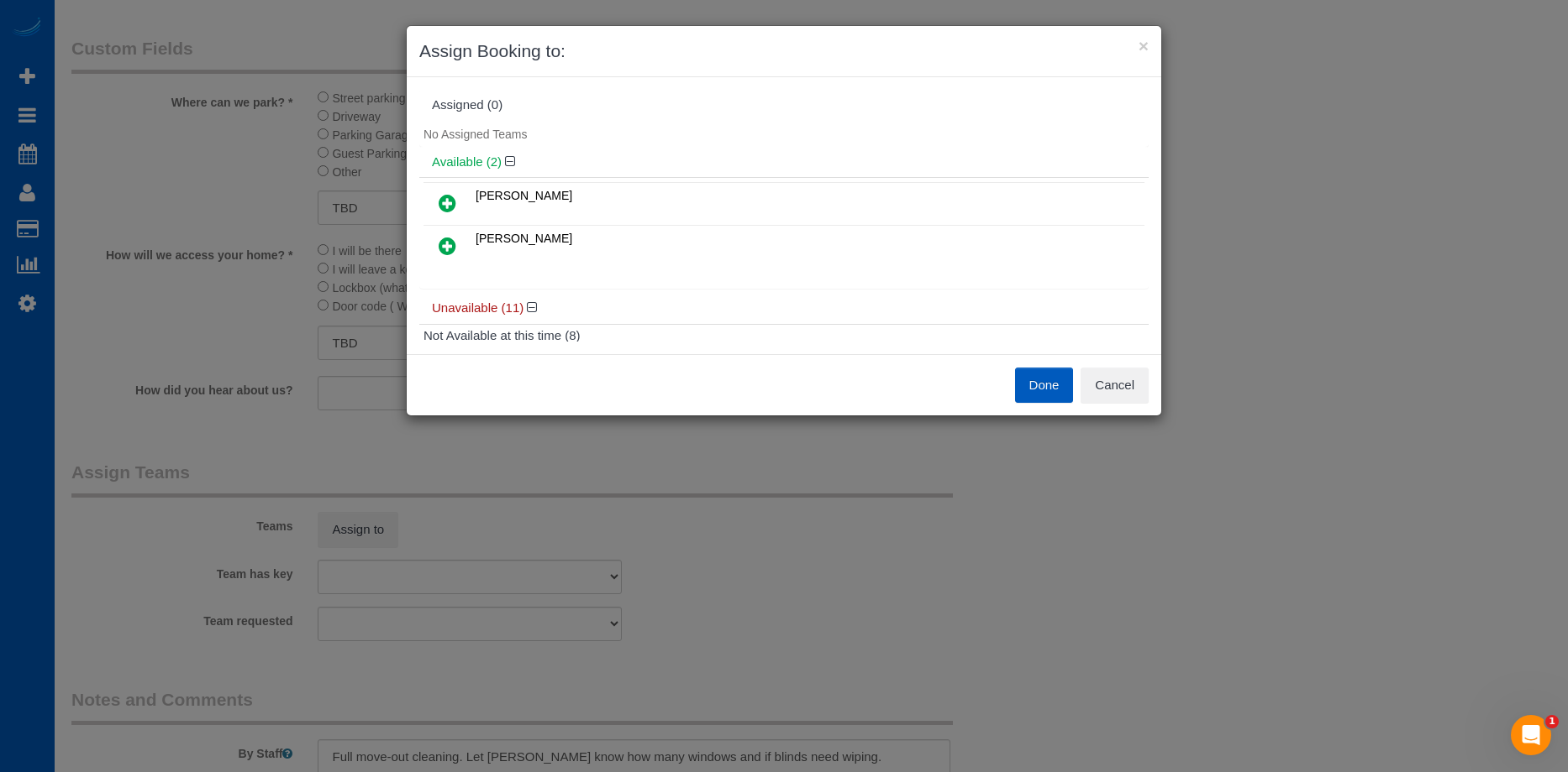
click at [1133, 404] on div "Done Cancel" at bounding box center [784, 385] width 754 height 62
click at [1133, 388] on button "Cancel" at bounding box center [1115, 385] width 68 height 35
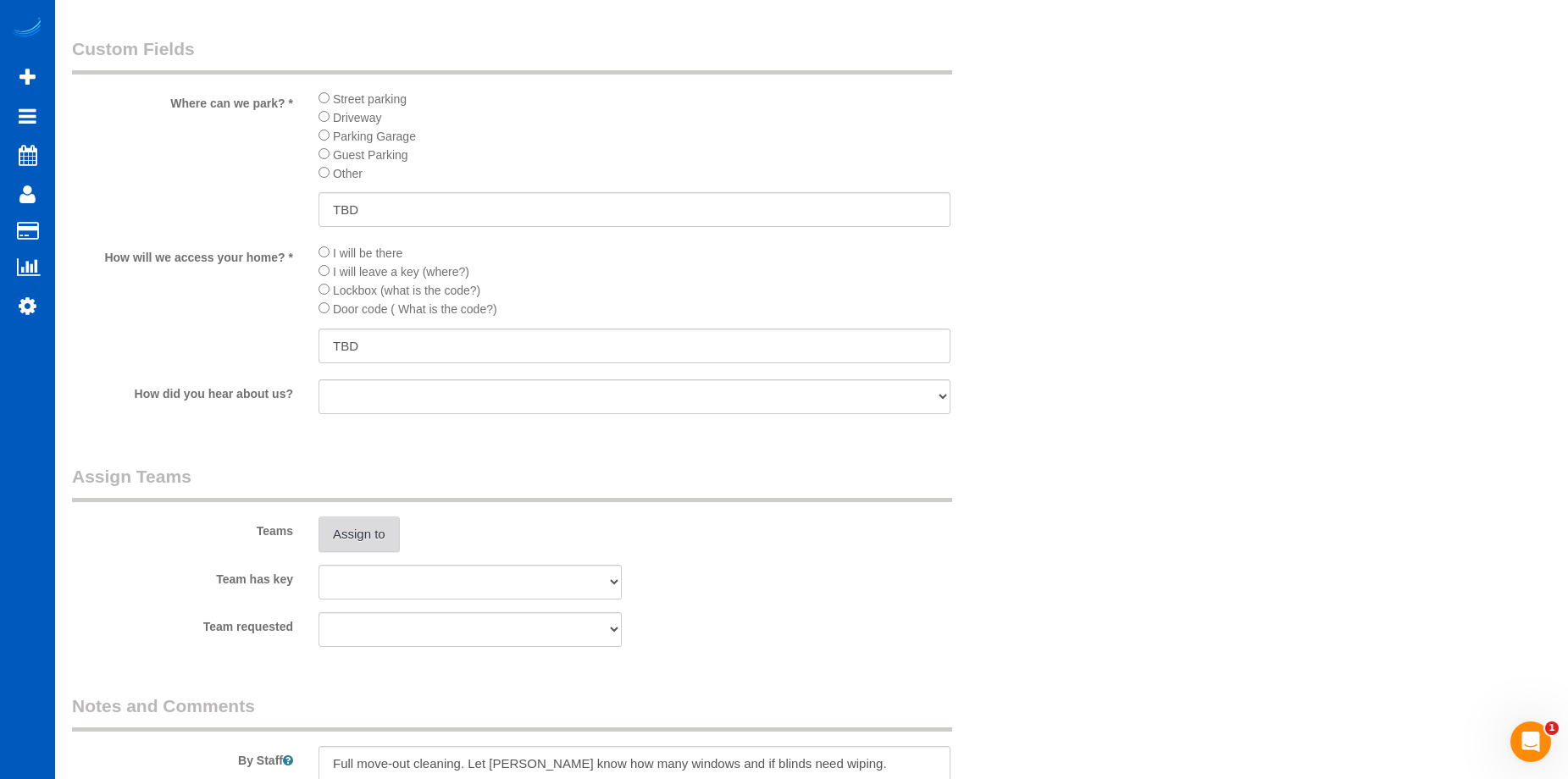
click at [352, 543] on button "Assign to" at bounding box center [359, 534] width 81 height 35
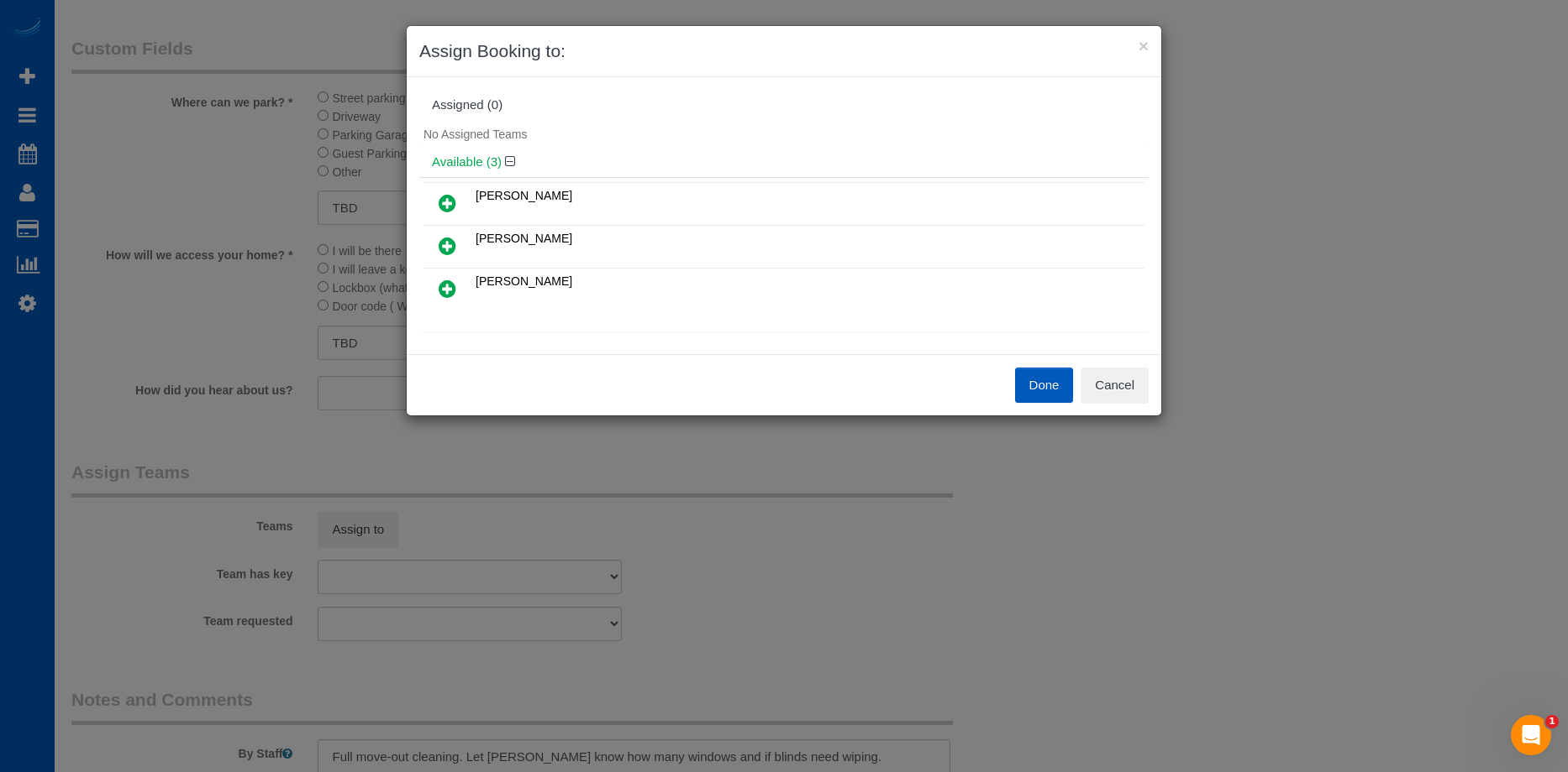
click at [447, 197] on icon at bounding box center [447, 203] width 18 height 21
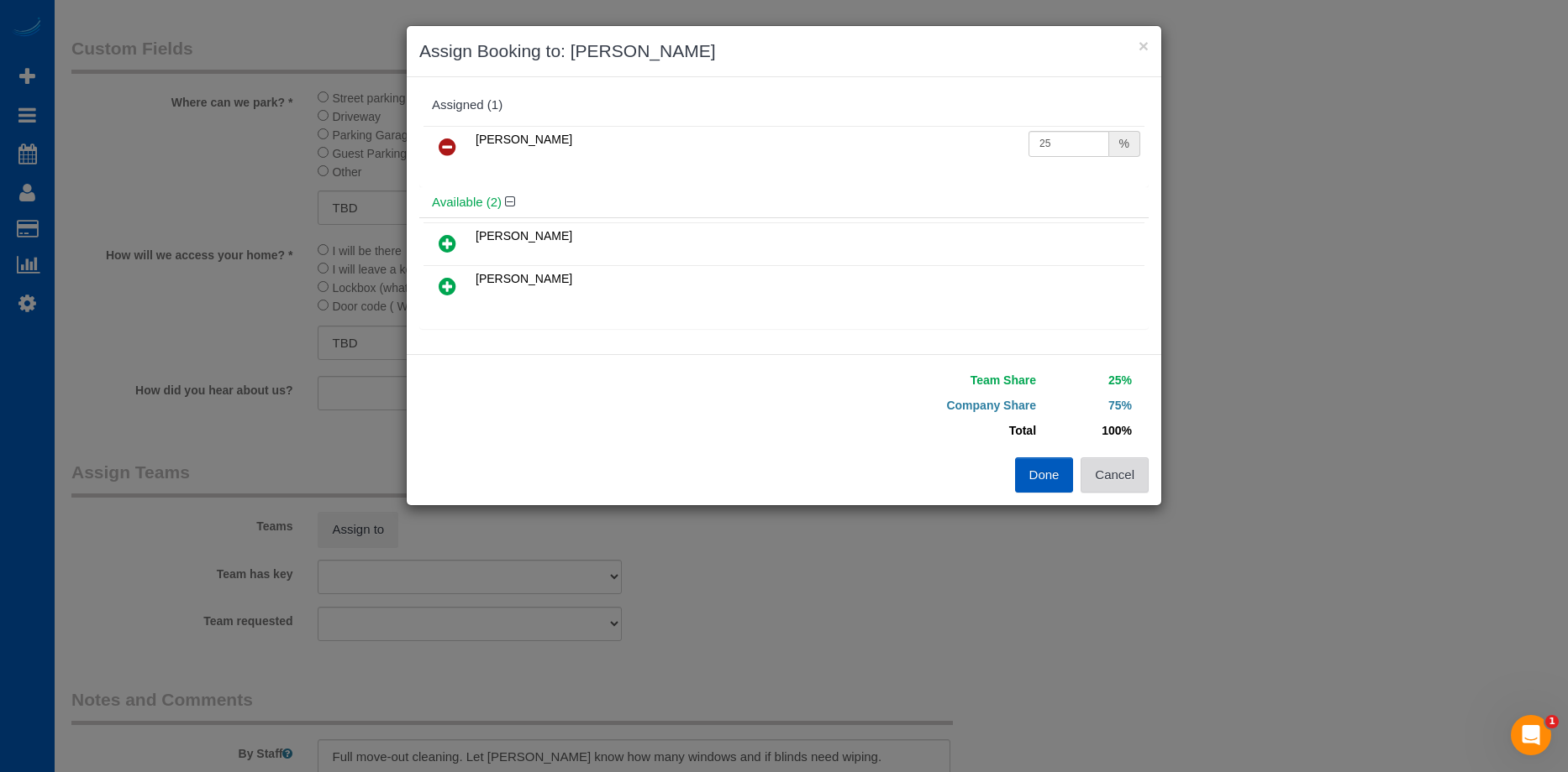
click at [1120, 475] on button "Cancel" at bounding box center [1115, 474] width 68 height 35
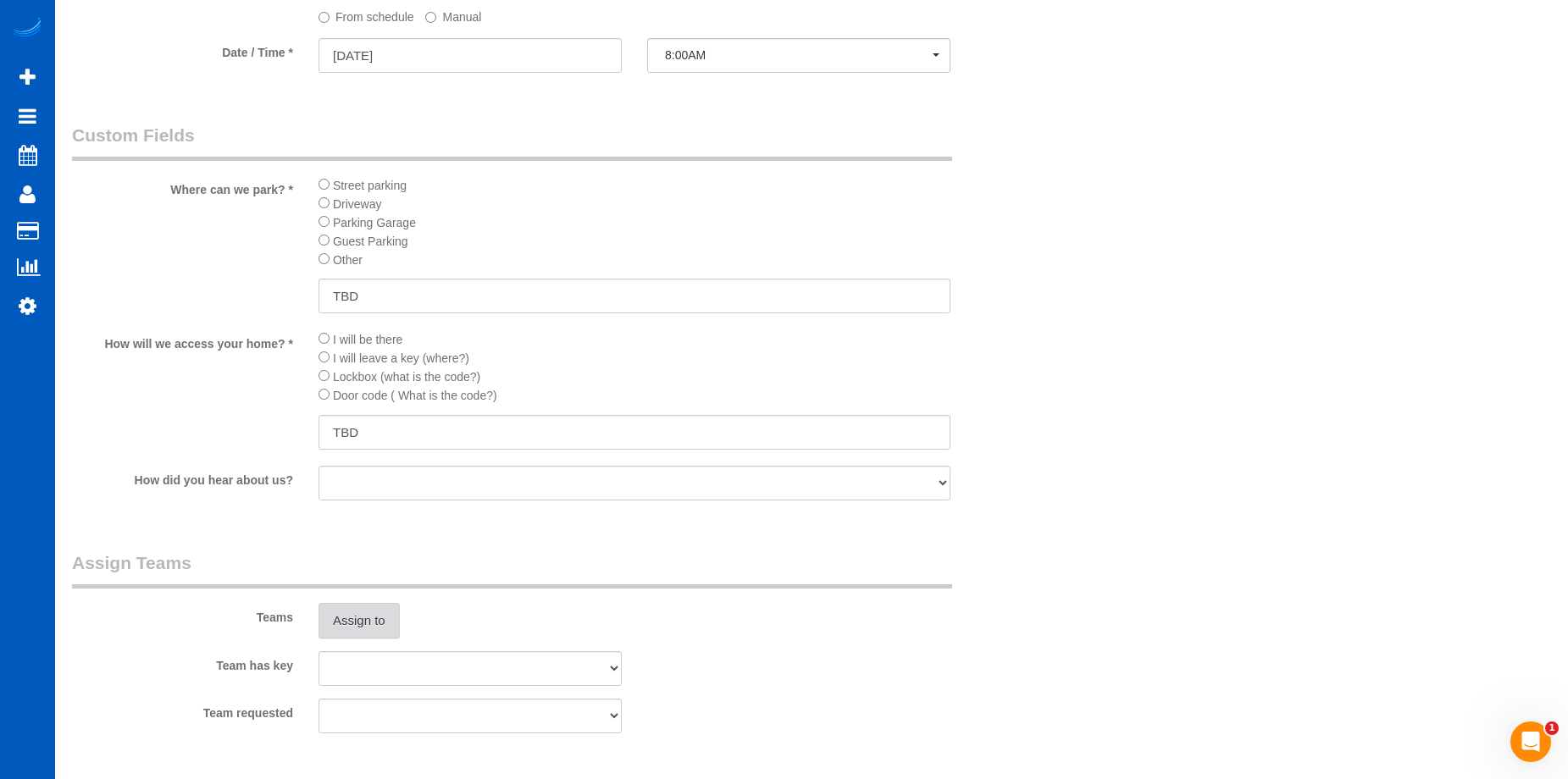
scroll to position [1694, 0]
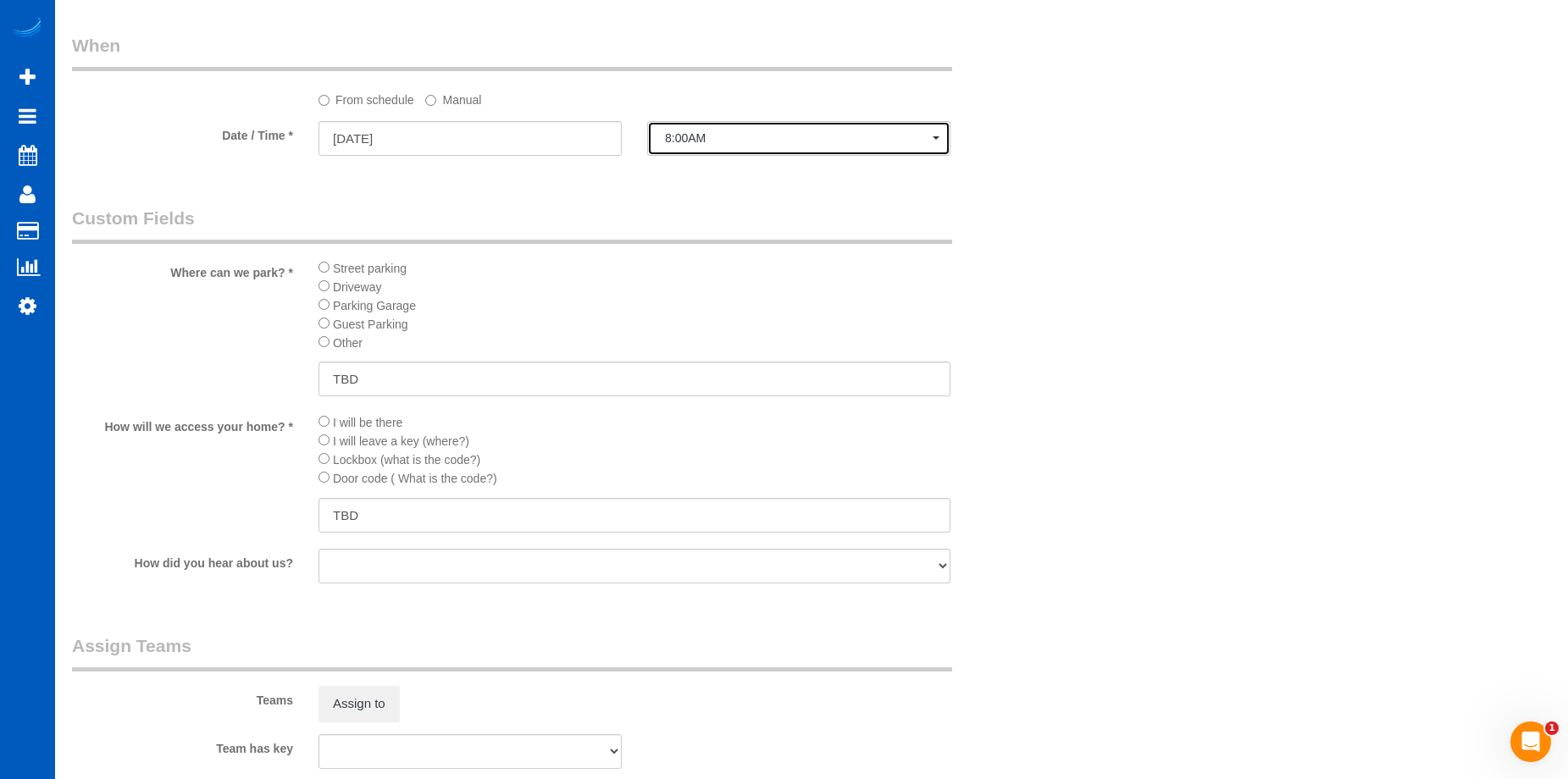
click at [836, 126] on button "8:00AM" at bounding box center [799, 138] width 304 height 35
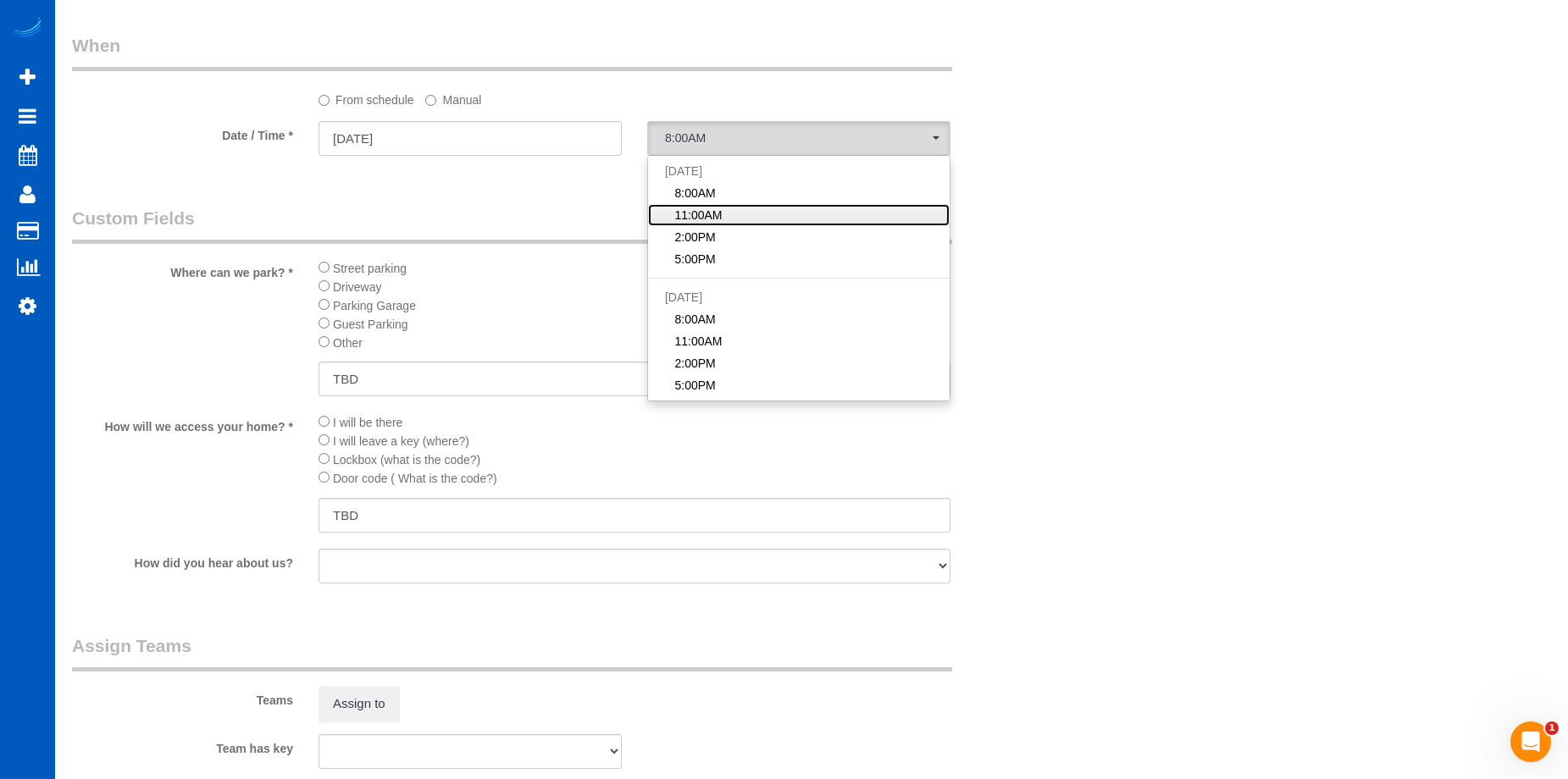
click at [742, 210] on link "11:00AM" at bounding box center [799, 216] width 302 height 22
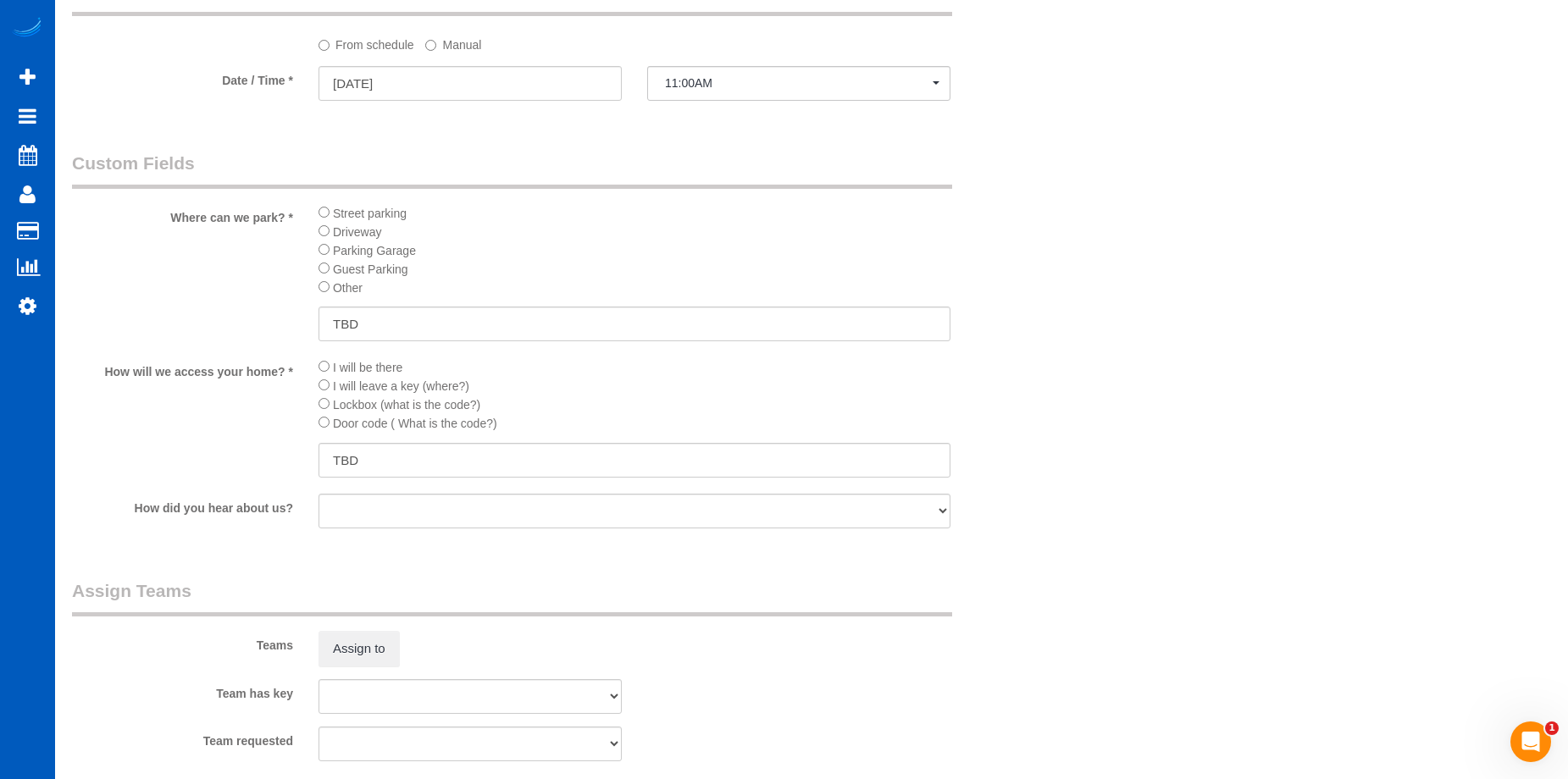
scroll to position [1864, 0]
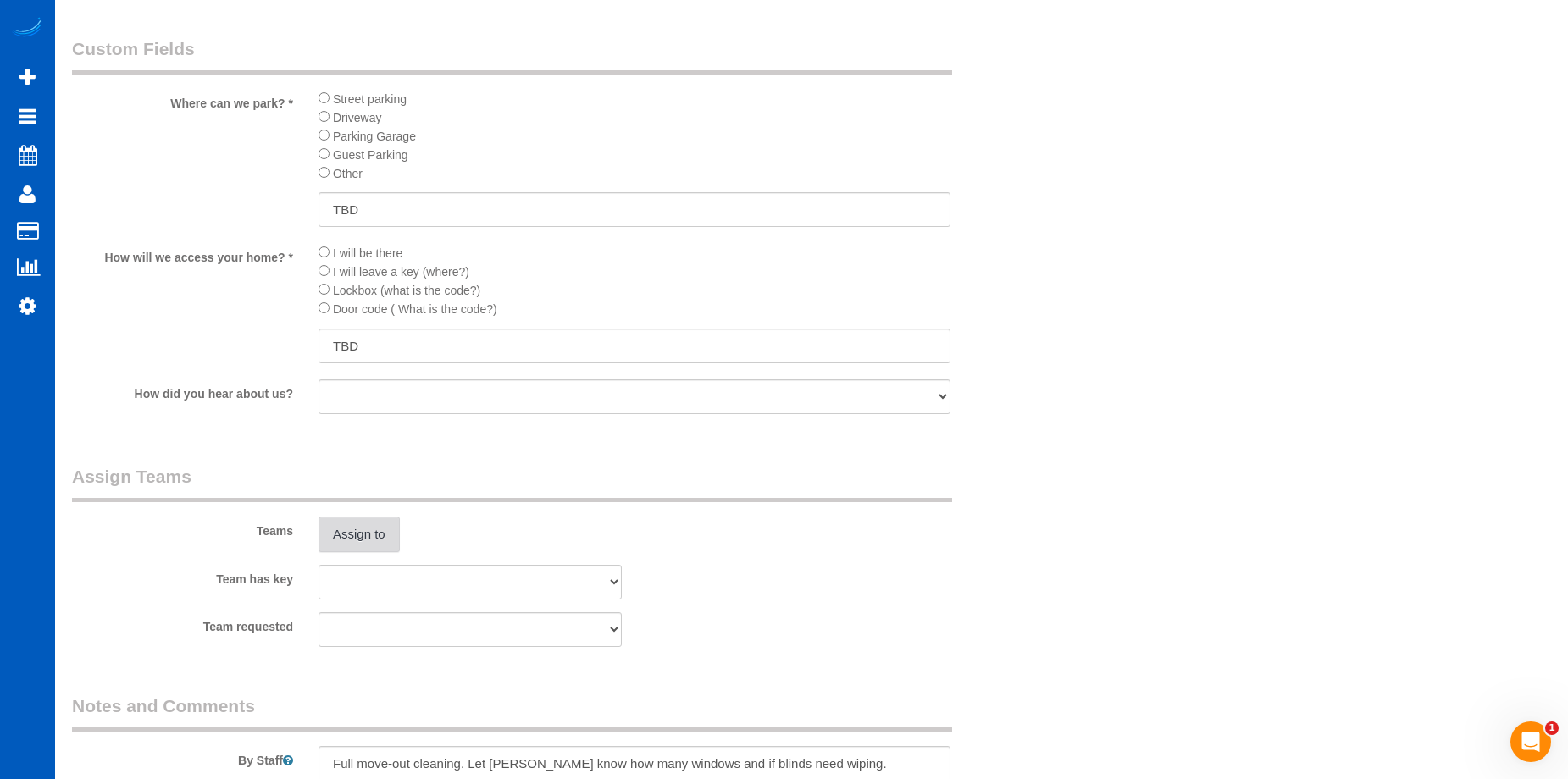
click at [368, 541] on button "Assign to" at bounding box center [359, 534] width 81 height 35
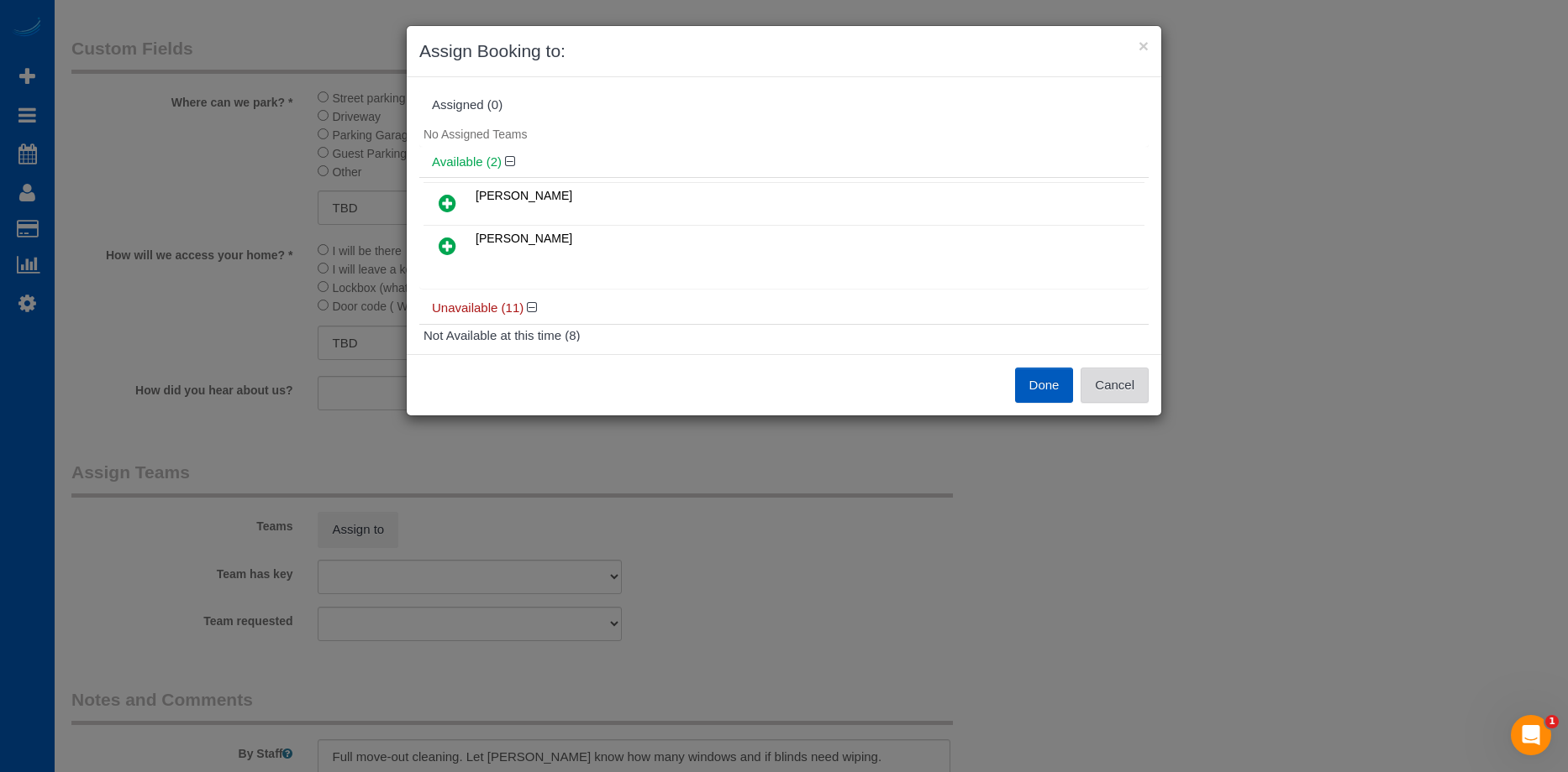
click at [1097, 374] on button "Cancel" at bounding box center [1115, 385] width 68 height 35
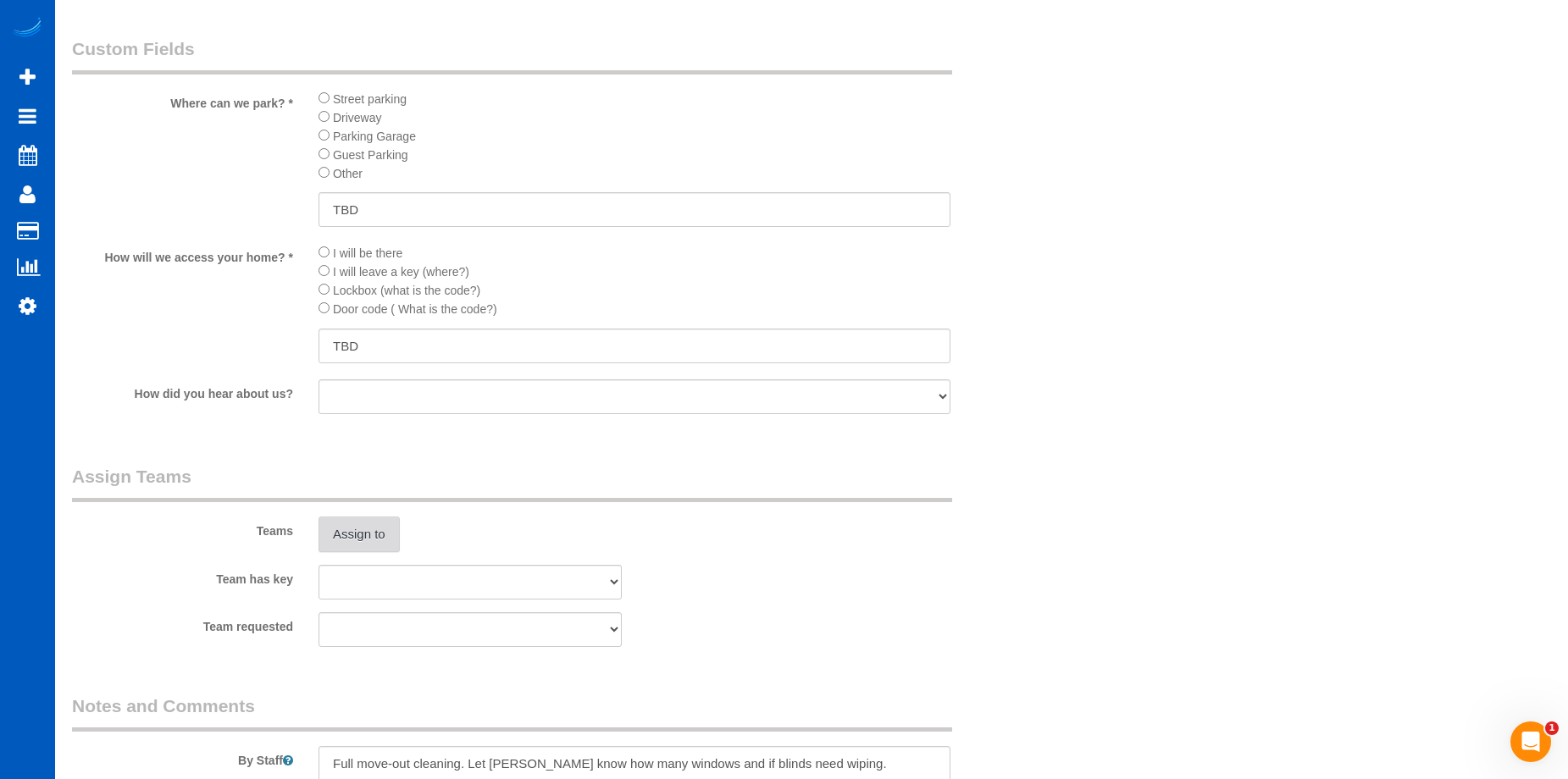
scroll to position [1610, 0]
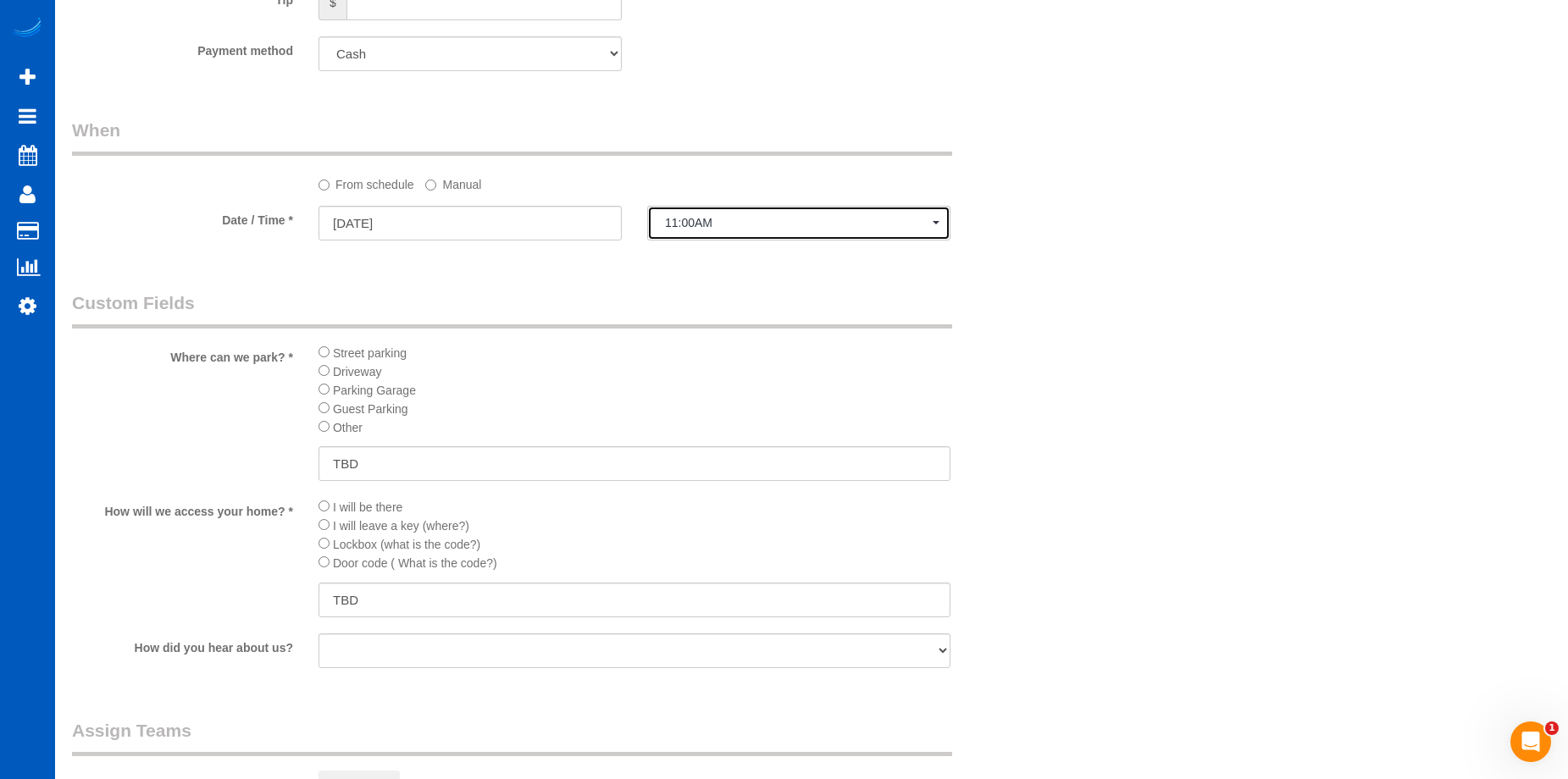
click at [761, 229] on span "11:00AM" at bounding box center [799, 223] width 267 height 14
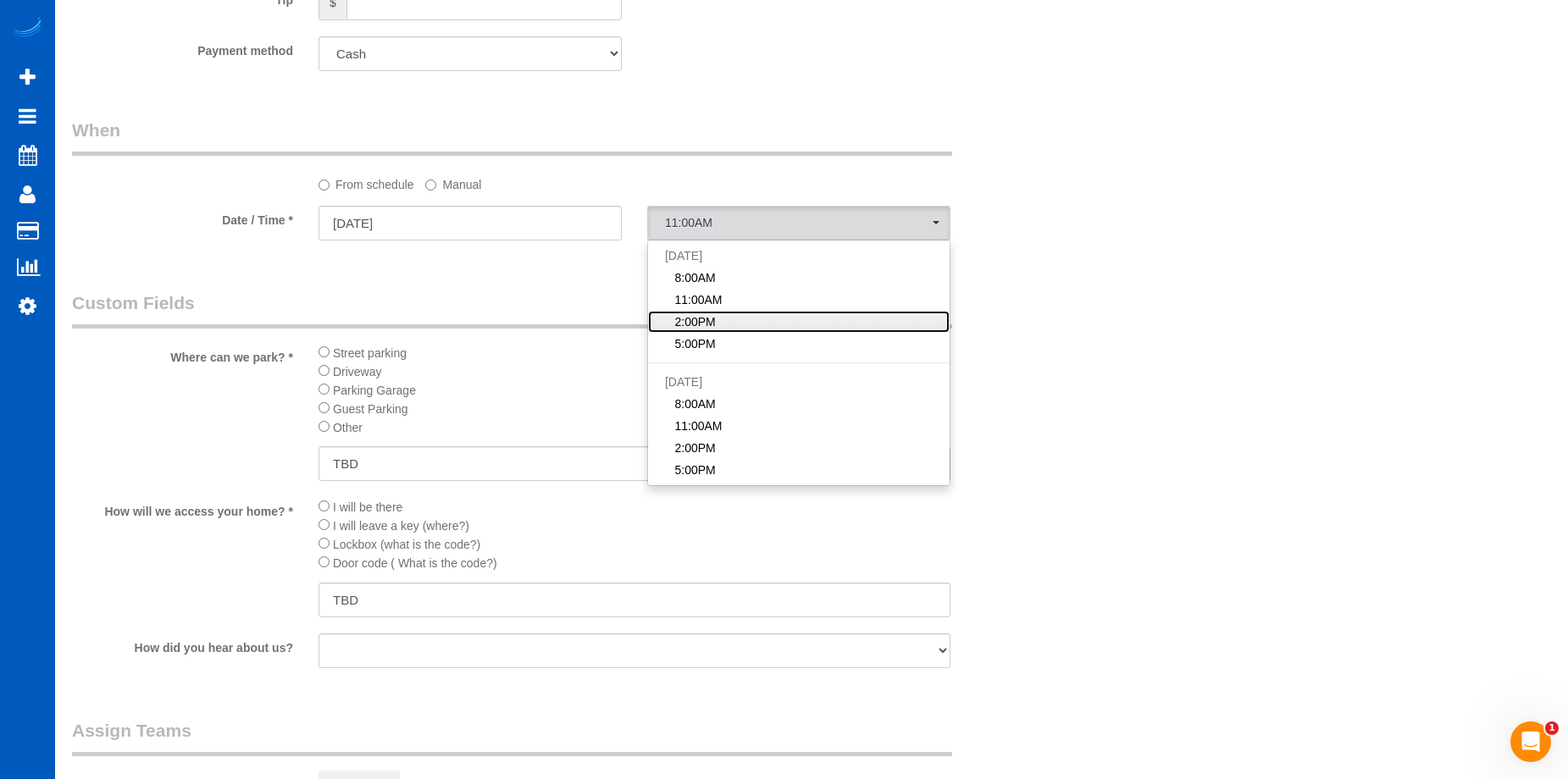
click at [737, 319] on link "2:00PM" at bounding box center [799, 322] width 302 height 22
select select "spot110"
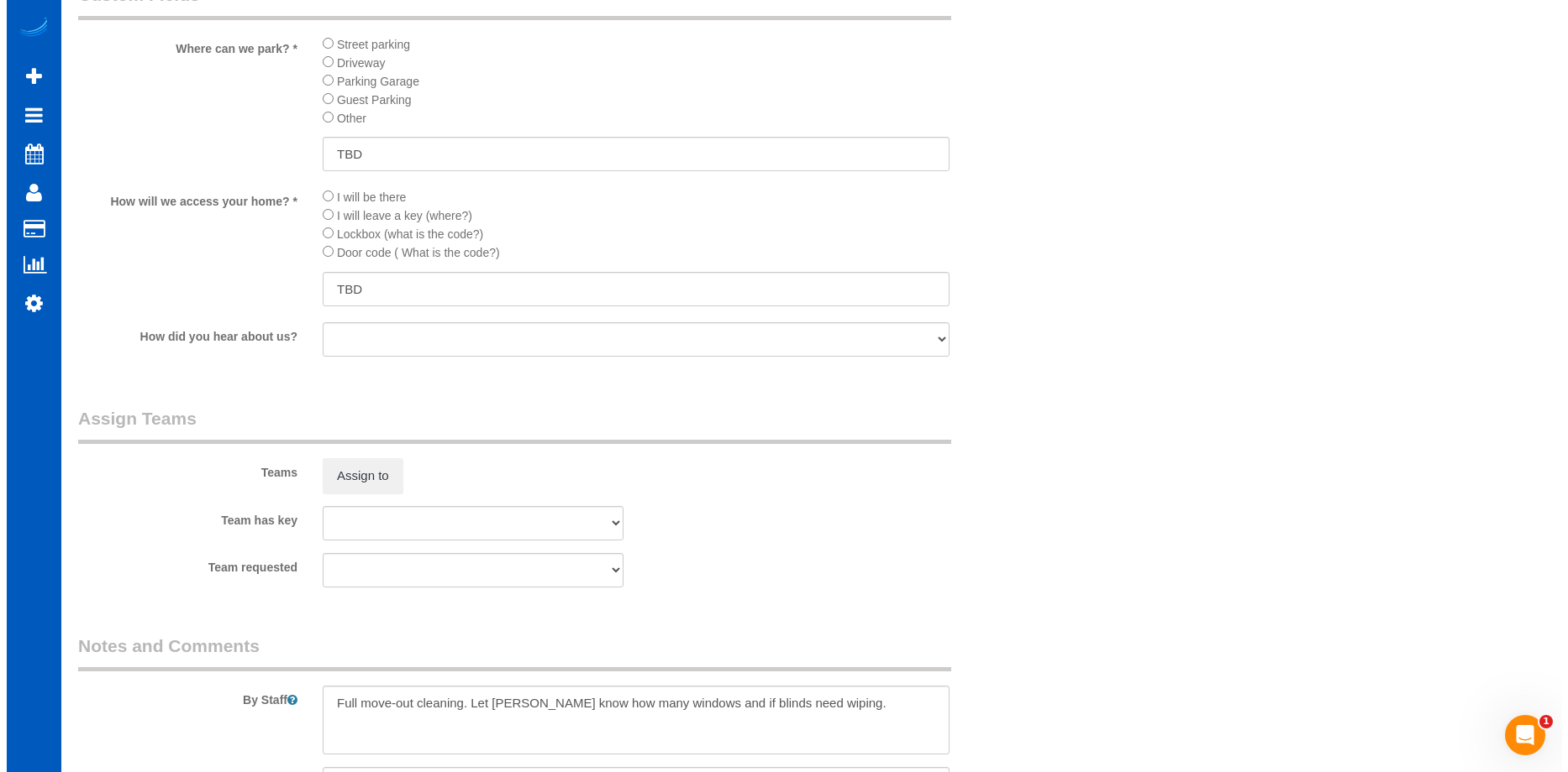
scroll to position [1931, 0]
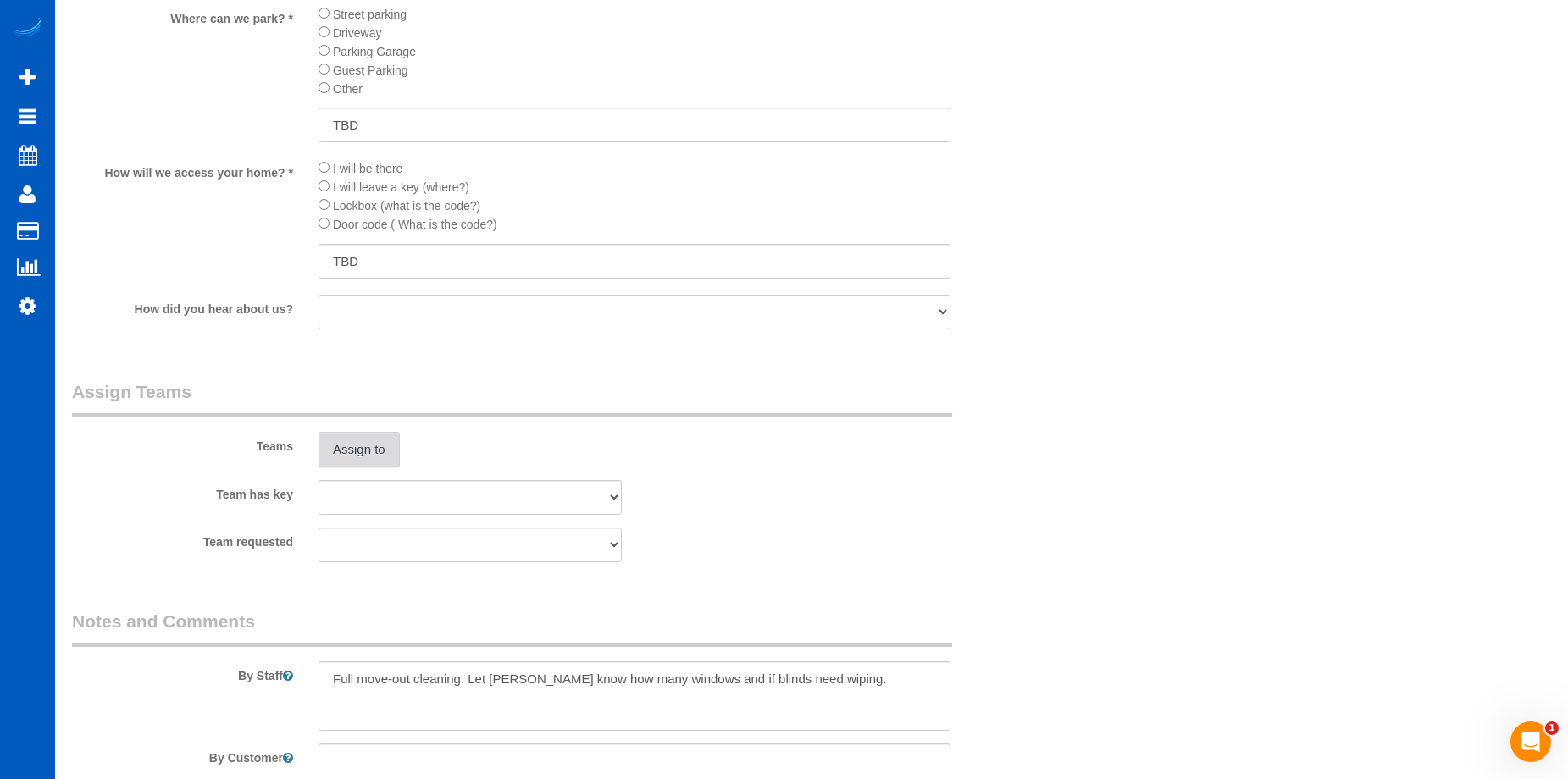
click at [363, 441] on button "Assign to" at bounding box center [359, 449] width 81 height 35
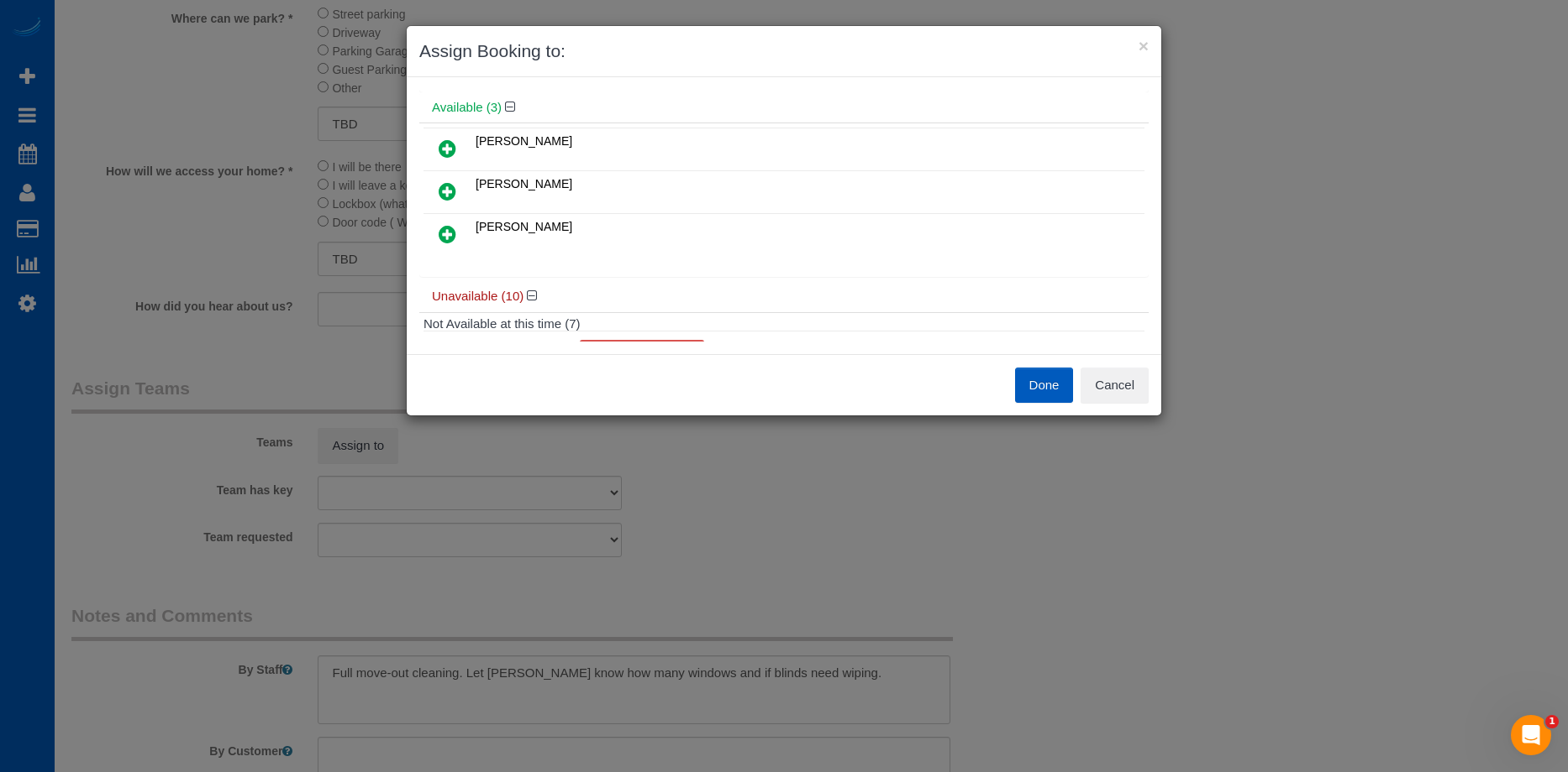
scroll to position [84, 0]
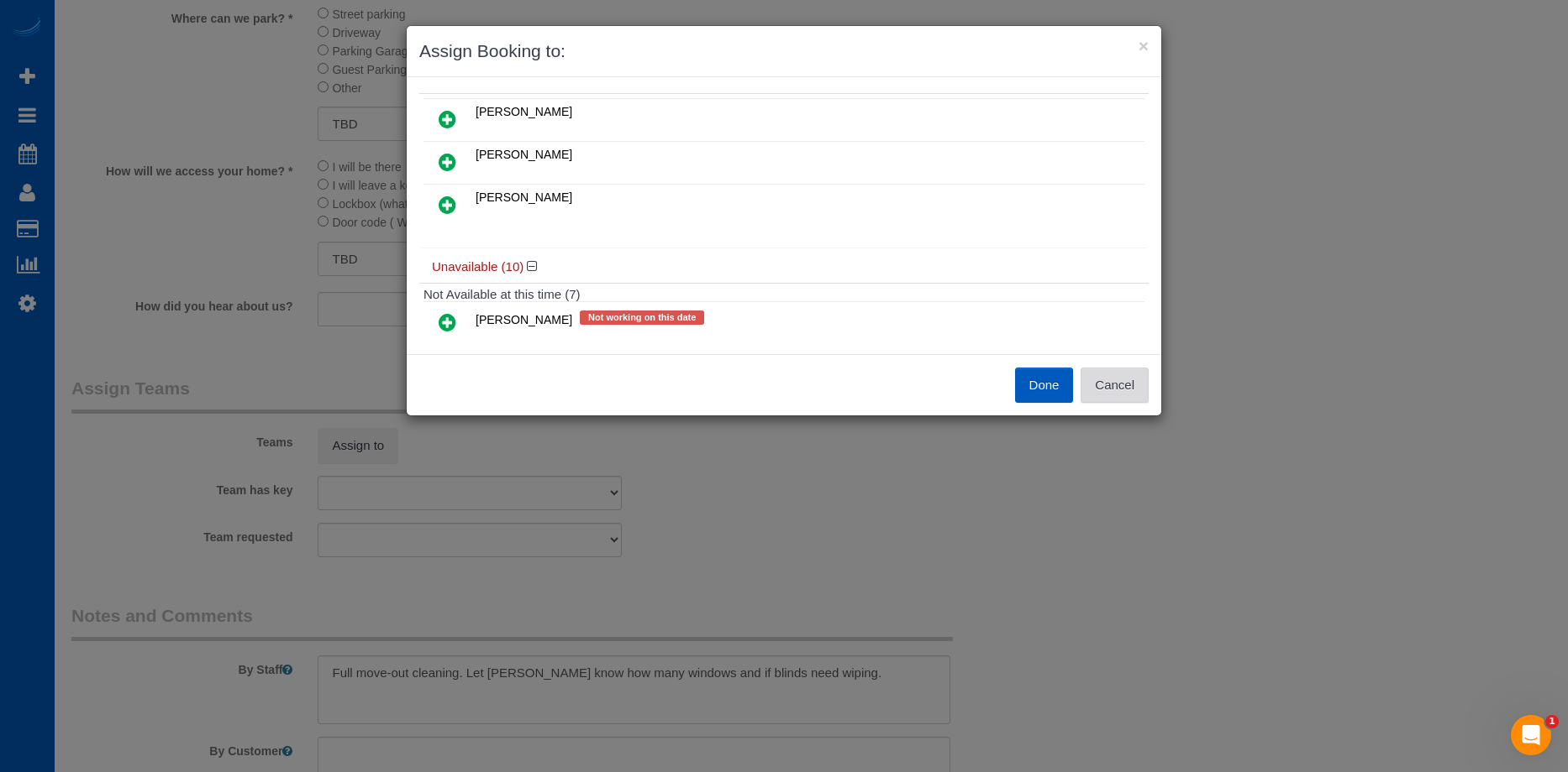
click at [1122, 385] on button "Cancel" at bounding box center [1115, 385] width 68 height 35
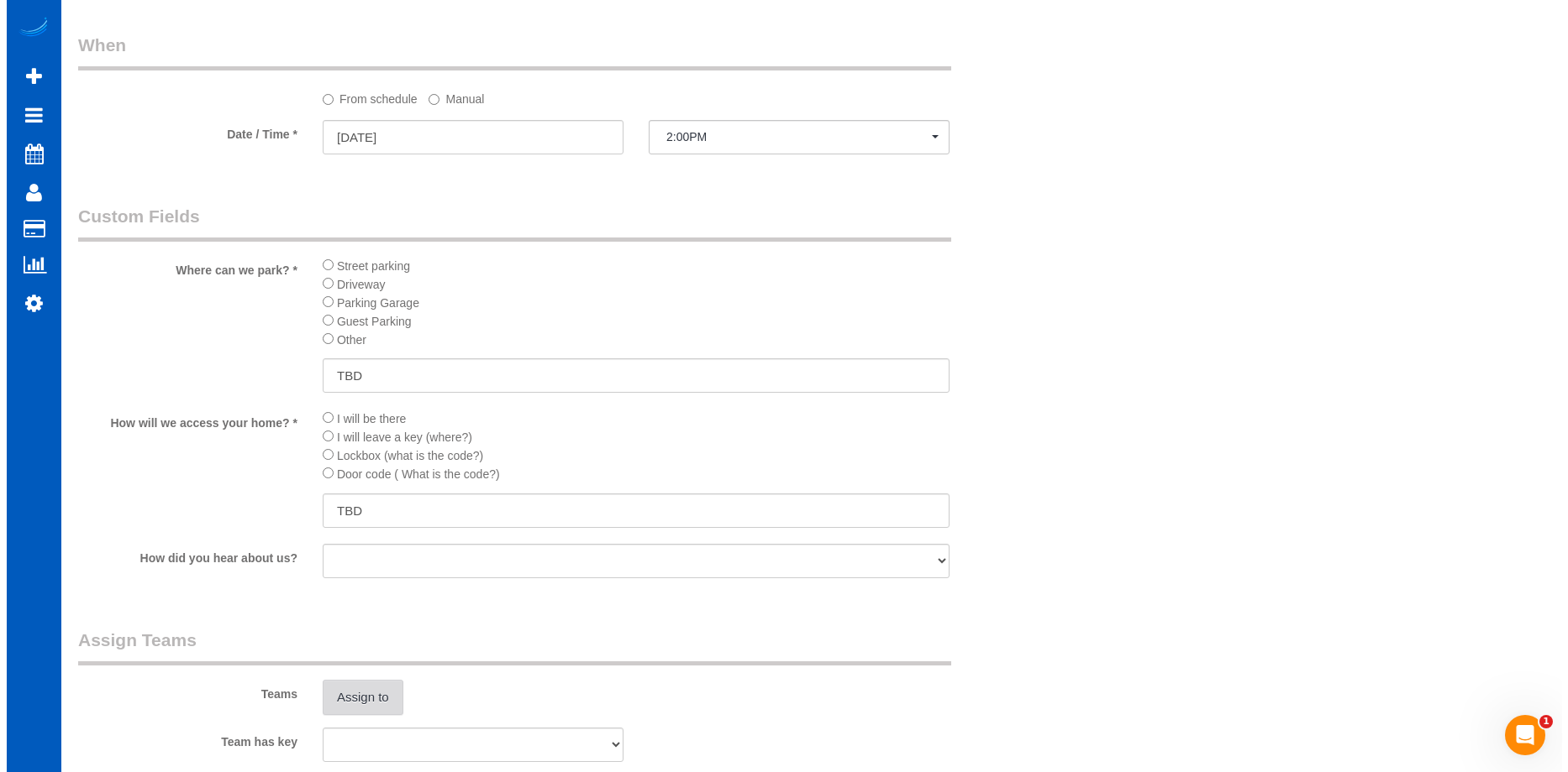
scroll to position [2015, 0]
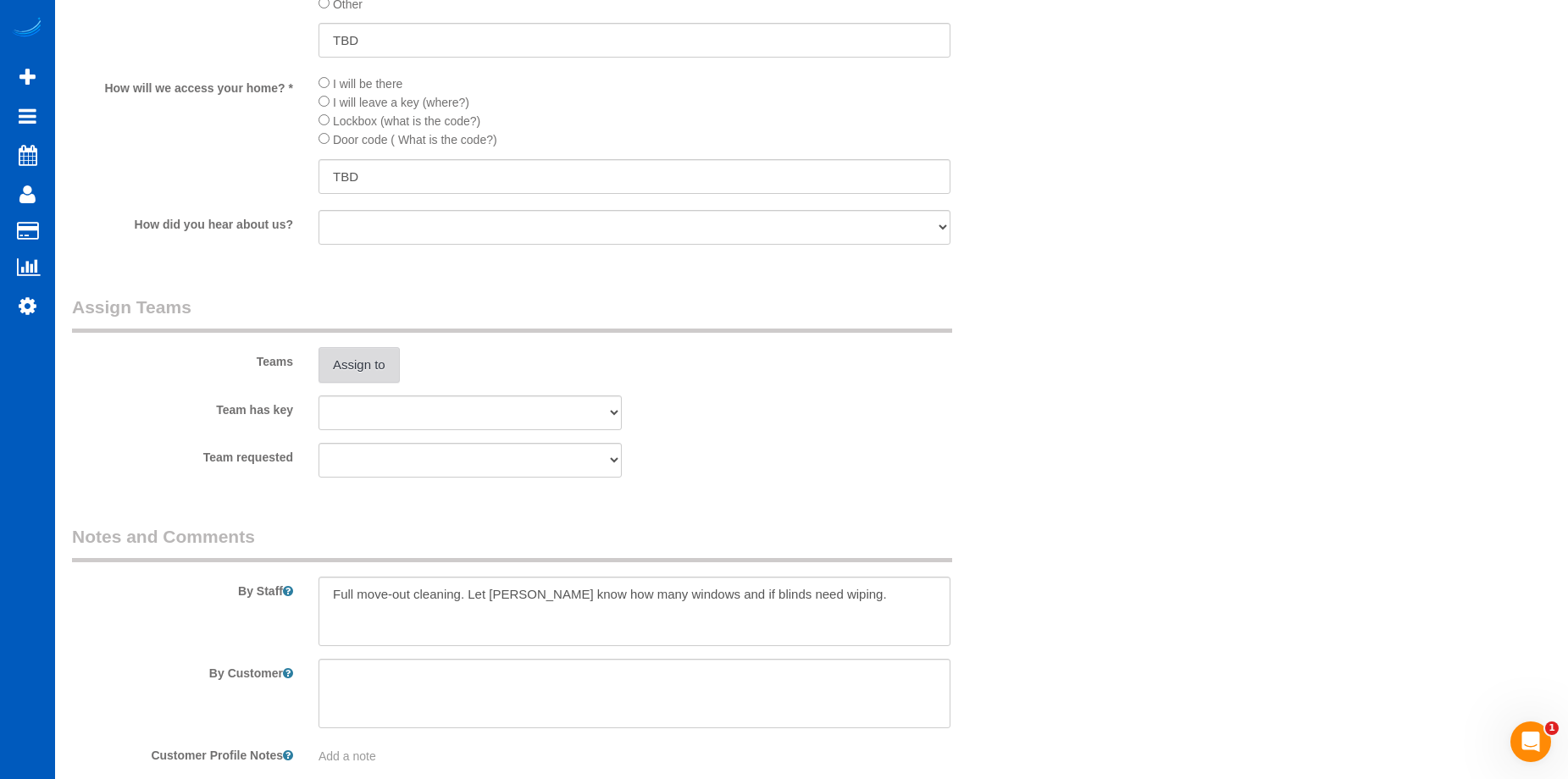
click at [335, 361] on button "Assign to" at bounding box center [359, 365] width 81 height 35
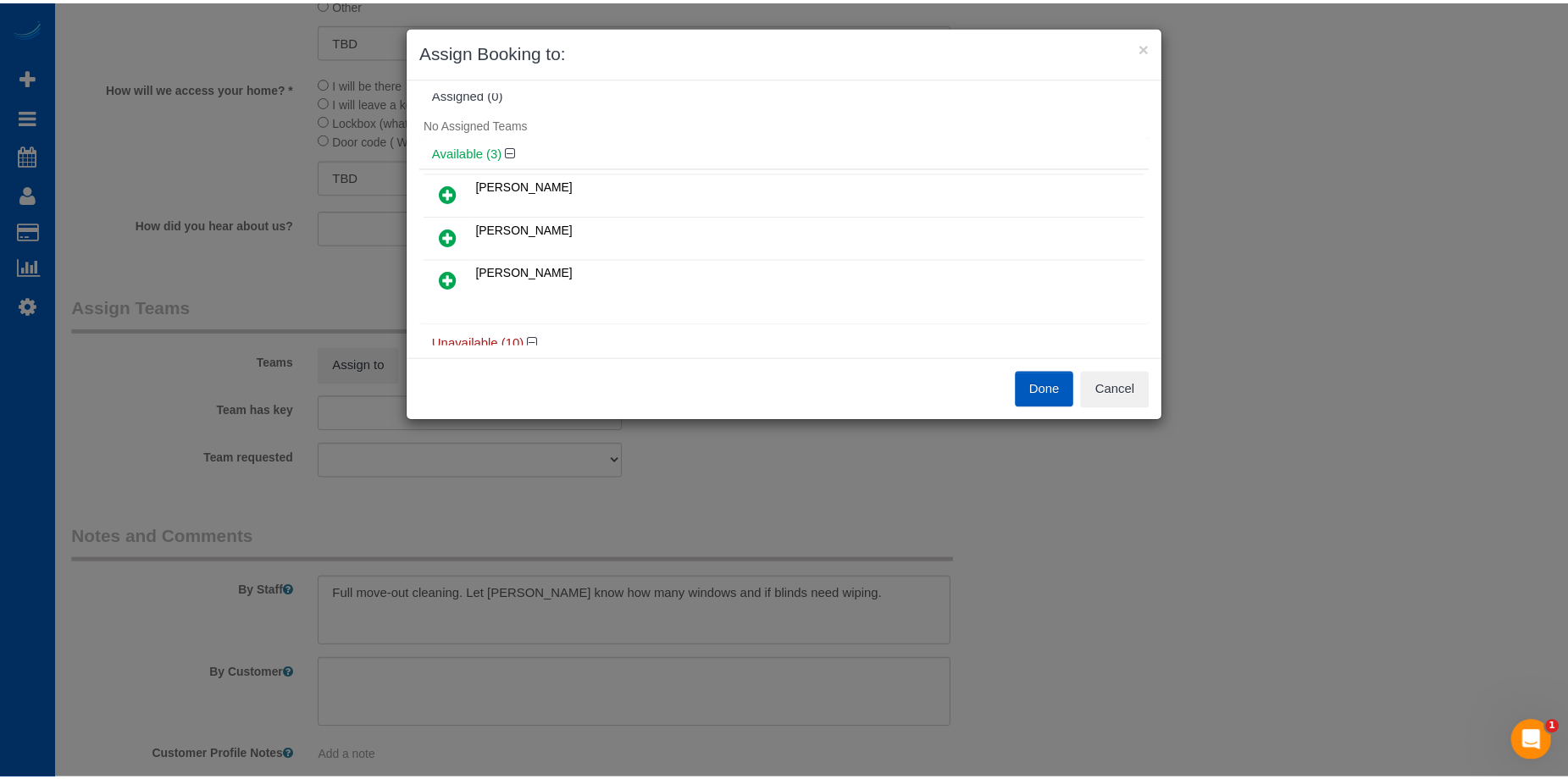
scroll to position [0, 0]
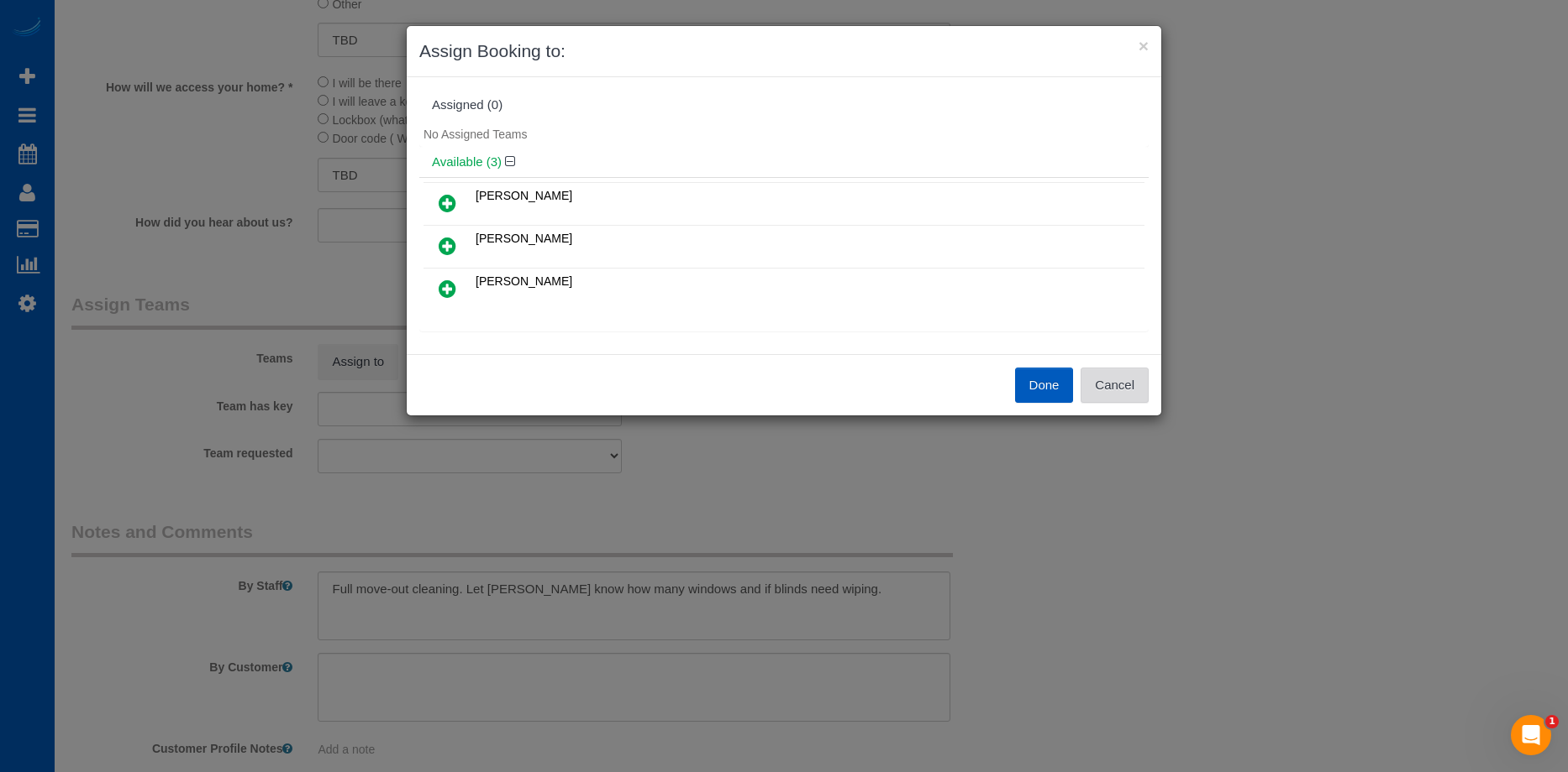
click at [1132, 387] on button "Cancel" at bounding box center [1115, 385] width 68 height 35
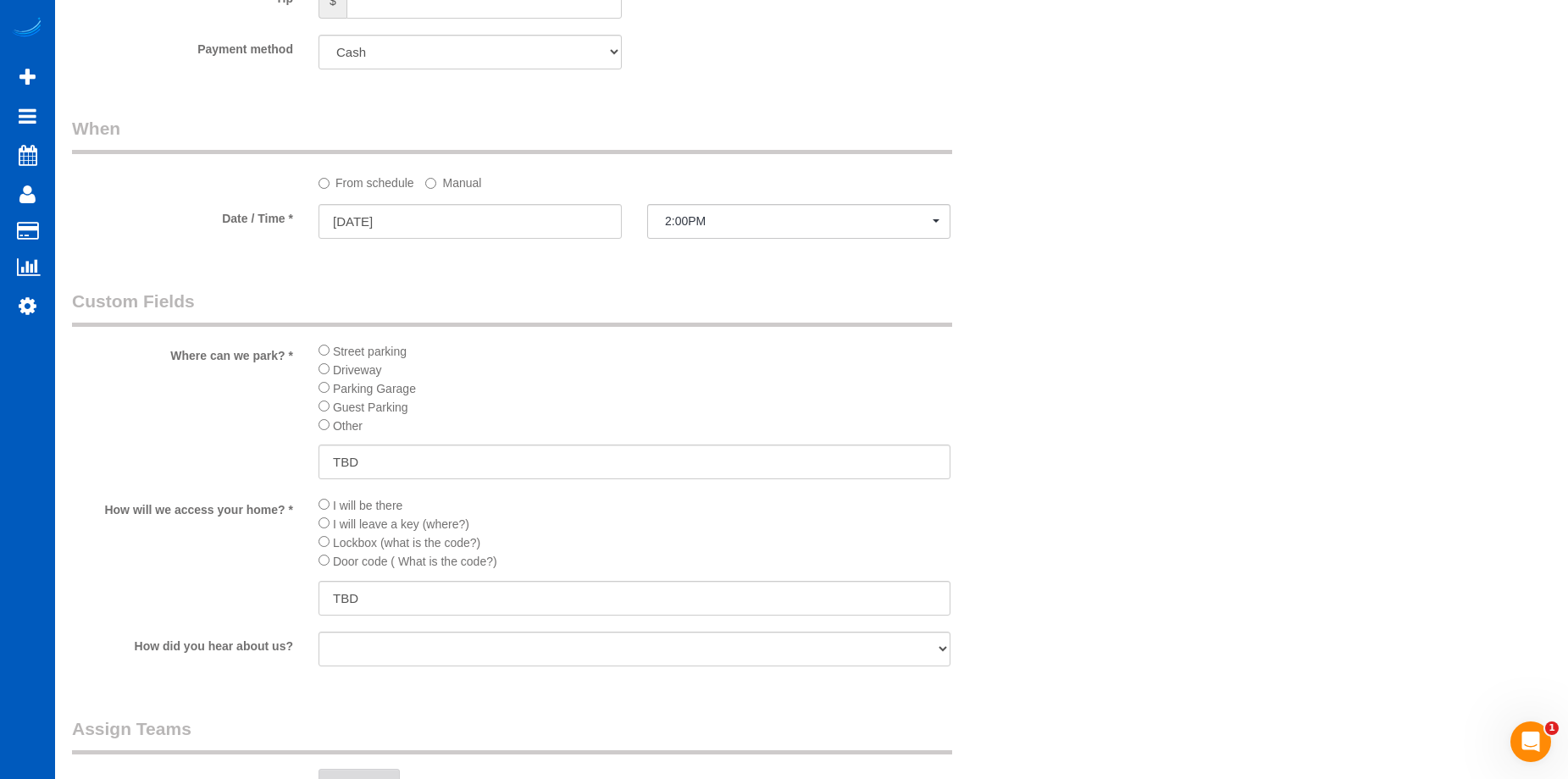
scroll to position [1610, 0]
click at [443, 179] on label "Manual" at bounding box center [453, 181] width 56 height 23
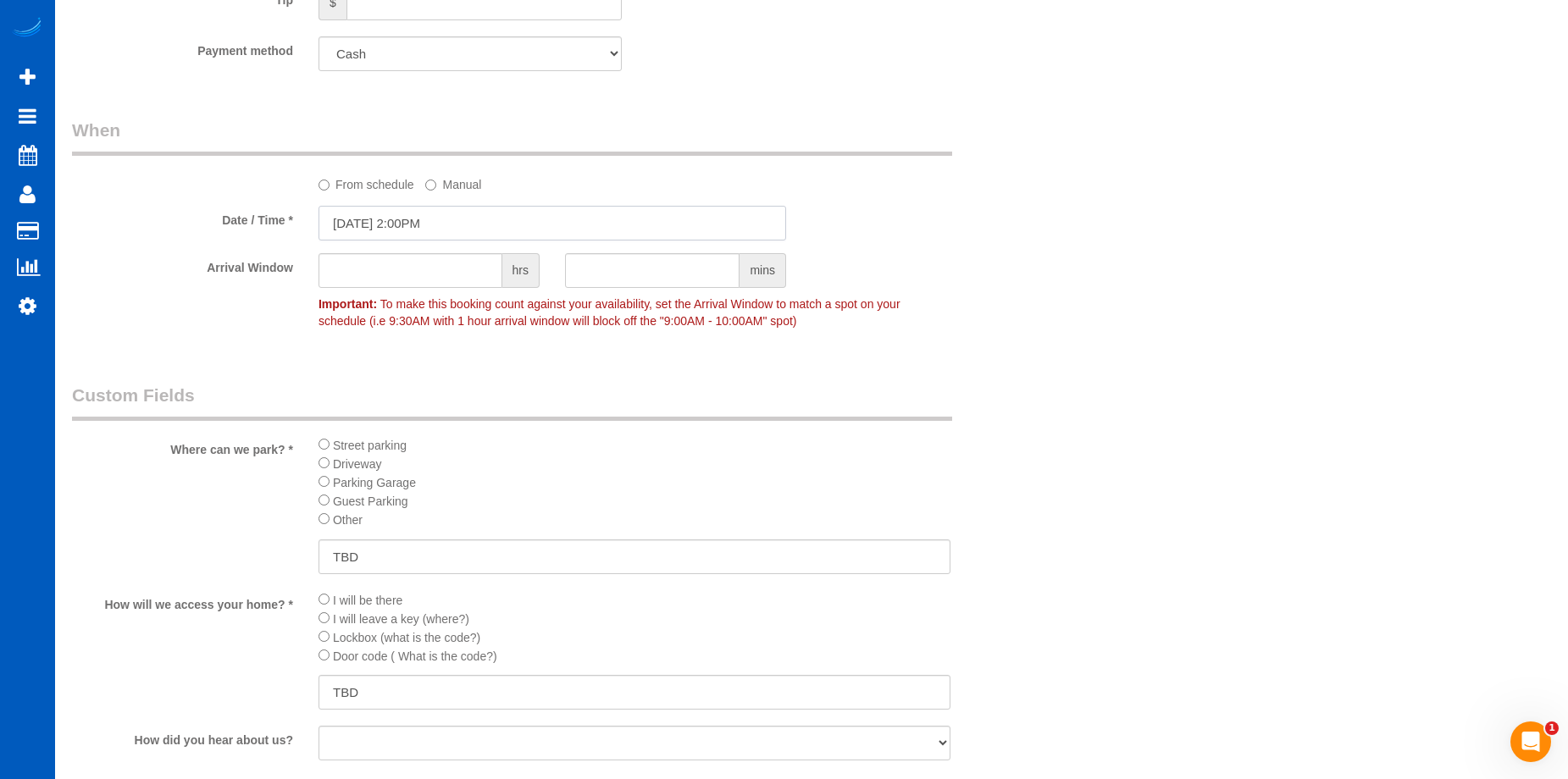
click at [432, 216] on input "[DATE] 2:00PM" at bounding box center [552, 223] width 467 height 35
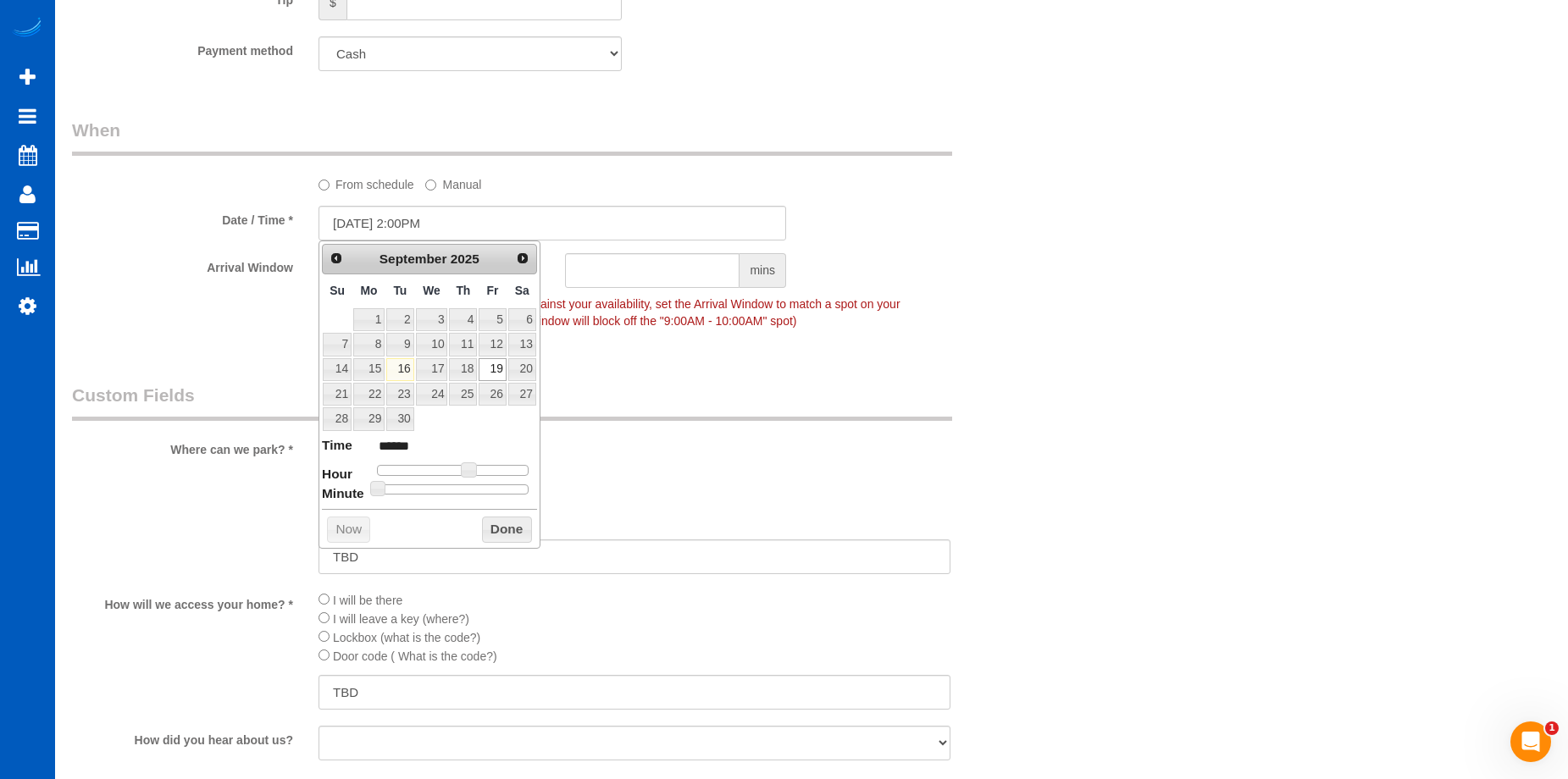
type input "[DATE] 1:00PM"
type input "******"
type input "[DATE] 12:00PM"
type input "*******"
type input "[DATE] 11:00AM"
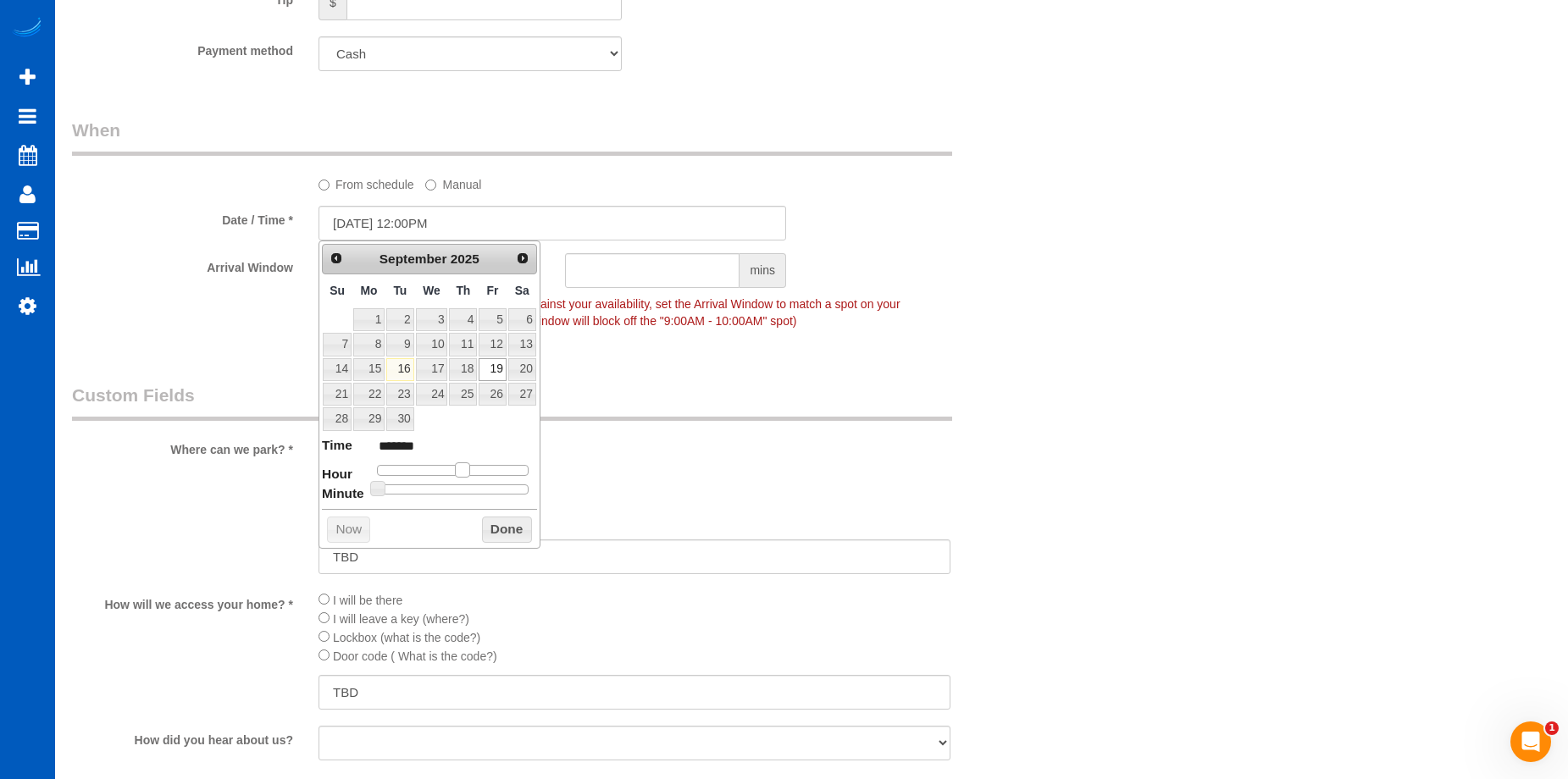
type input "*******"
type input "[DATE] 10:00AM"
type input "*******"
type input "[DATE] 11:00AM"
type input "*******"
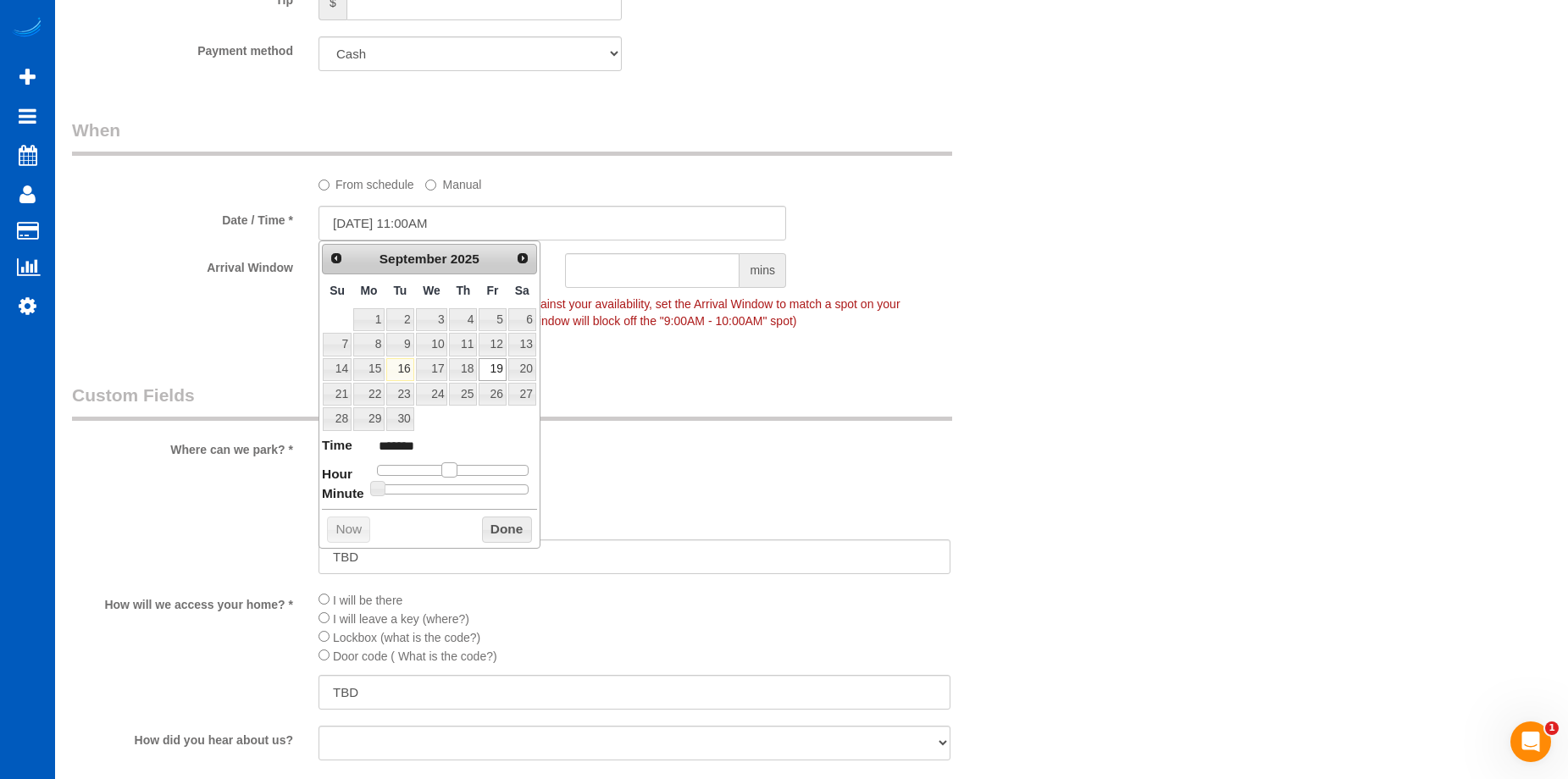
type input "[DATE] 12:00PM"
type input "*******"
drag, startPoint x: 461, startPoint y: 466, endPoint x: 452, endPoint y: 468, distance: 9.2
click at [452, 468] on span at bounding box center [456, 470] width 16 height 16
click at [509, 540] on button "Done" at bounding box center [507, 530] width 50 height 27
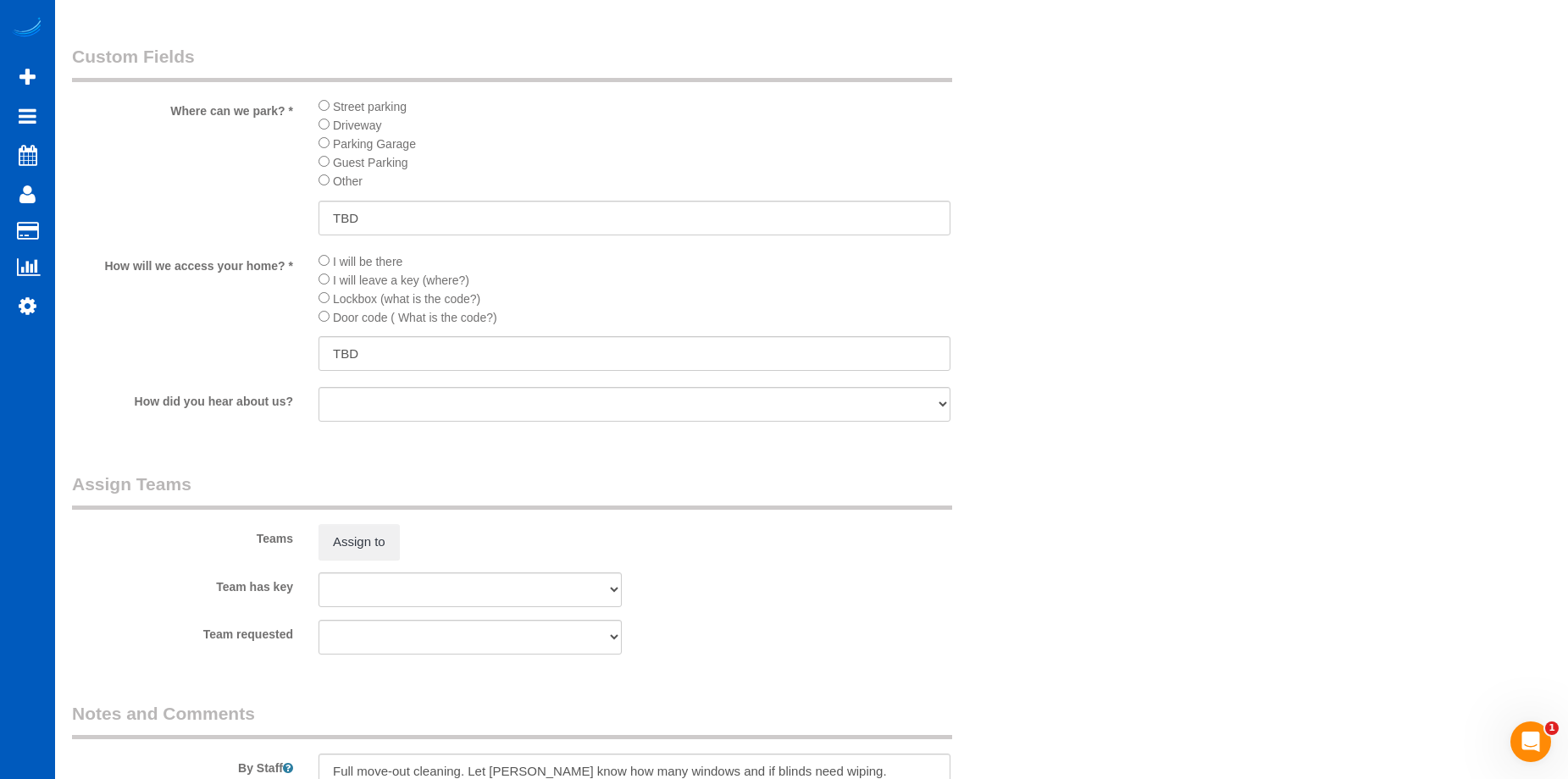
scroll to position [2033, 0]
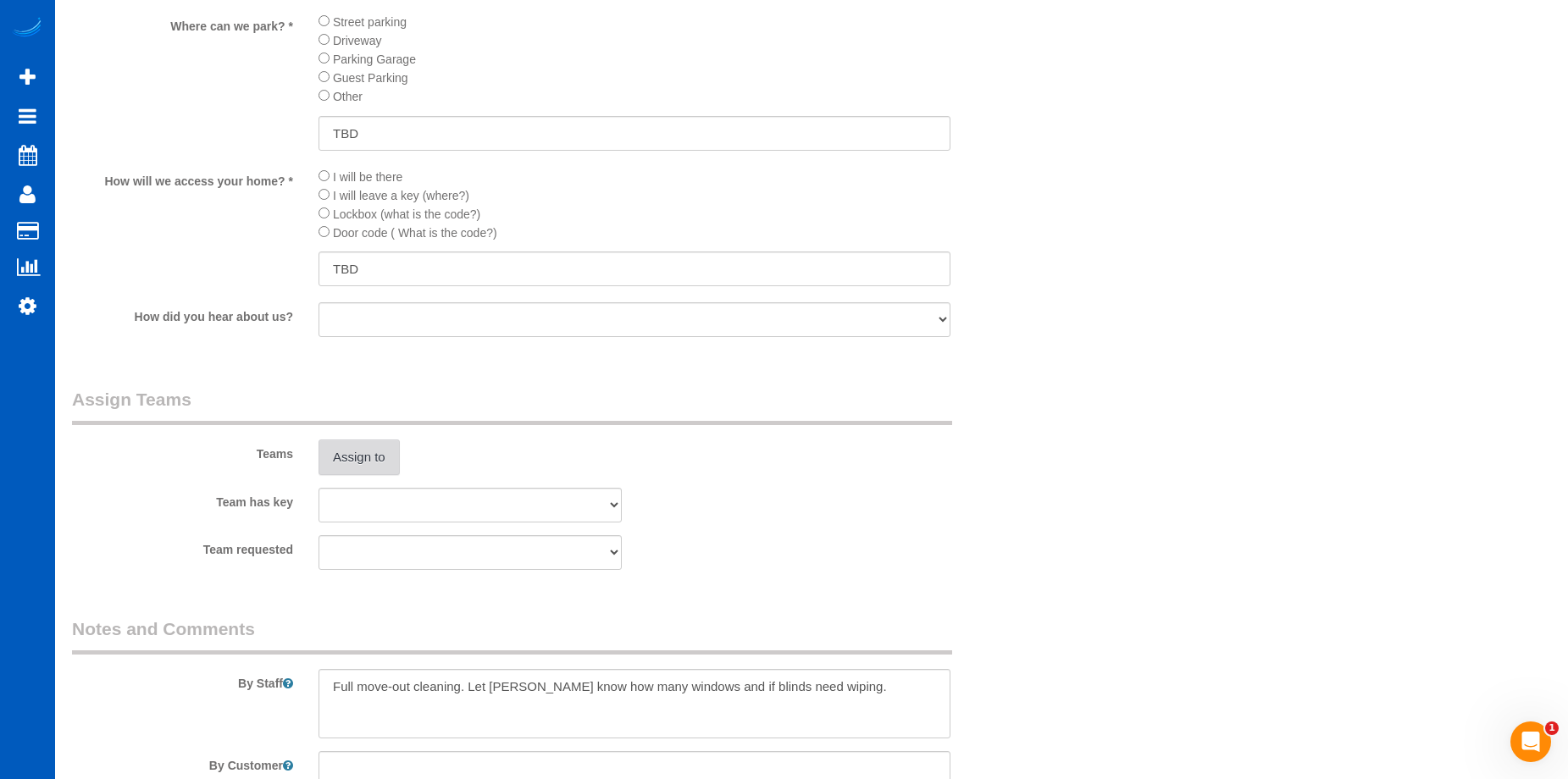
click at [366, 460] on button "Assign to" at bounding box center [359, 457] width 81 height 35
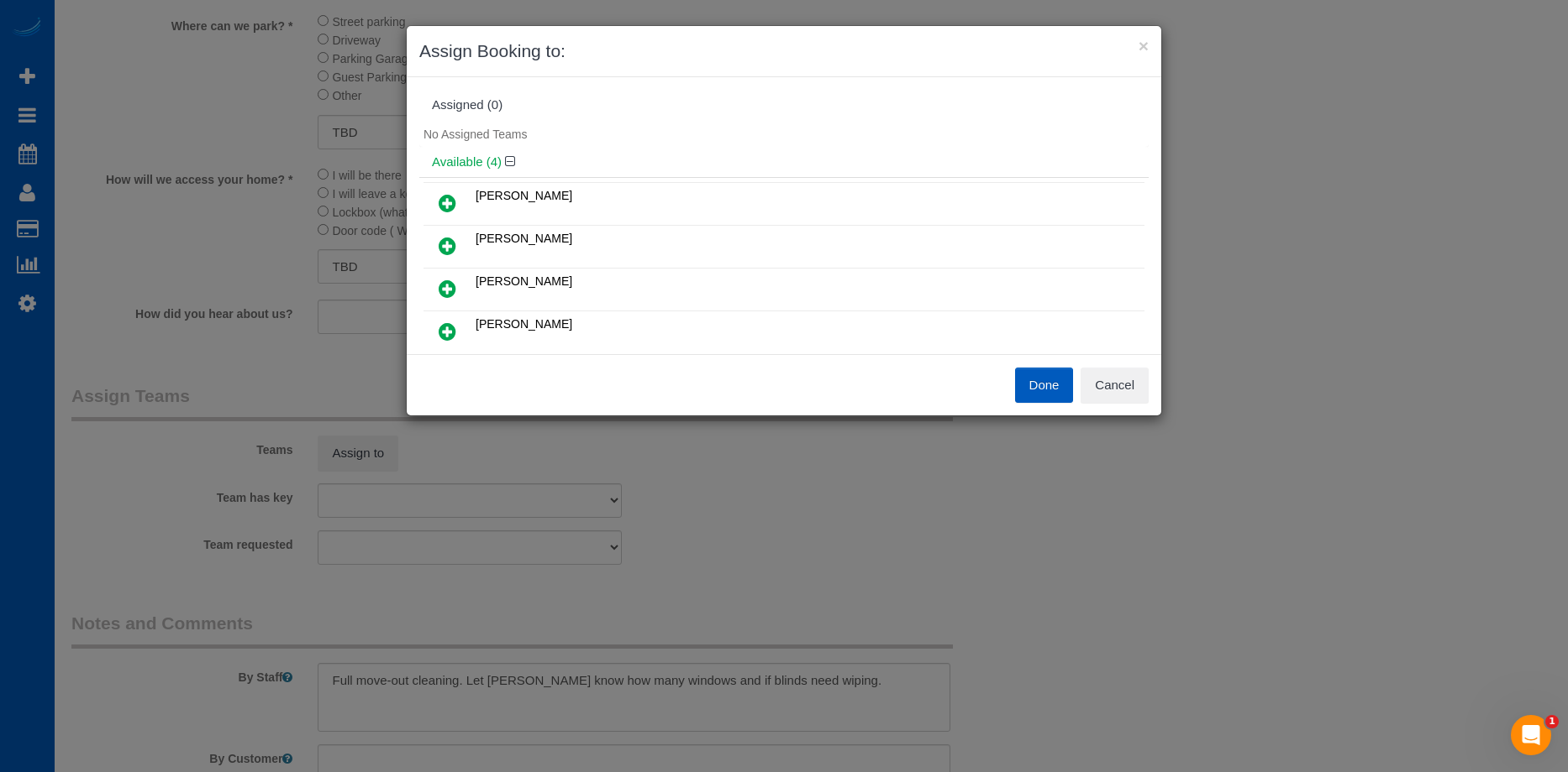
click at [445, 194] on icon at bounding box center [447, 203] width 18 height 21
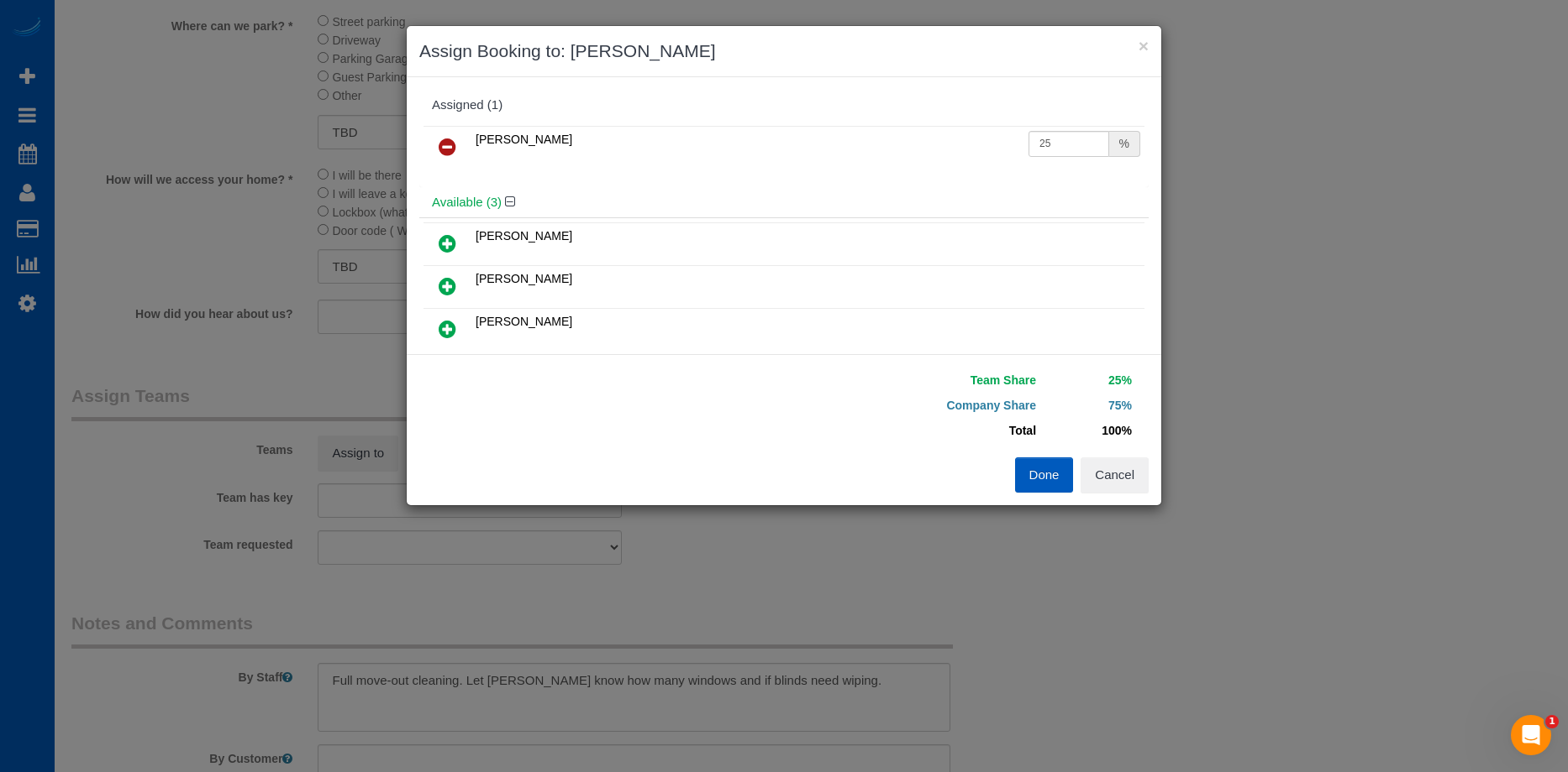
click at [450, 236] on icon at bounding box center [447, 244] width 18 height 21
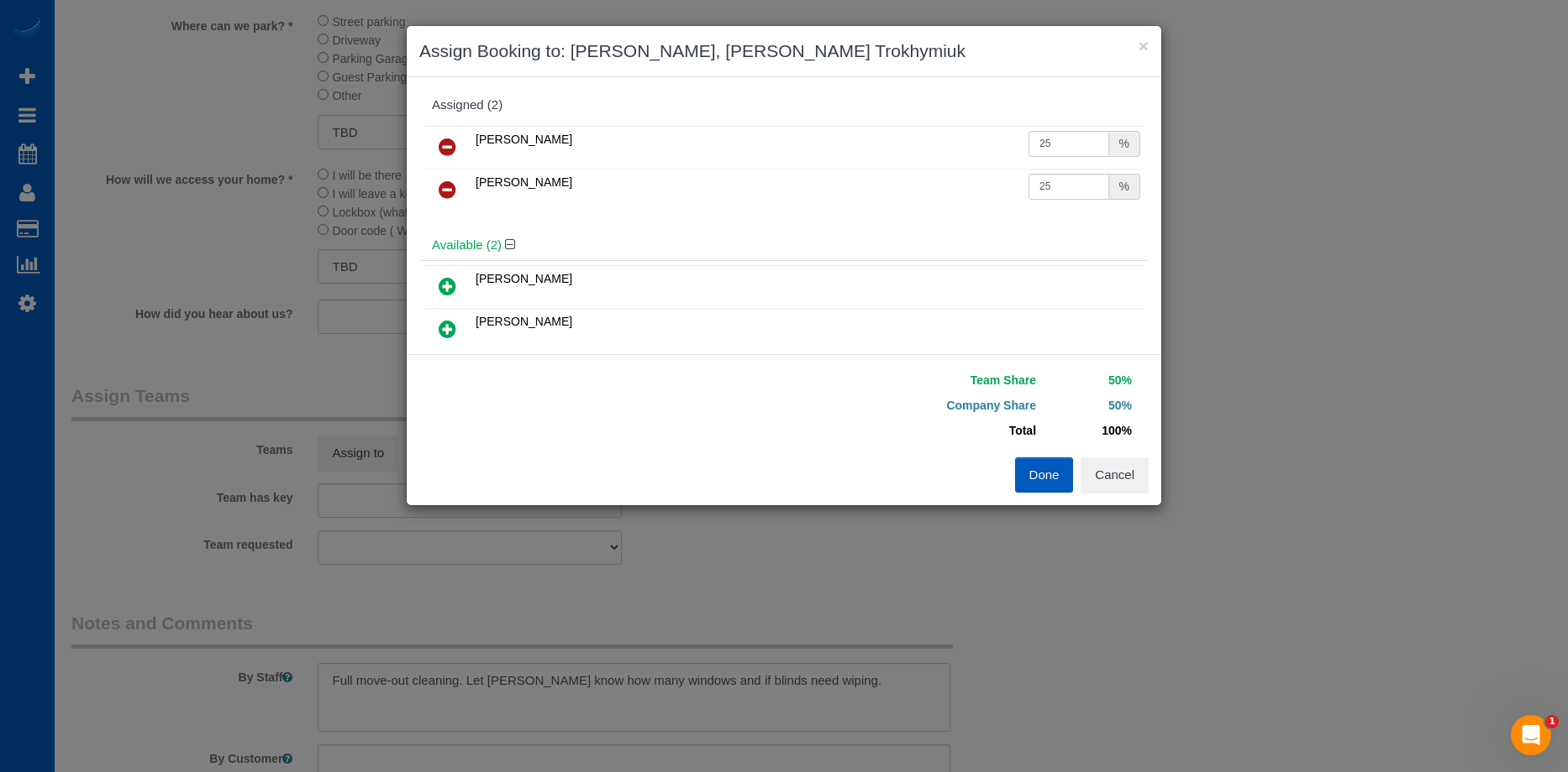
click at [1044, 473] on button "Done" at bounding box center [1044, 474] width 59 height 35
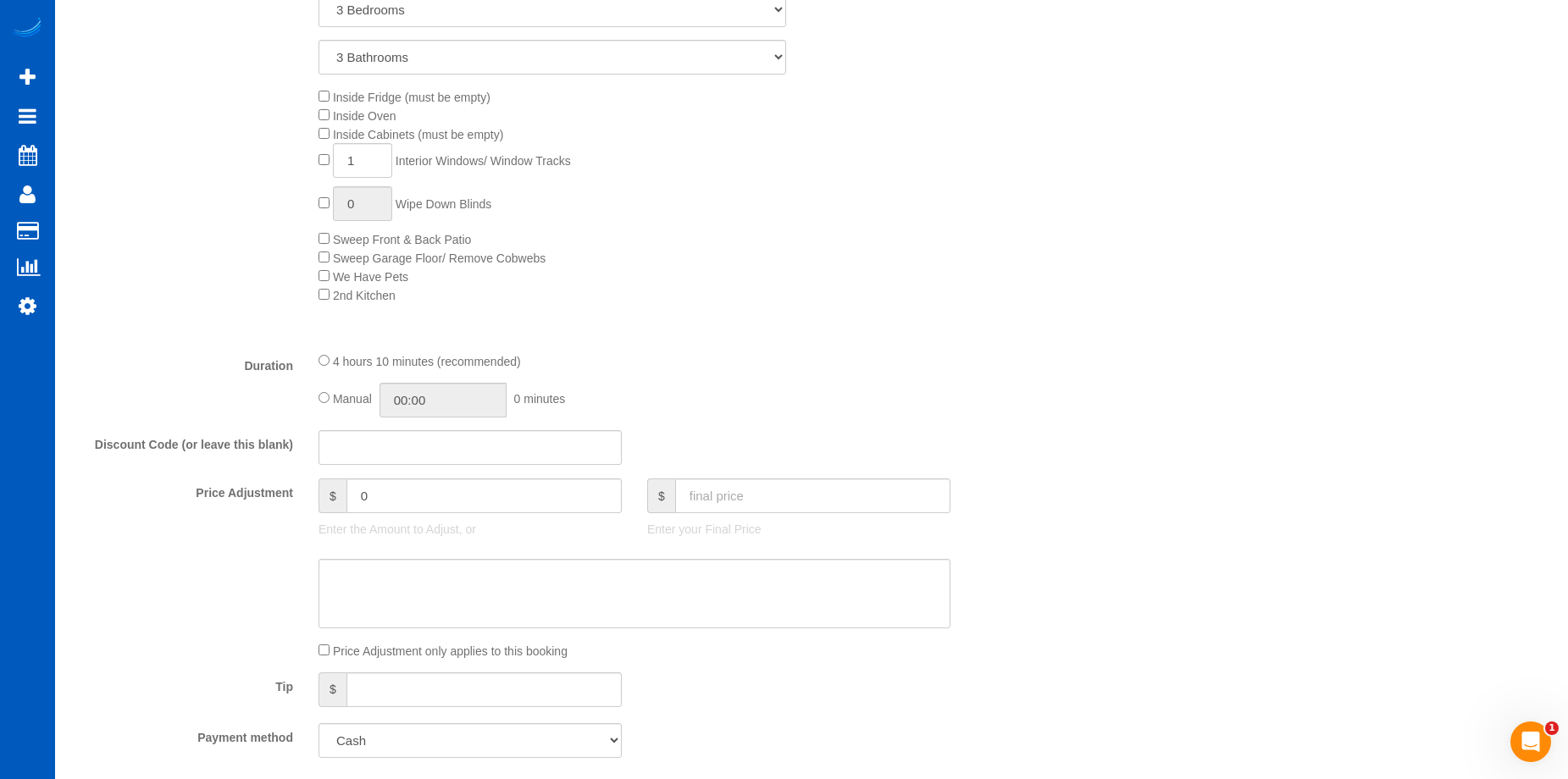
scroll to position [932, 0]
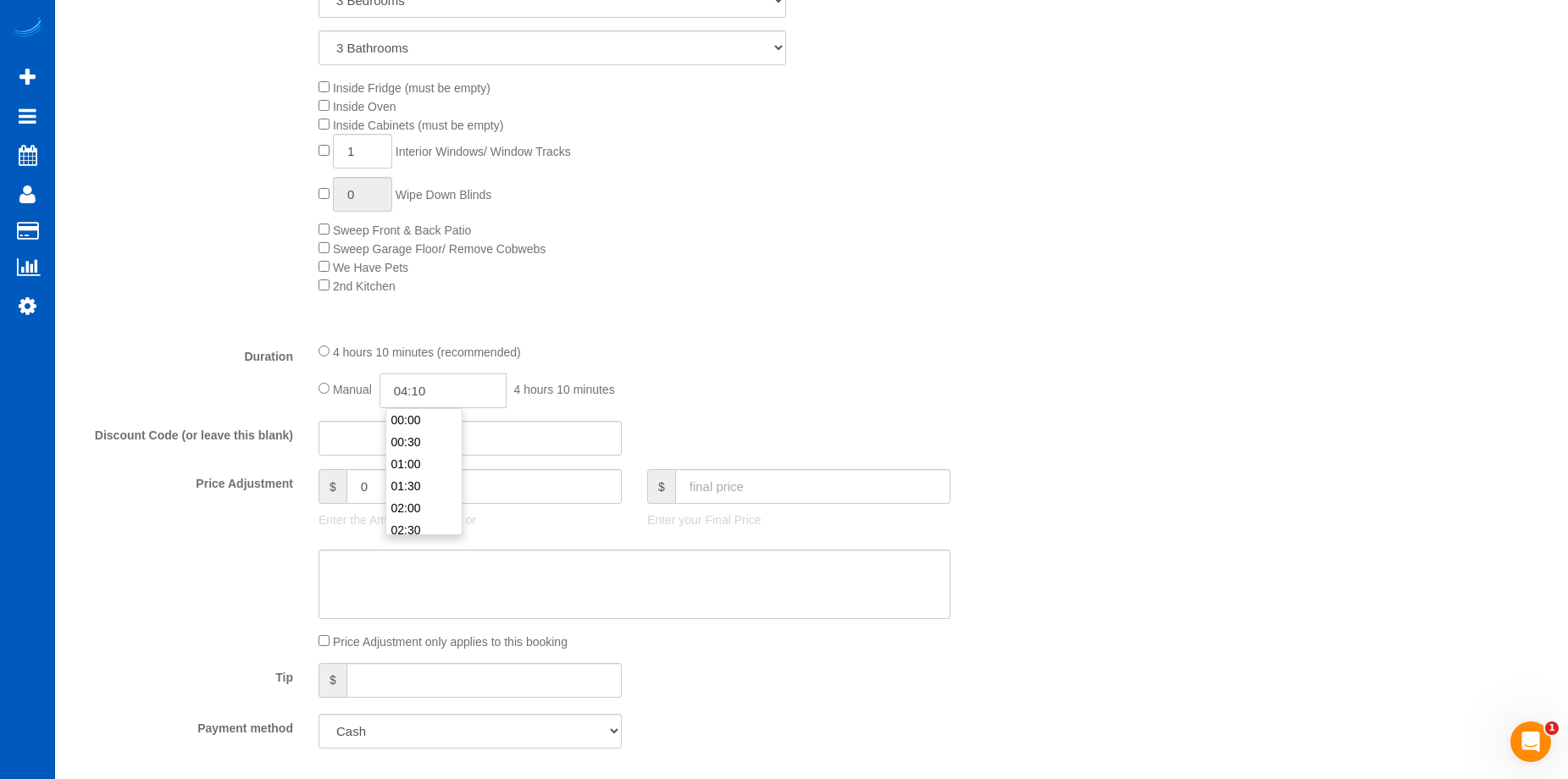
click at [440, 394] on input "04:10" at bounding box center [442, 391] width 127 height 35
type input "06:00"
click at [410, 505] on li "06:00" at bounding box center [423, 515] width 75 height 22
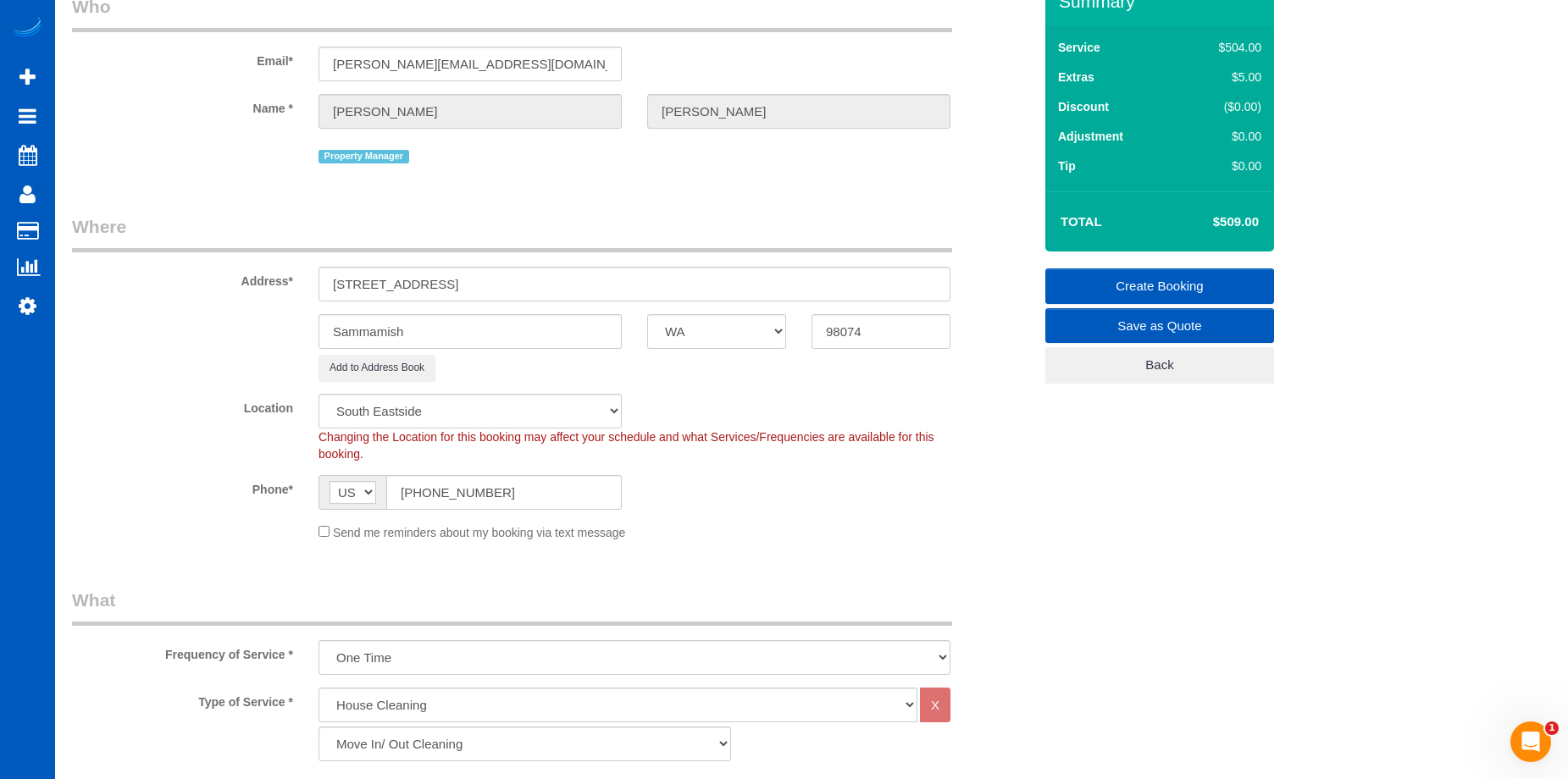
scroll to position [0, 0]
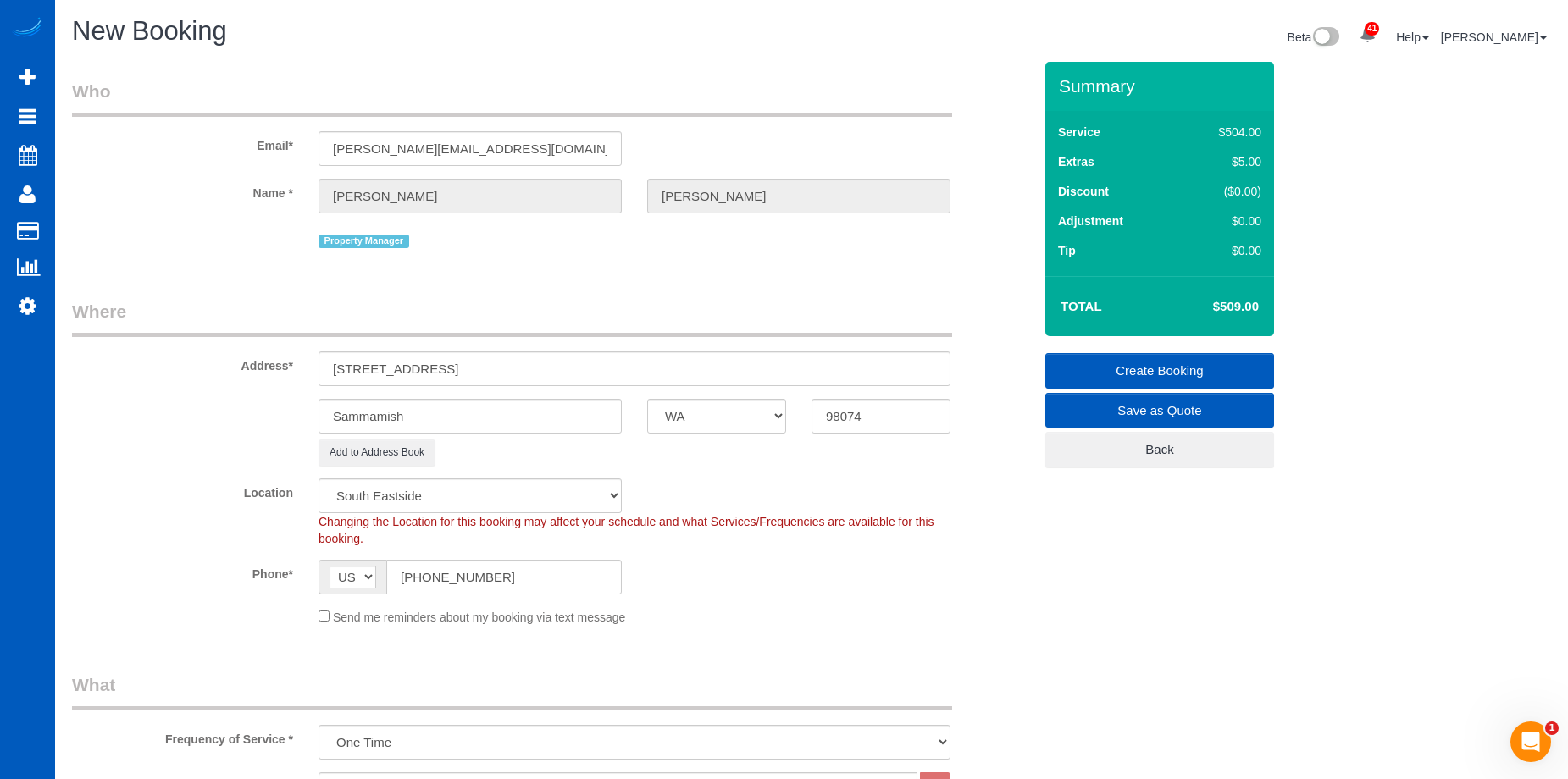
click at [1130, 356] on link "Create Booking" at bounding box center [1159, 371] width 229 height 35
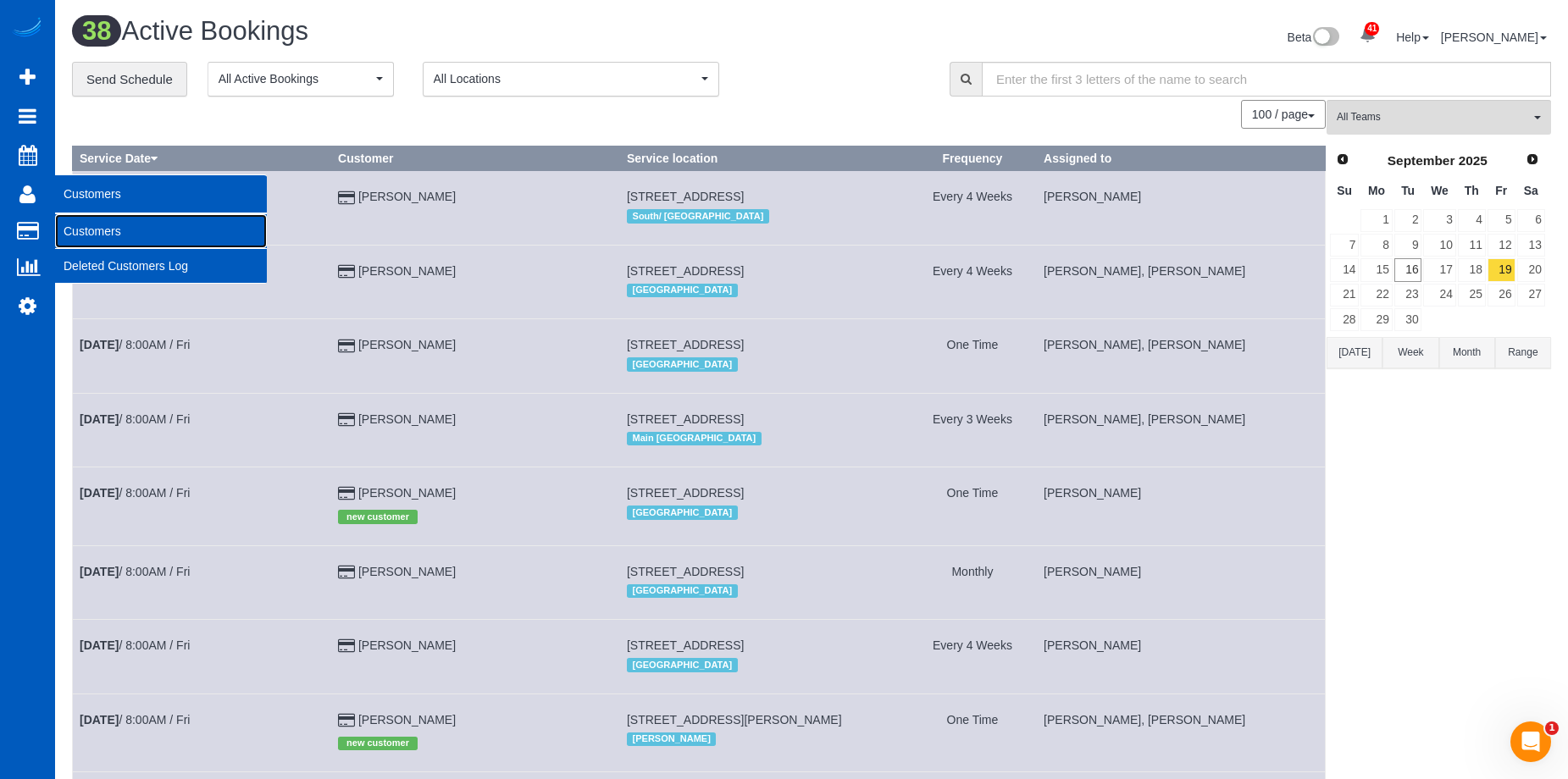
click at [84, 228] on link "Customers" at bounding box center [161, 230] width 212 height 34
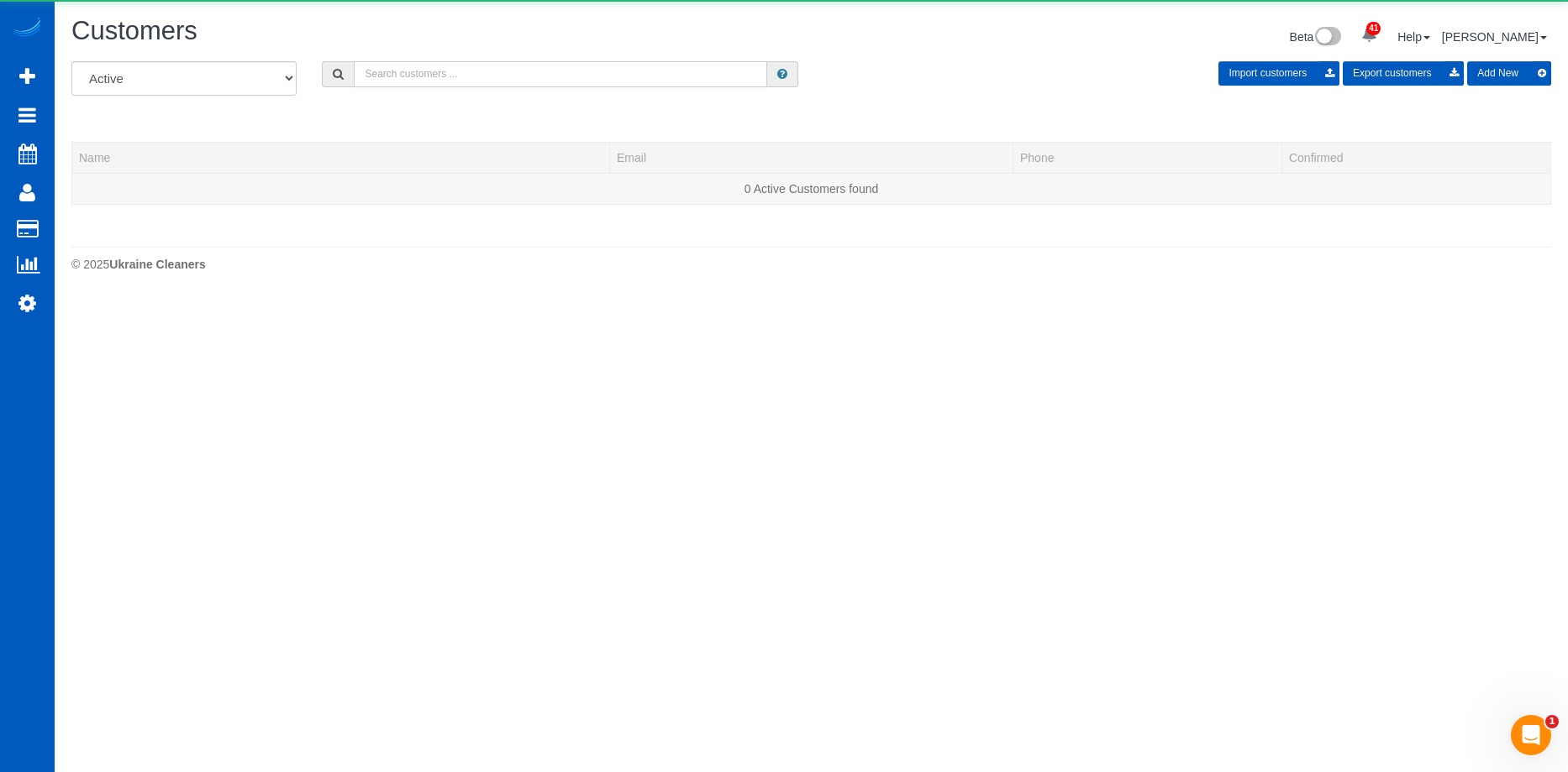
click at [483, 75] on input "text" at bounding box center [559, 74] width 413 height 26
paste input "[EMAIL_ADDRESS][DOMAIN_NAME]"
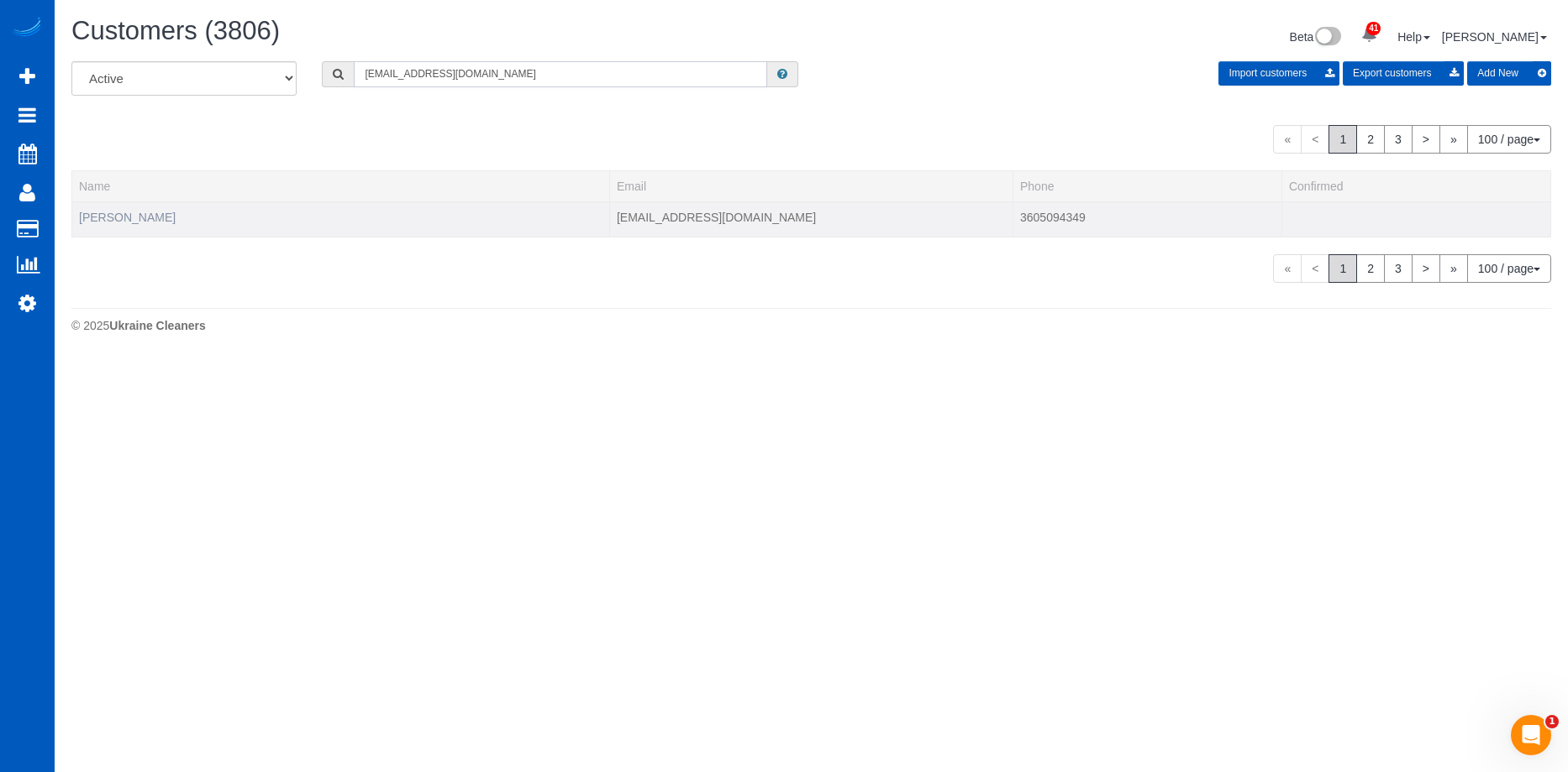
type input "[EMAIL_ADDRESS][DOMAIN_NAME]"
click at [131, 222] on link "[PERSON_NAME]" at bounding box center [127, 217] width 97 height 14
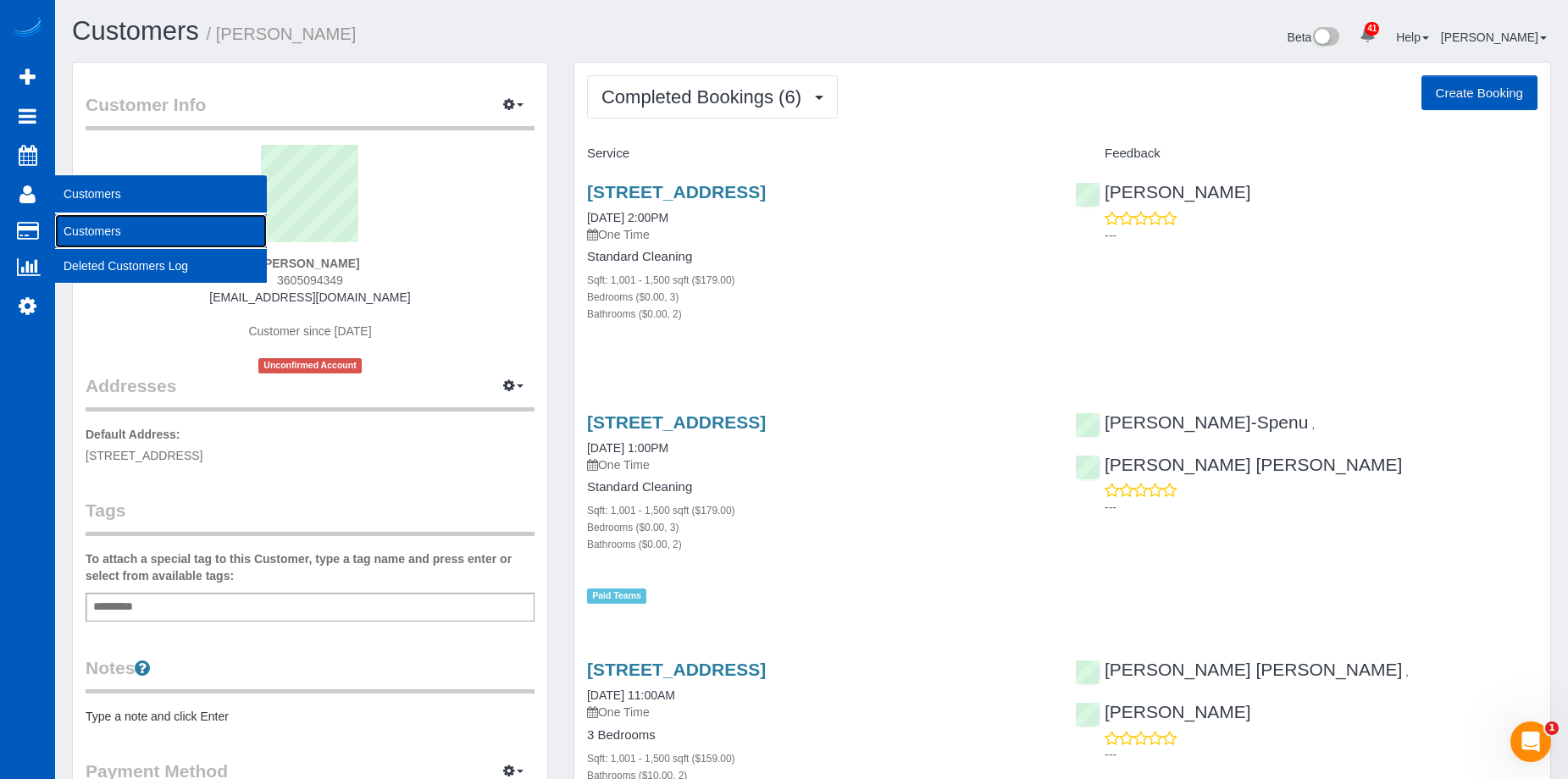
click at [69, 224] on link "Customers" at bounding box center [161, 230] width 212 height 34
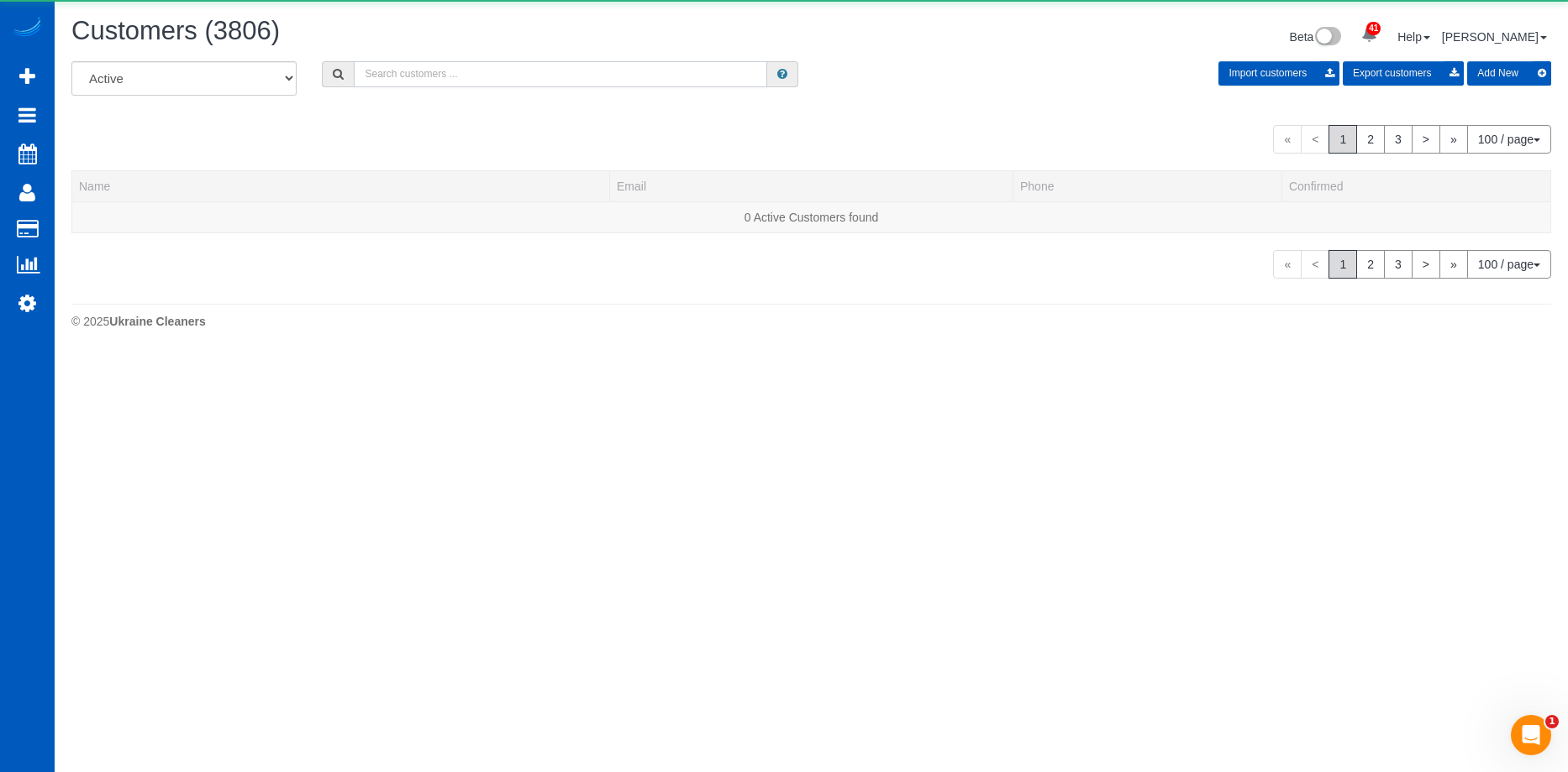
click at [434, 80] on input "text" at bounding box center [559, 74] width 413 height 26
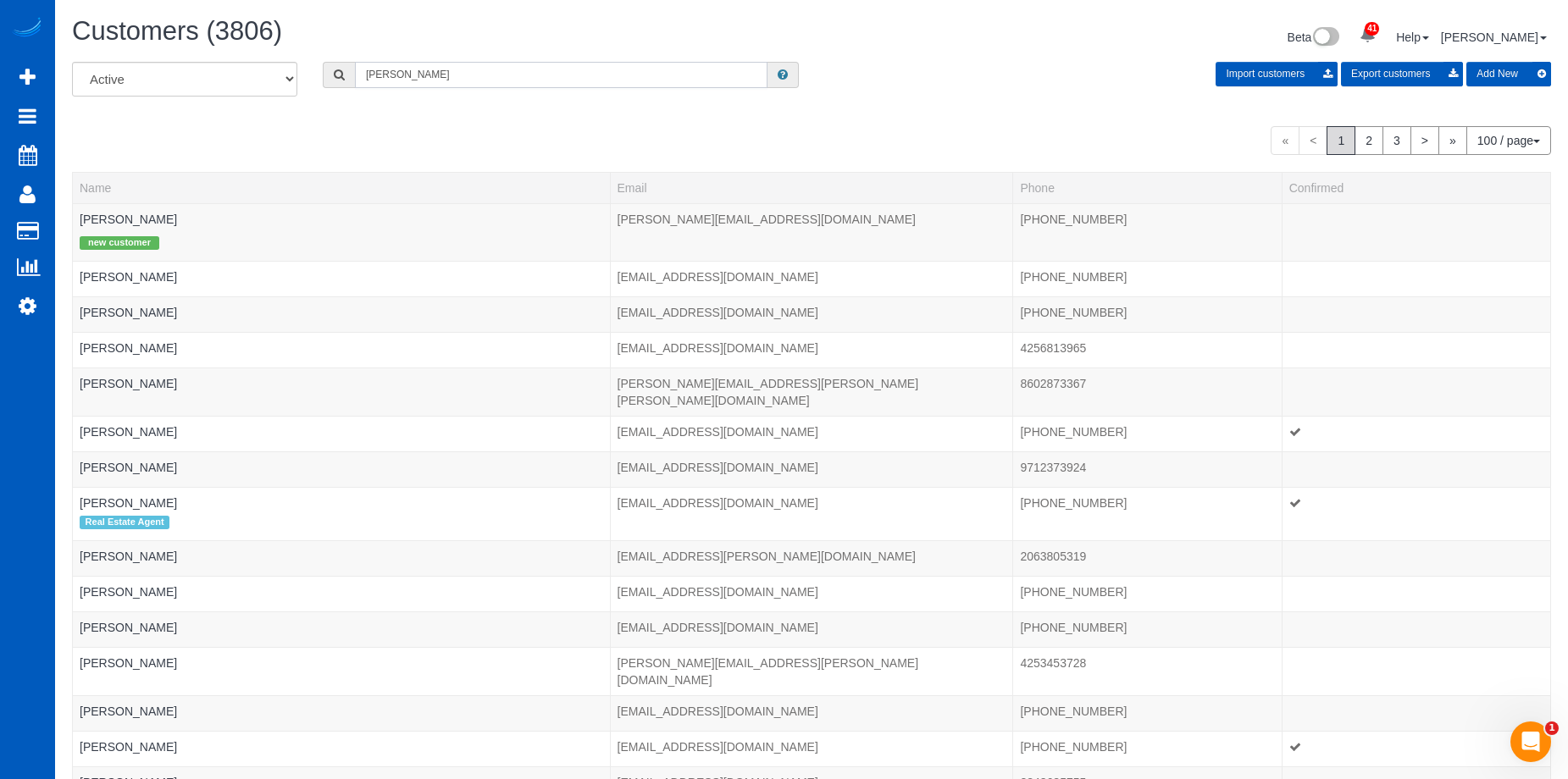
type input "[PERSON_NAME]"
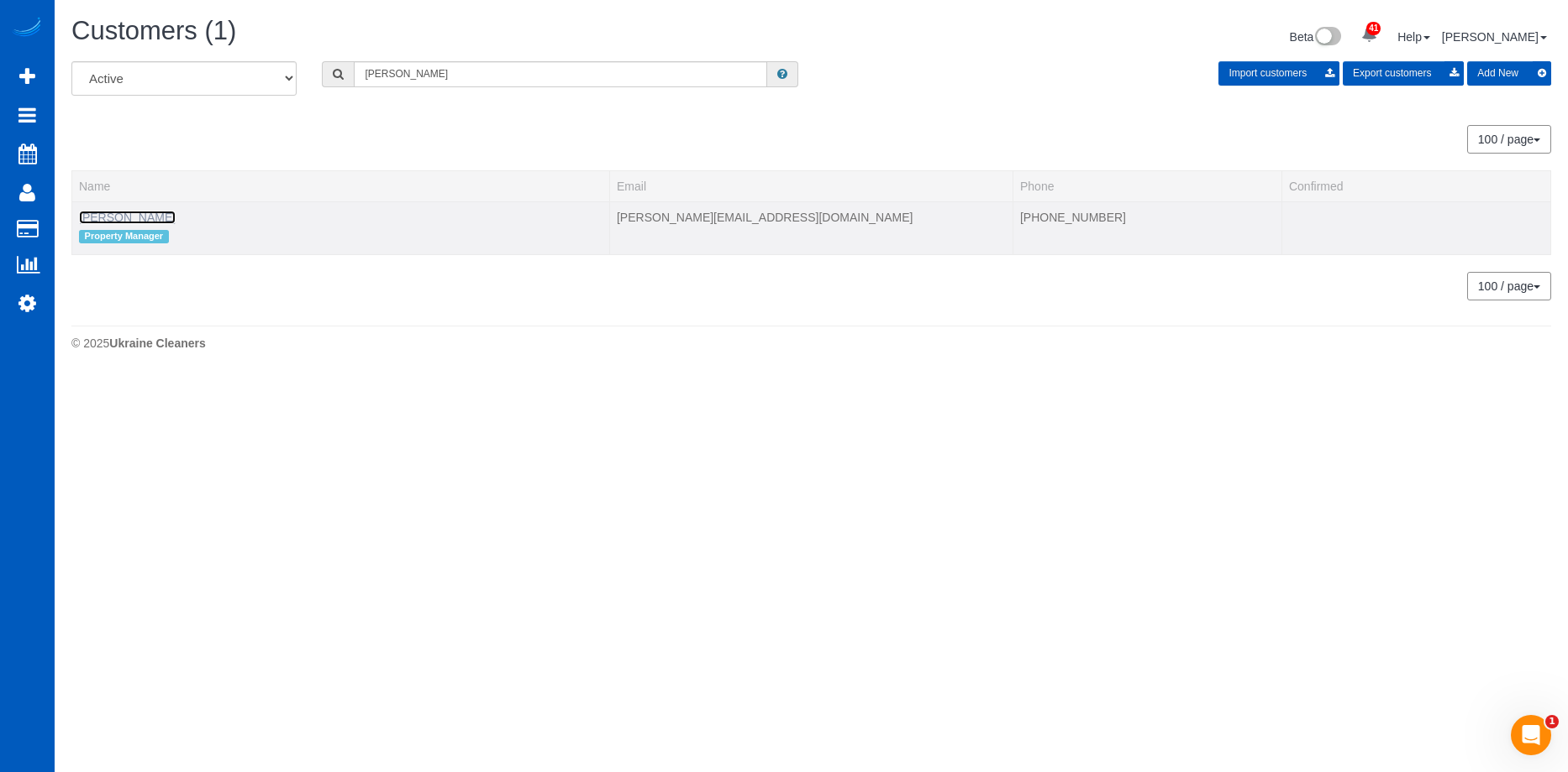
click at [134, 215] on link "[PERSON_NAME]" at bounding box center [127, 217] width 97 height 14
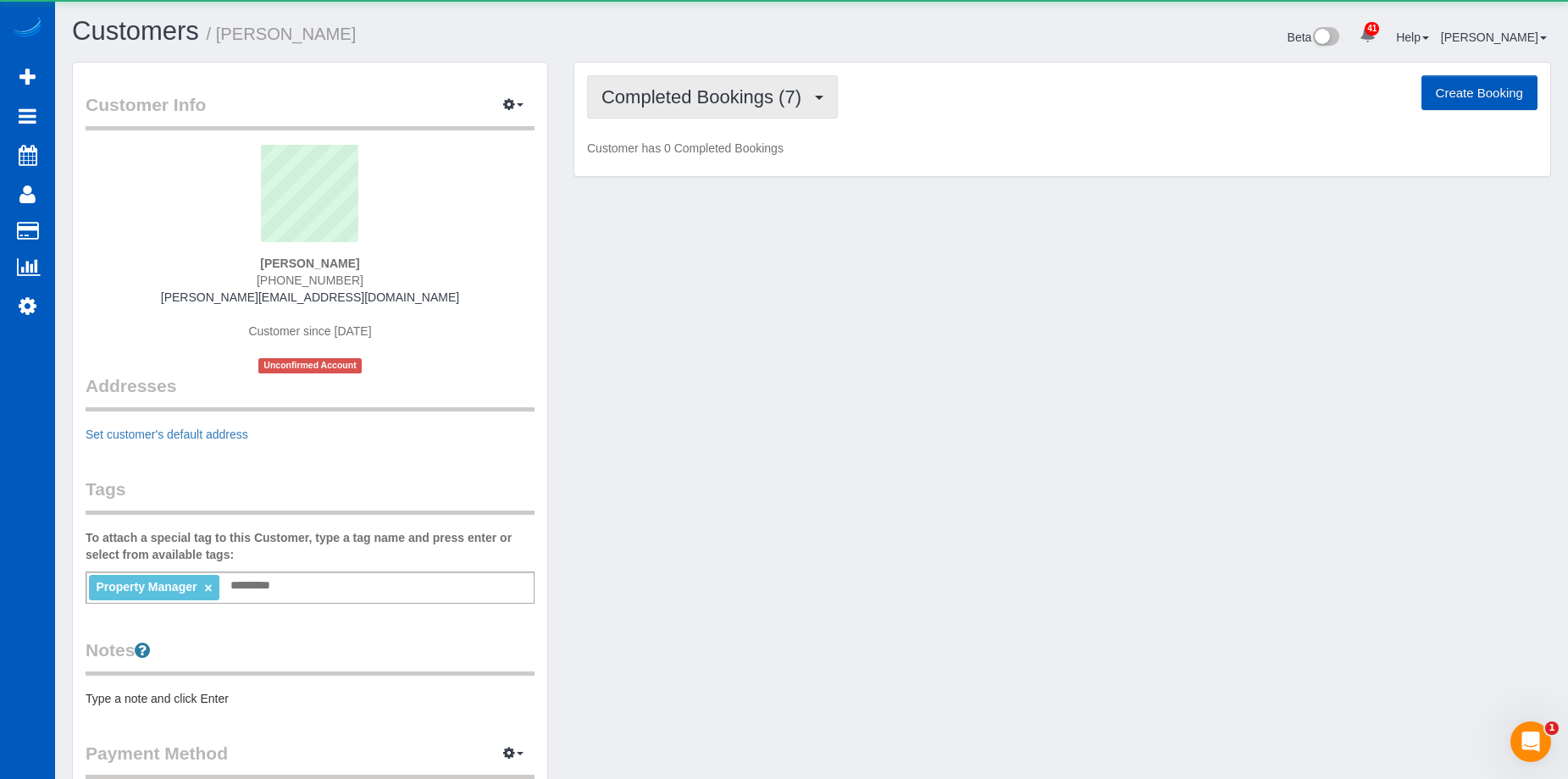
click at [687, 85] on button "Completed Bookings (7)" at bounding box center [712, 97] width 251 height 43
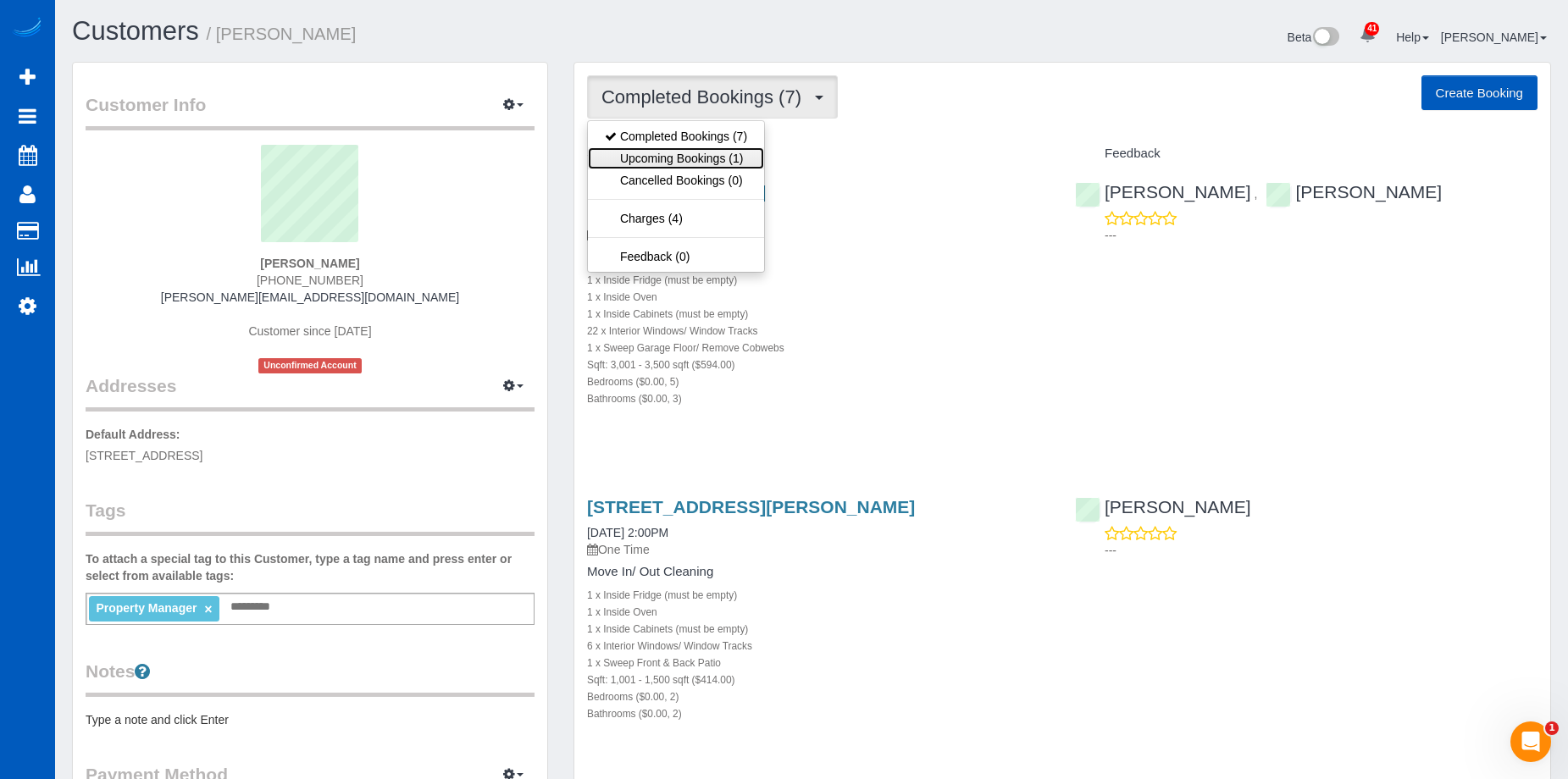
click at [706, 157] on link "Upcoming Bookings (1)" at bounding box center [676, 159] width 176 height 22
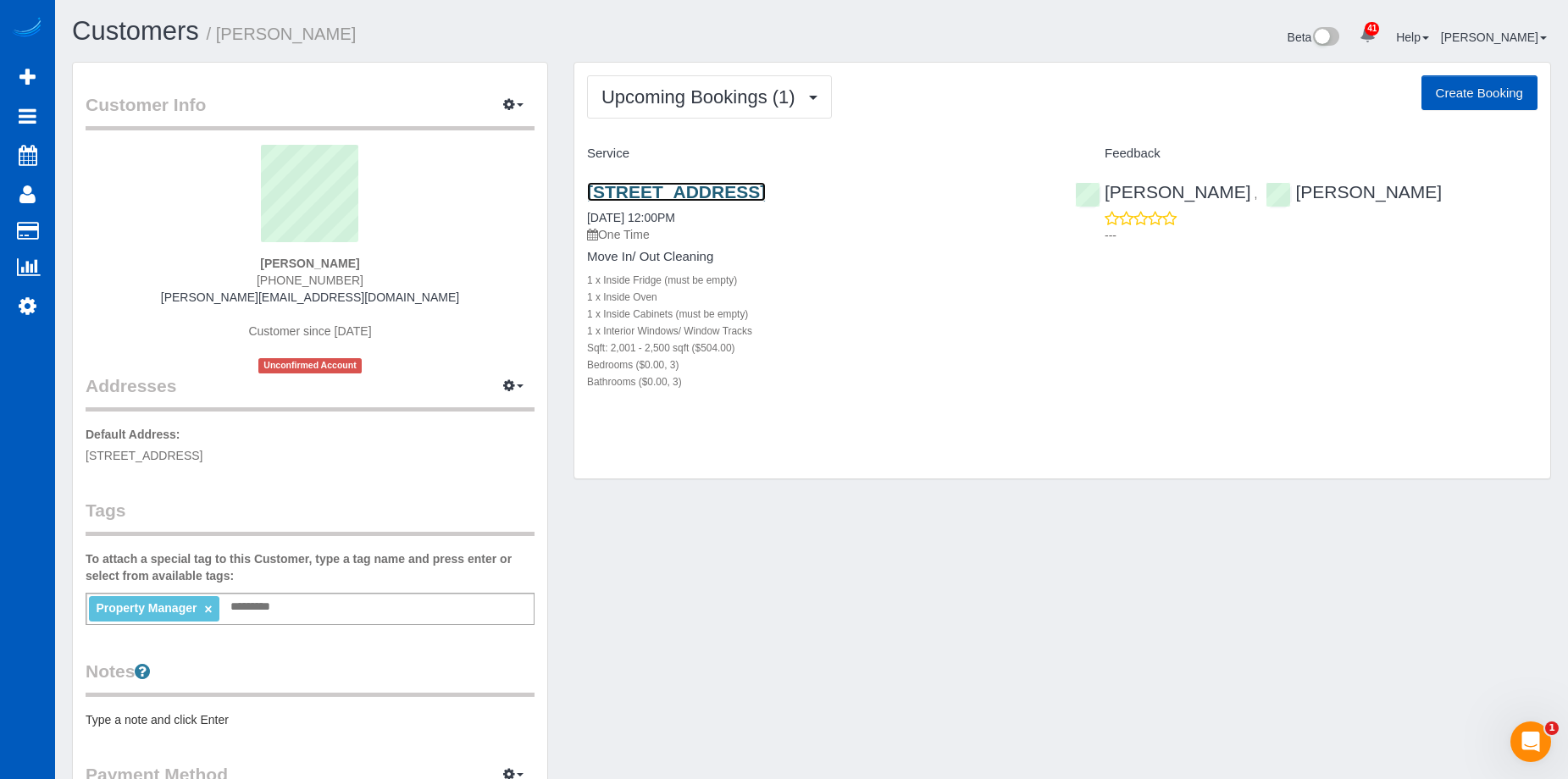
click at [690, 186] on link "[STREET_ADDRESS]" at bounding box center [676, 192] width 179 height 20
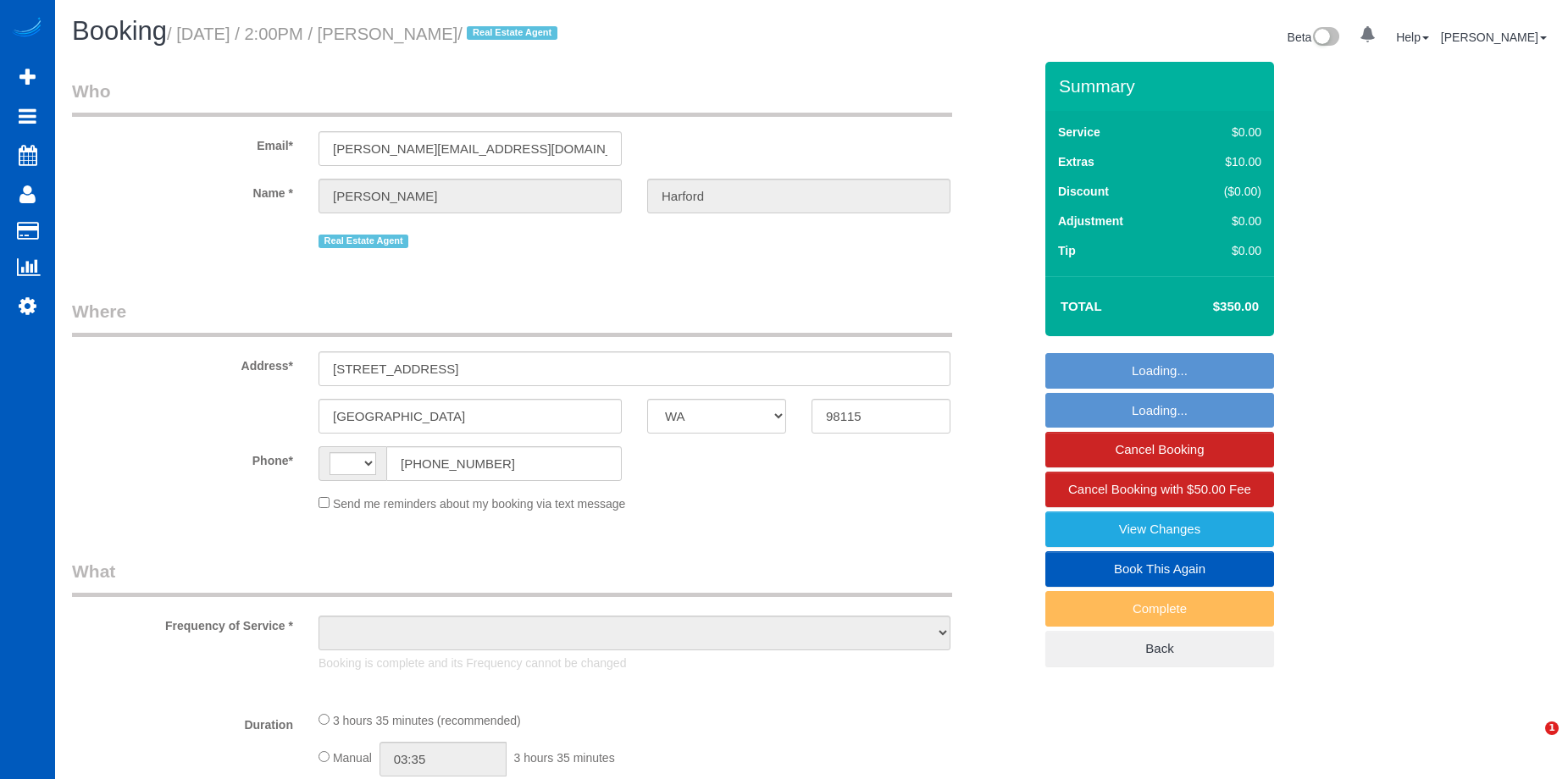
select select "WA"
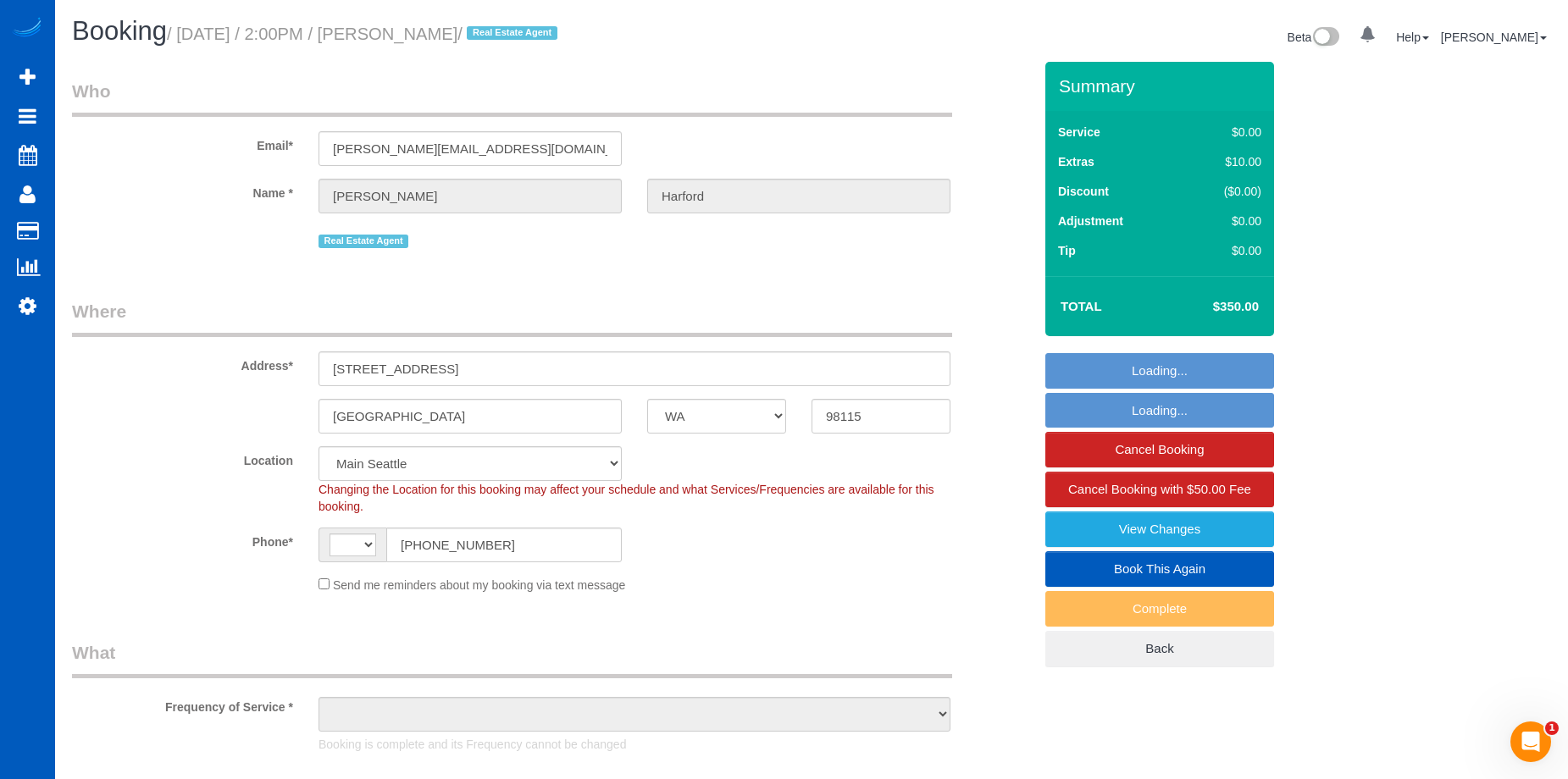
select select "string:[GEOGRAPHIC_DATA]"
select select "object:933"
select select "string:fspay-e0366ecf-f802-4967-a000-1bfca719be9a"
select select "spot1"
select select "199"
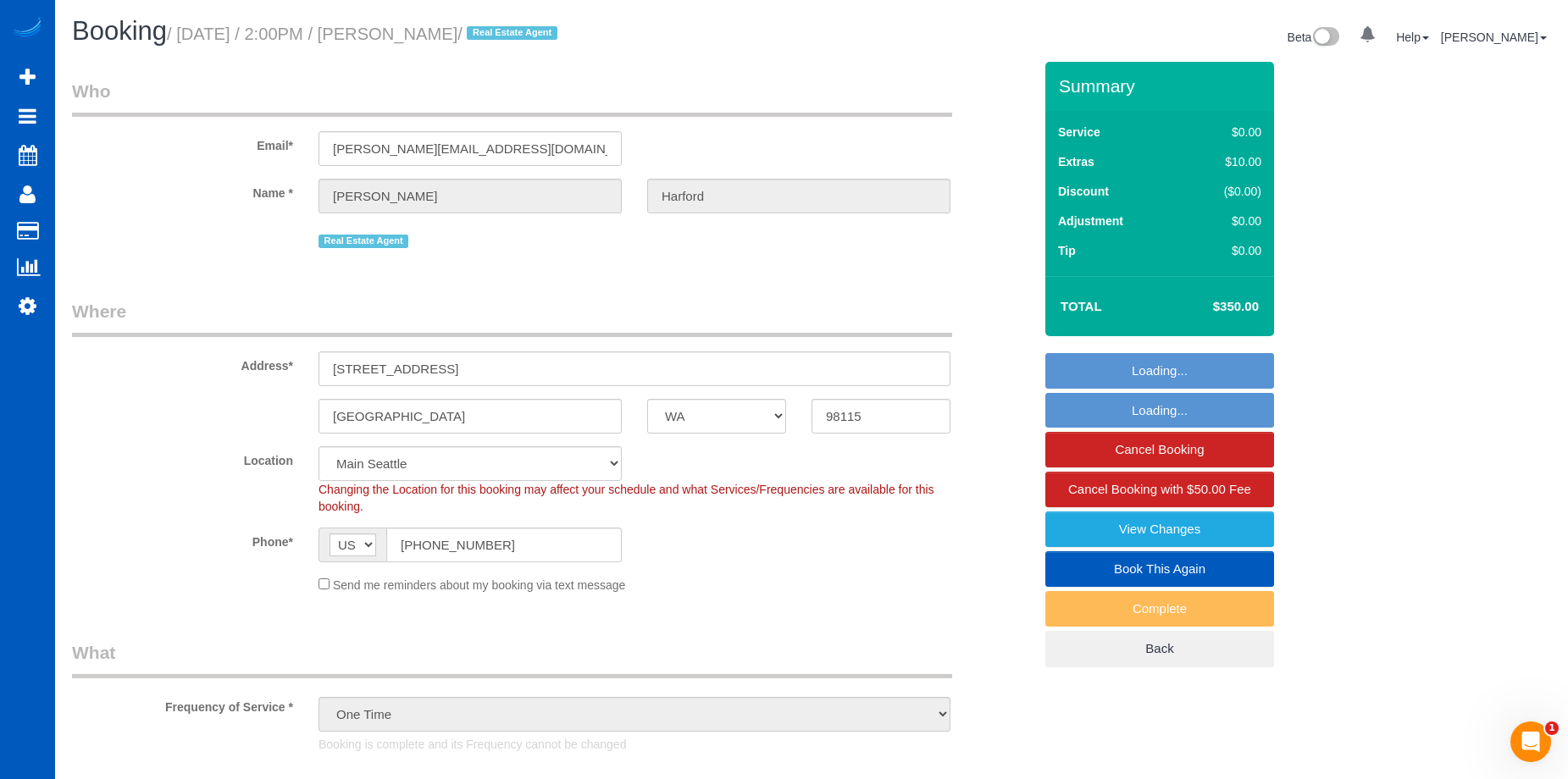
select select "1001"
select select "2"
select select "object:1171"
select select "1001"
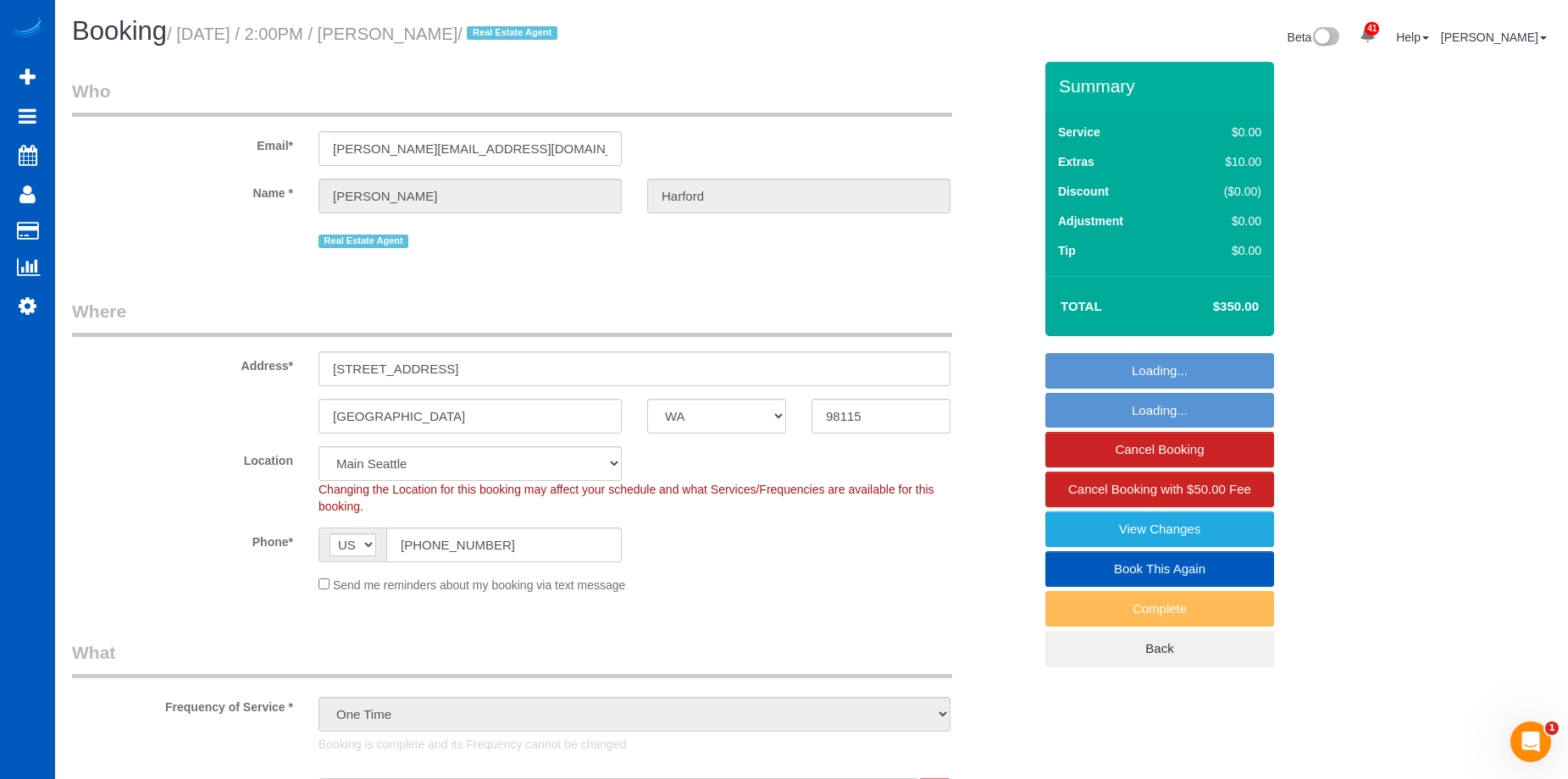
select select "2"
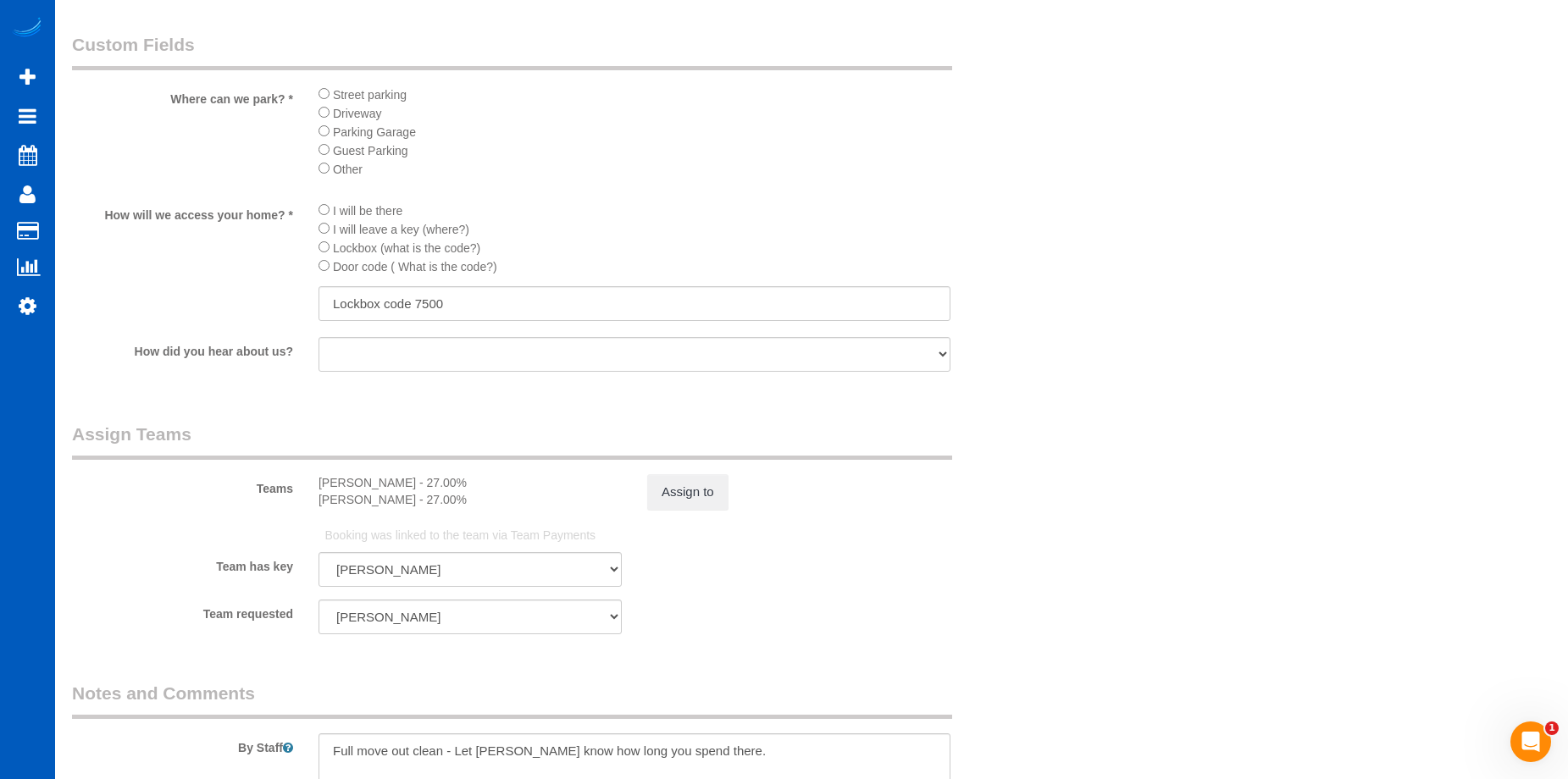
scroll to position [2118, 0]
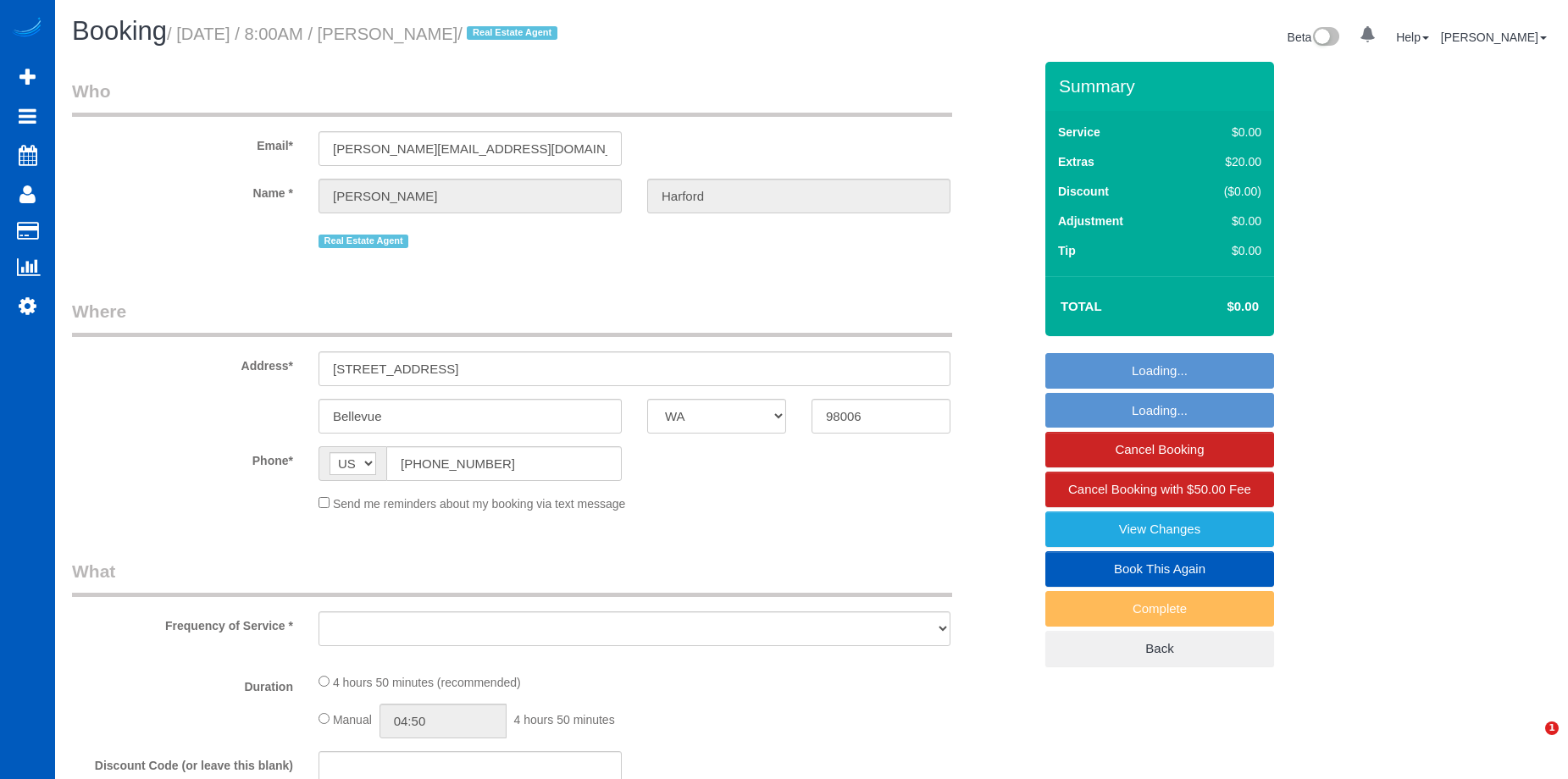
select select "WA"
select select "object:822"
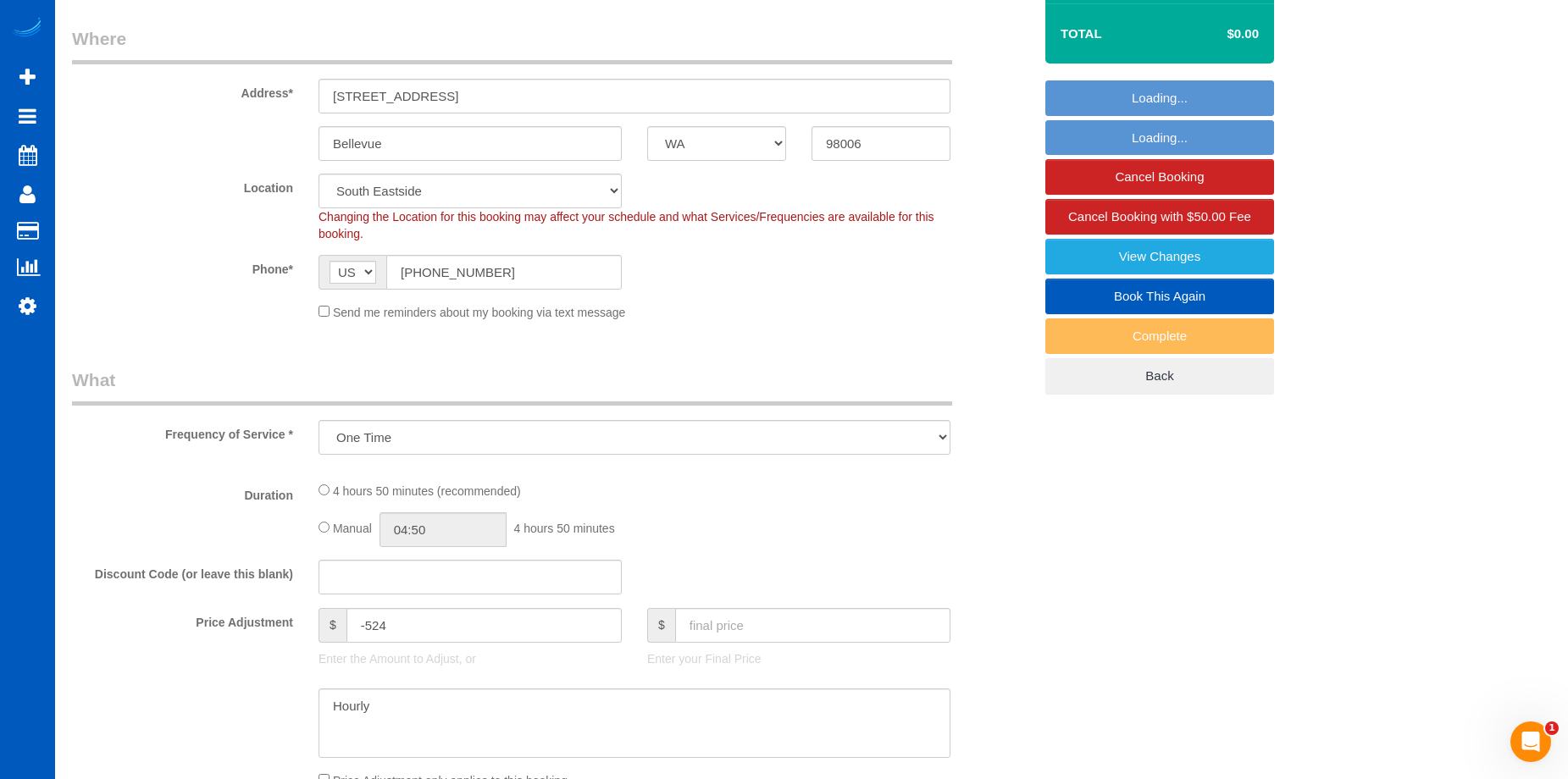
select select "199"
select select "2001"
select select "4"
select select "3"
select select "spot1"
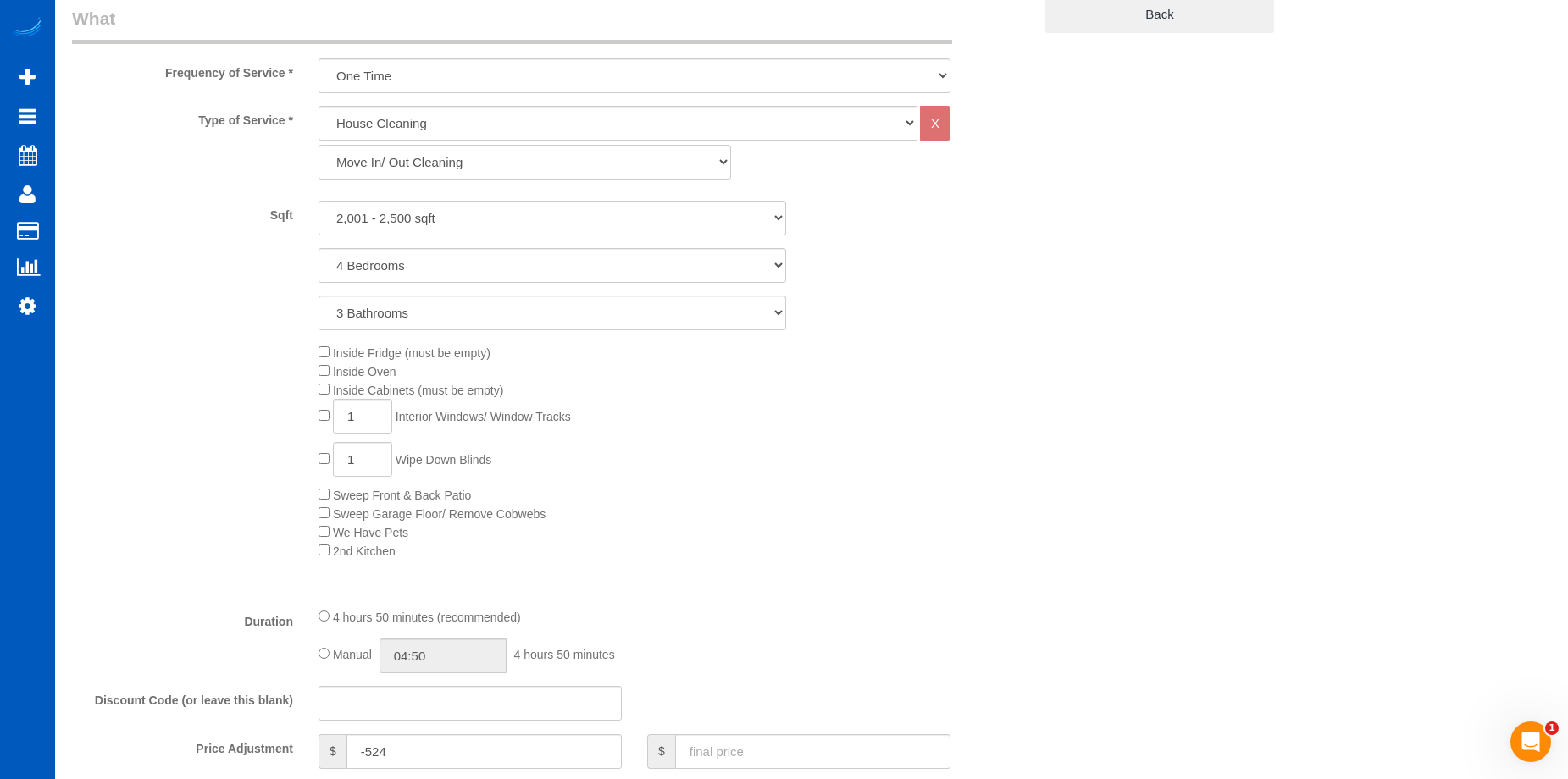
select select "object:1226"
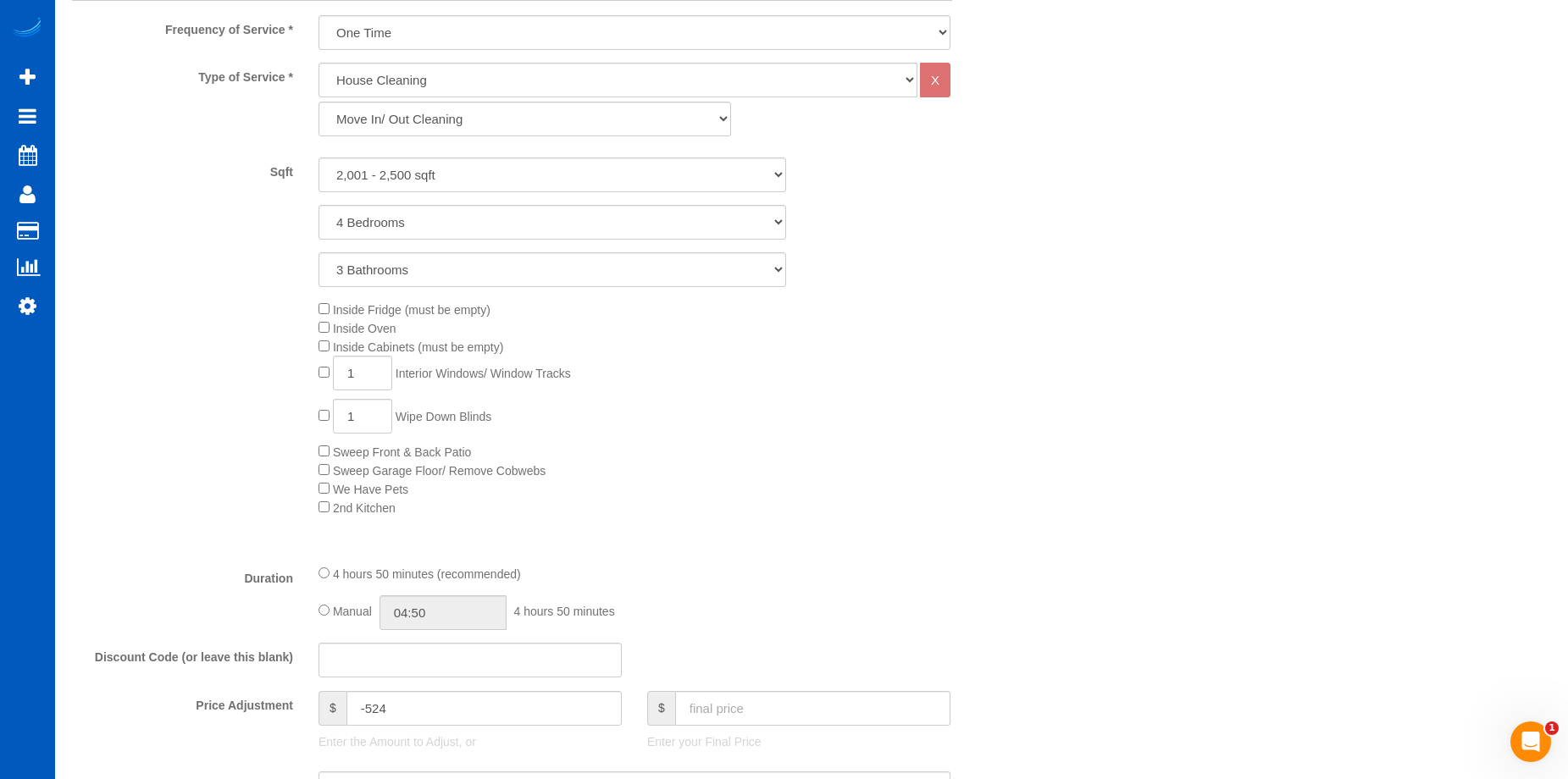
select select "2001"
select select "4"
select select "3"
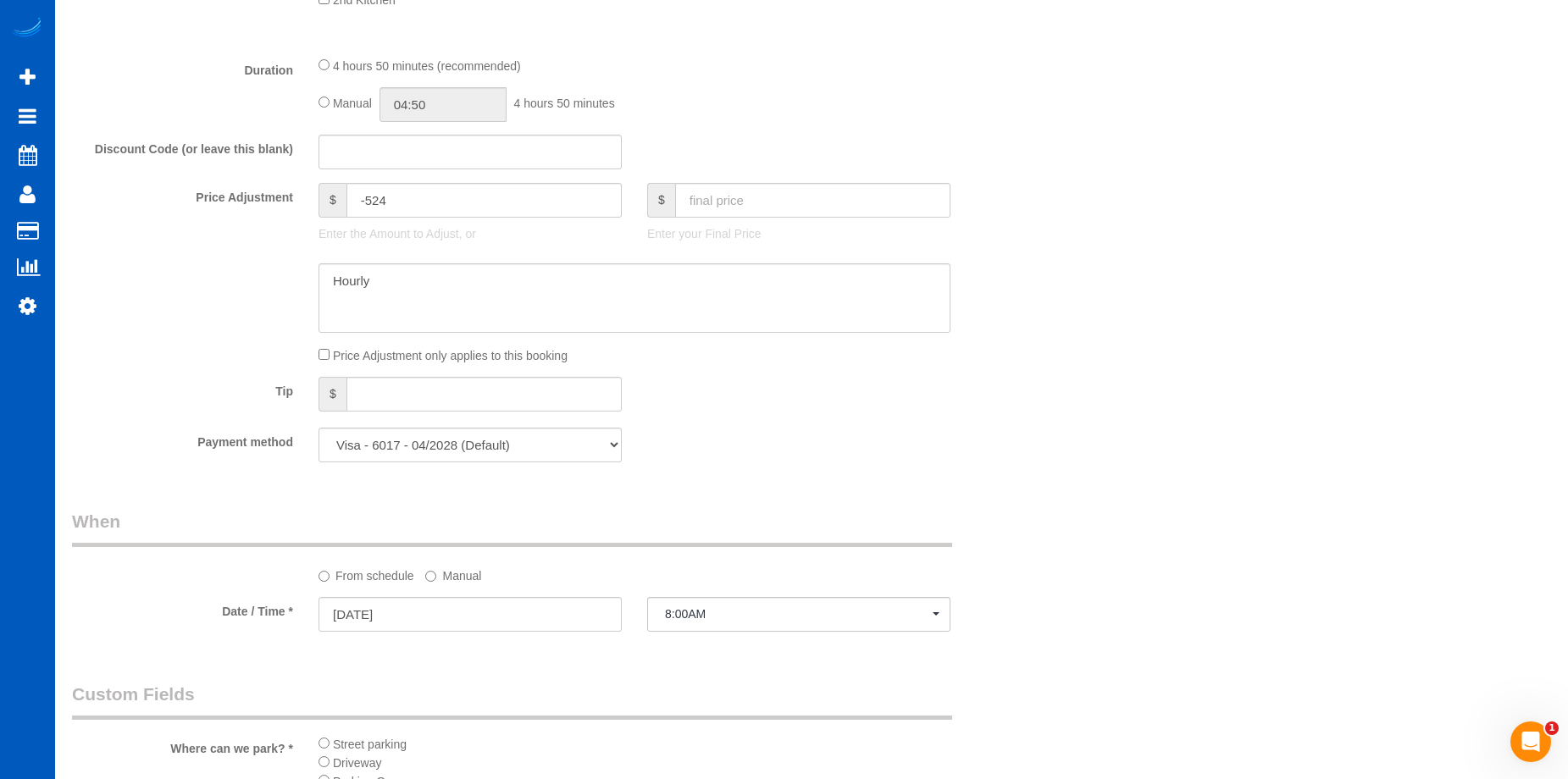
scroll to position [1440, 0]
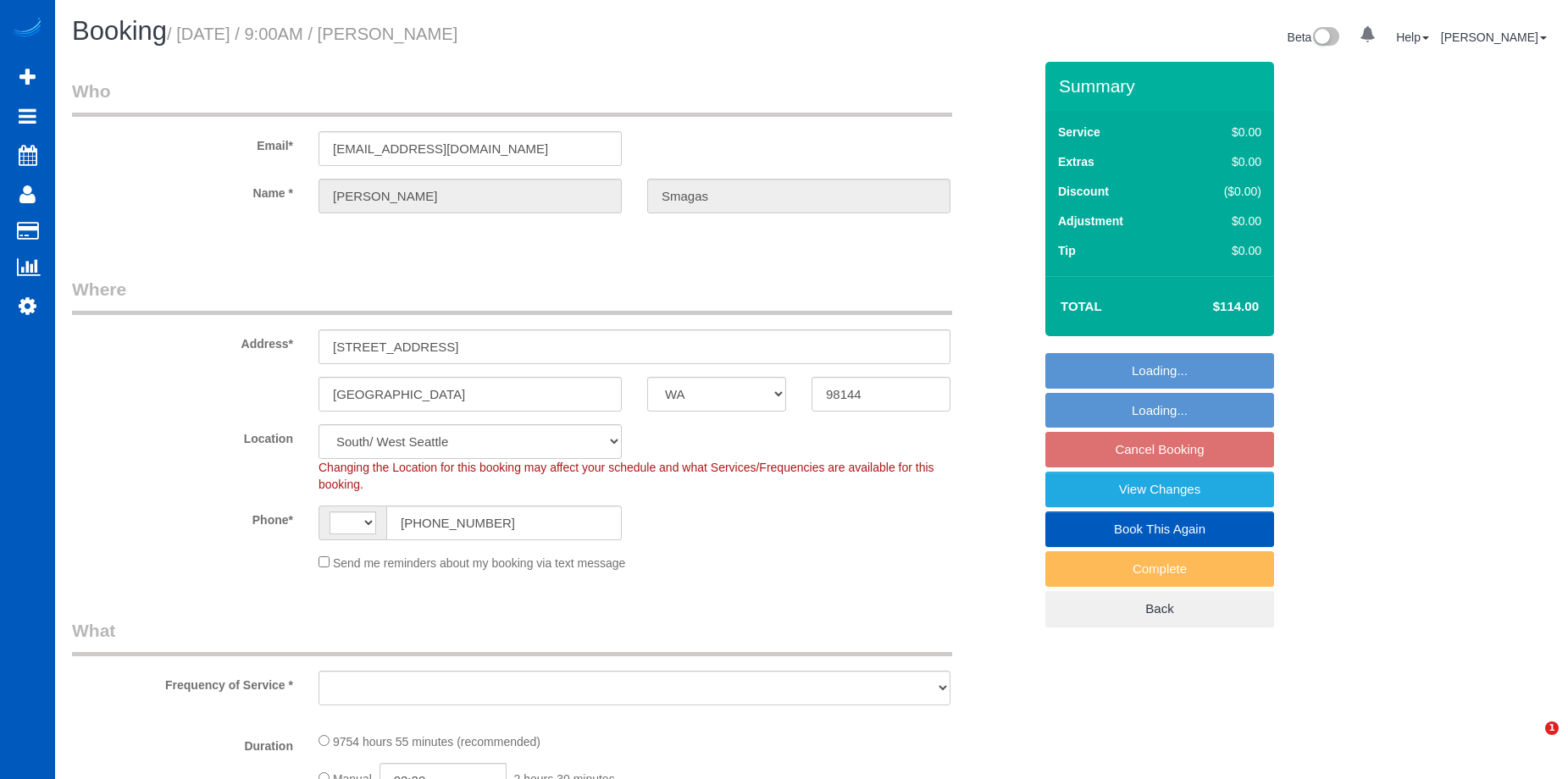
select select "WA"
select select "string:[GEOGRAPHIC_DATA]"
select select "object:909"
select select "3001"
select select "4"
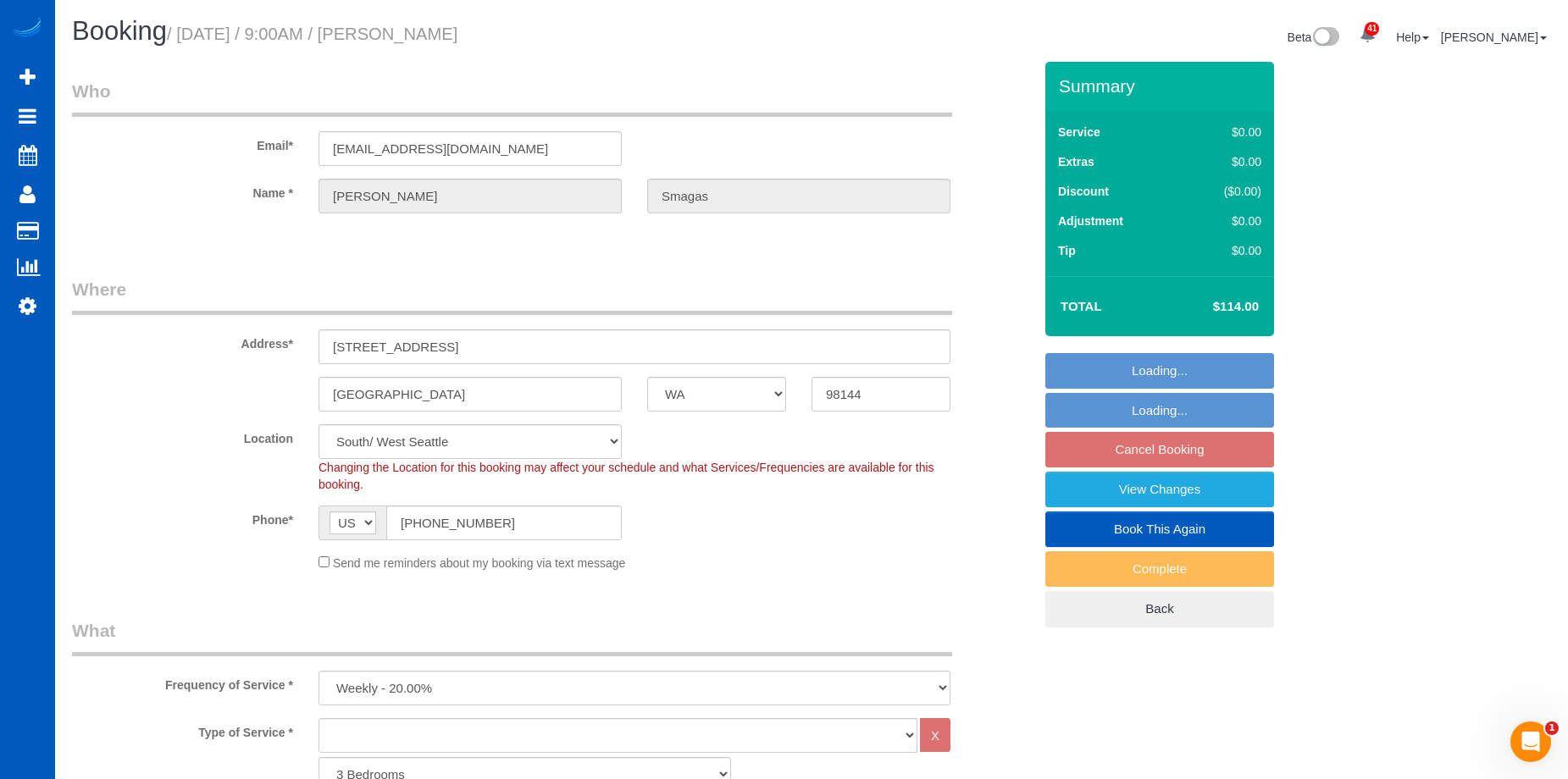
select select "object:1060"
select select "3001"
select select "4"
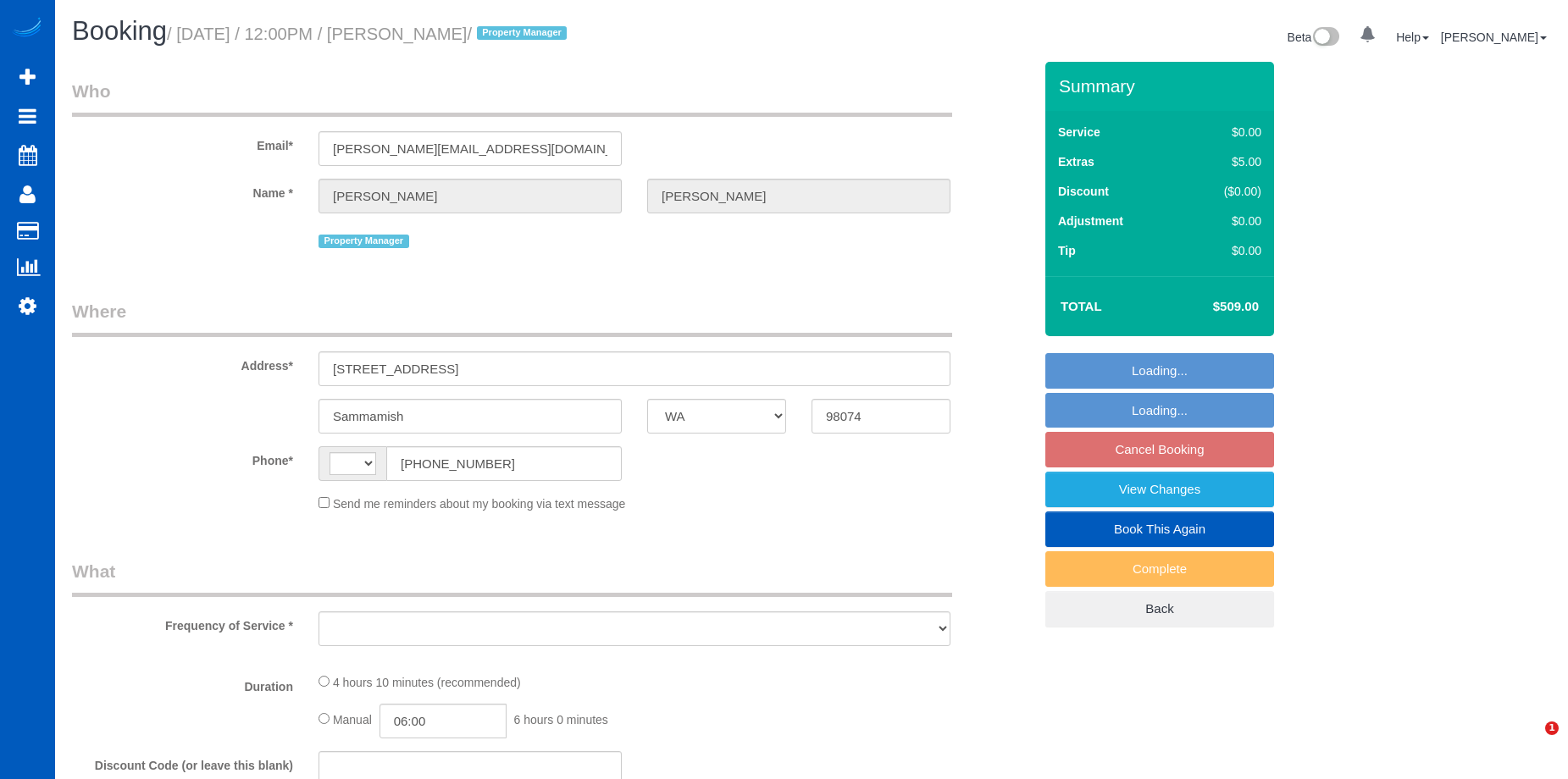
select select "WA"
select select "string:US"
select select "object:993"
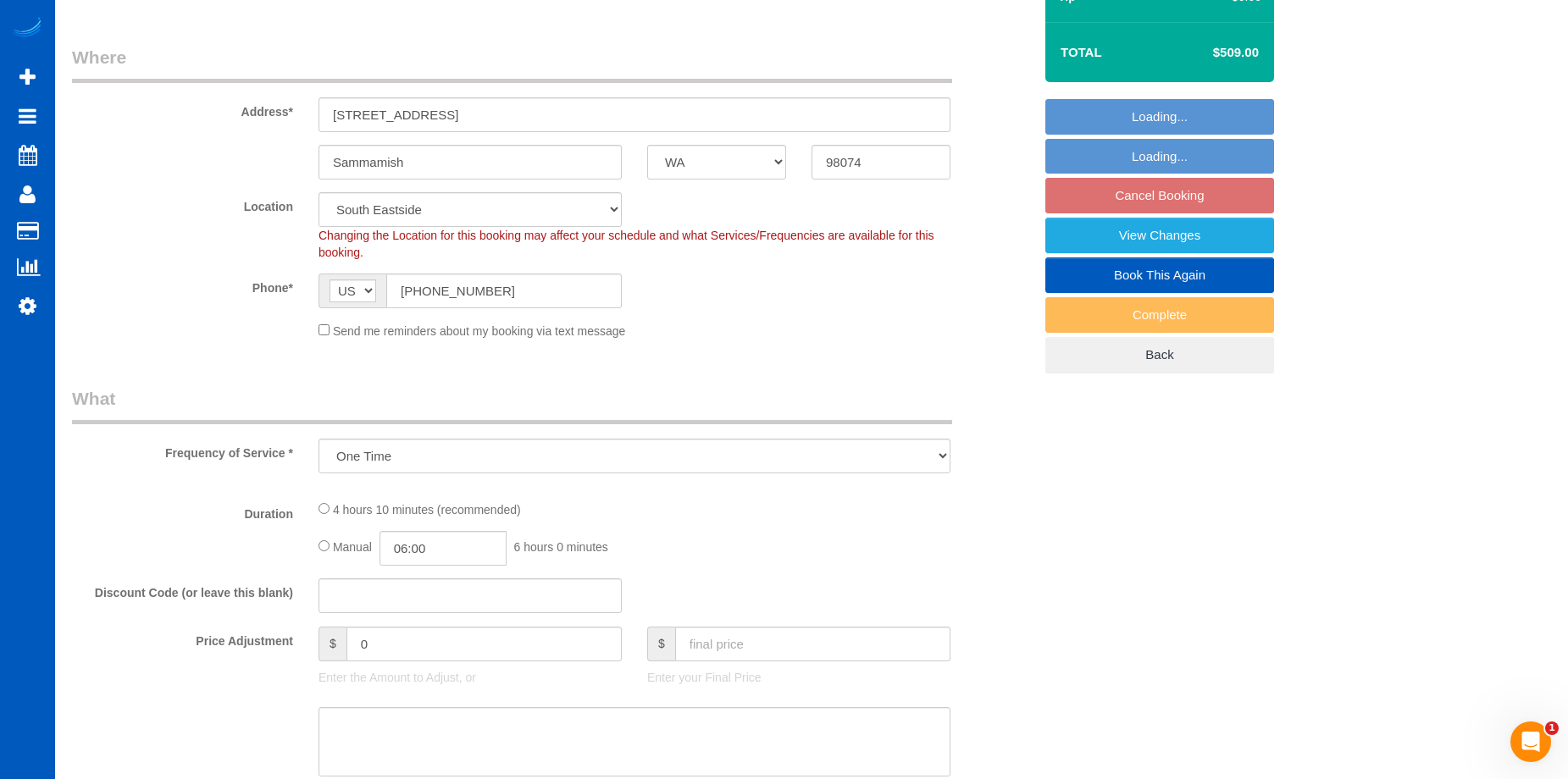
select select "199"
select select "2001"
select select "3"
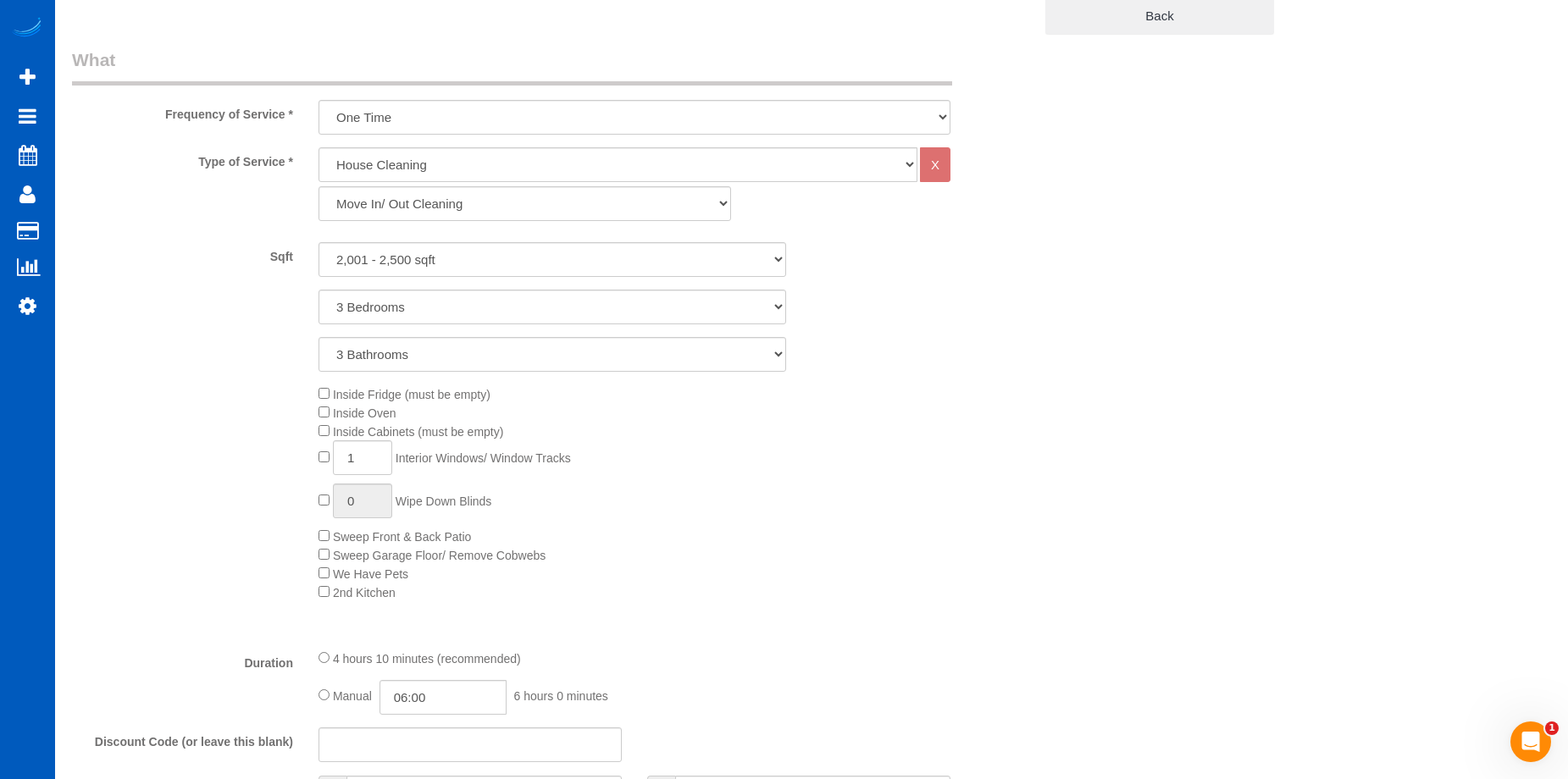
select select "2001"
select select "3"
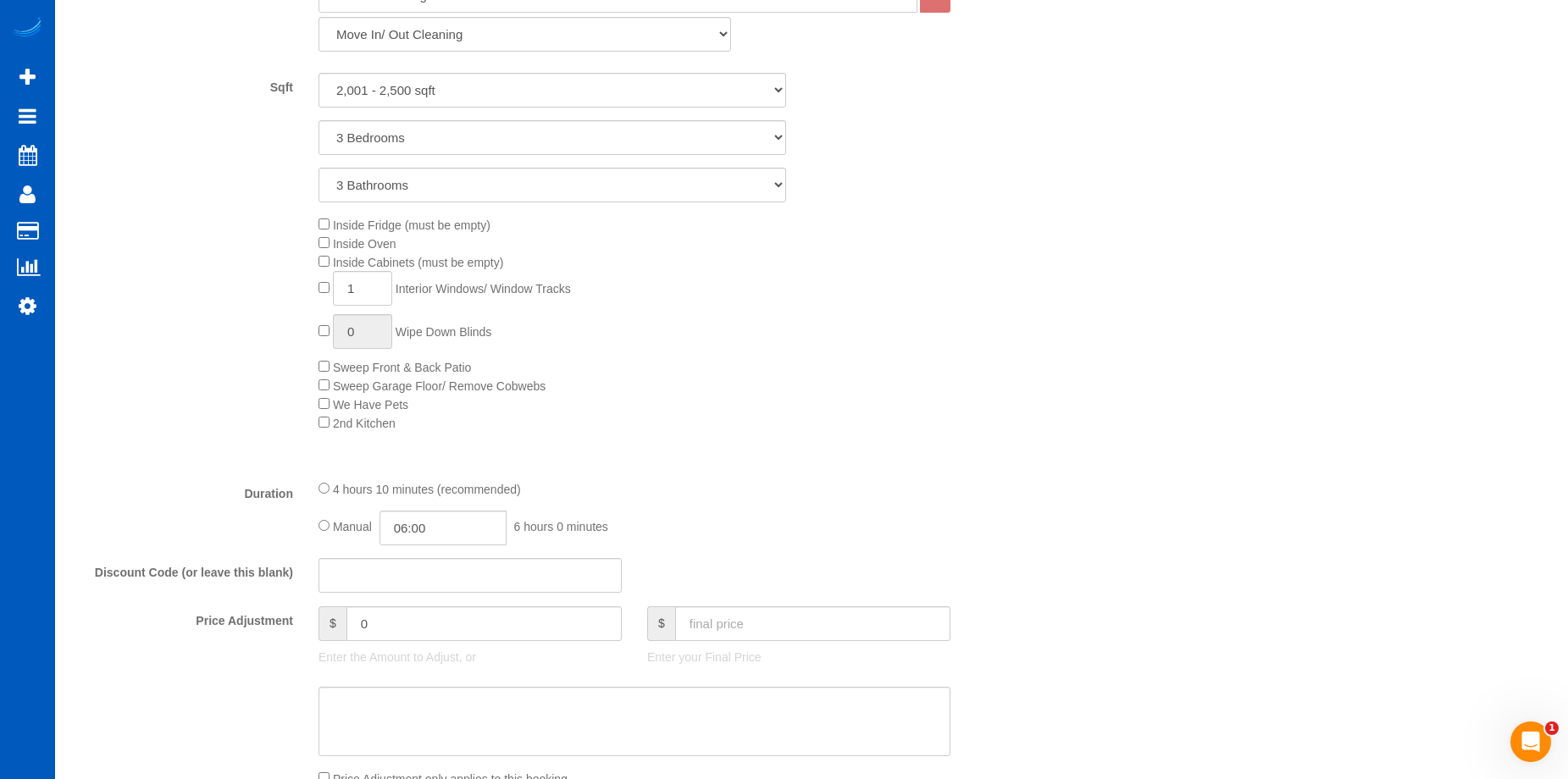
select select "object:1217"
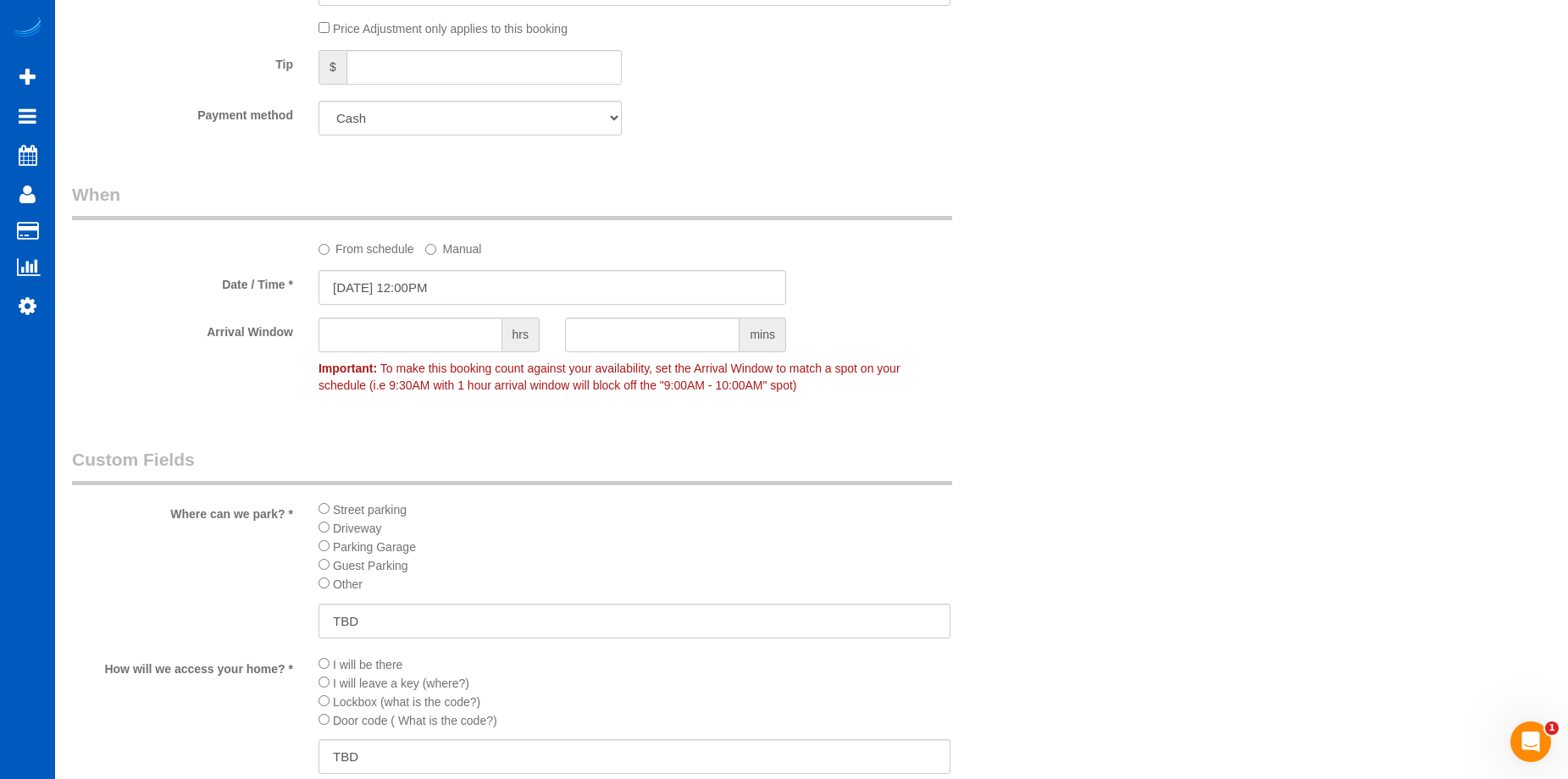
scroll to position [1694, 0]
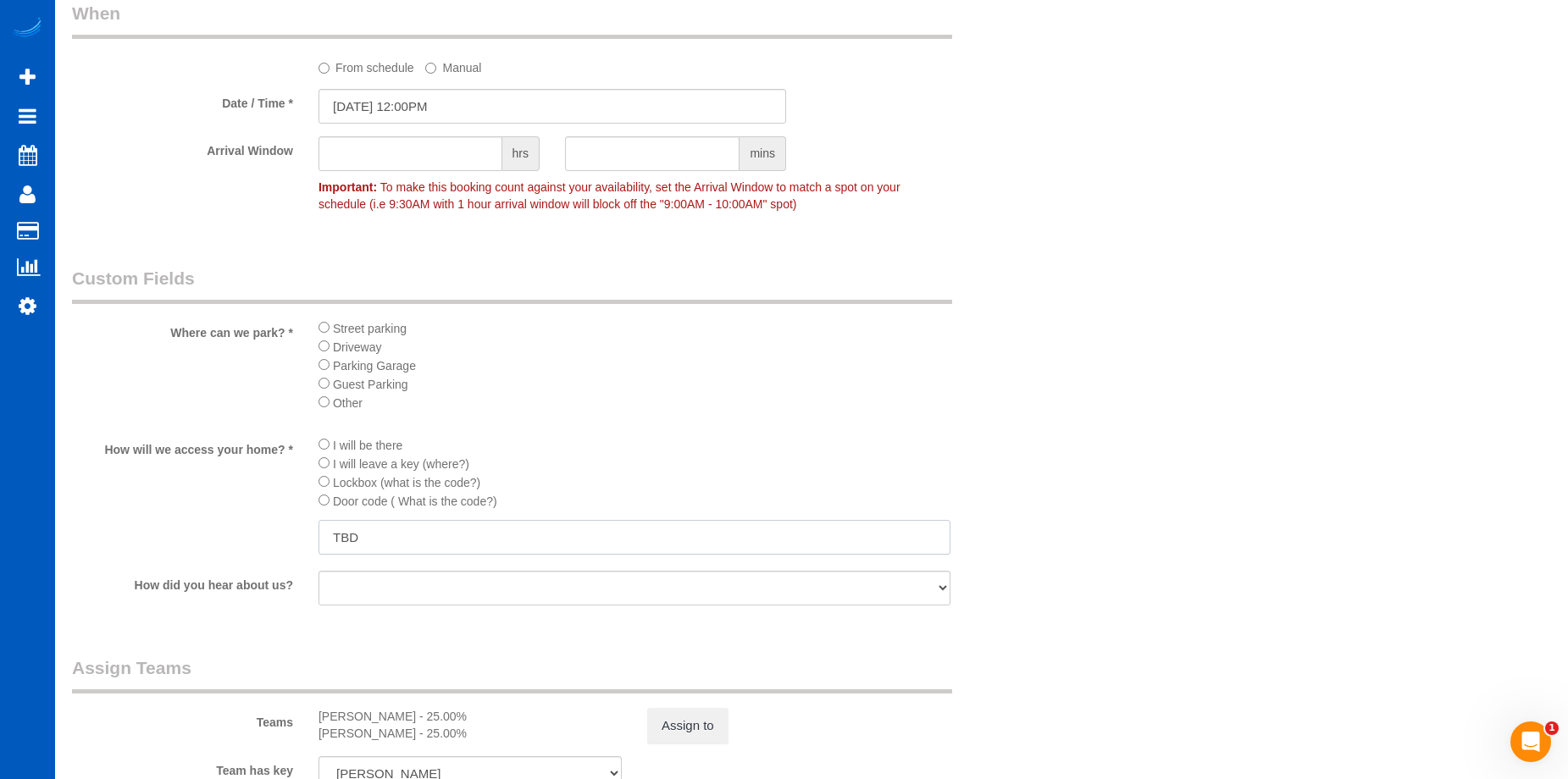
click at [359, 542] on input "TBD" at bounding box center [634, 537] width 632 height 35
drag, startPoint x: 393, startPoint y: 539, endPoint x: 310, endPoint y: 520, distance: 85.1
click at [241, 537] on div "How will we access your home? * I will be there I will leave a key (where?) Loc…" at bounding box center [552, 497] width 986 height 123
paste input "Lockbox code 4590"
type input "Lockbox code 4590"
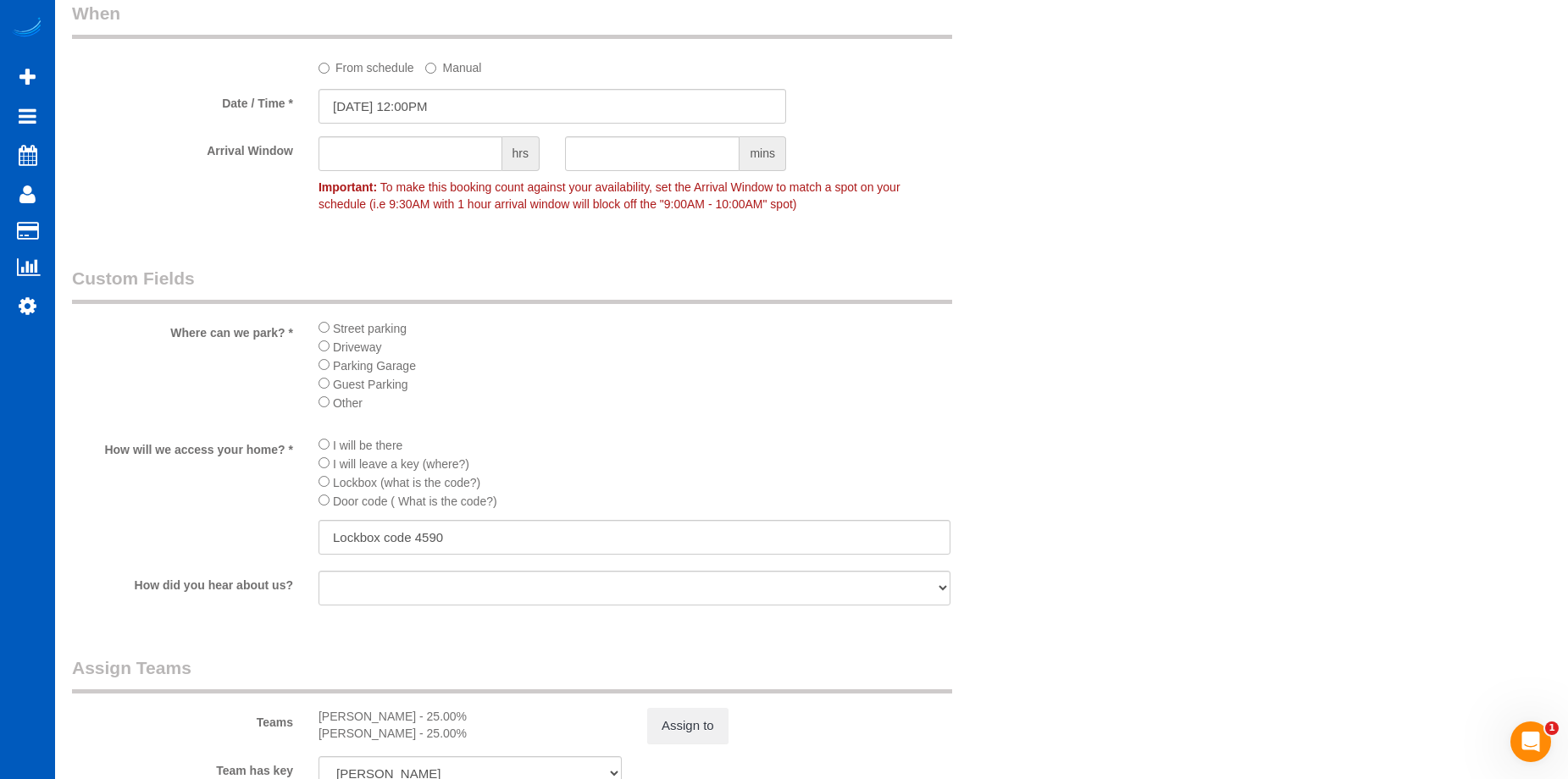
click at [667, 439] on li "I will be there" at bounding box center [634, 445] width 632 height 19
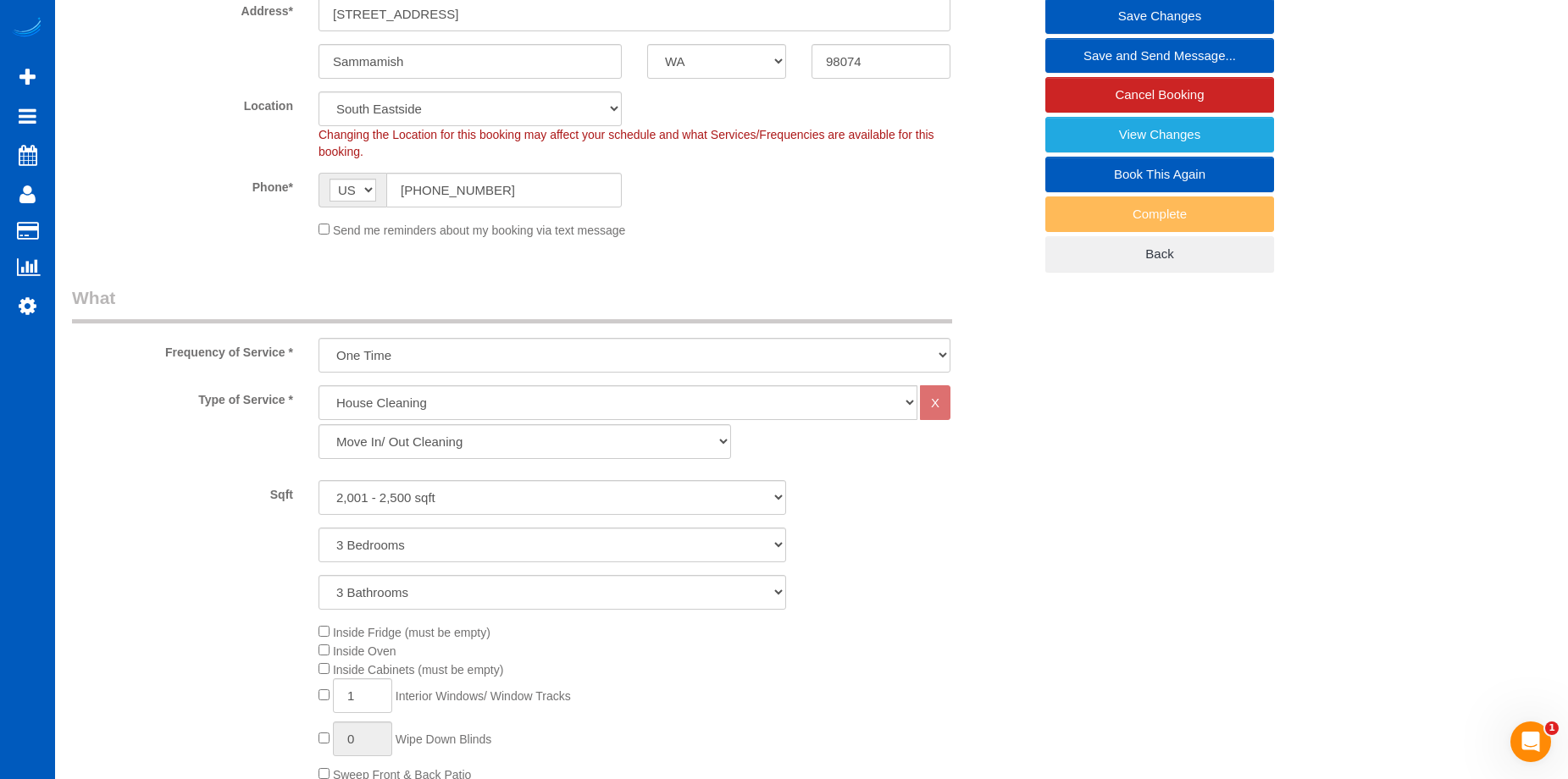
scroll to position [169, 0]
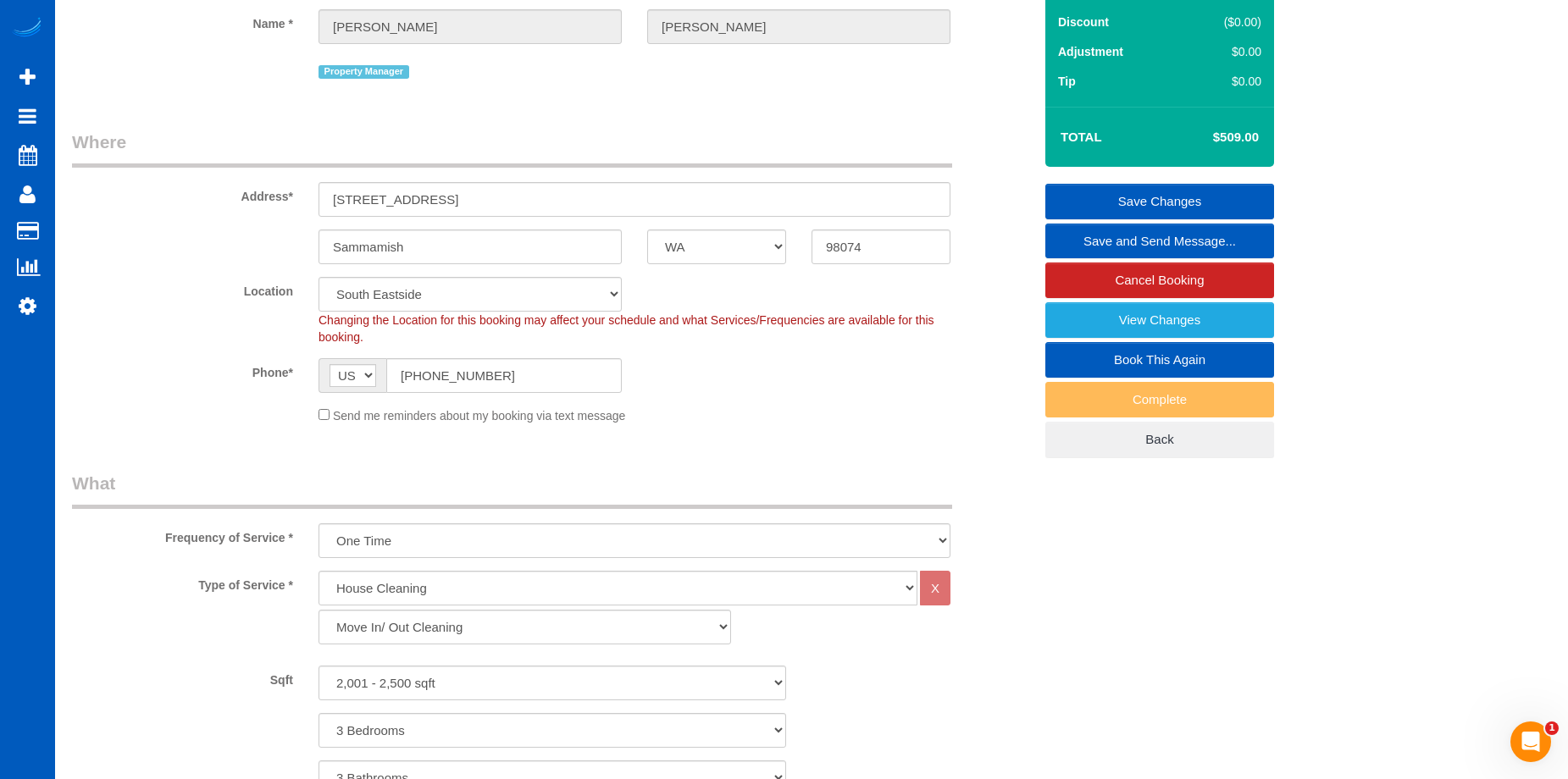
click at [1067, 194] on link "Save Changes" at bounding box center [1159, 201] width 229 height 35
